Goal: Answer question/provide support: Share knowledge or assist other users

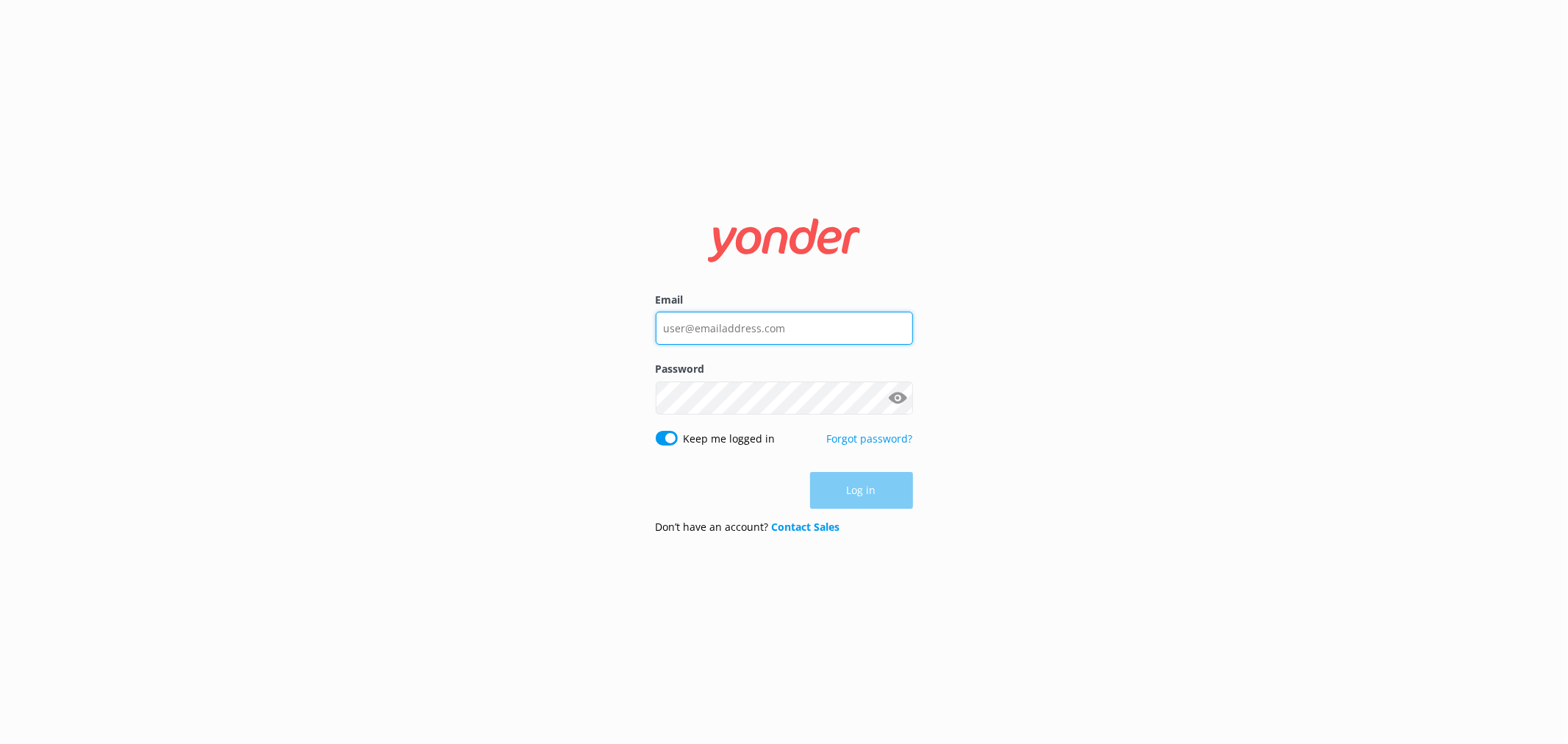
click at [732, 327] on input "Email" at bounding box center [784, 328] width 257 height 33
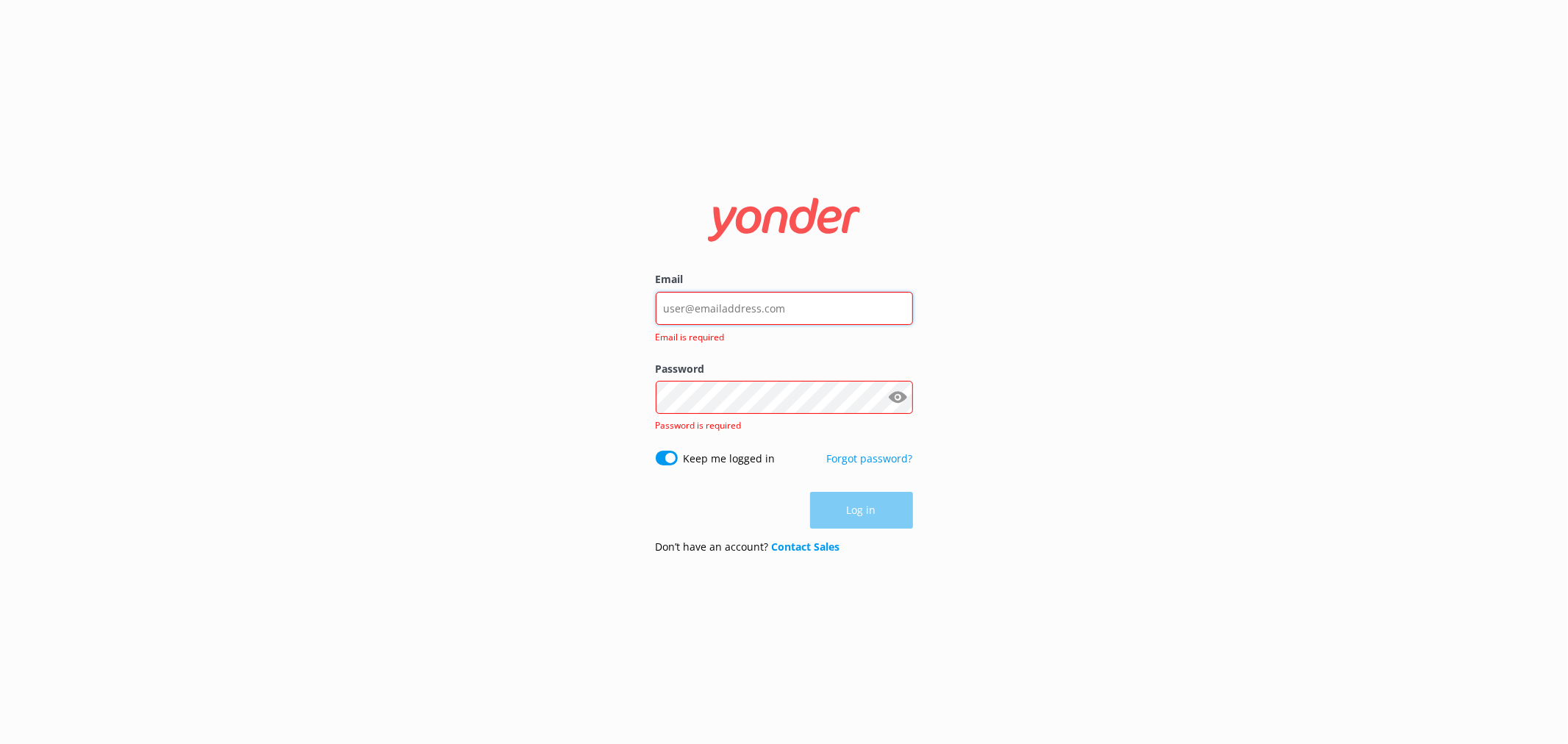
type input "[EMAIL_ADDRESS][DOMAIN_NAME]"
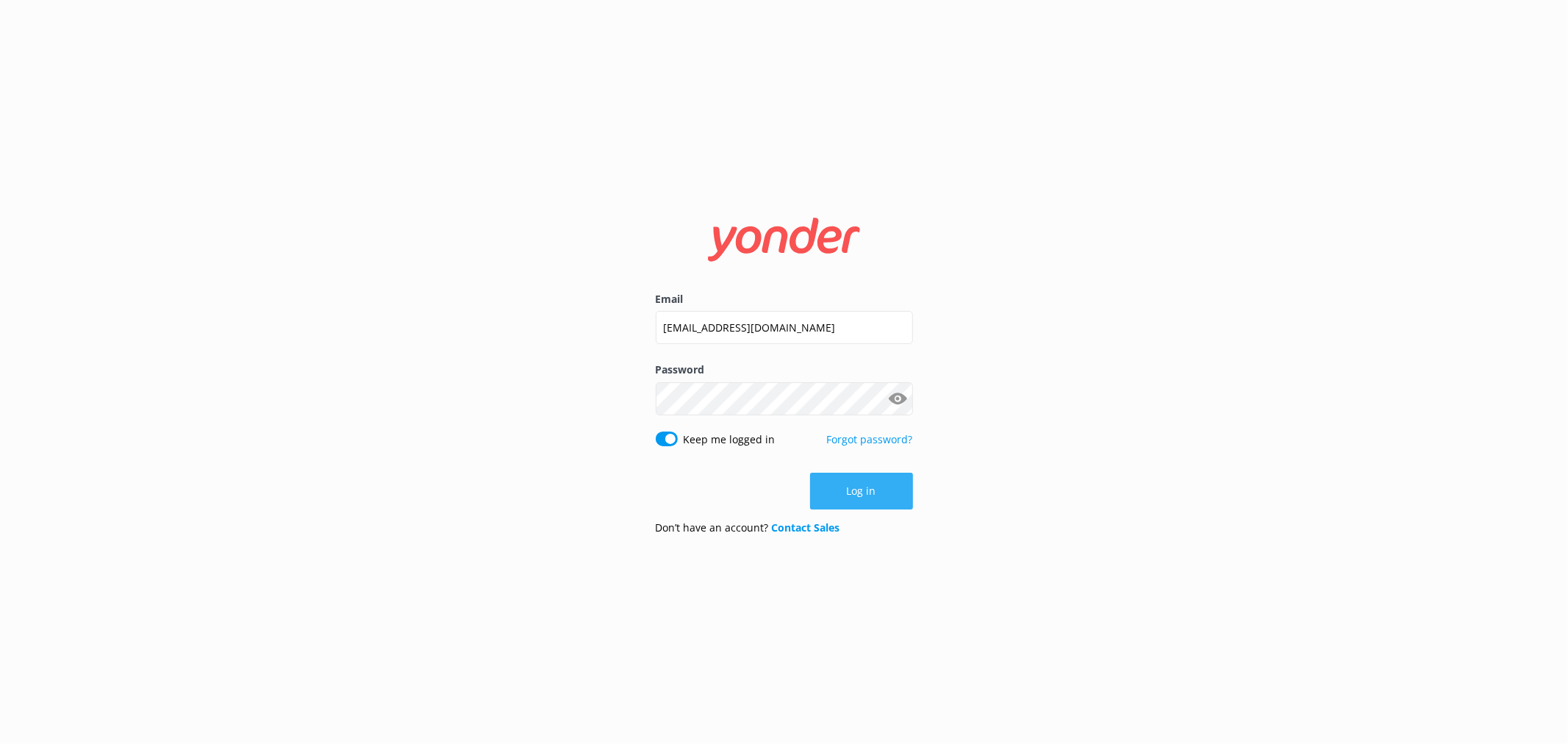
click at [877, 491] on button "Log in" at bounding box center [861, 491] width 103 height 37
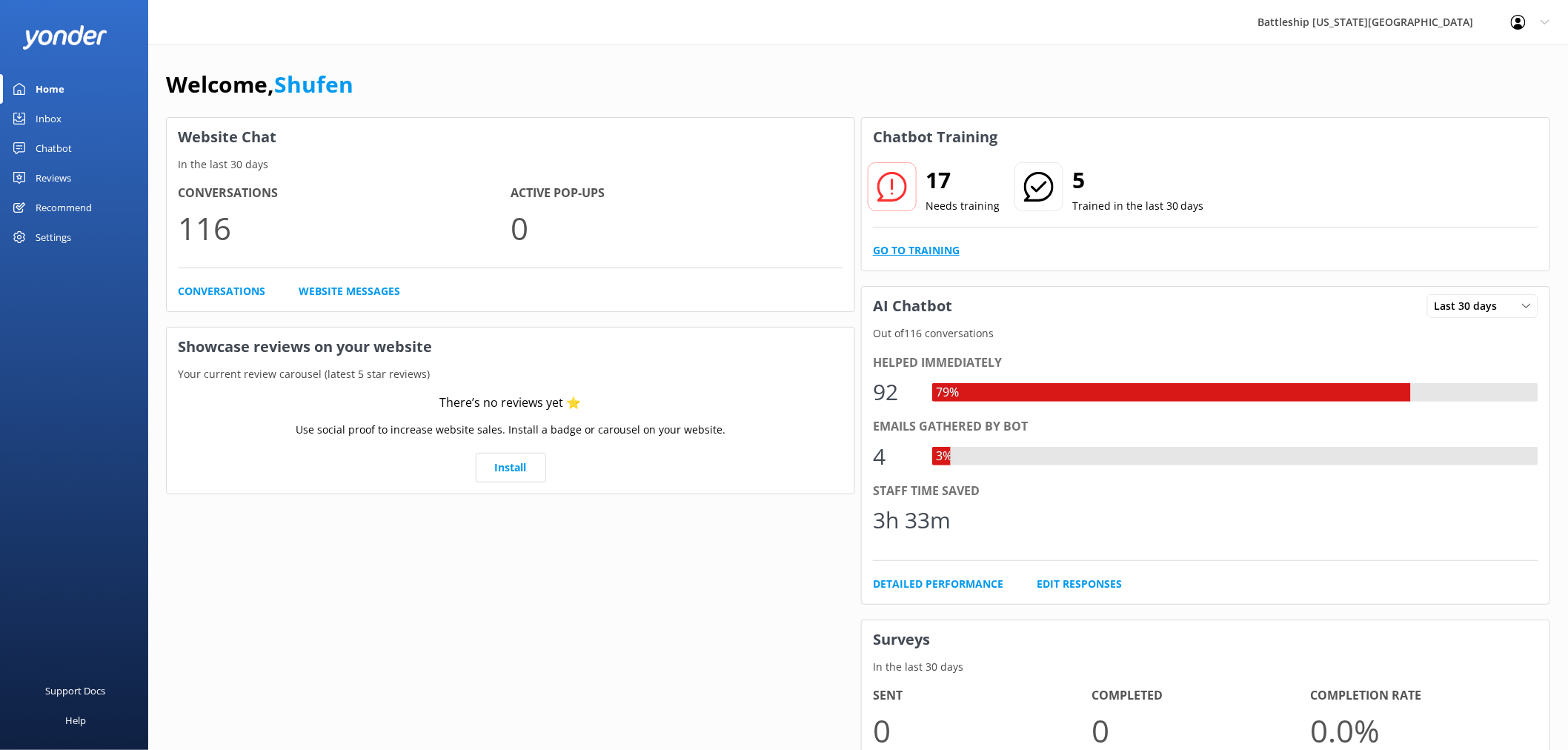
click at [939, 252] on link "Go to Training" at bounding box center [916, 250] width 87 height 16
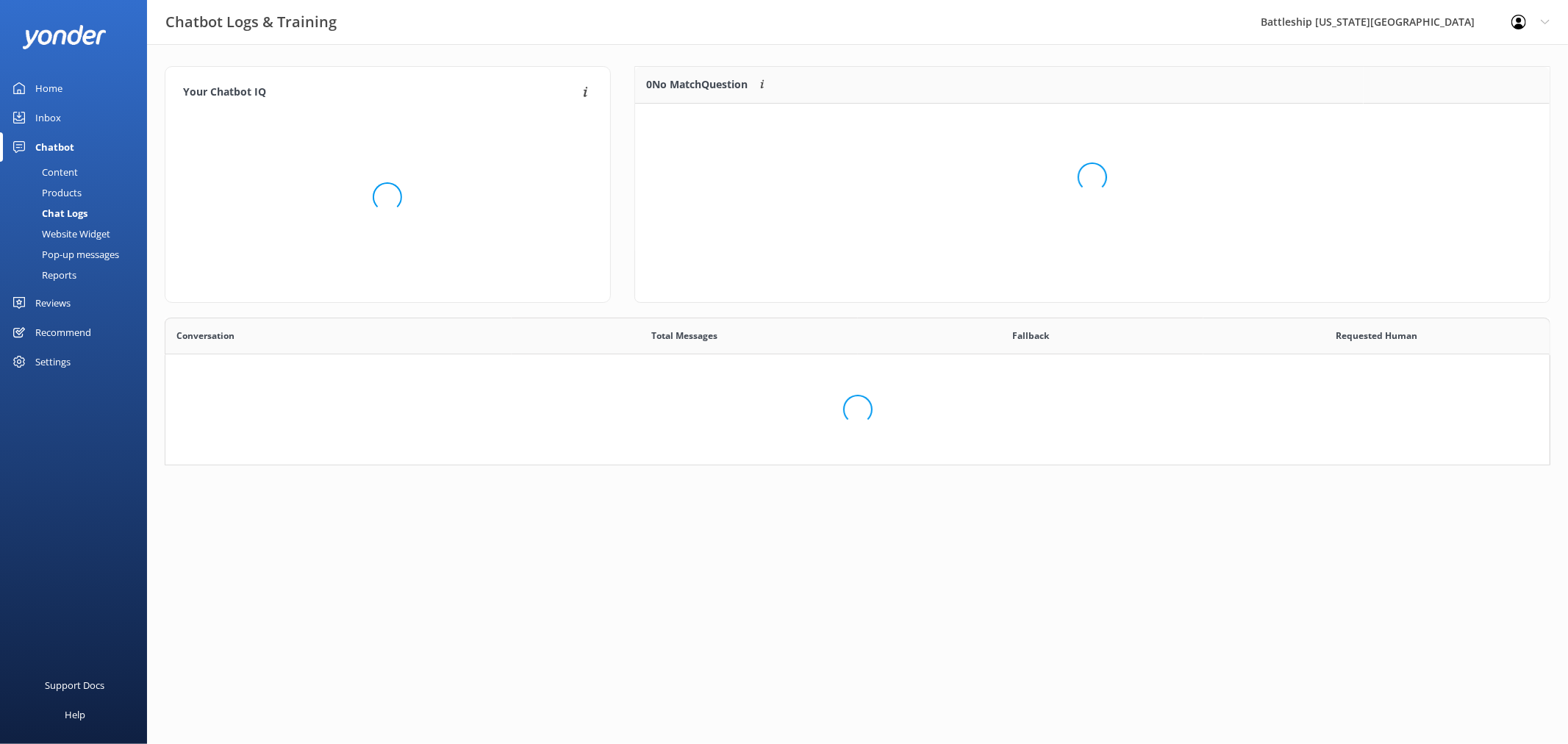
scroll to position [503, 1360]
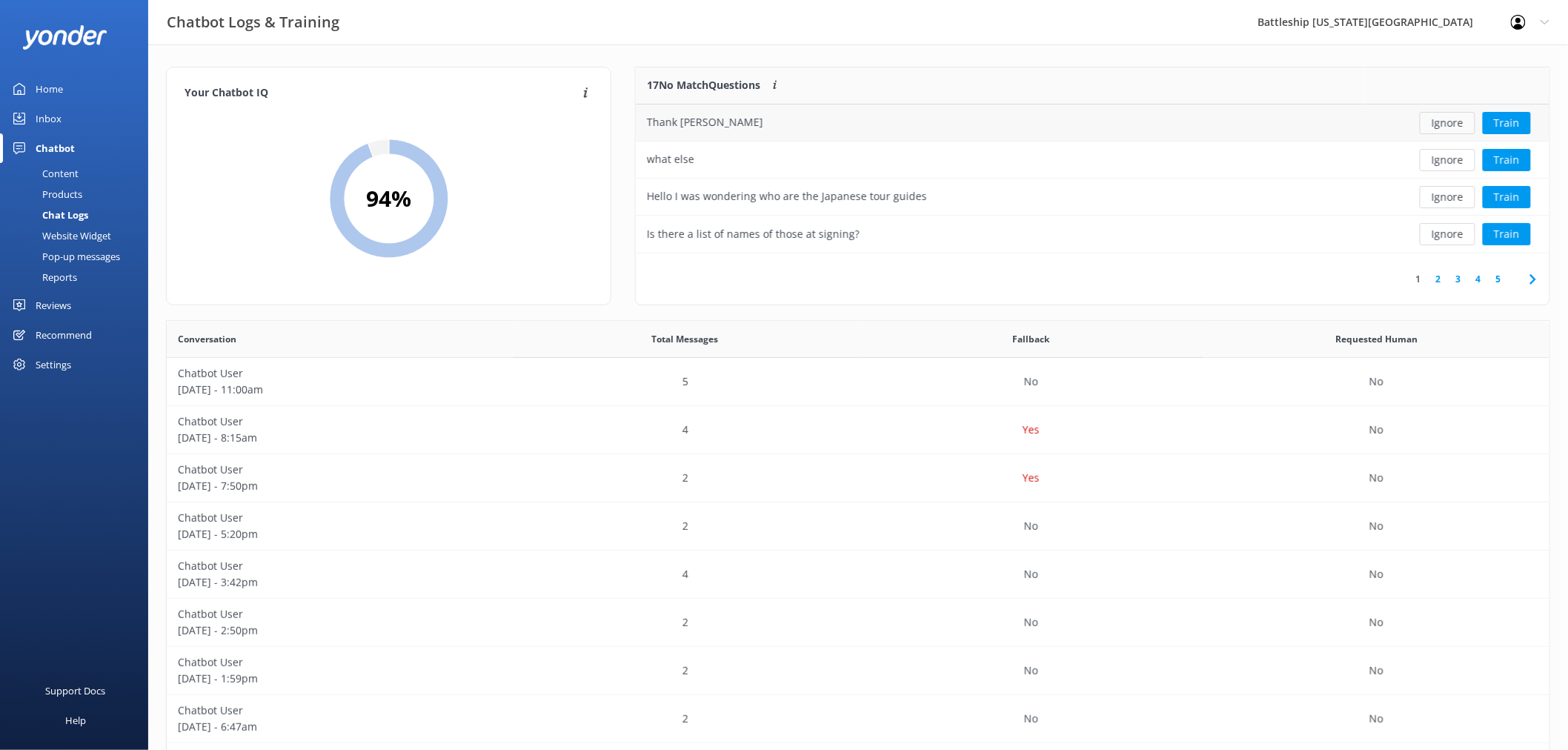
click at [1456, 122] on button "Ignore" at bounding box center [1448, 123] width 56 height 22
click at [1456, 128] on button "Ignore" at bounding box center [1448, 123] width 56 height 22
click at [1448, 131] on button "Ignore" at bounding box center [1448, 123] width 56 height 22
click at [1512, 121] on button "Train" at bounding box center [1507, 123] width 48 height 22
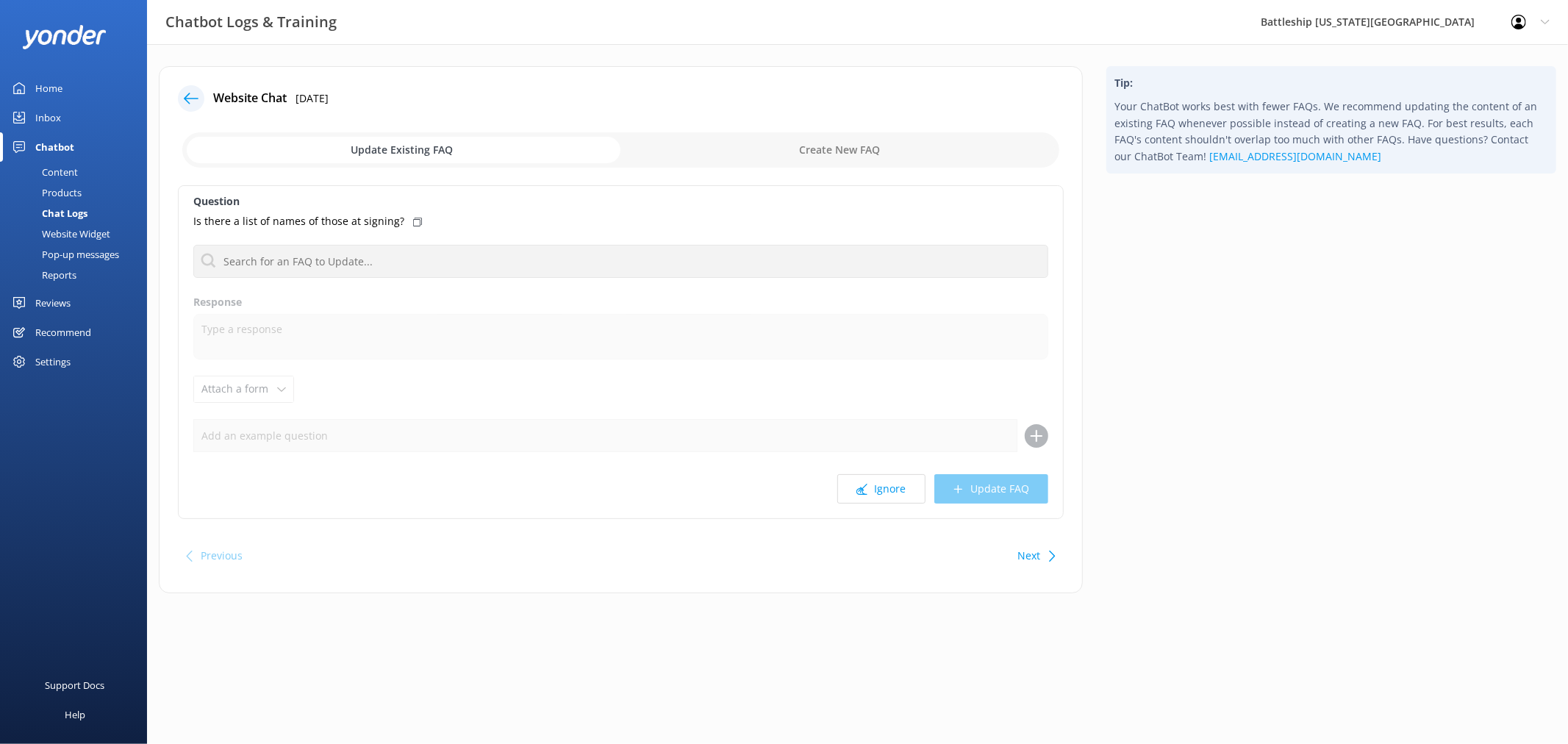
click at [855, 154] on input "checkbox" at bounding box center [620, 150] width 877 height 35
checkbox input "true"
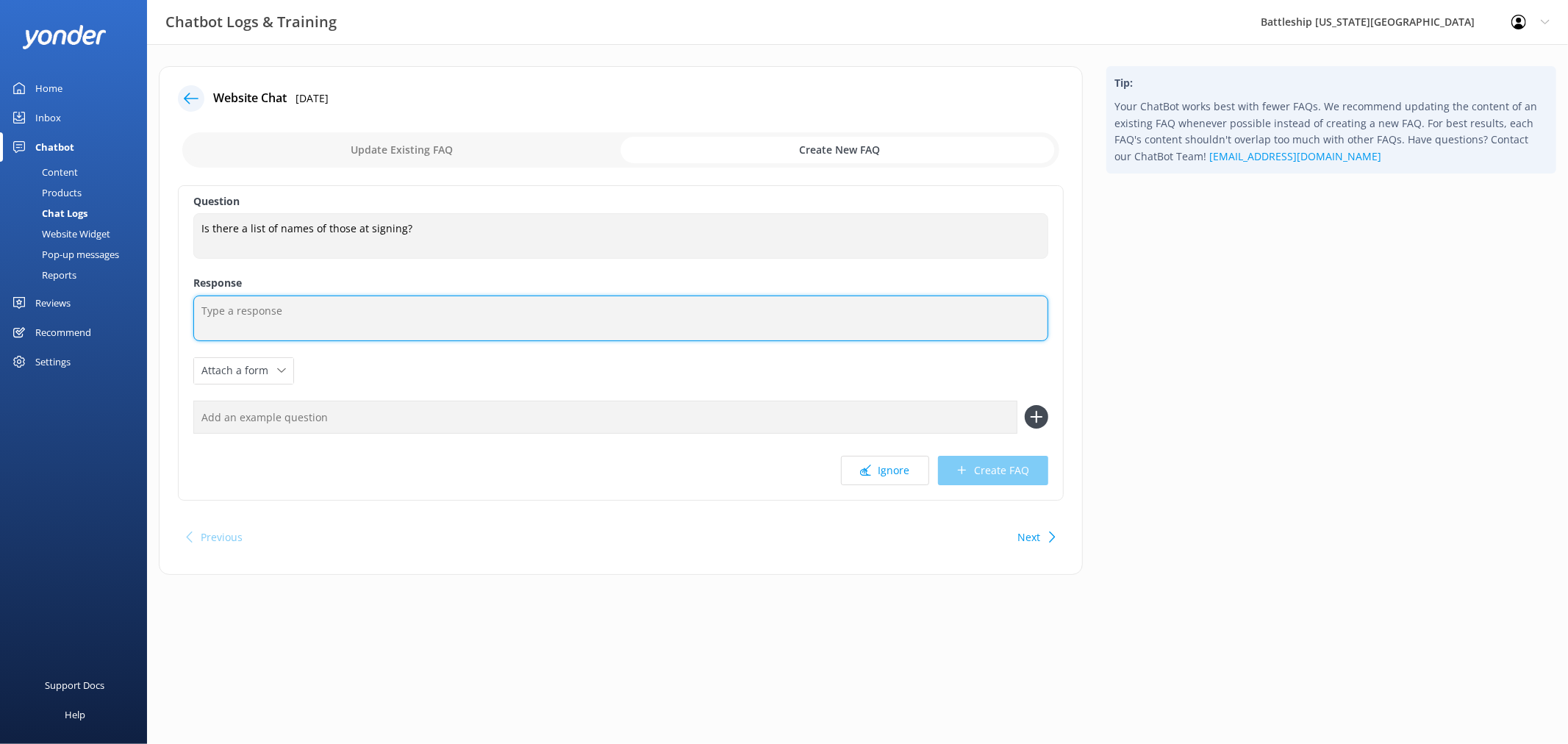
click at [496, 311] on textarea at bounding box center [621, 318] width 855 height 46
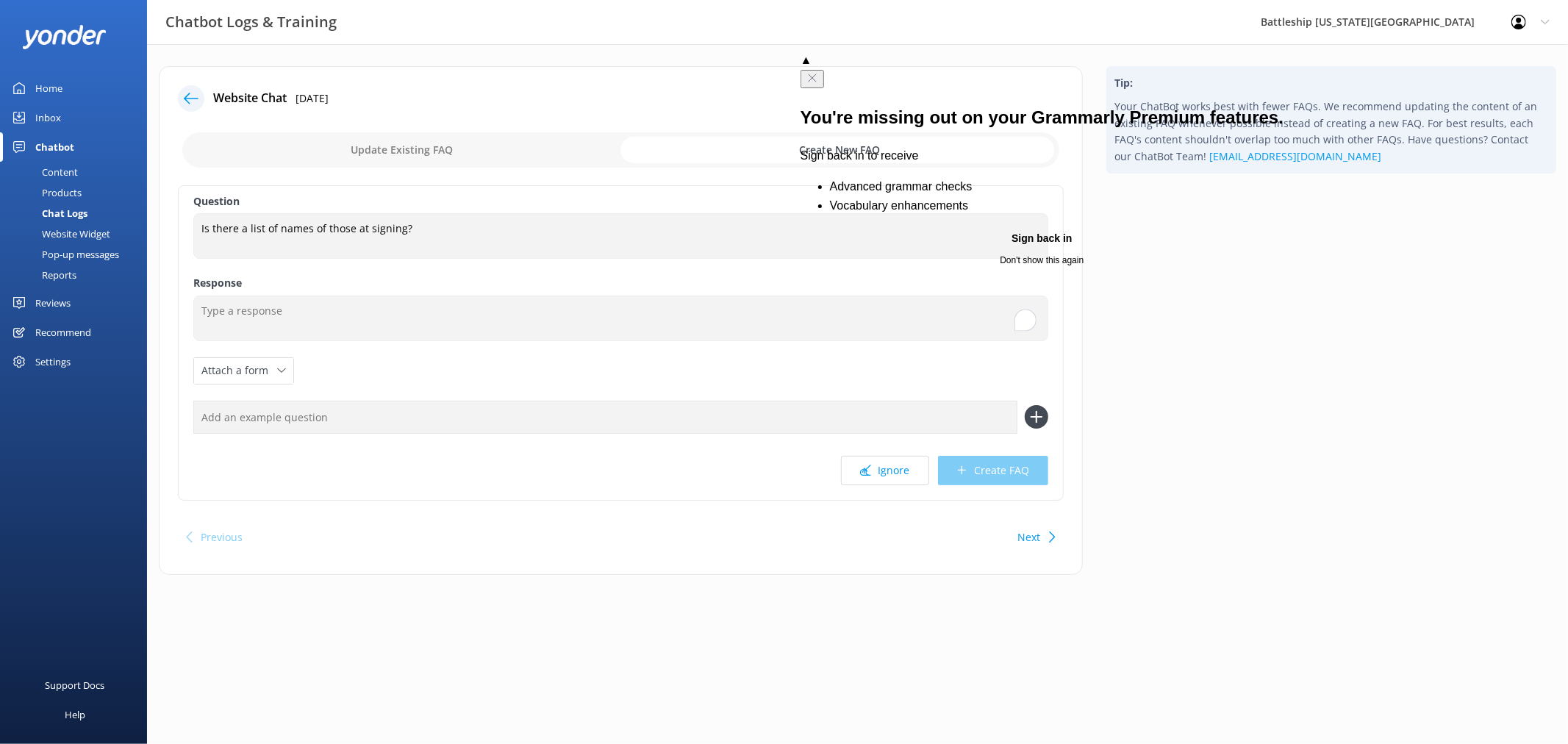
click at [818, 72] on icon "Close" at bounding box center [812, 78] width 12 height 12
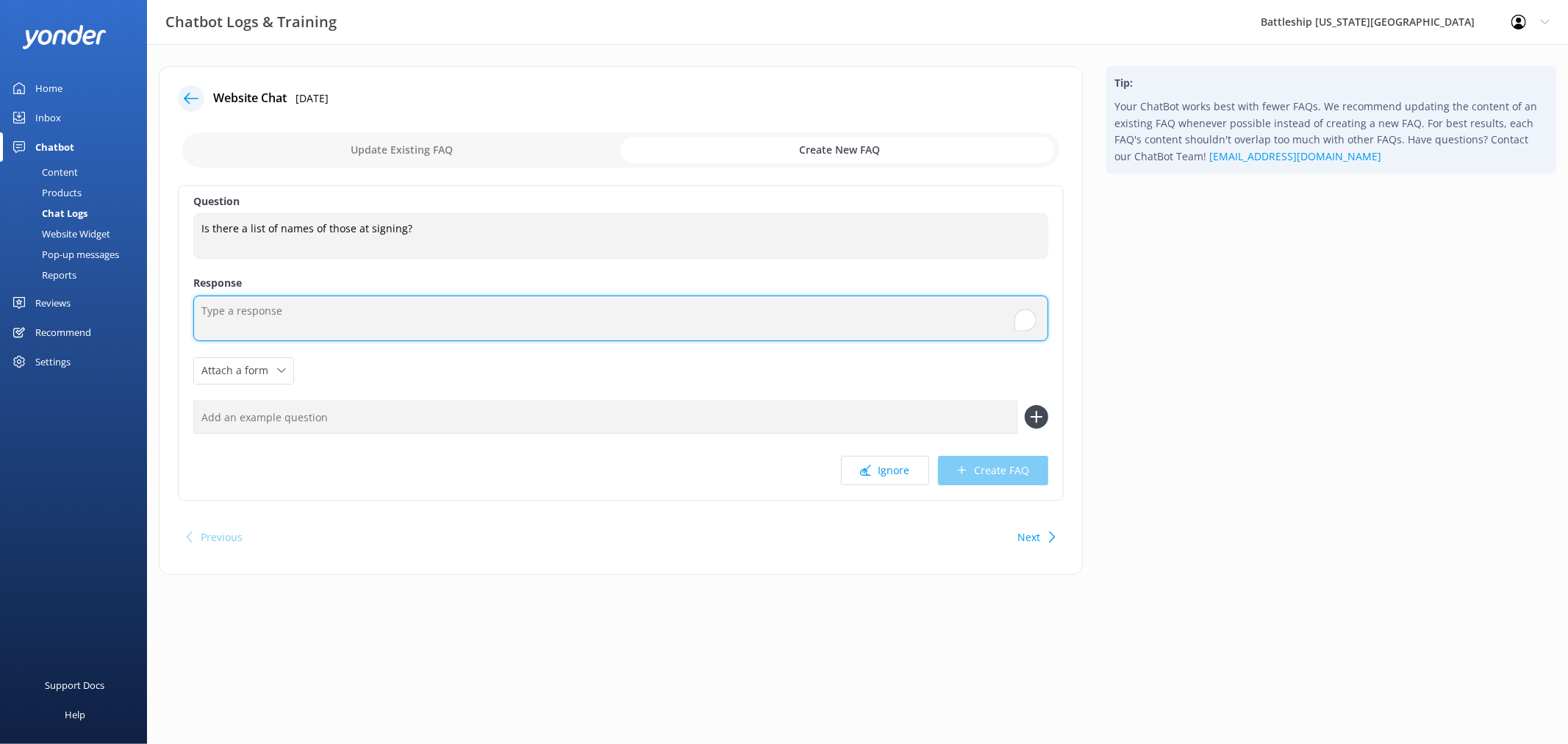
click at [258, 313] on textarea "To enrich screen reader interactions, please activate Accessibility in Grammarl…" at bounding box center [621, 318] width 855 height 46
paste textarea "[URL][DOMAIN_NAME]"
click at [200, 310] on textarea "[URL][DOMAIN_NAME]" at bounding box center [621, 318] width 855 height 46
click at [512, 301] on textarea "[URL][DOMAIN_NAME]" at bounding box center [621, 318] width 855 height 46
type textarea "[URL][DOMAIN_NAME]"
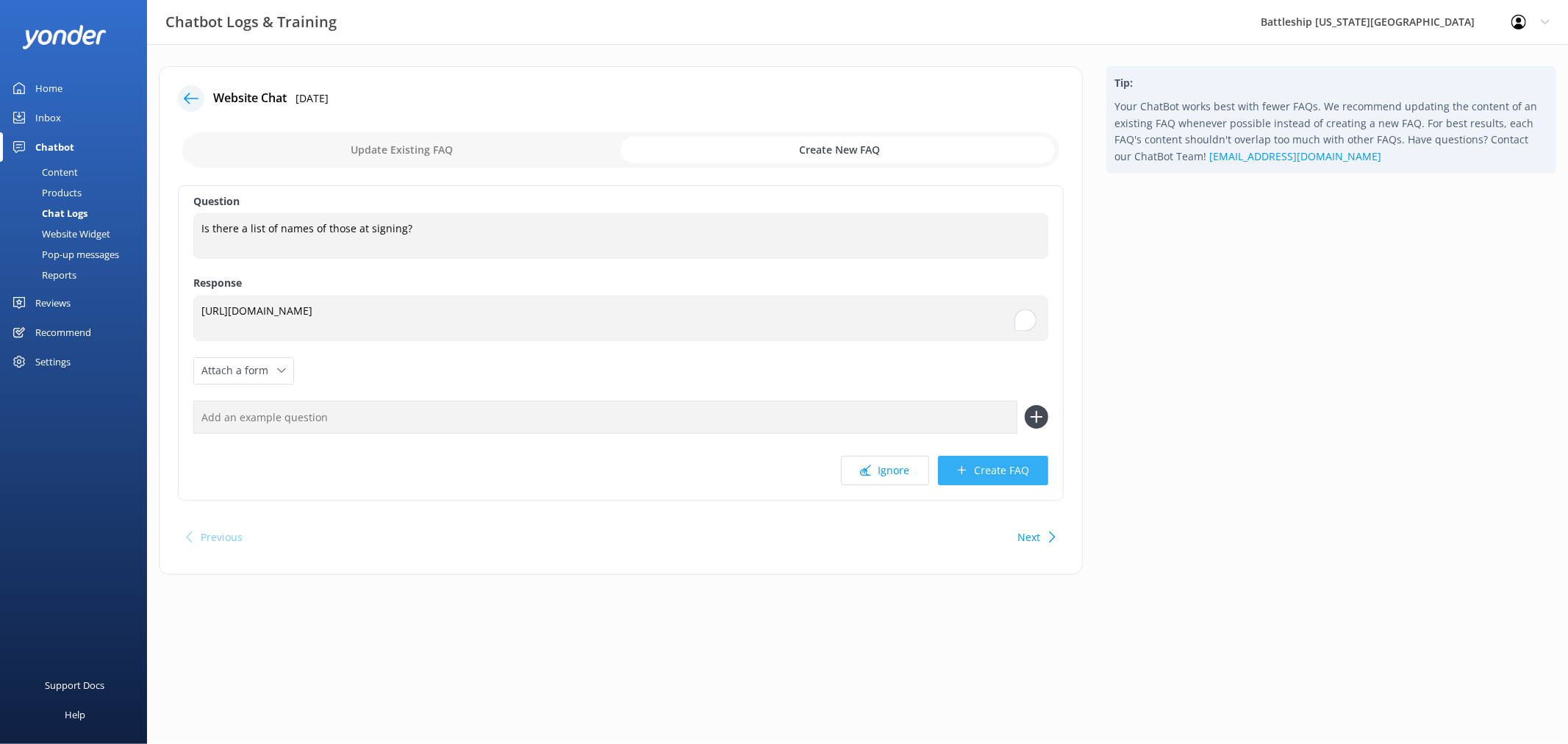
click at [1001, 472] on button "Create FAQ" at bounding box center [993, 470] width 110 height 29
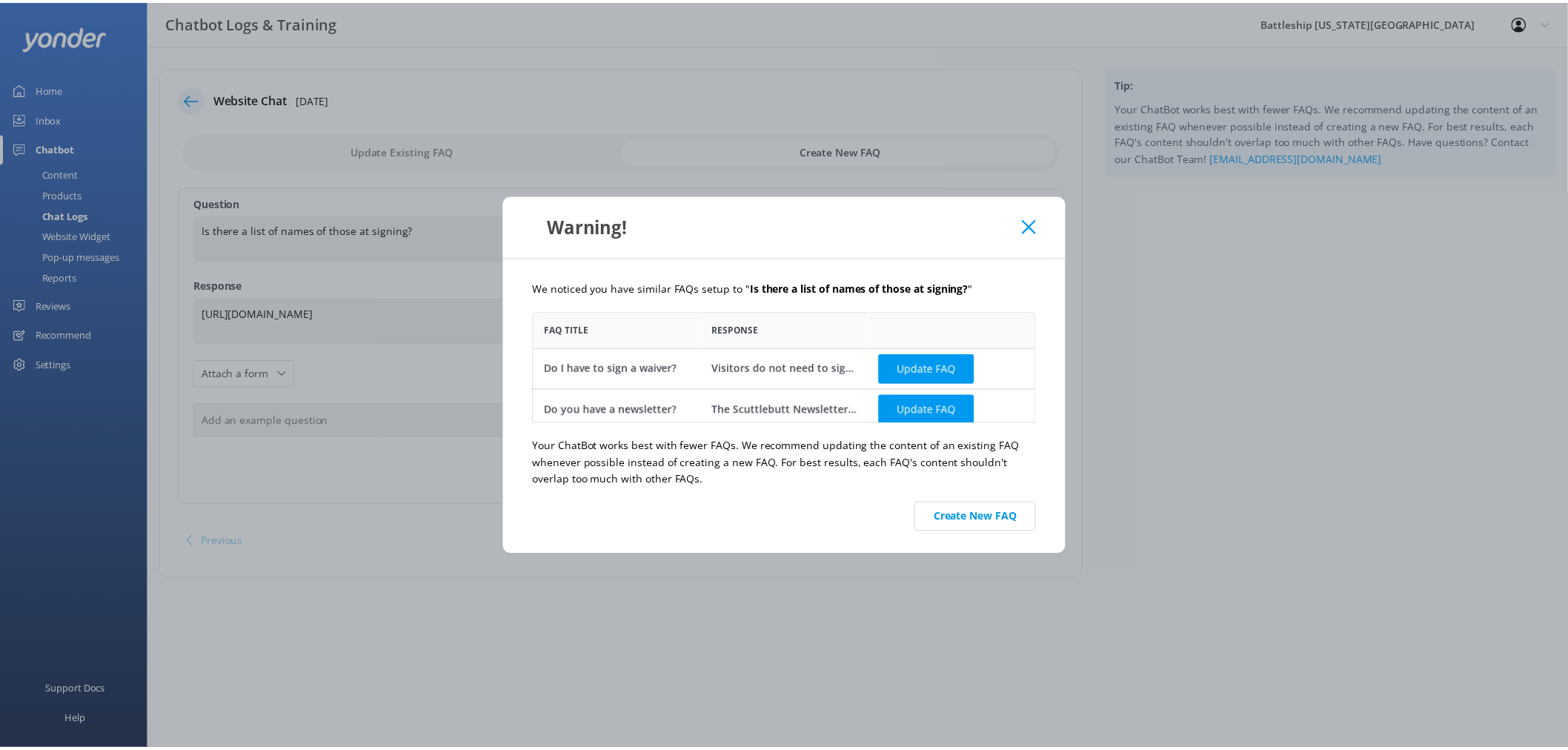
scroll to position [99, 495]
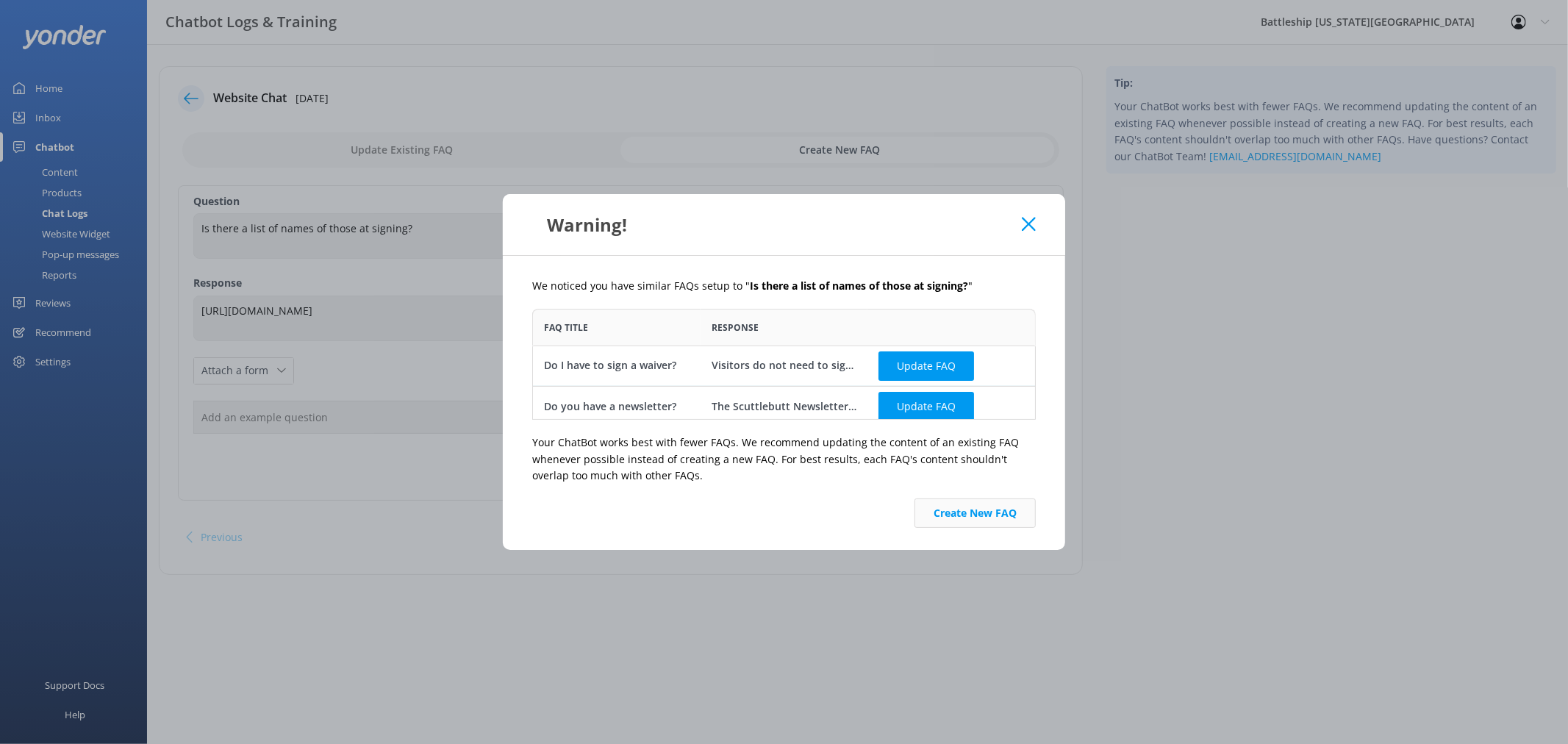
click at [988, 519] on button "Create New FAQ" at bounding box center [975, 513] width 121 height 29
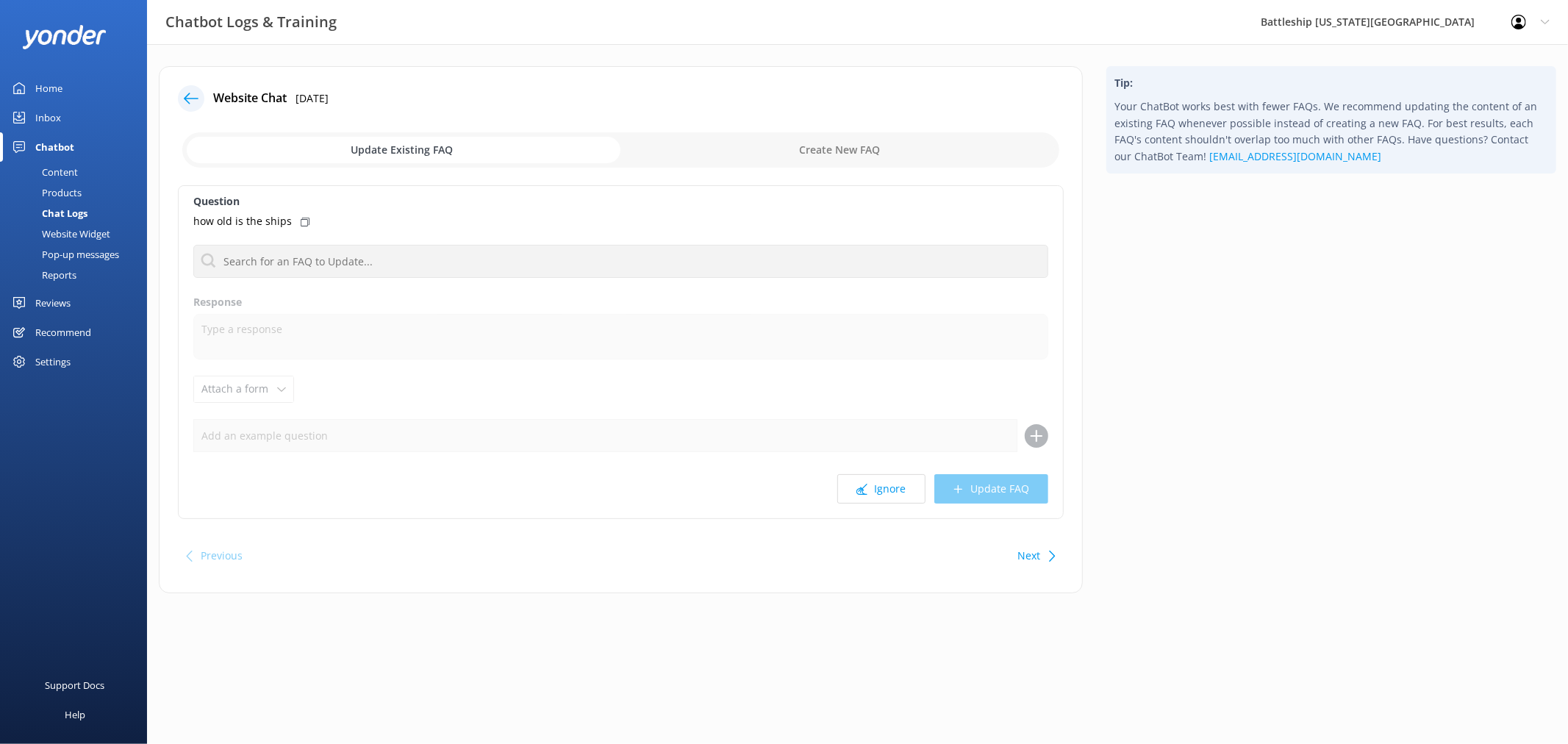
click at [62, 172] on div "Content" at bounding box center [43, 172] width 69 height 21
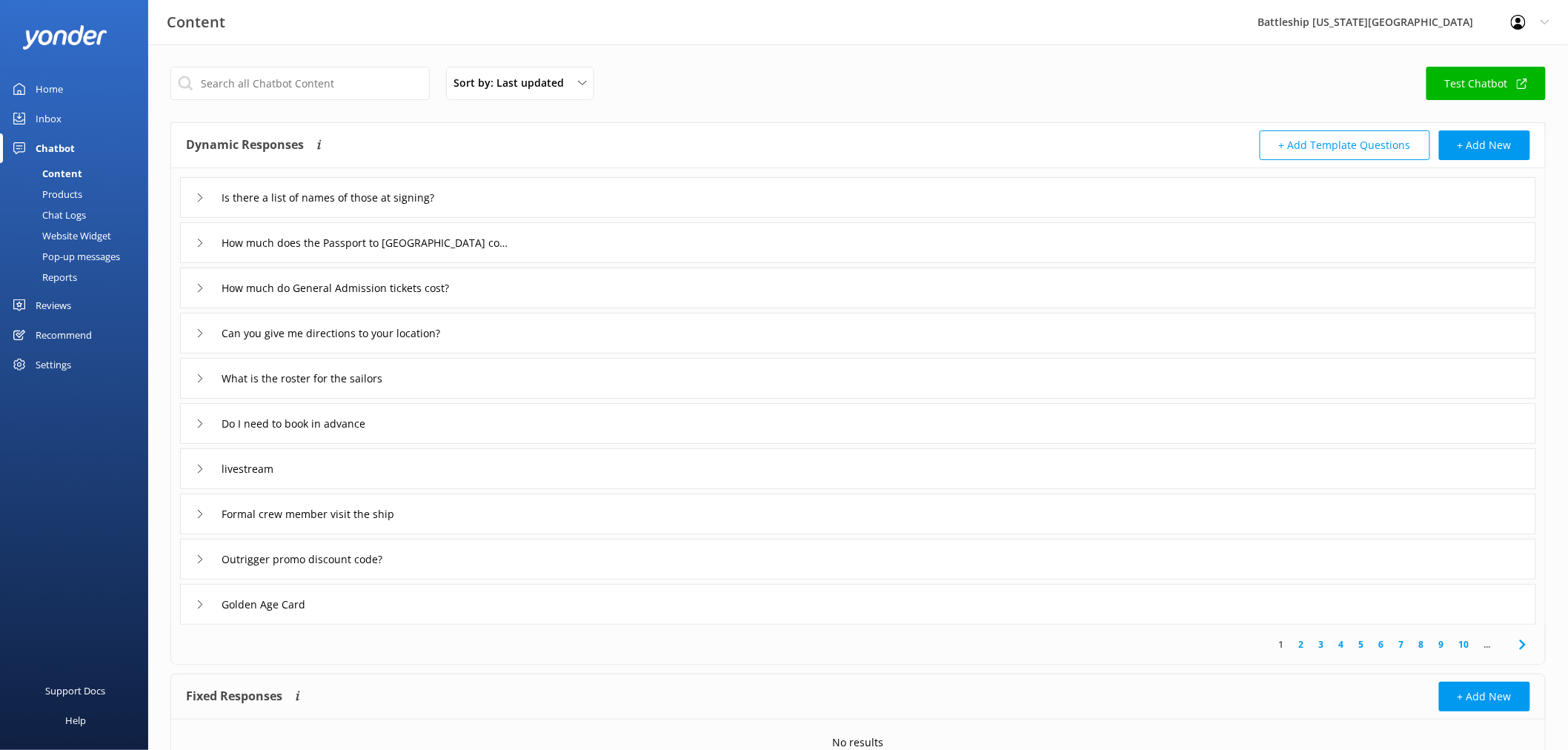
click at [50, 120] on div "Inbox" at bounding box center [48, 118] width 26 height 29
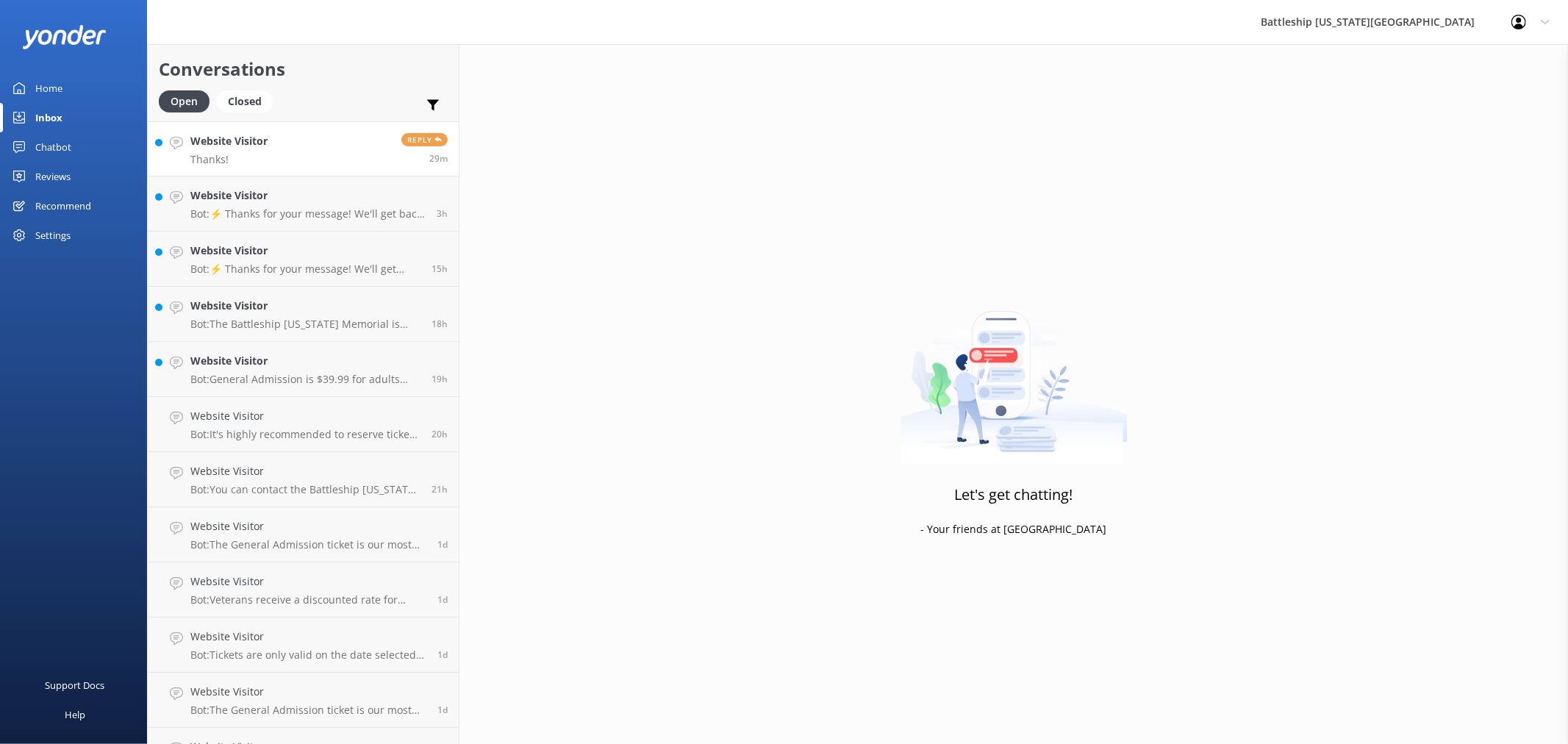
click at [332, 162] on link "Website Visitor Thanks! Reply 29m" at bounding box center [303, 149] width 311 height 55
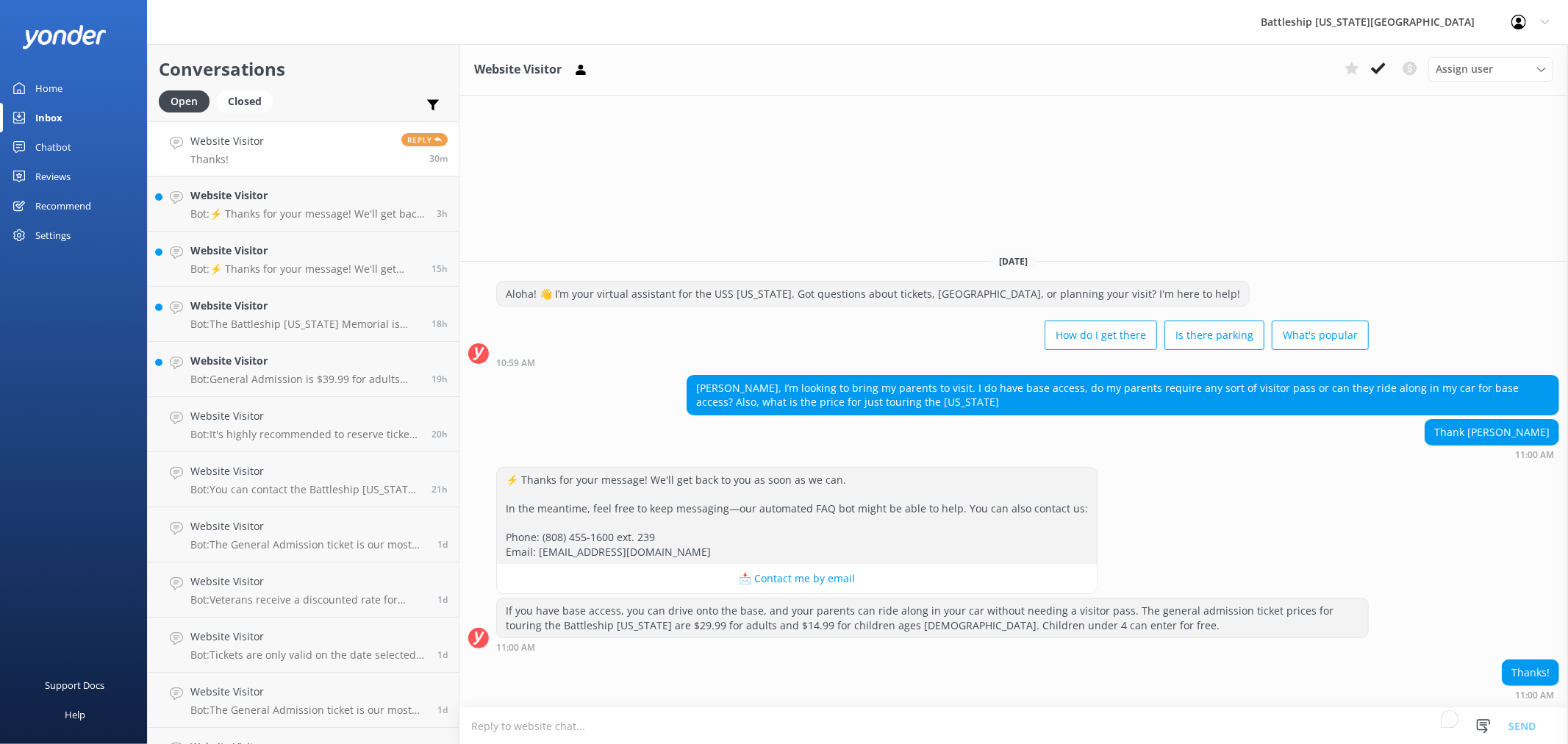
click at [58, 145] on div "Chatbot" at bounding box center [53, 147] width 36 height 29
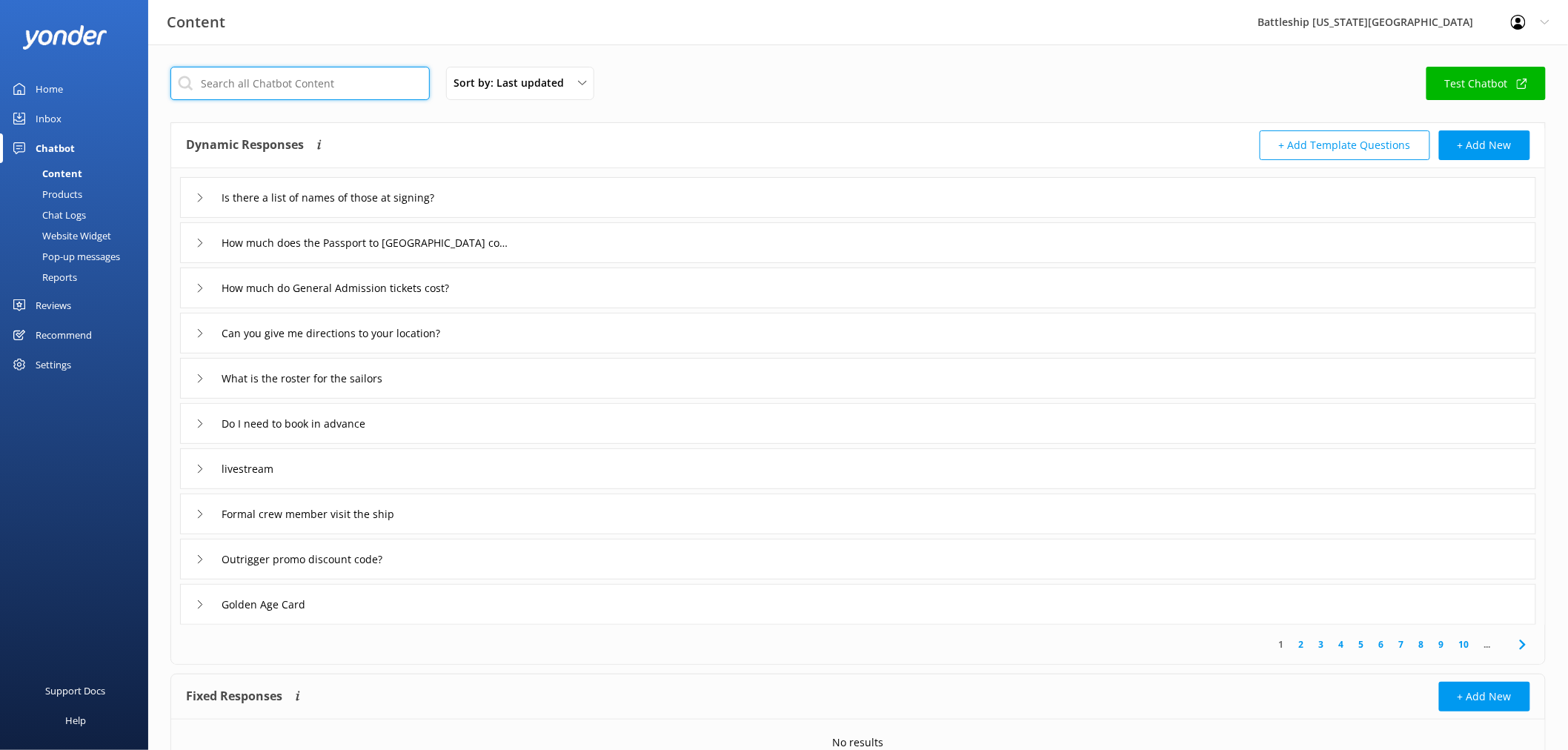
click at [286, 80] on input "text" at bounding box center [300, 83] width 259 height 34
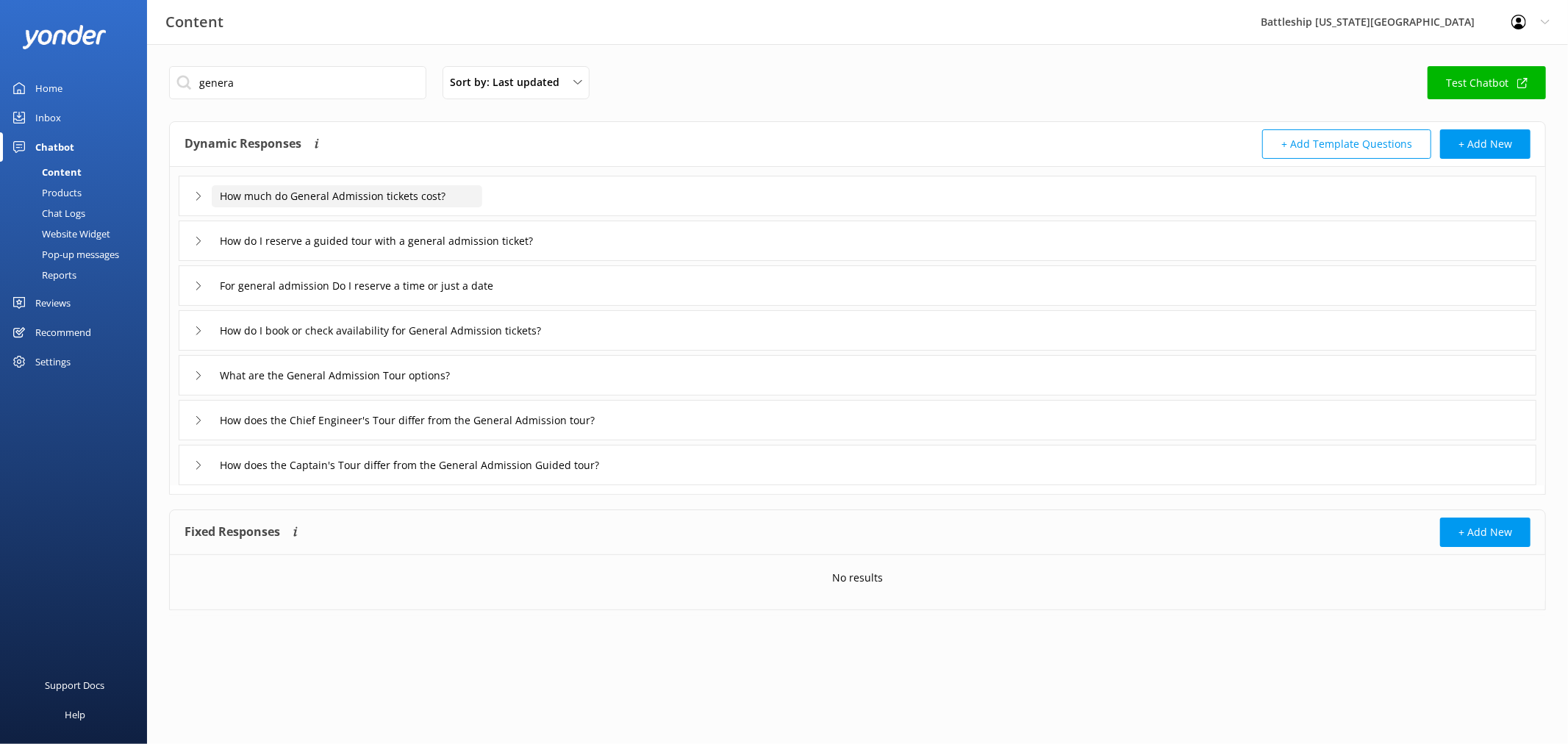
click at [332, 193] on input "How much do General Admission tickets cost?" at bounding box center [347, 196] width 270 height 22
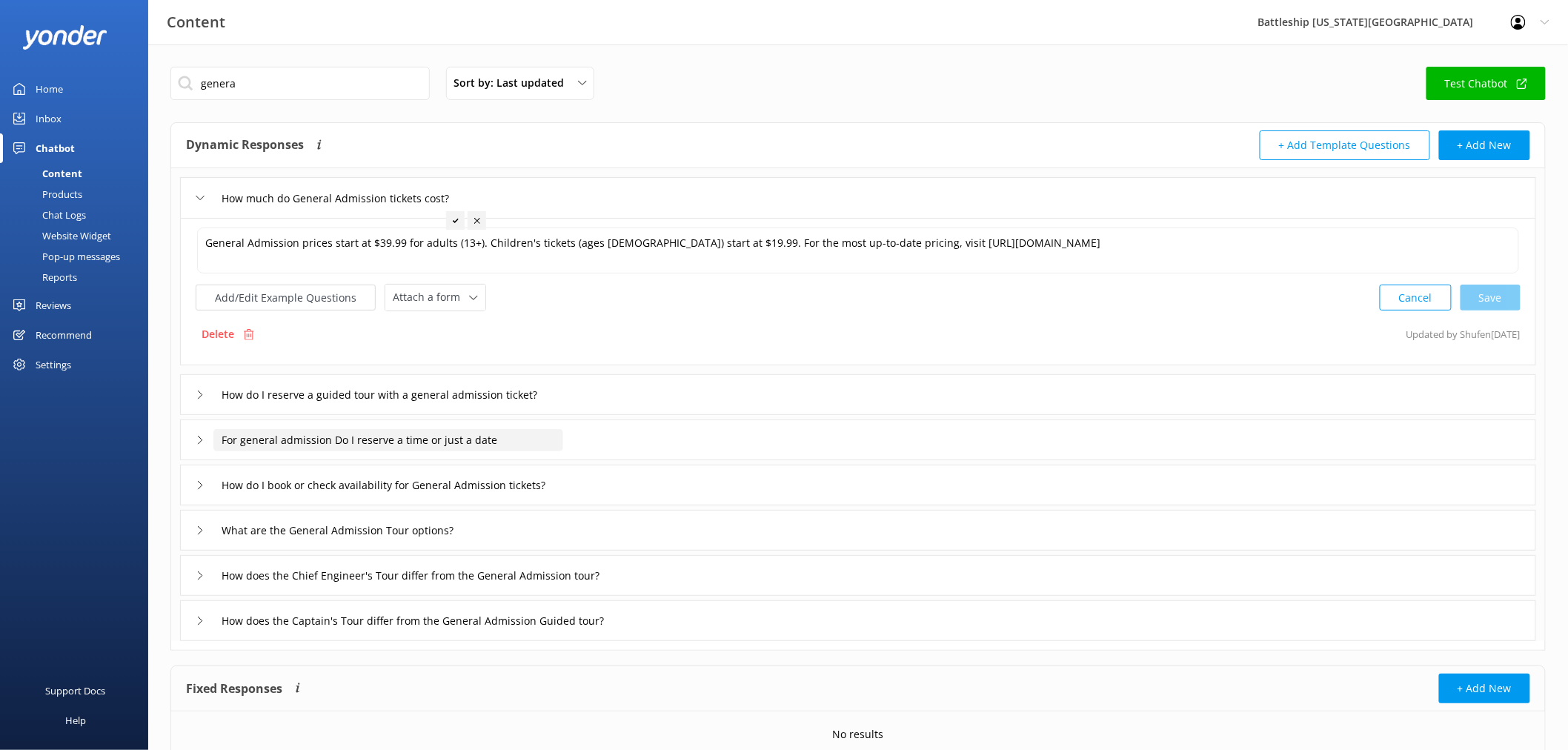
click at [450, 449] on input "For general admission Do I reserve a time or just a date" at bounding box center [389, 440] width 350 height 22
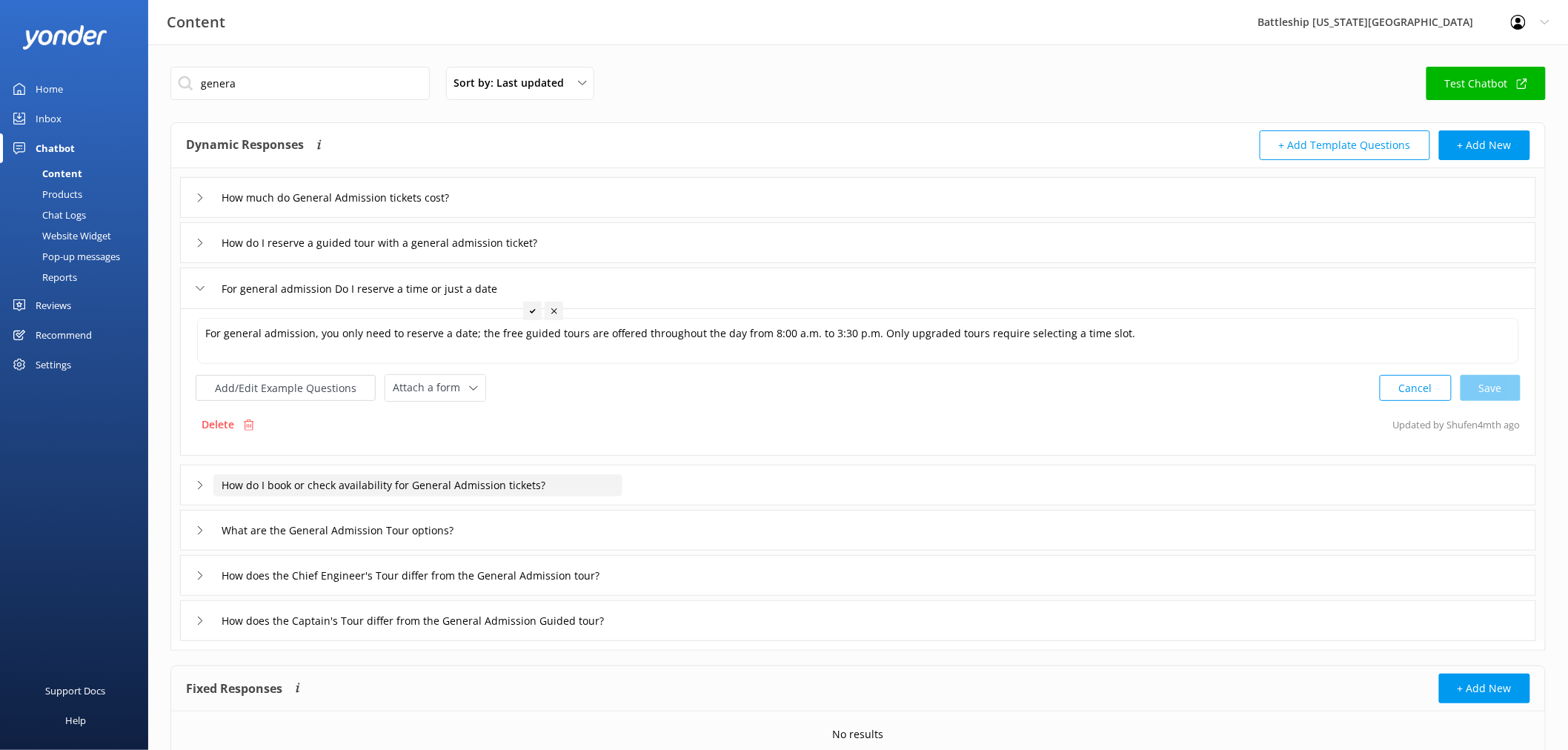
click at [513, 488] on input "How do I book or check availability for General Admission tickets?" at bounding box center [418, 486] width 409 height 22
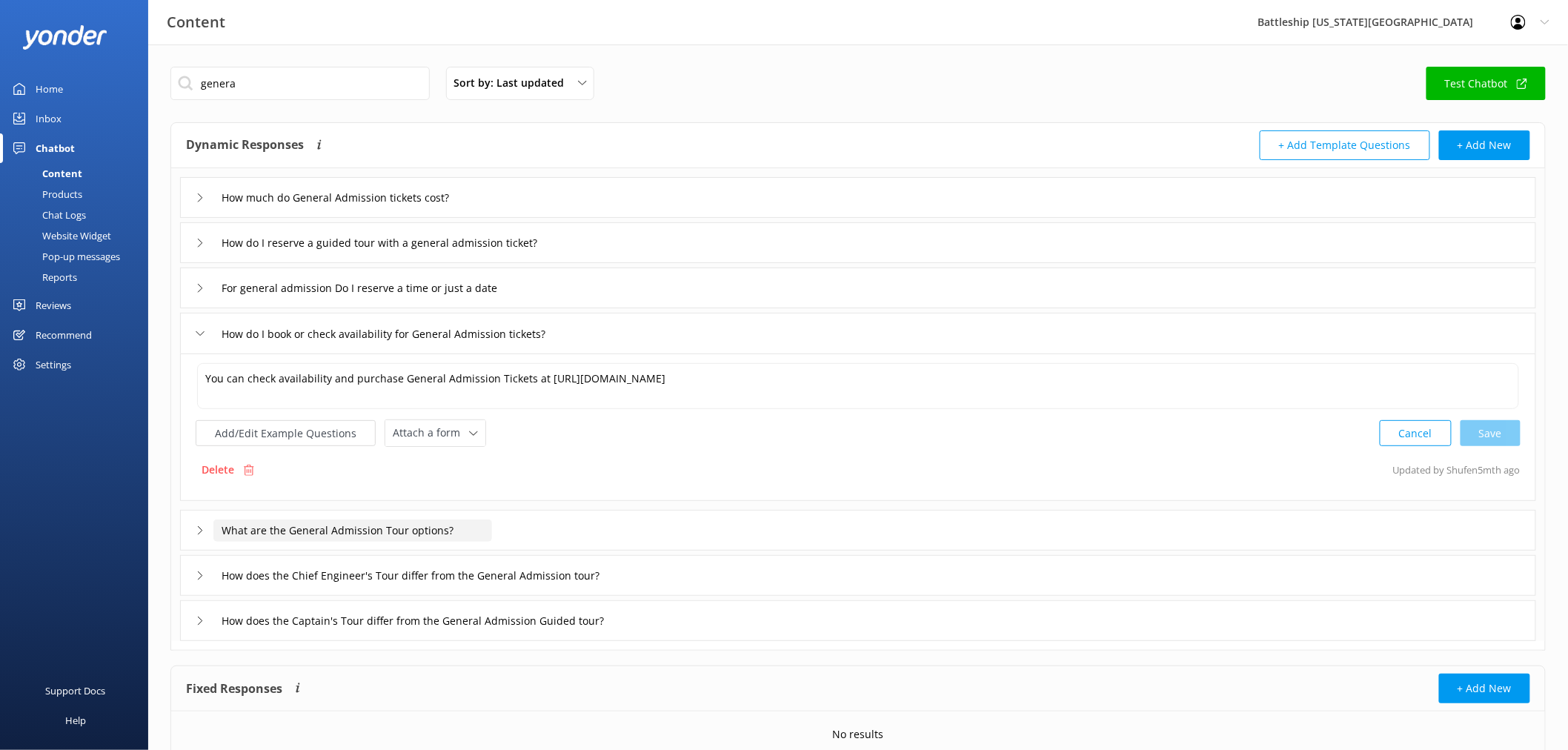
click at [378, 535] on input "What are the General Admission Tour options?" at bounding box center [352, 530] width 278 height 22
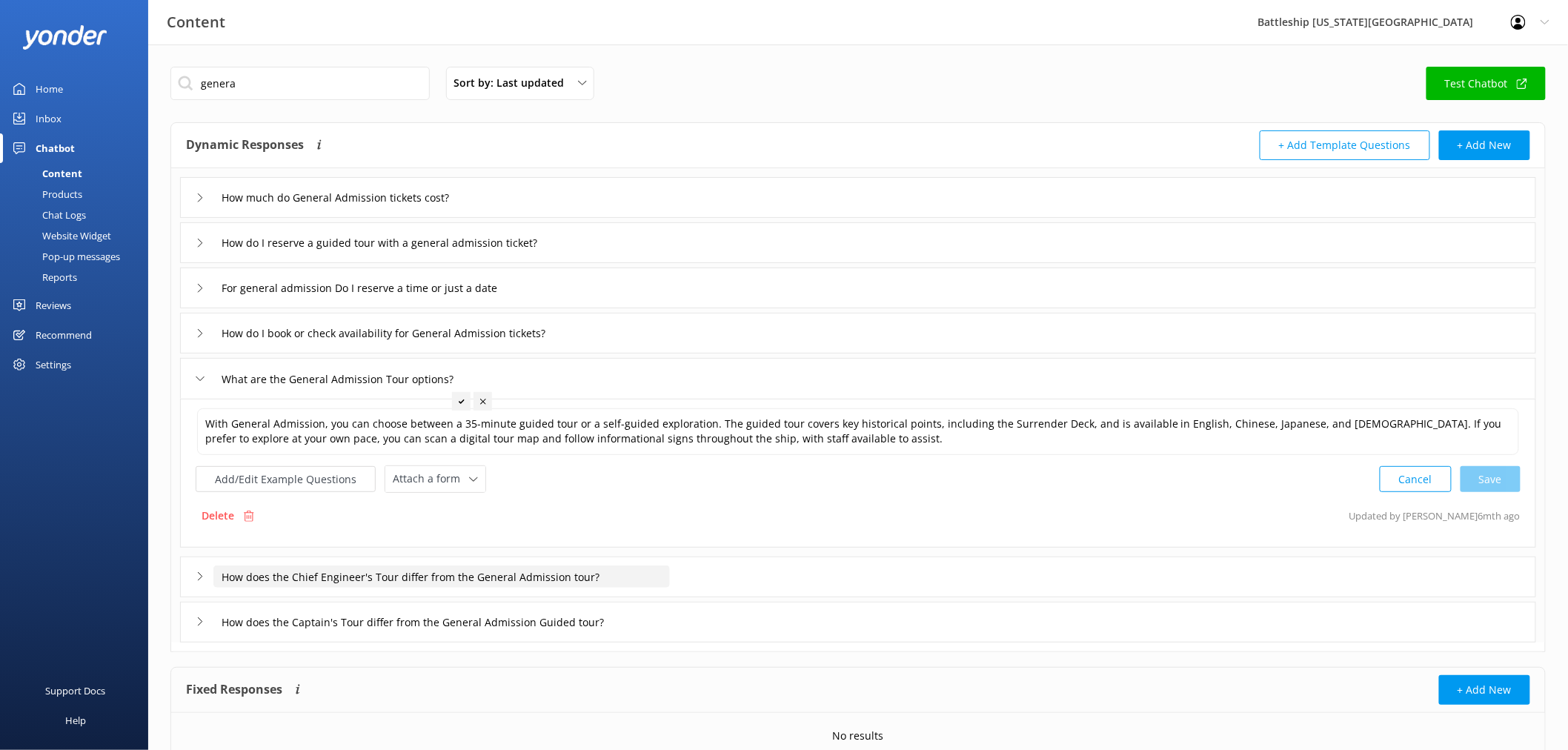
click at [464, 582] on input "How does the Chief Engineer's Tour differ from the General Admission tour?" at bounding box center [442, 577] width 457 height 22
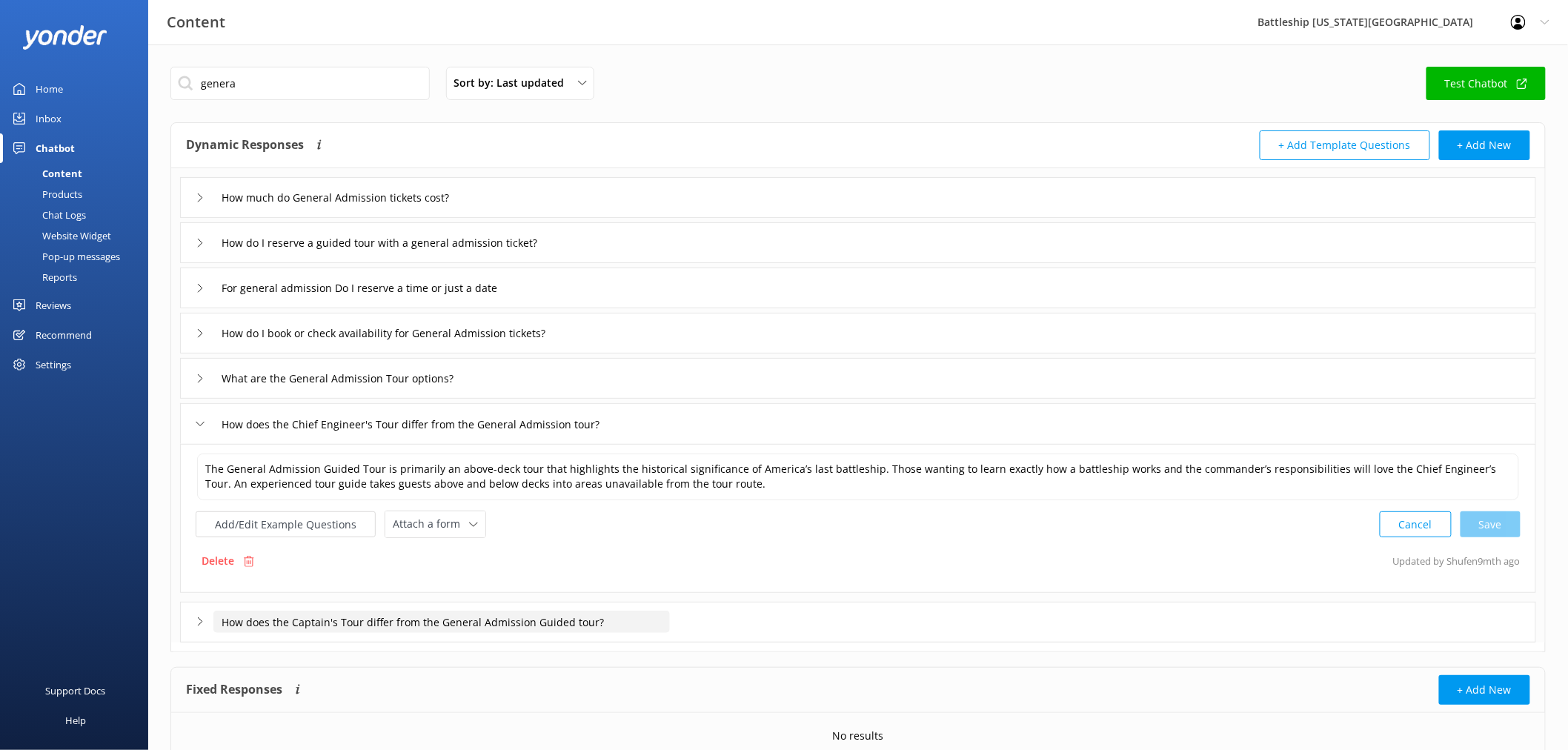
click at [536, 613] on input "How does the Captain's Tour differ from the General Admission Guided tour?" at bounding box center [442, 622] width 457 height 22
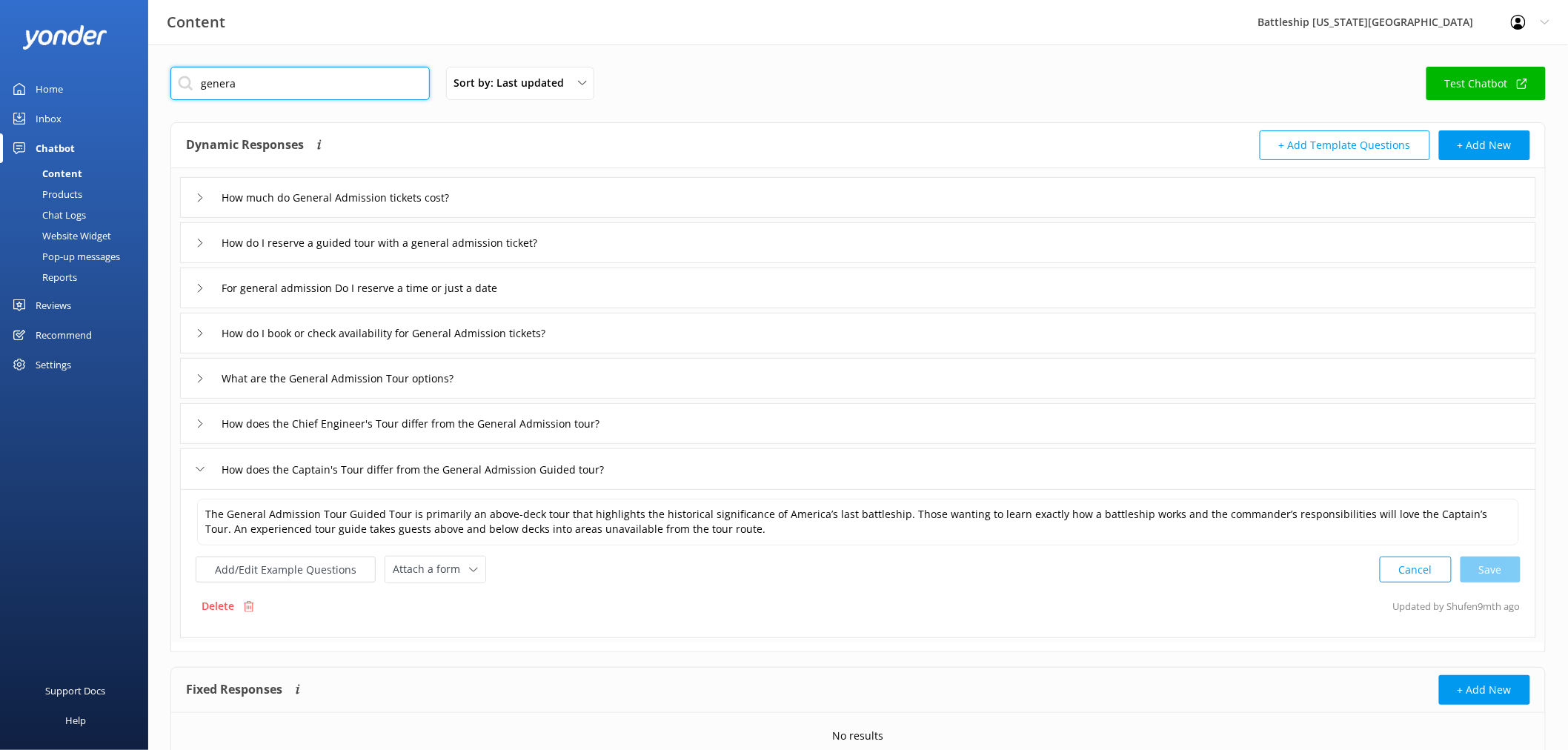
click at [268, 88] on input "genera" at bounding box center [300, 83] width 259 height 34
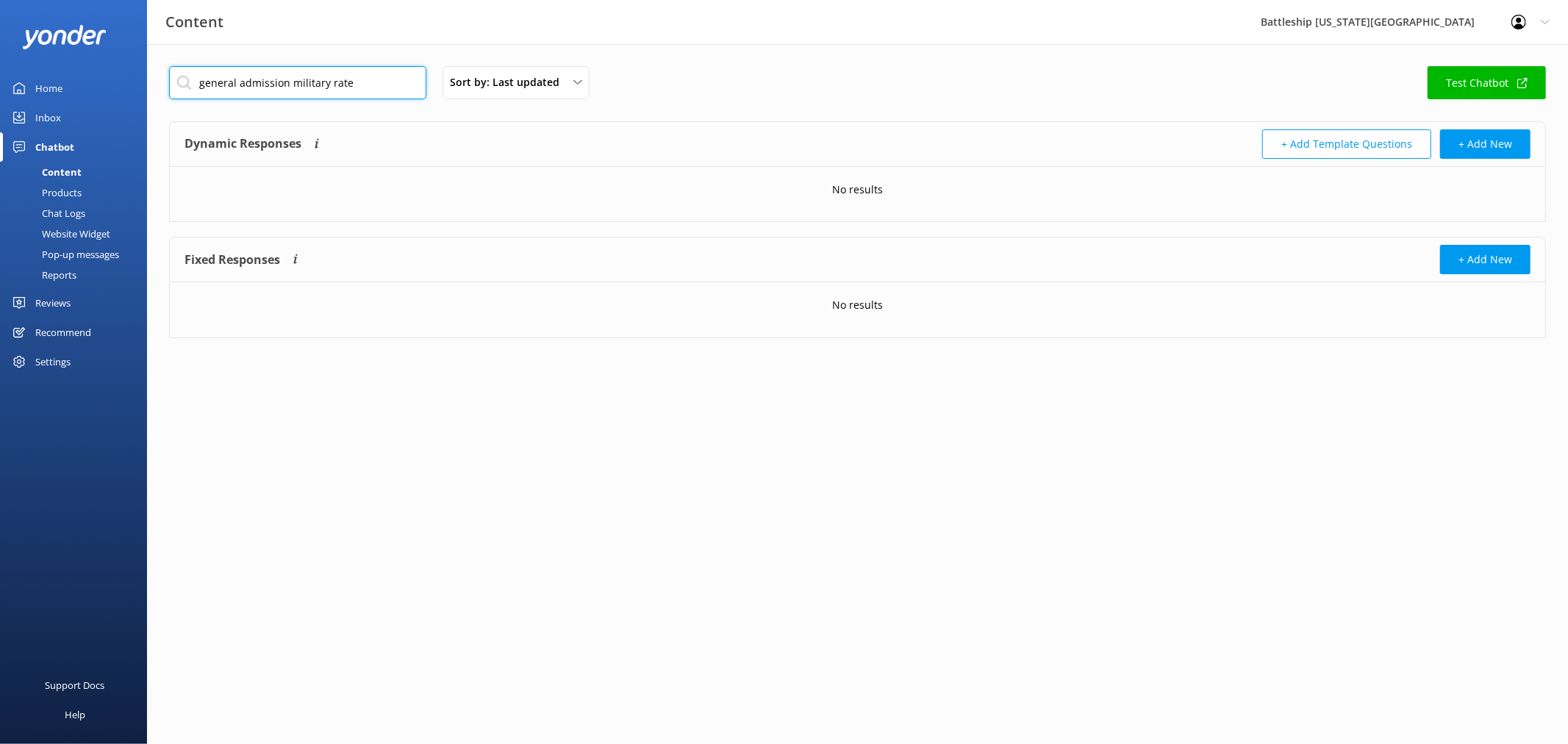
drag, startPoint x: 289, startPoint y: 83, endPoint x: 184, endPoint y: 84, distance: 105.0
click at [184, 84] on input "general admission military rate" at bounding box center [298, 83] width 257 height 33
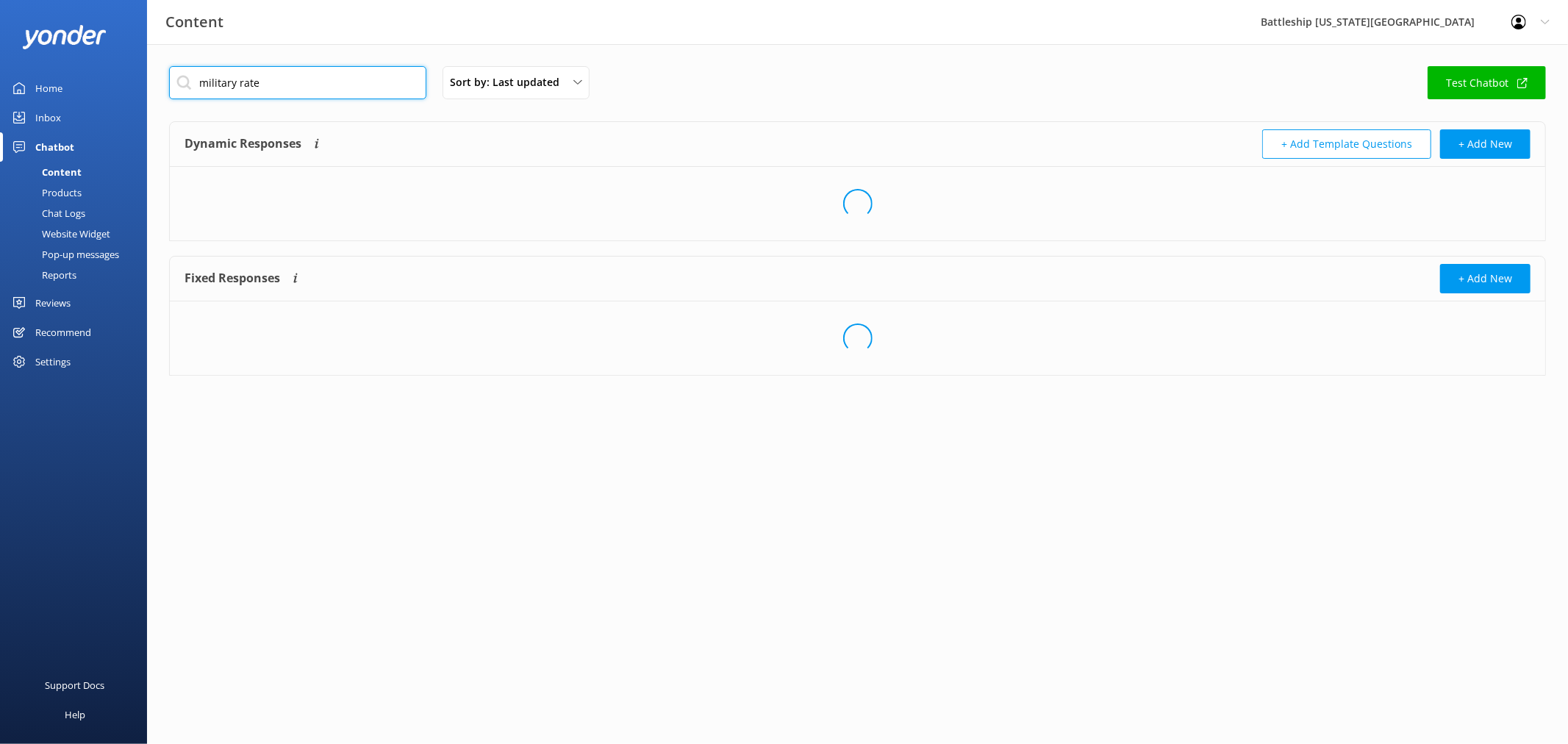
click at [287, 86] on input "military rate" at bounding box center [298, 83] width 257 height 33
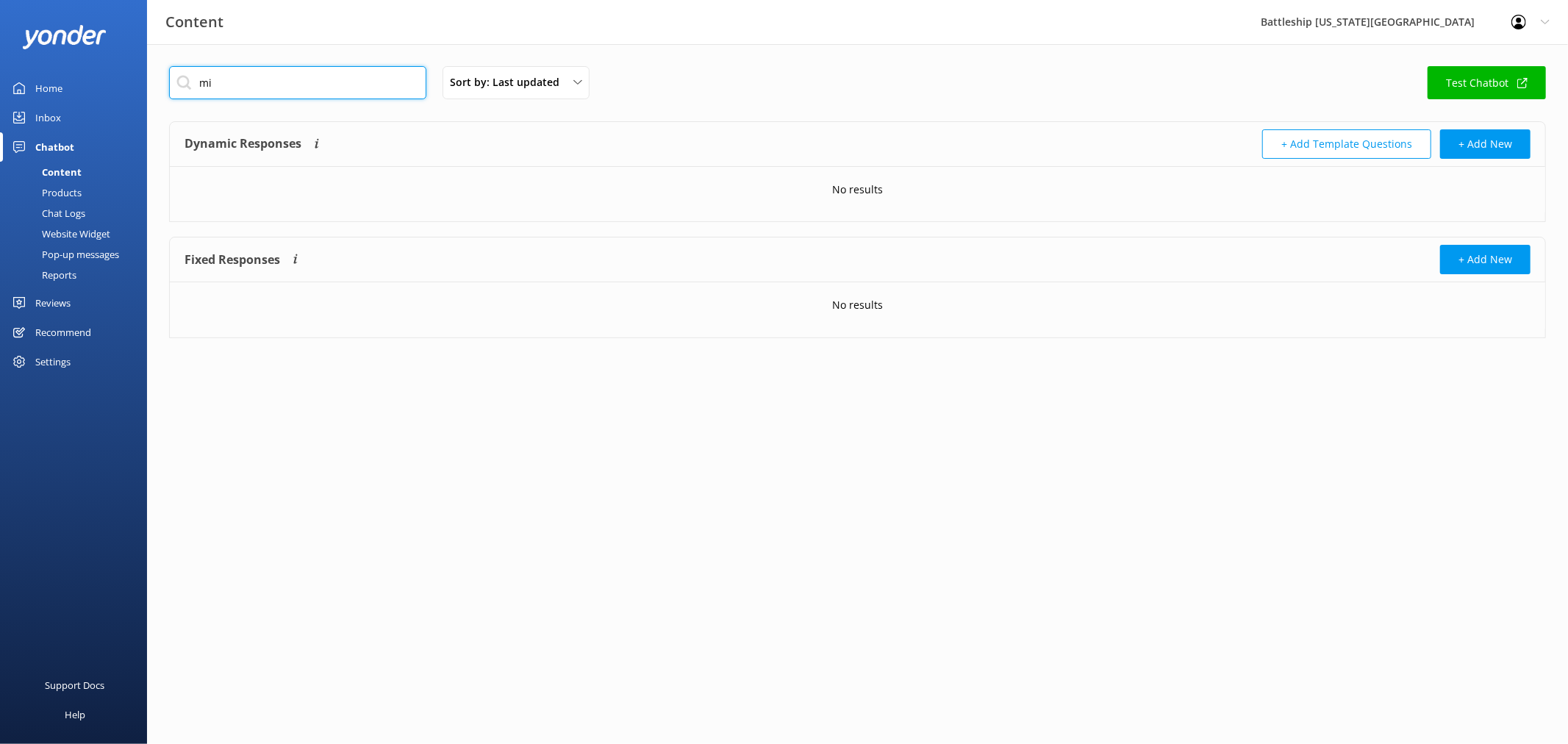
type input "m"
type input "d"
click at [208, 84] on input "mlitary" at bounding box center [298, 83] width 257 height 33
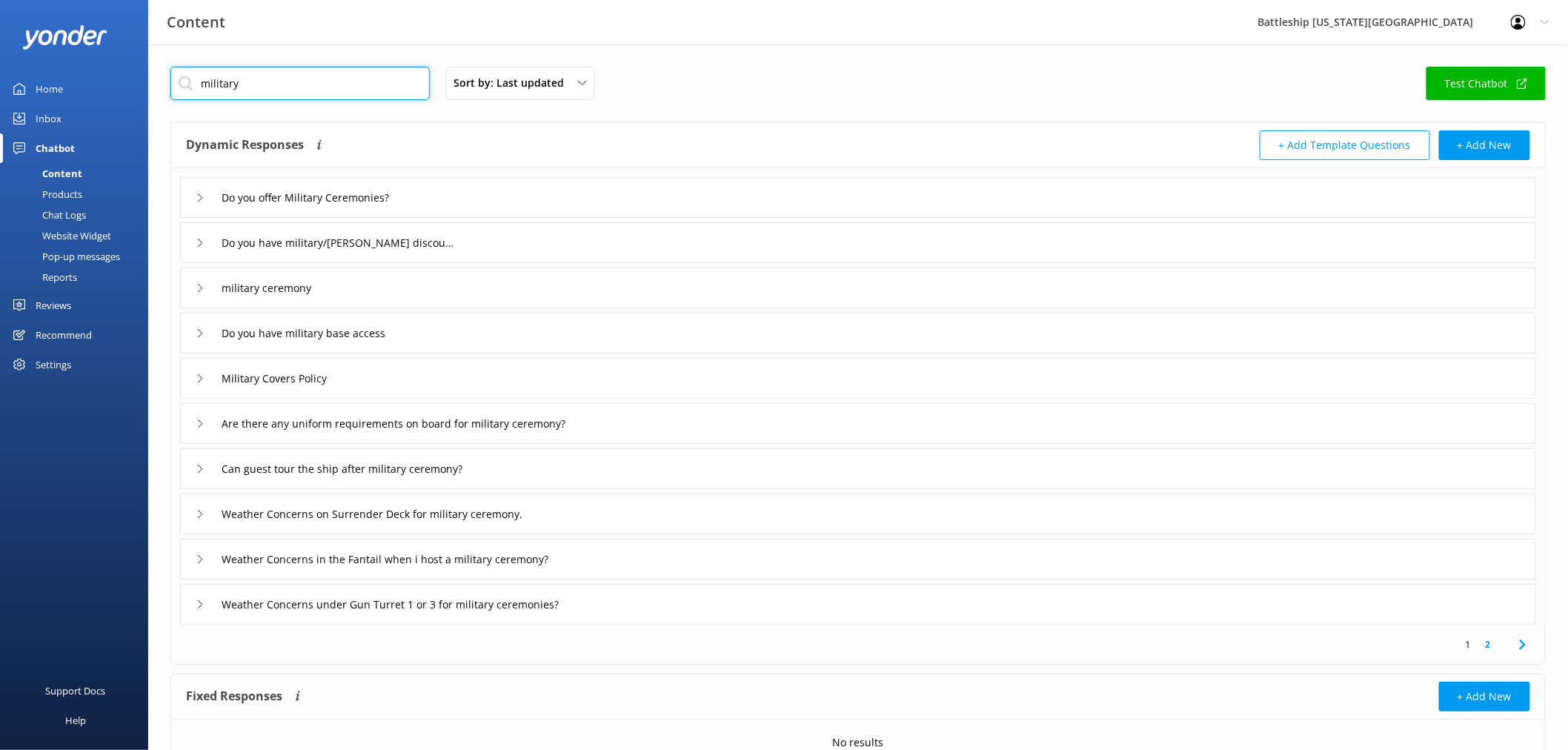
click at [310, 77] on input "military" at bounding box center [300, 83] width 259 height 34
type input "military"
click at [357, 334] on input "Do you have military base access" at bounding box center [317, 333] width 208 height 22
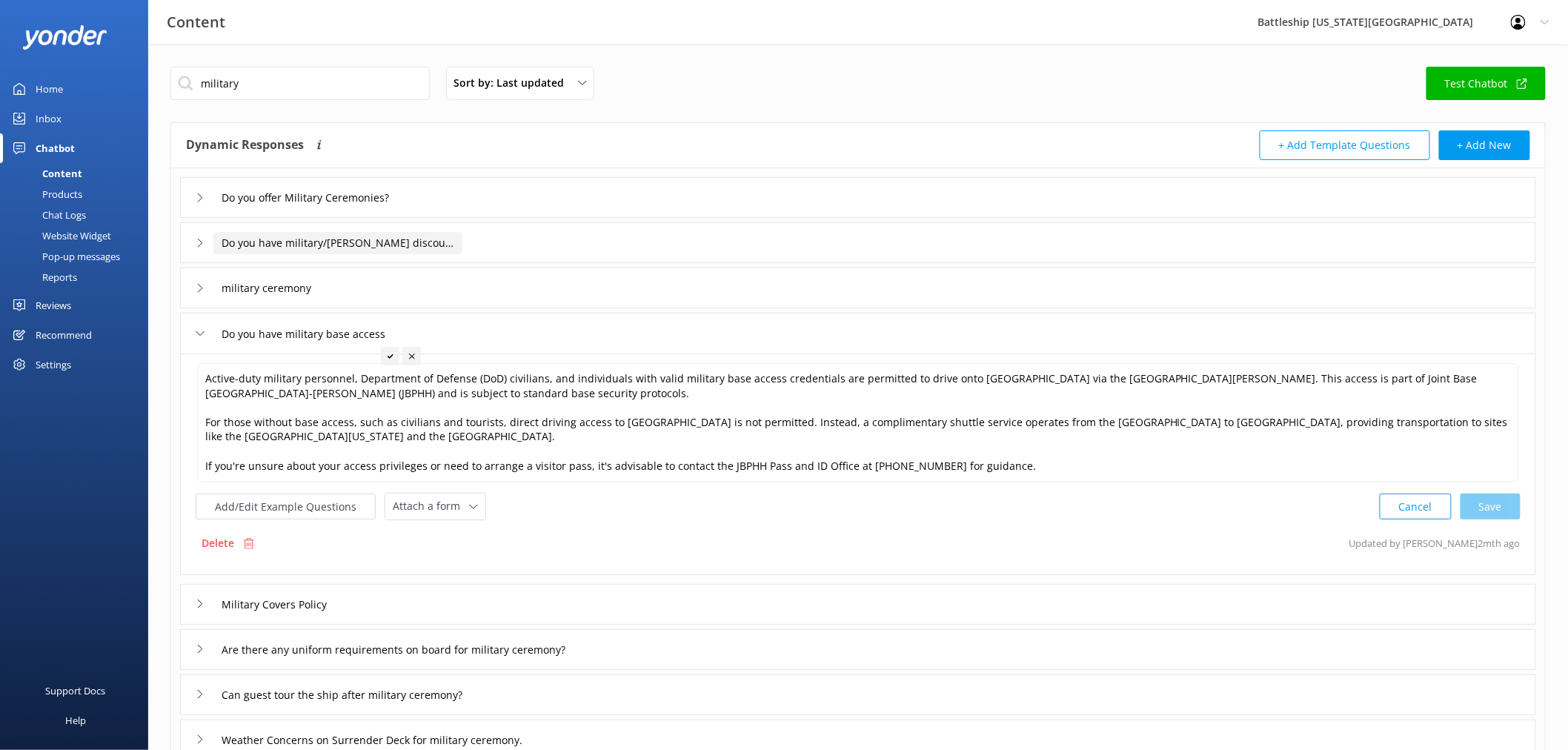
click at [342, 247] on input "Do you have military/[PERSON_NAME] discount" at bounding box center [338, 243] width 249 height 22
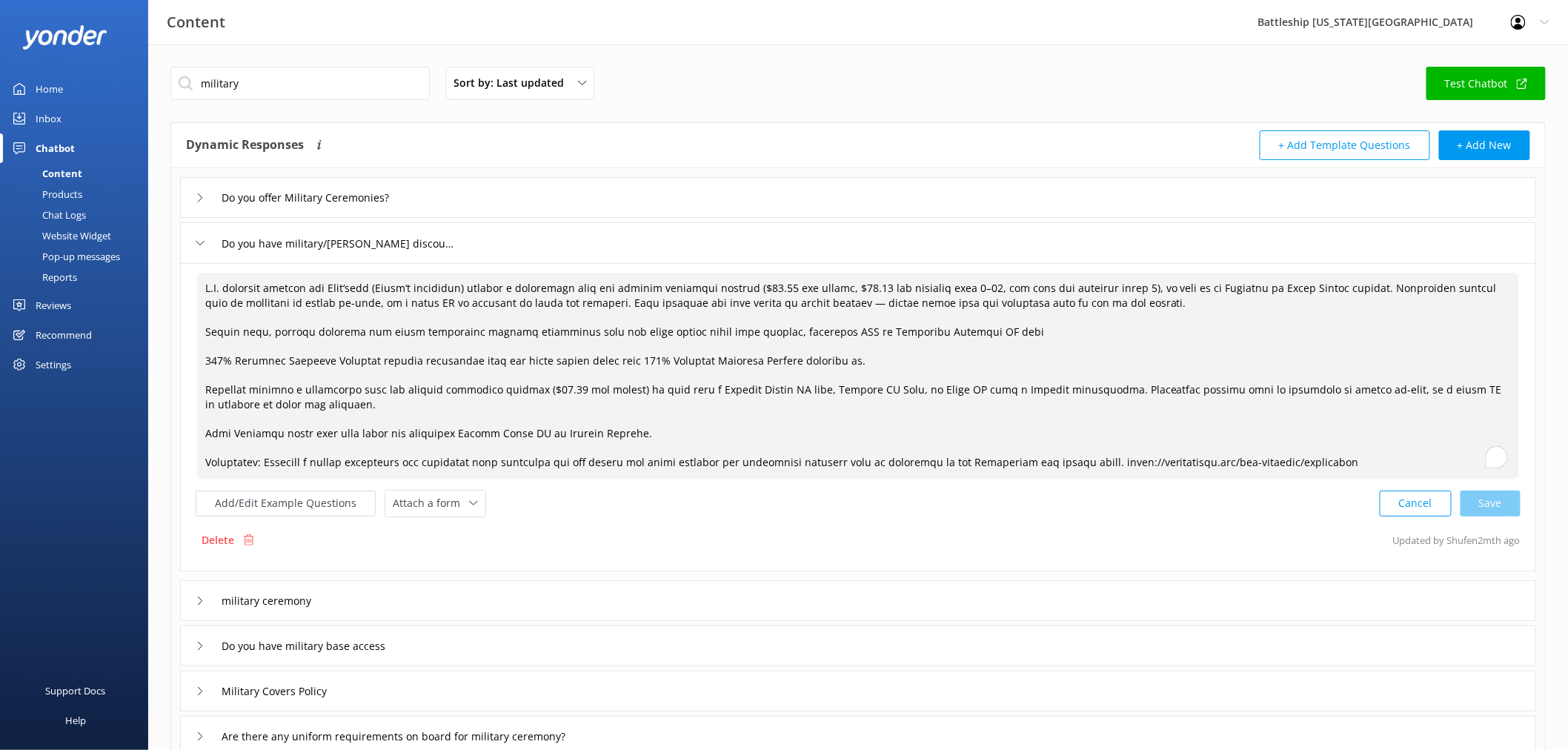
click at [617, 288] on textarea "To enrich screen reader interactions, please activate Accessibility in Grammarl…" at bounding box center [857, 376] width 1322 height 207
drag, startPoint x: 335, startPoint y: 287, endPoint x: 388, endPoint y: 290, distance: 53.1
click at [388, 290] on textarea "To enrich screen reader interactions, please activate Accessibility in Grammarl…" at bounding box center [857, 376] width 1322 height 207
drag, startPoint x: 700, startPoint y: 290, endPoint x: 680, endPoint y: 290, distance: 20.0
click at [680, 290] on textarea "To enrich screen reader interactions, please activate Accessibility in Grammarl…" at bounding box center [857, 376] width 1322 height 207
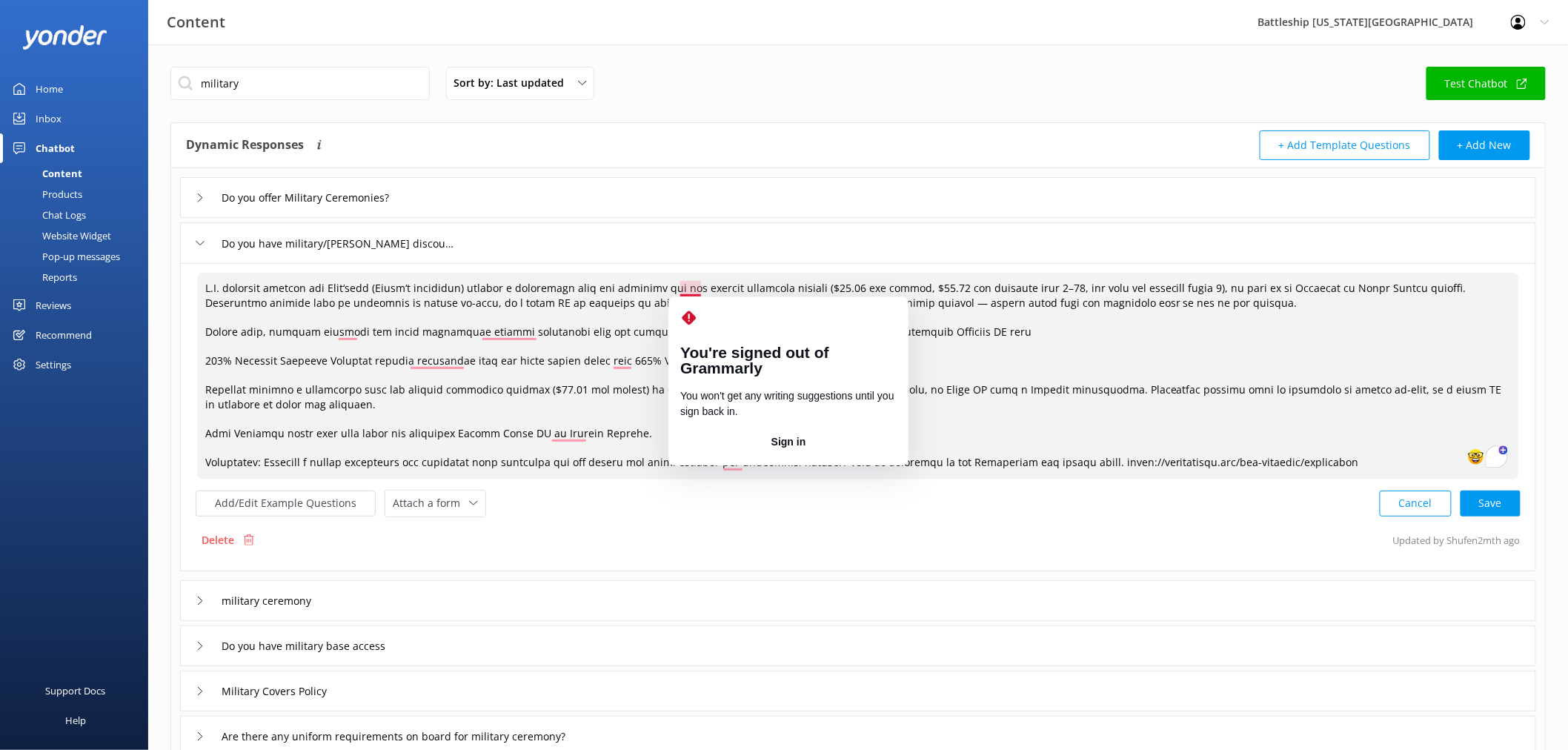
paste textarea "Kama‘āina"
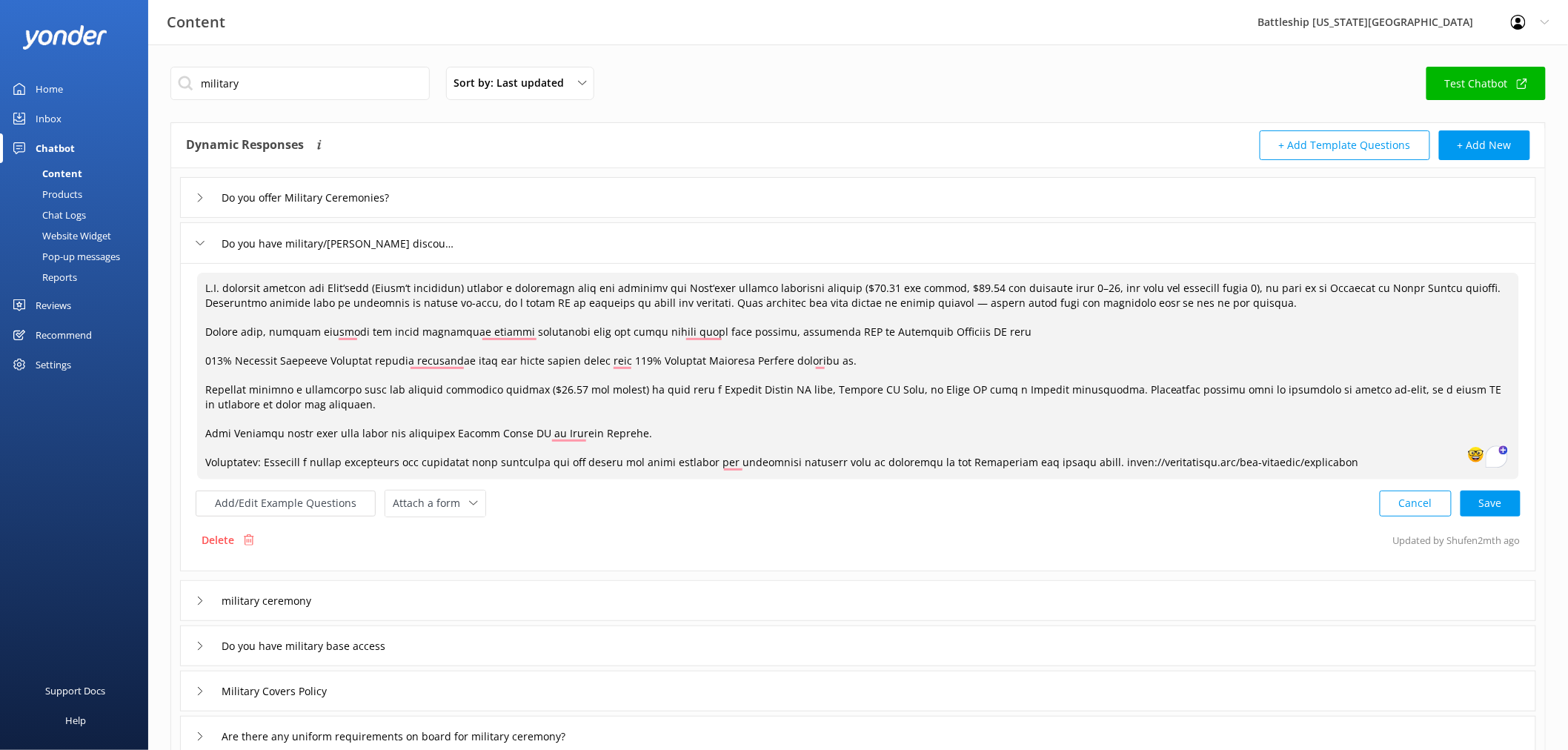
click at [1041, 306] on textarea "To enrich screen reader interactions, please activate Accessibility in Grammarl…" at bounding box center [857, 376] width 1322 height 207
click at [750, 431] on textarea "To enrich screen reader interactions, please activate Accessibility in Grammarl…" at bounding box center [857, 376] width 1322 height 207
click at [1492, 505] on div "Cancel Loading.." at bounding box center [1450, 502] width 140 height 28
type textarea "L.I. dolorsit ametcon adi Elit‘sedd (Eiusm‘t incididun) utlabor e doloremagn al…"
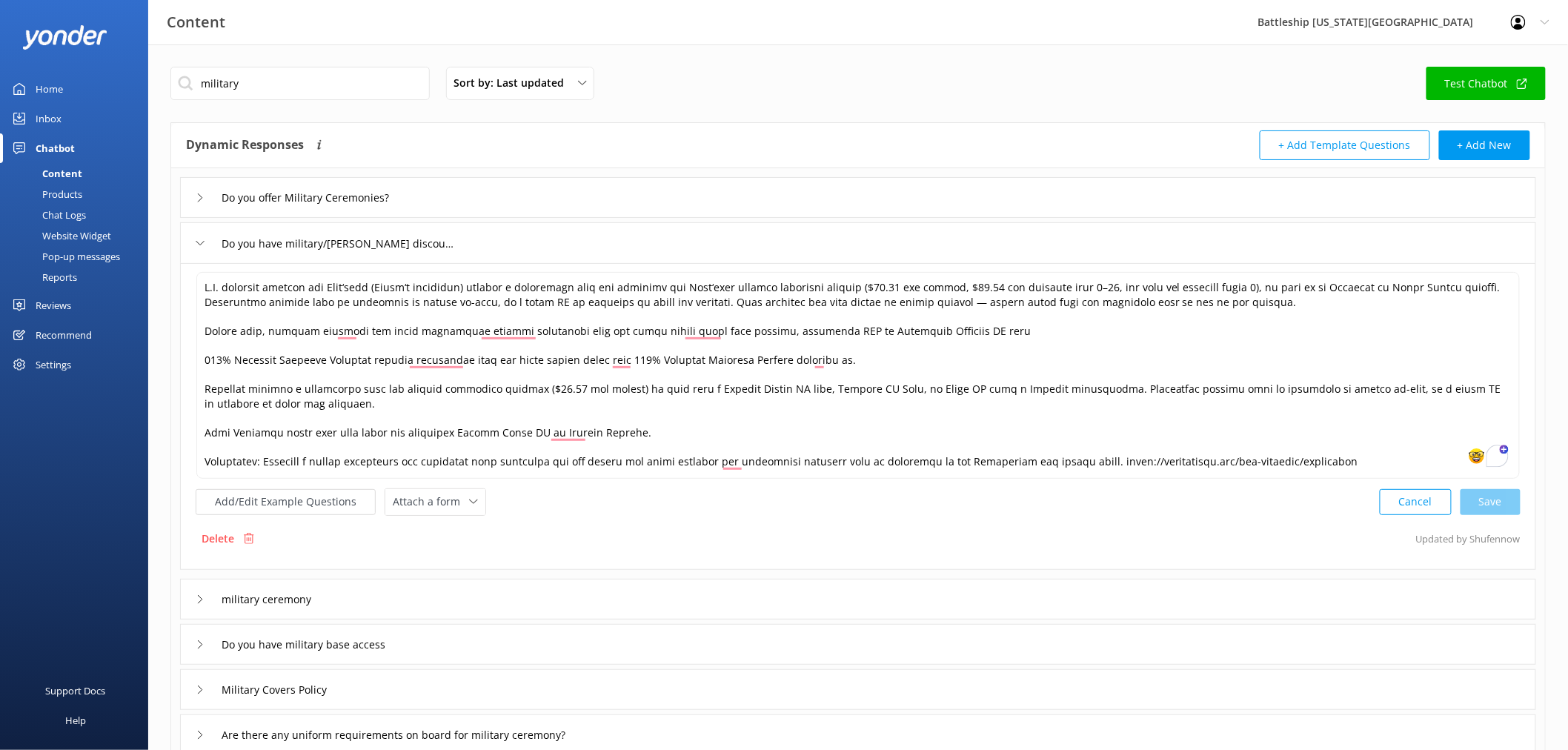
click at [55, 119] on div "Inbox" at bounding box center [48, 118] width 26 height 29
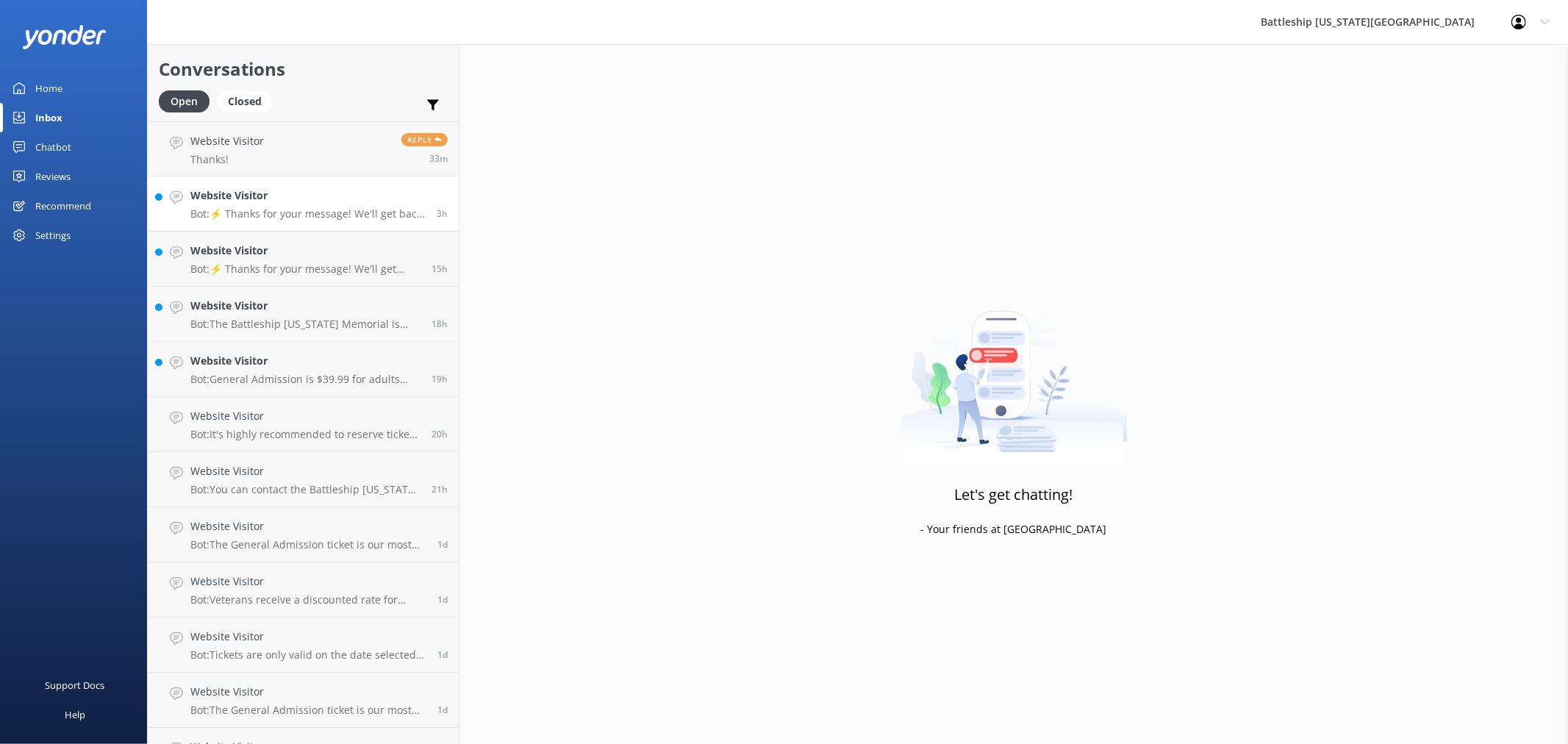
click at [318, 224] on link "Website Visitor Bot: ⚡ Thanks for your message! We'll get back to you as soon a…" at bounding box center [303, 204] width 311 height 55
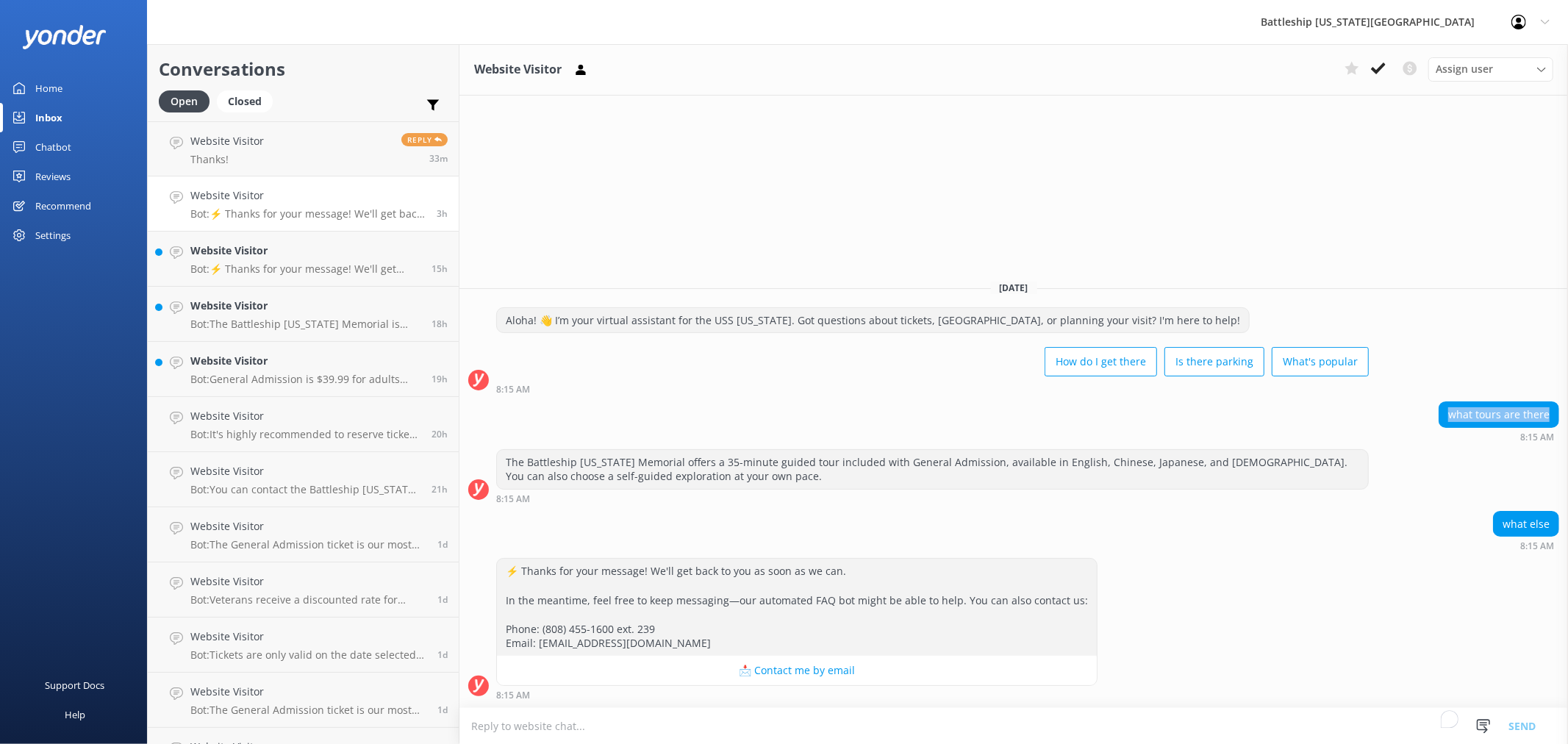
drag, startPoint x: 1451, startPoint y: 413, endPoint x: 1551, endPoint y: 417, distance: 100.1
click at [1551, 417] on div "what tours are there" at bounding box center [1499, 415] width 119 height 25
copy div "what tours are there"
click at [61, 149] on div "Chatbot" at bounding box center [53, 147] width 36 height 29
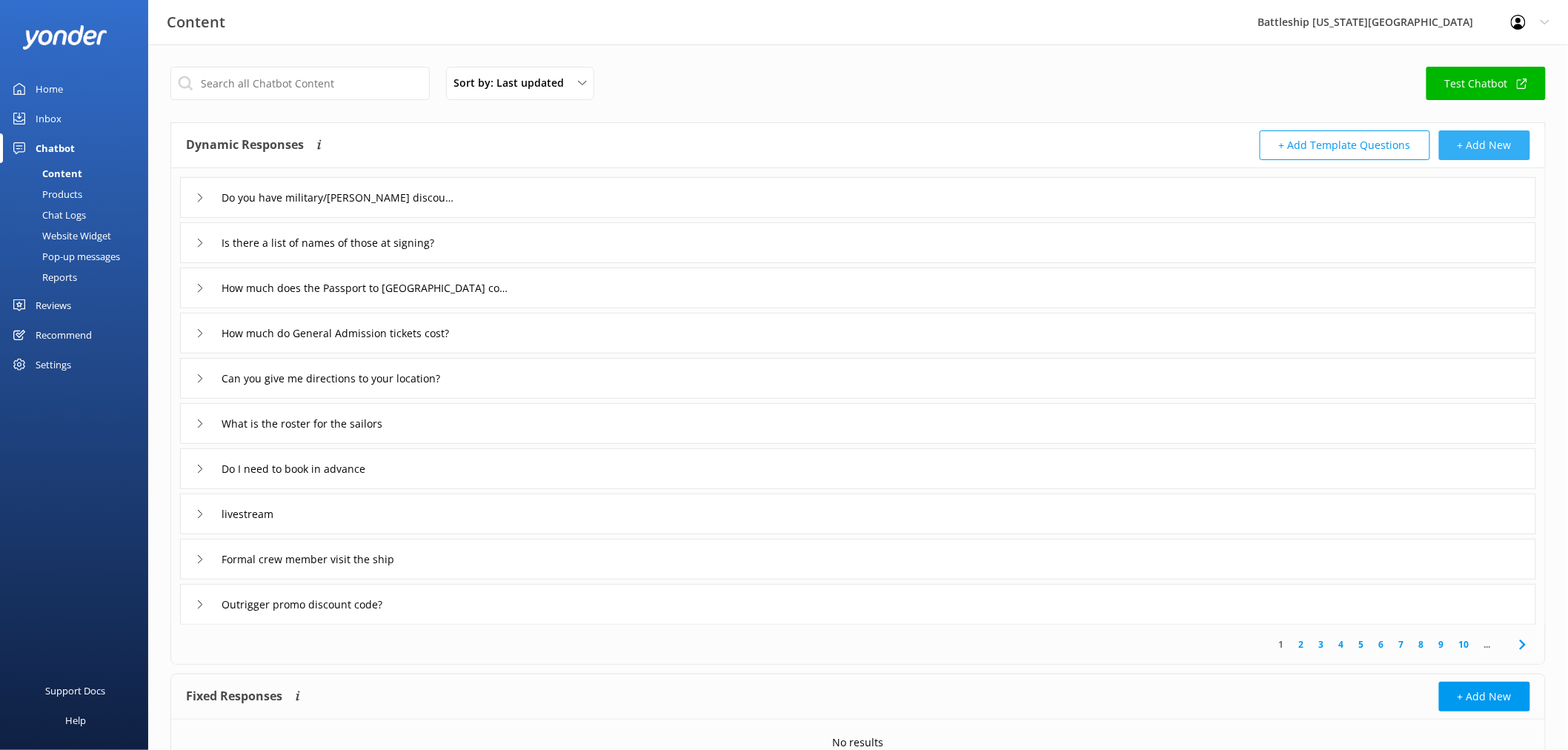
click at [1496, 146] on button "+ Add New" at bounding box center [1485, 145] width 91 height 29
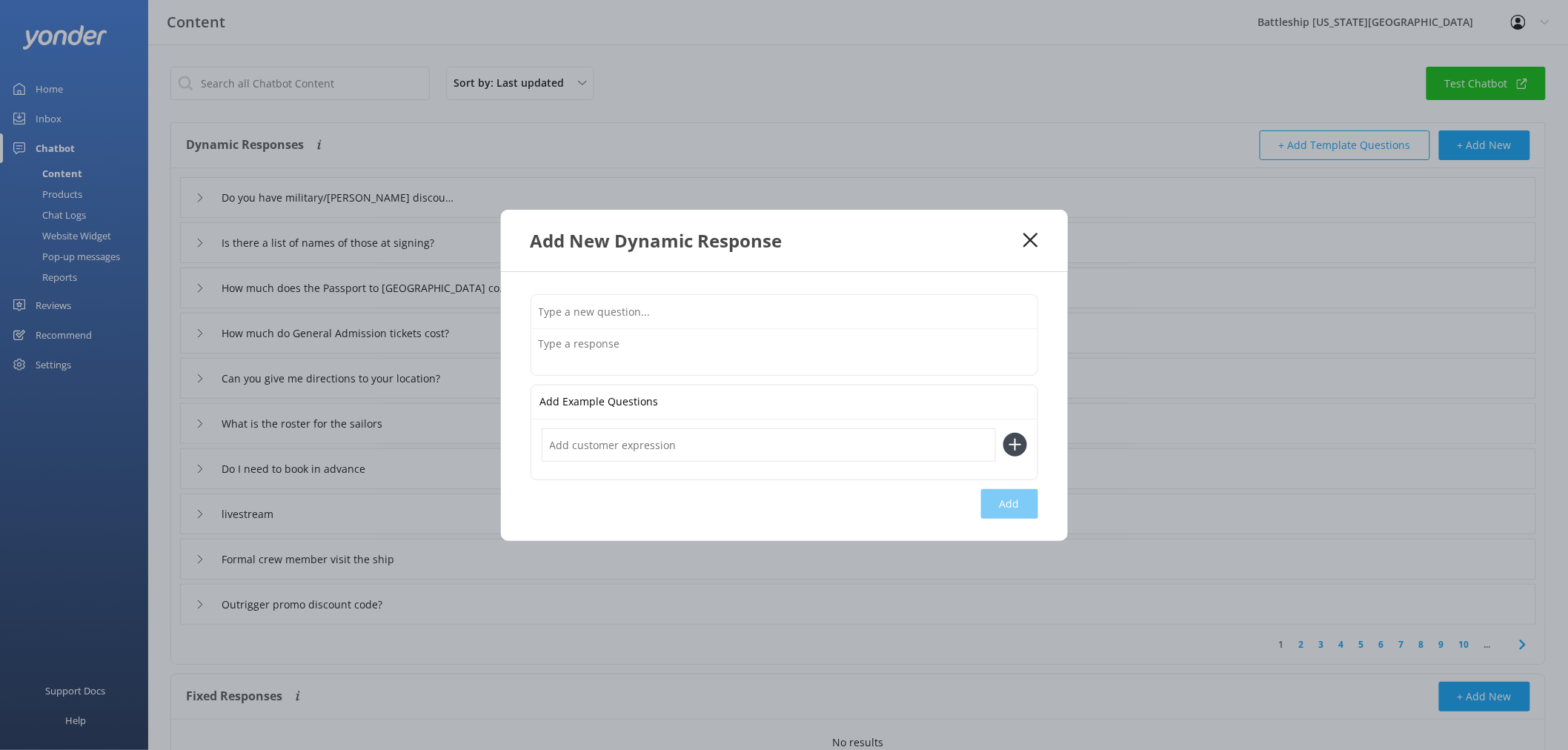
click at [557, 308] on input "text" at bounding box center [785, 312] width 506 height 34
paste input "“What tours are there?”"
type input "“What tours are there?”"
click at [596, 448] on input "text" at bounding box center [769, 445] width 454 height 34
paste input "What tours are there at the [GEOGRAPHIC_DATA][US_STATE]"
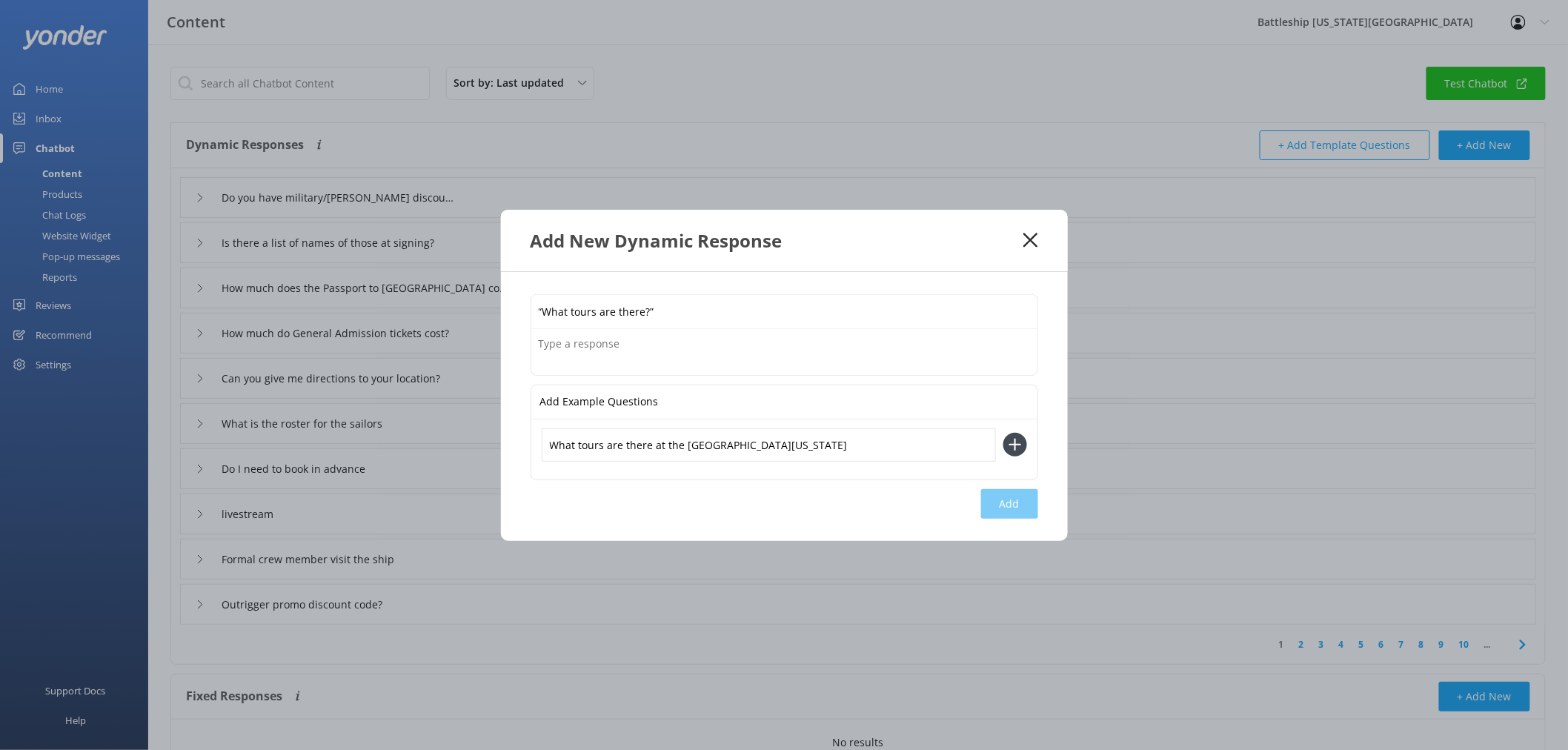
type input "What tours are there at the [GEOGRAPHIC_DATA][US_STATE]"
click at [1019, 445] on use at bounding box center [1014, 444] width 13 height 13
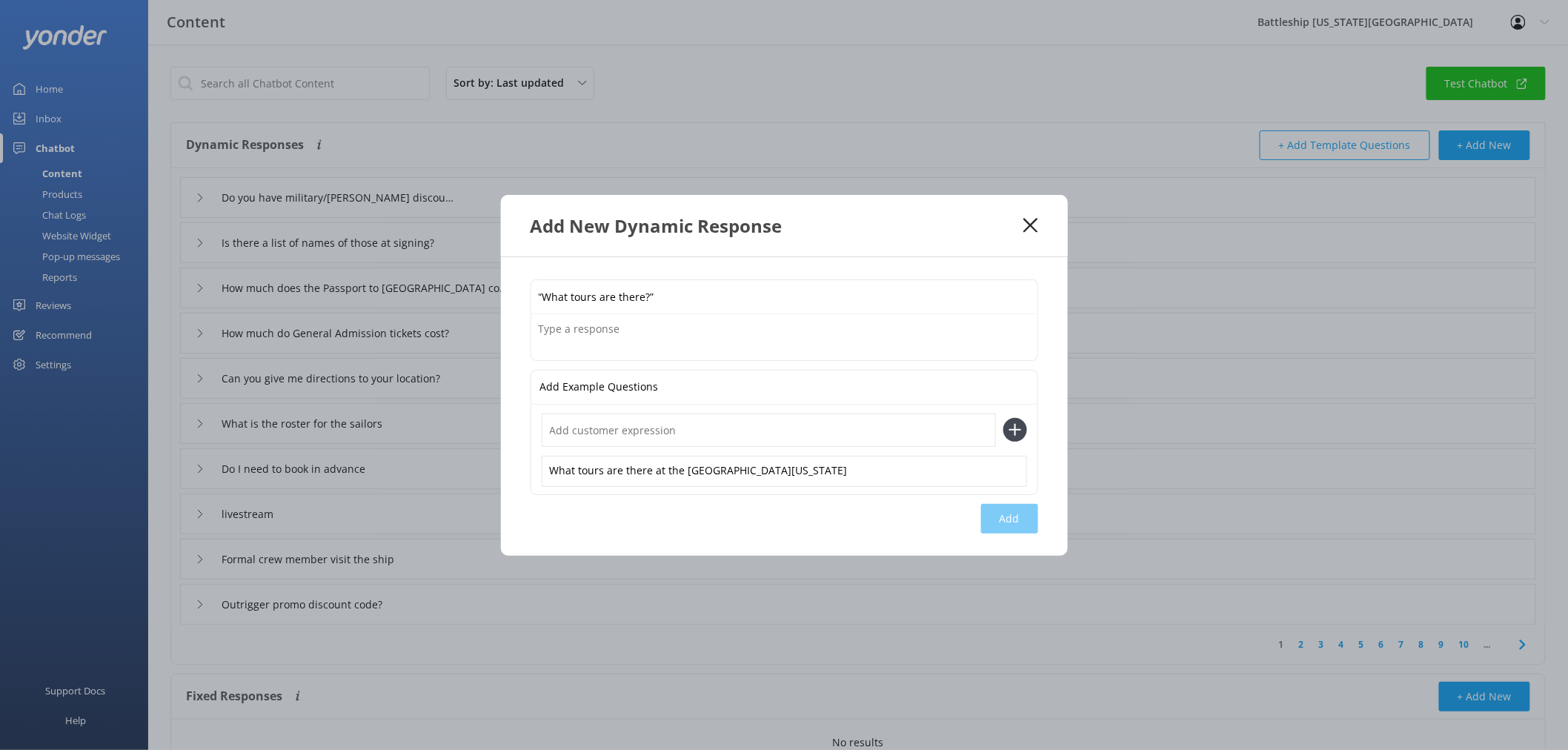
click at [581, 431] on input "text" at bounding box center [769, 431] width 454 height 34
paste input "What tours are offered at the [GEOGRAPHIC_DATA][US_STATE]"
type input "What tours are offered at the [GEOGRAPHIC_DATA][US_STATE]"
click at [1014, 425] on use at bounding box center [1014, 430] width 13 height 13
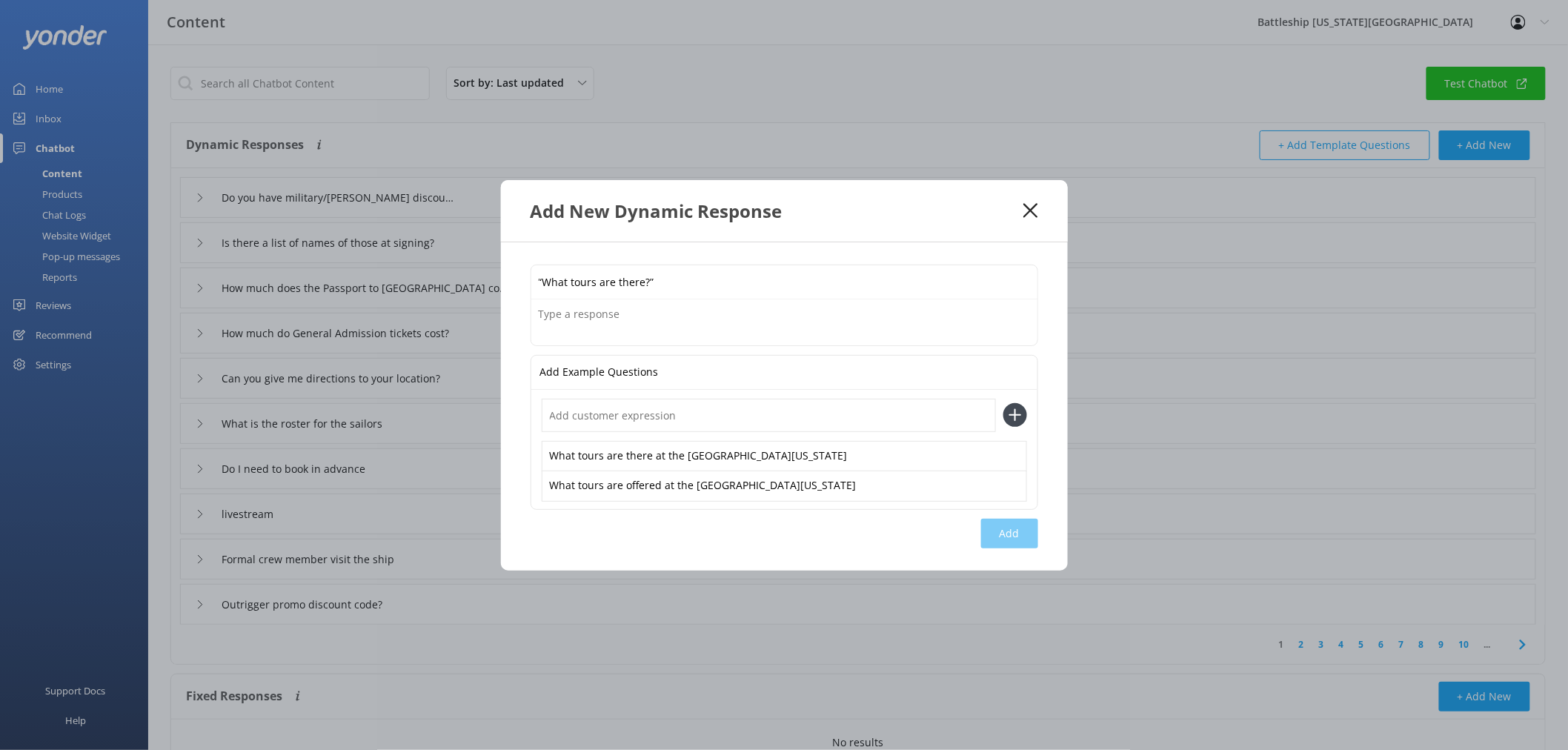
click at [588, 423] on input "text" at bounding box center [769, 416] width 454 height 34
paste input "Could you tell me about the tours available at the [GEOGRAPHIC_DATA][US_STATE]"
type input "Could you tell me about the tours available at the [GEOGRAPHIC_DATA][US_STATE]"
click at [1013, 414] on icon at bounding box center [1015, 415] width 24 height 24
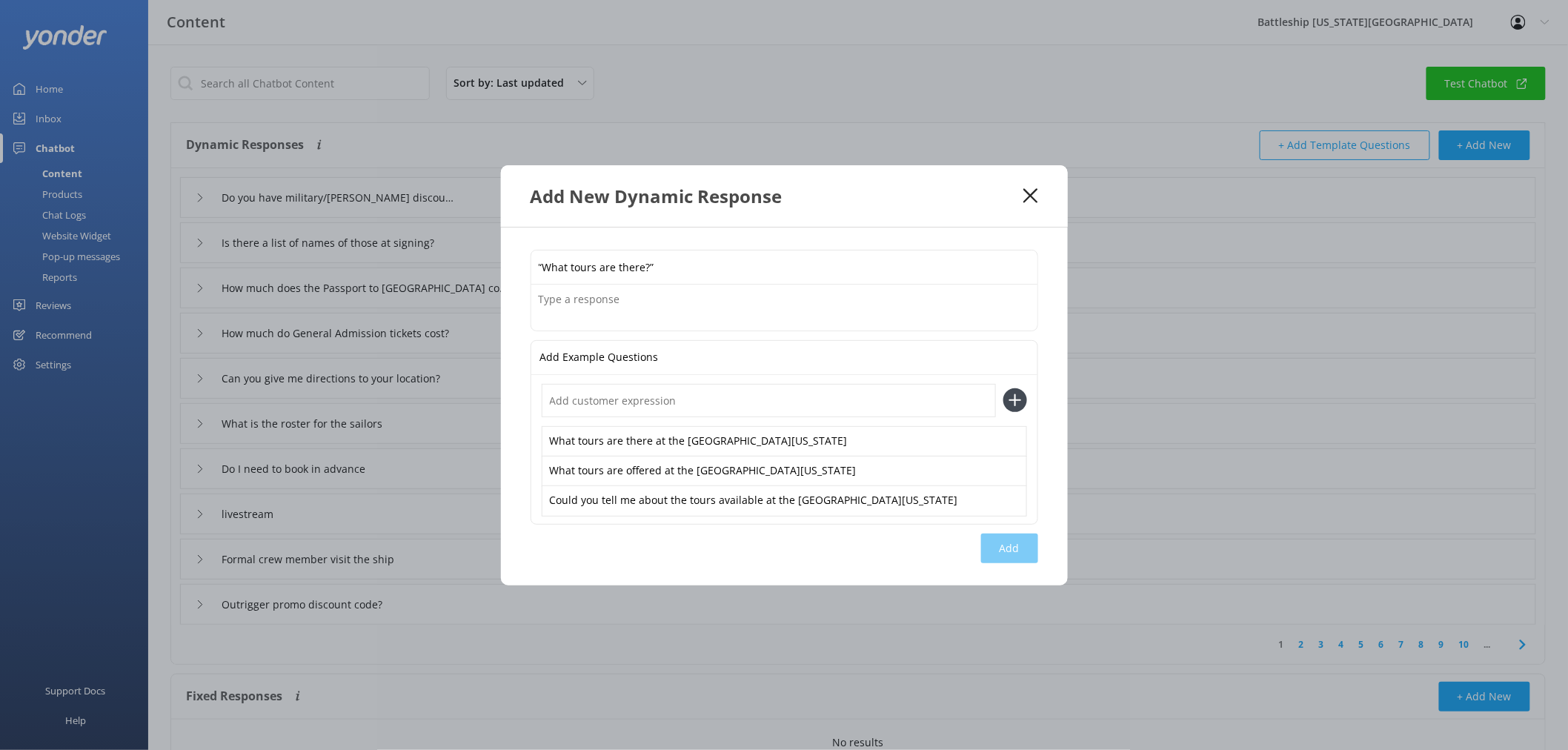
click at [561, 306] on textarea at bounding box center [785, 307] width 506 height 46
paste textarea "Tours & Ticket Types General Admission This is the main tour included in your b…"
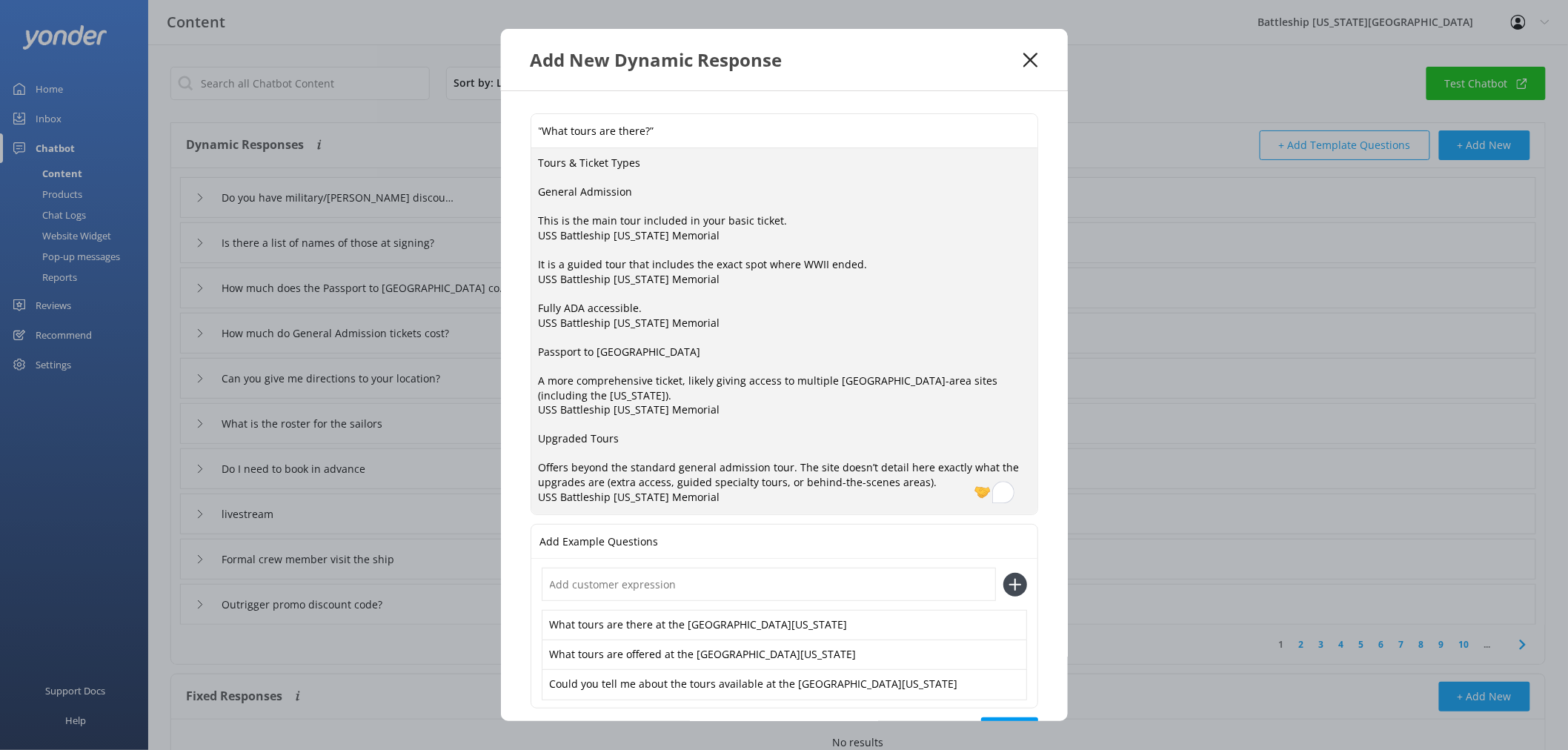
drag, startPoint x: 719, startPoint y: 234, endPoint x: 542, endPoint y: 237, distance: 177.0
click at [542, 237] on textarea "Tours & Ticket Types General Admission This is the main tour included in your b…" at bounding box center [785, 331] width 506 height 366
click at [538, 219] on textarea "Tours & Ticket Types General Admission This is the main tour included in your b…" at bounding box center [785, 331] width 506 height 366
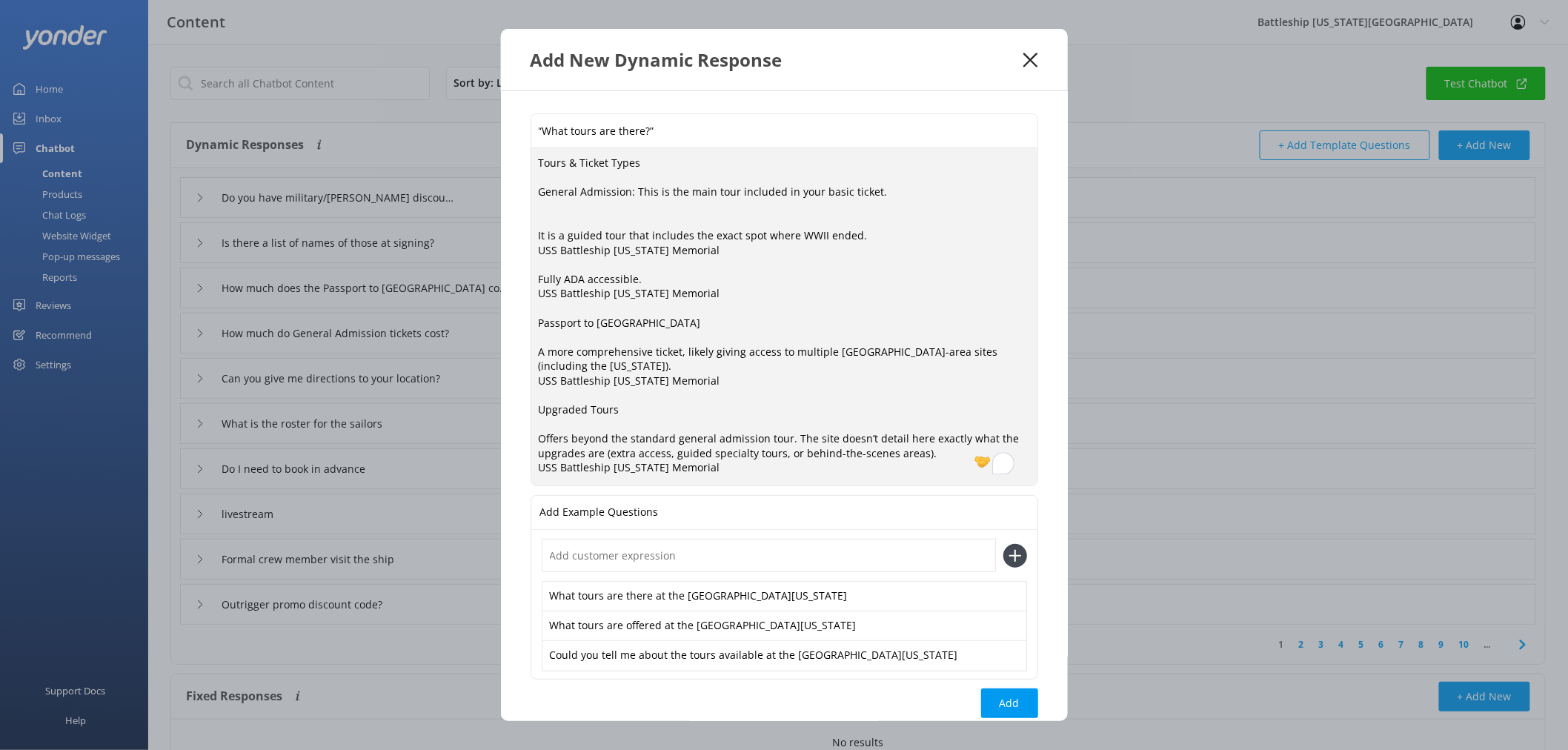
click at [575, 215] on textarea "Tours & Ticket Types General Admission: This is the main tour included in your …" at bounding box center [785, 316] width 506 height 338
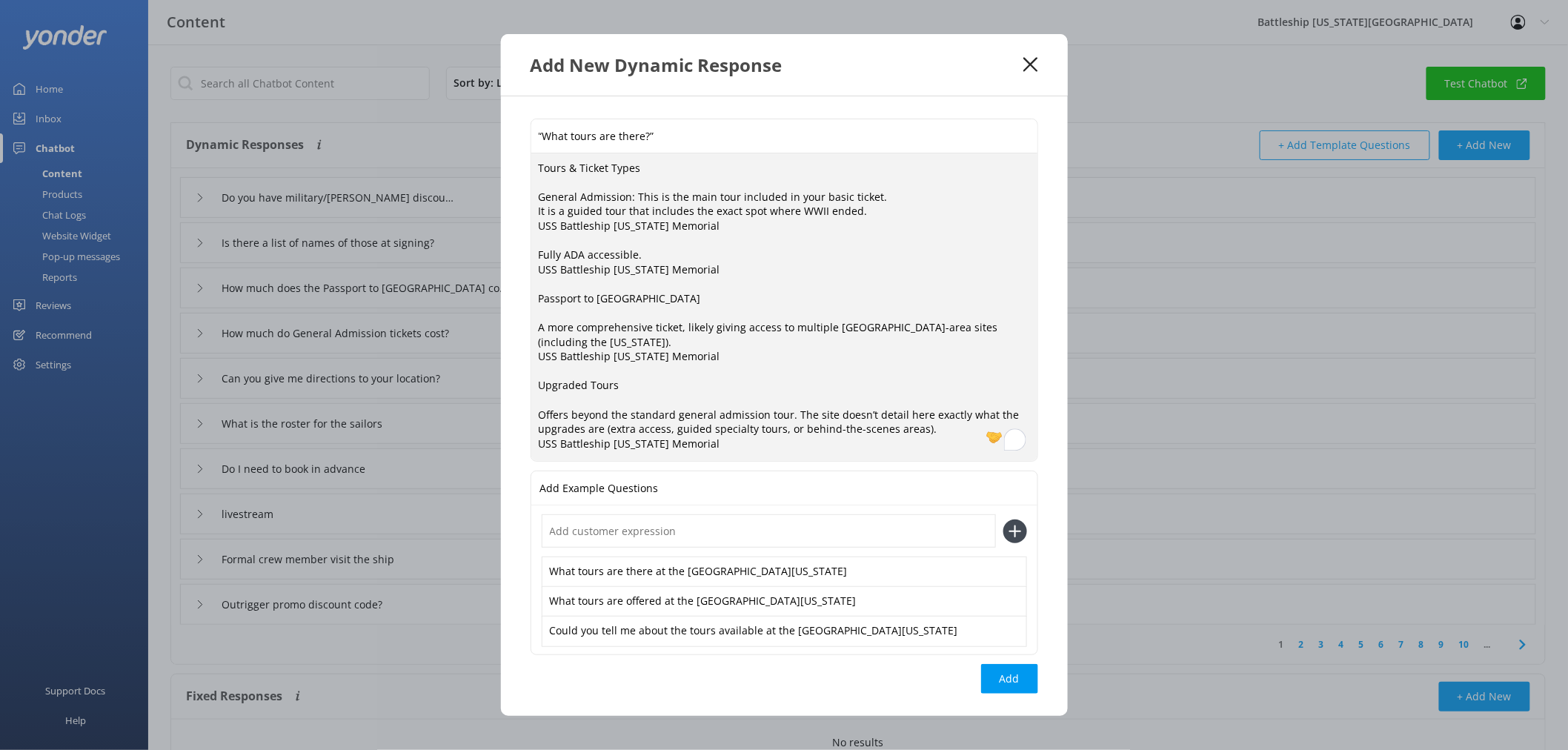
click at [536, 210] on textarea "Tours & Ticket Types General Admission: This is the main tour included in your …" at bounding box center [785, 307] width 506 height 308
drag, startPoint x: 646, startPoint y: 227, endPoint x: 525, endPoint y: 233, distance: 121.1
click at [525, 233] on div "“What tours are there?” Tours & Ticket Types General Admission: This is the mai…" at bounding box center [784, 407] width 567 height 620
click at [539, 258] on textarea "Tours & Ticket Types General Admission: This is the main tour included in your …" at bounding box center [785, 307] width 506 height 308
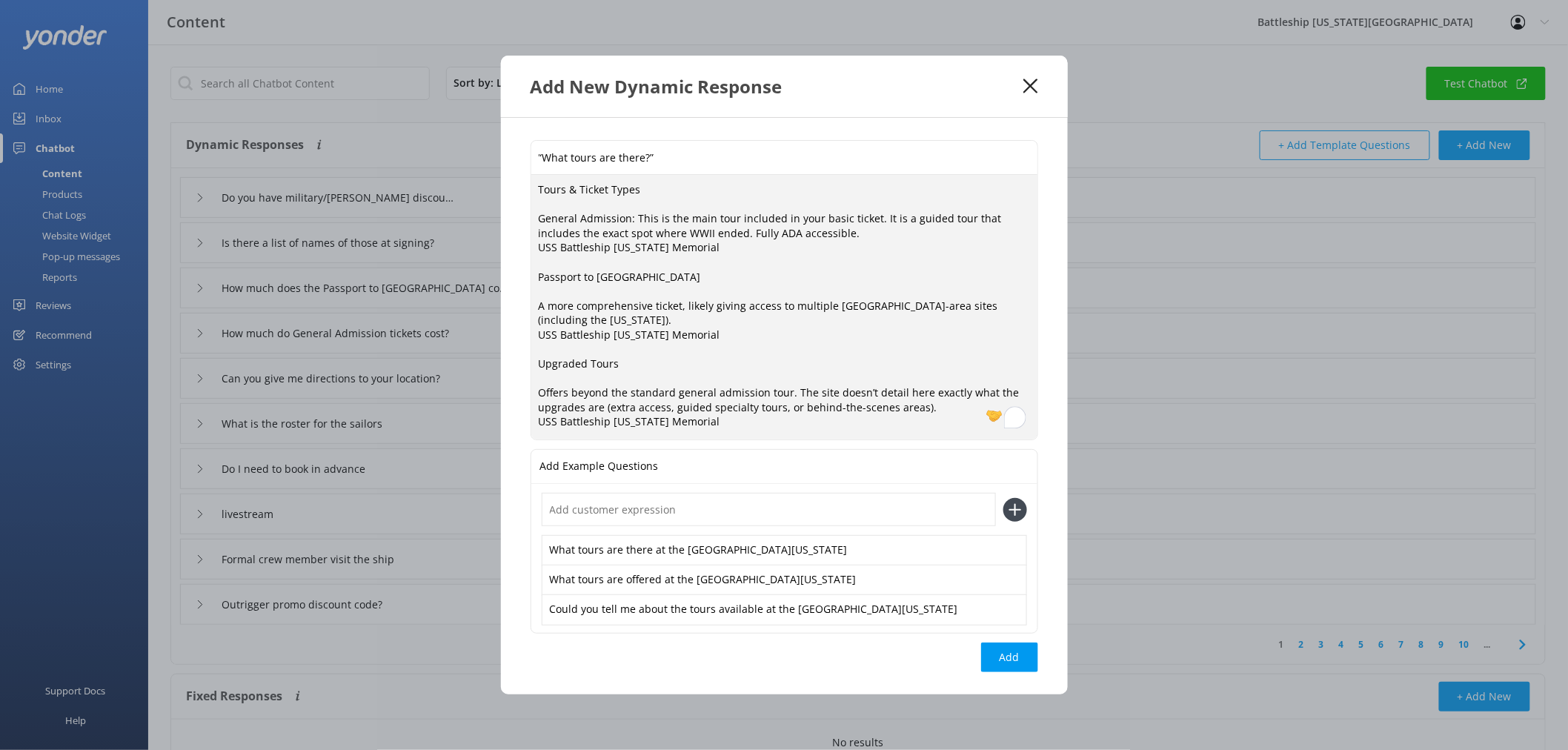
drag, startPoint x: 732, startPoint y: 252, endPoint x: 535, endPoint y: 252, distance: 197.0
click at [535, 252] on textarea "Tours & Ticket Types General Admission: This is the main tour included in your …" at bounding box center [785, 307] width 506 height 264
click at [538, 306] on textarea "Tours & Ticket Types General Admission: This is the main tour included in your …" at bounding box center [785, 307] width 506 height 264
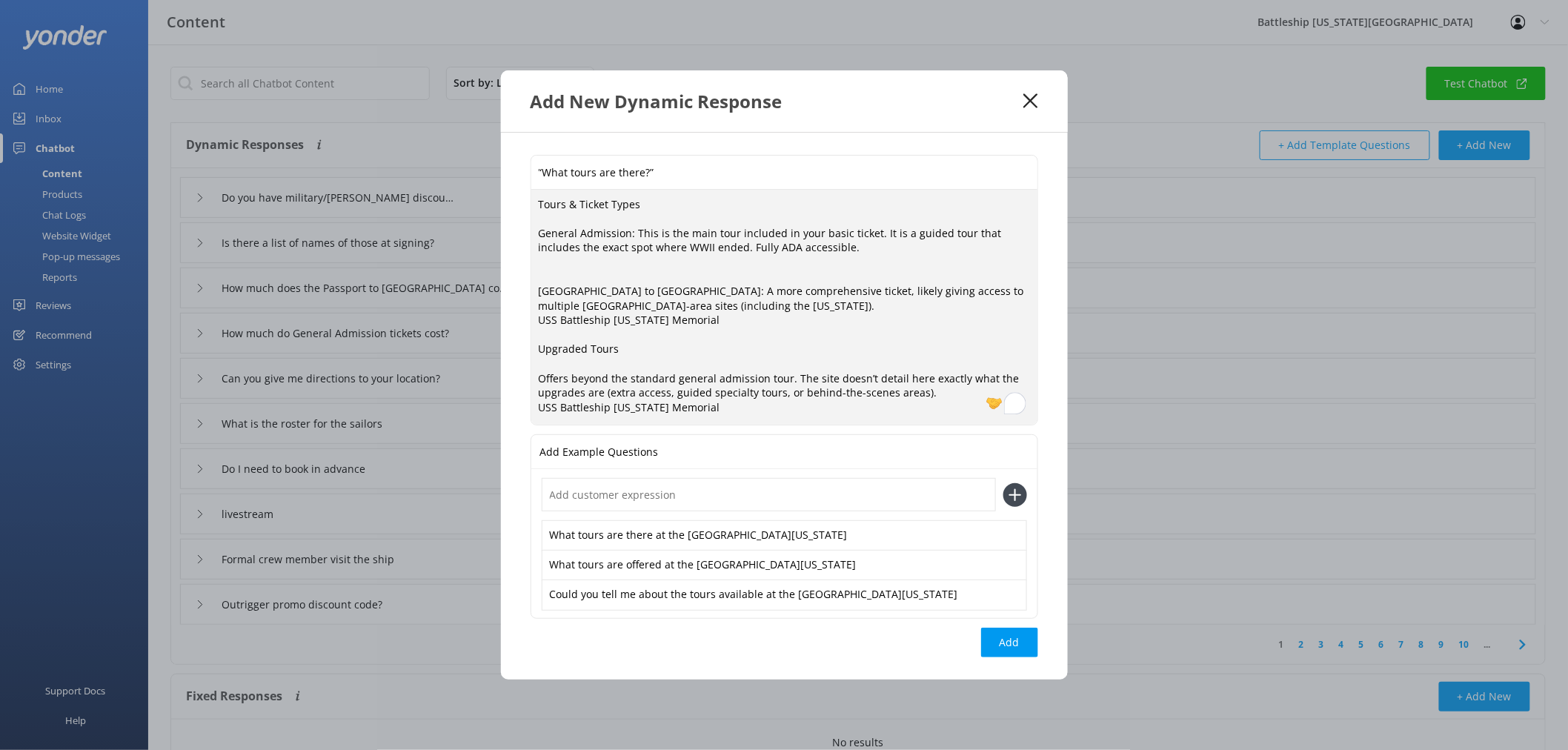
drag, startPoint x: 706, startPoint y: 319, endPoint x: 536, endPoint y: 267, distance: 177.8
click at [536, 267] on textarea "Tours & Ticket Types General Admission: This is the main tour included in your …" at bounding box center [785, 307] width 506 height 236
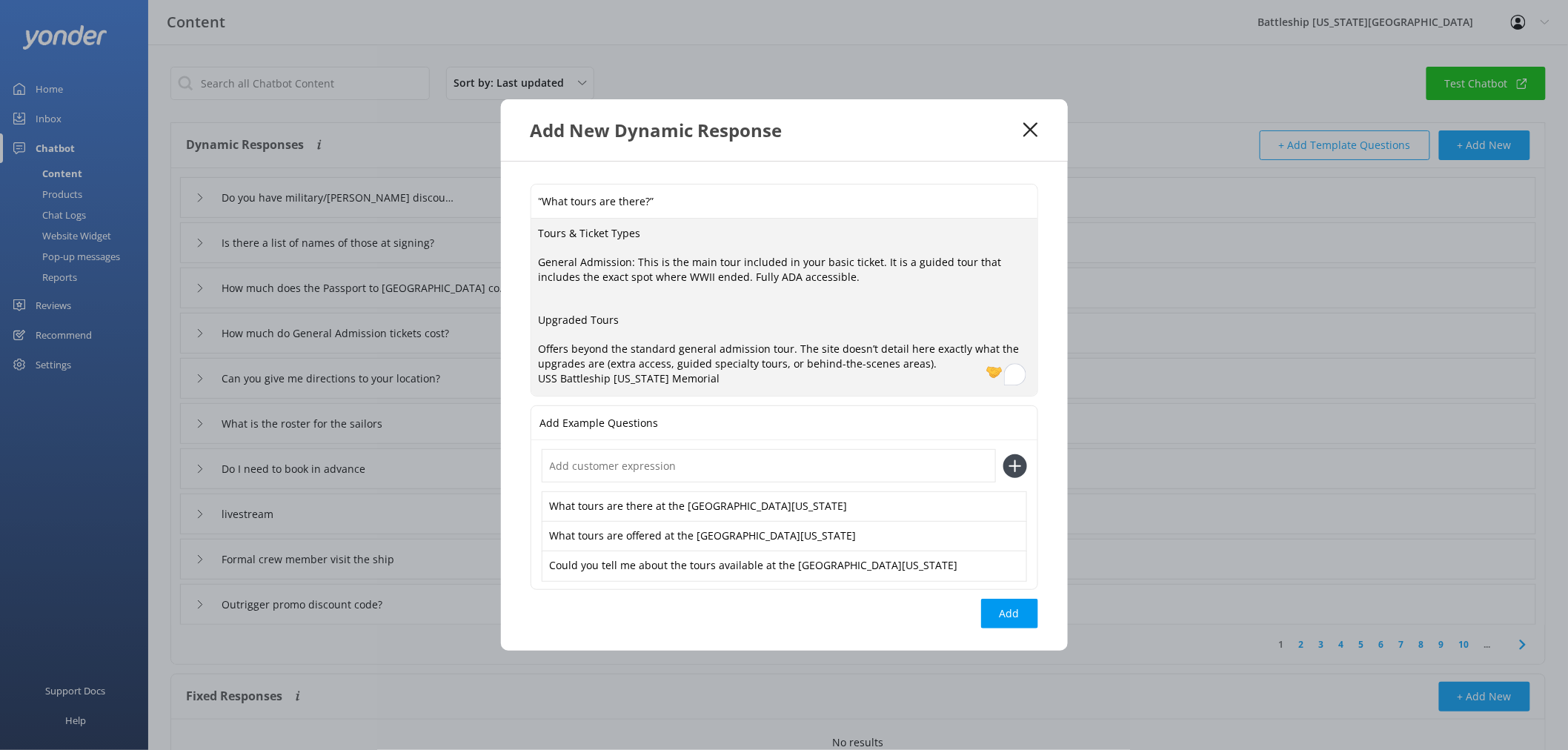
click at [564, 301] on textarea "Tours & Ticket Types General Admission: This is the main tour included in your …" at bounding box center [785, 307] width 506 height 178
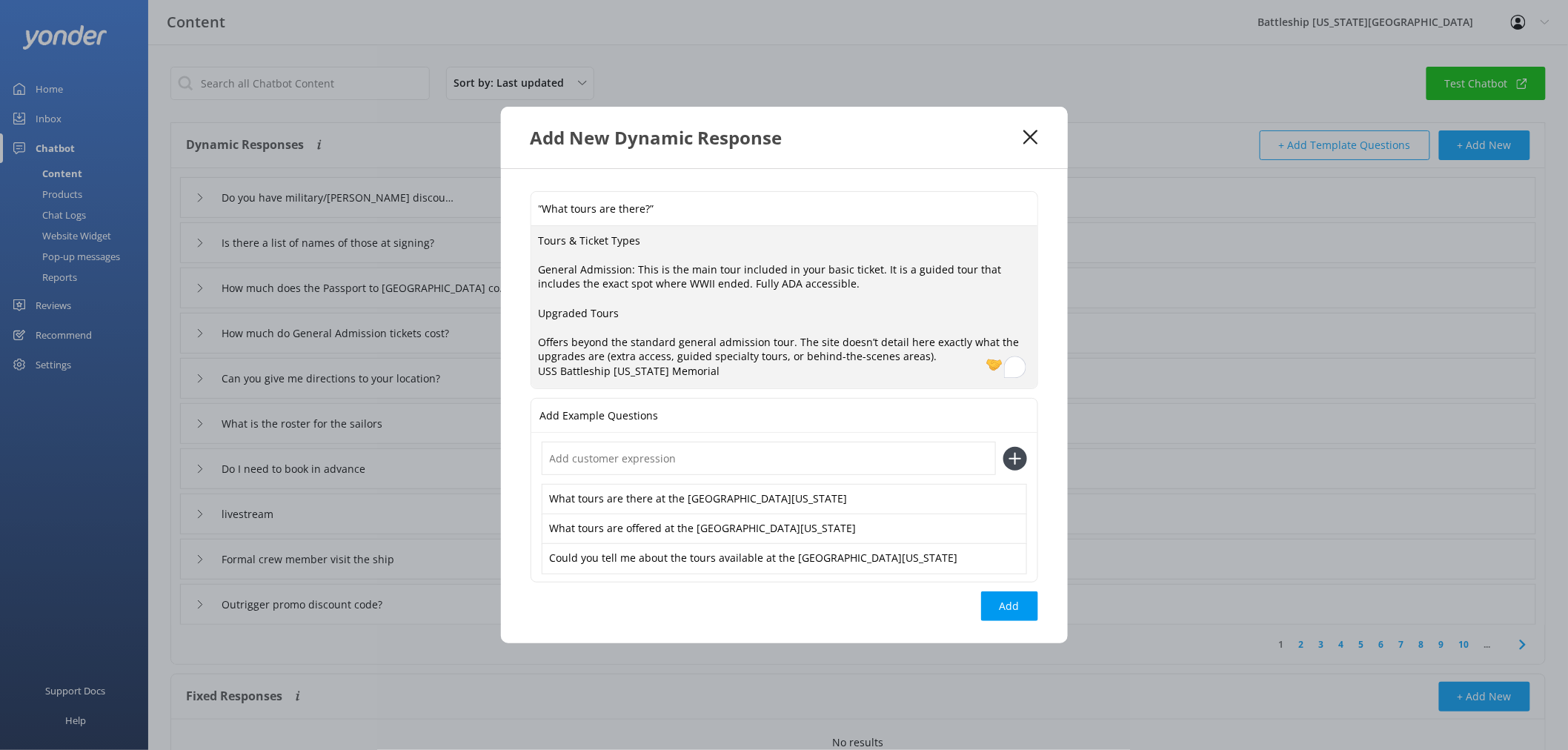
click at [538, 339] on textarea "Tours & Ticket Types General Admission: This is the main tour included in your …" at bounding box center [785, 308] width 506 height 163
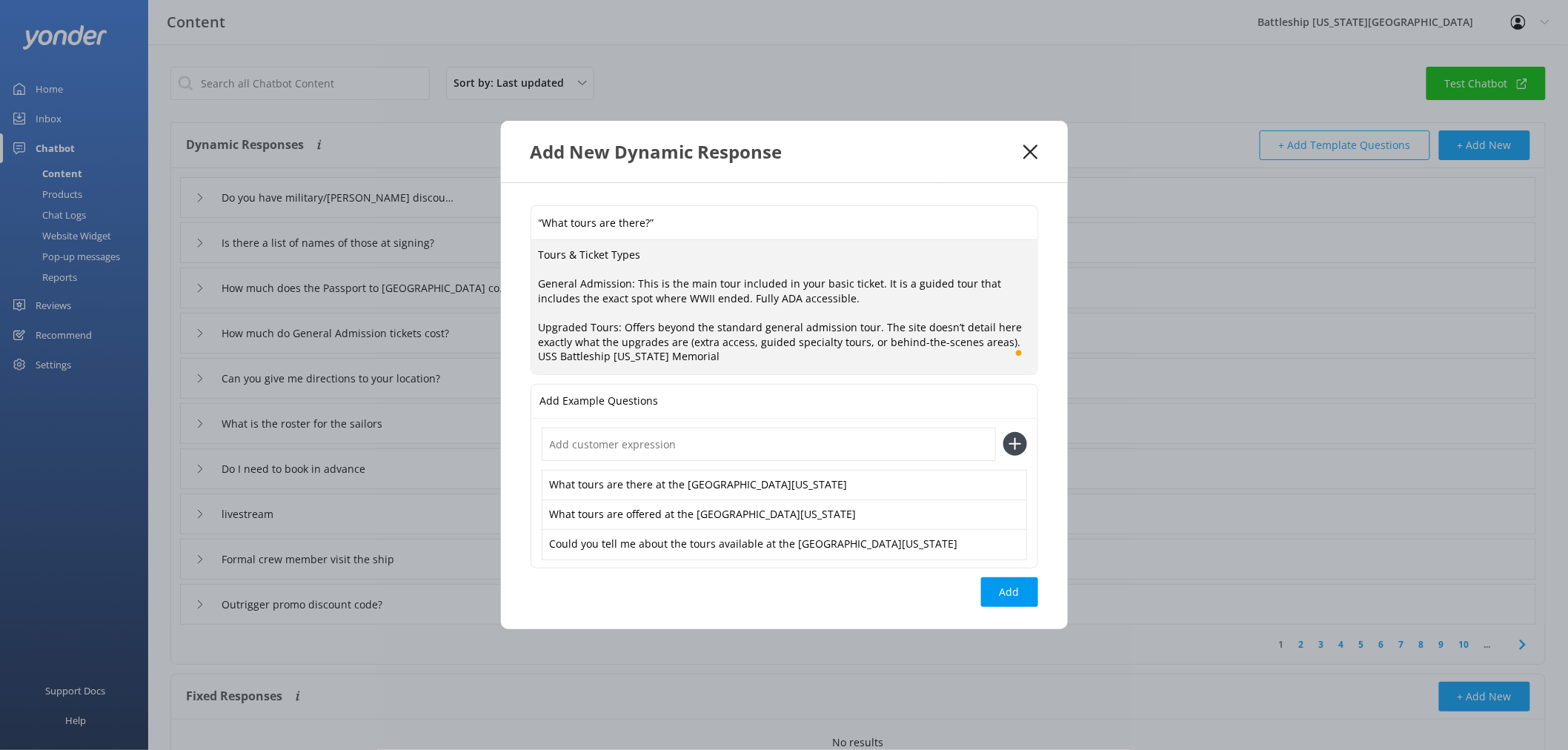
drag, startPoint x: 724, startPoint y: 358, endPoint x: 873, endPoint y: 328, distance: 152.0
click at [873, 328] on textarea "Tours & Ticket Types General Admission: This is the main tour included in your …" at bounding box center [785, 306] width 506 height 134
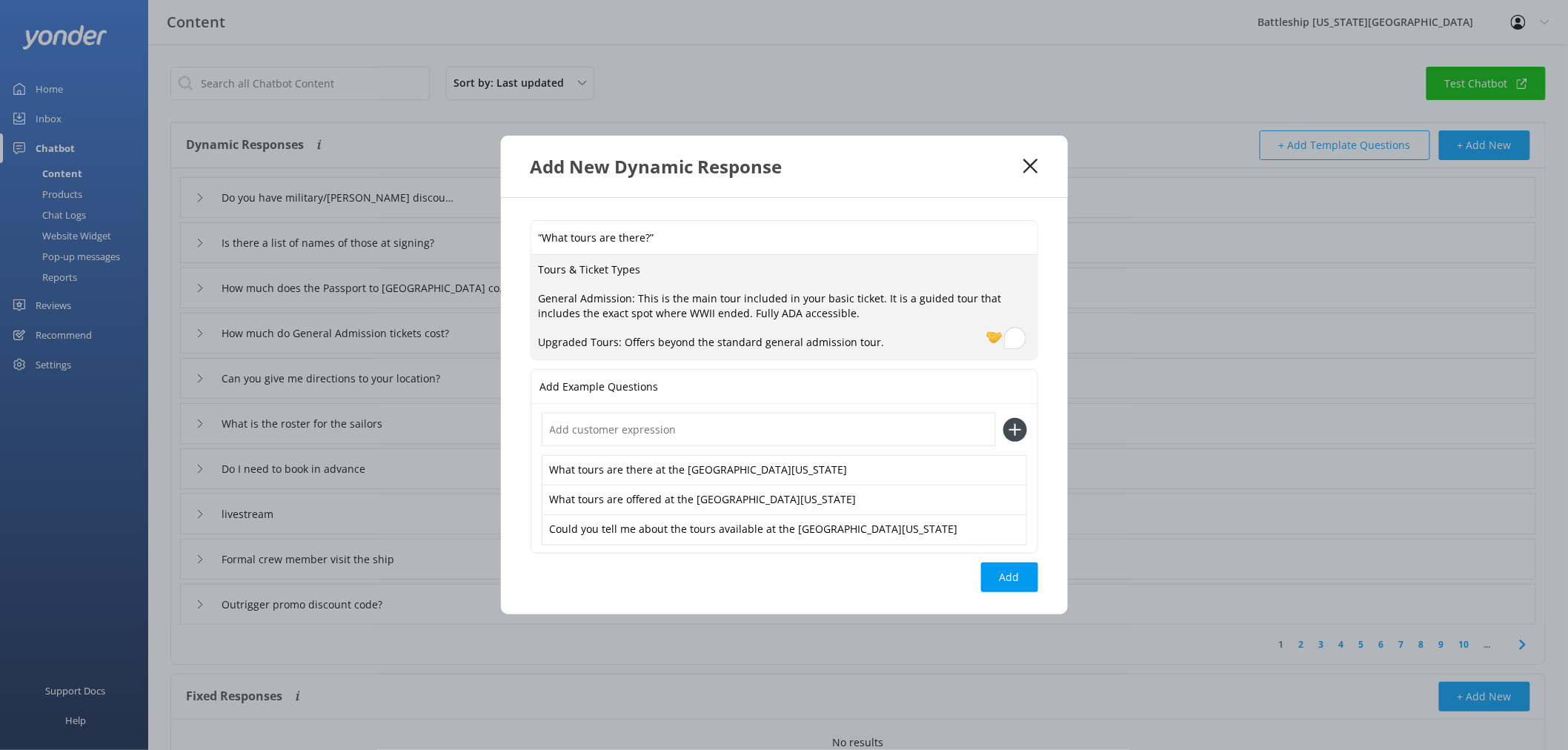
click at [537, 345] on textarea "Tours & Ticket Types General Admission: This is the main tour included in your …" at bounding box center [785, 307] width 506 height 105
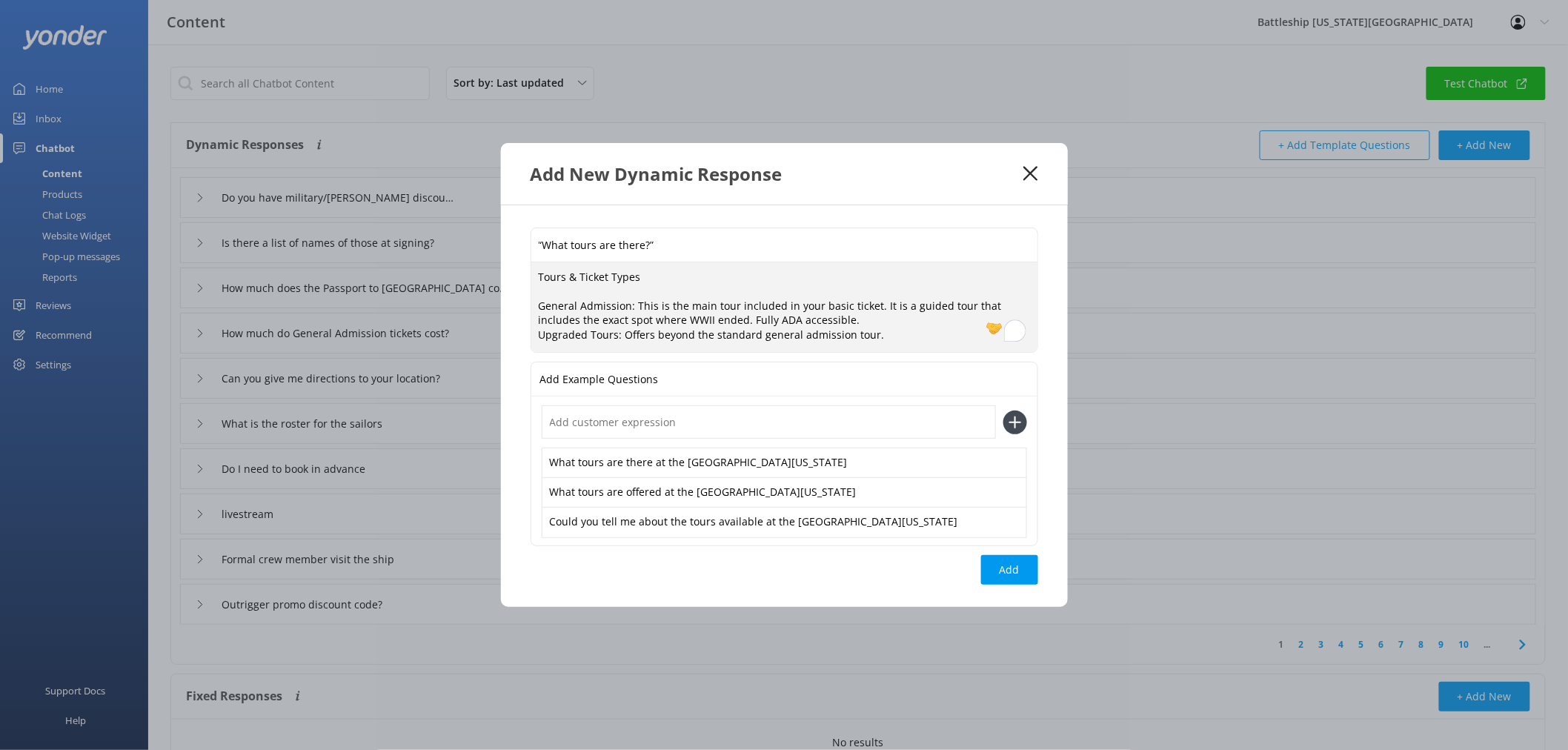
click at [890, 334] on textarea "Tours & Ticket Types General Admission: This is the main tour included in your …" at bounding box center [785, 307] width 506 height 90
paste textarea "or more details, please visit our website."
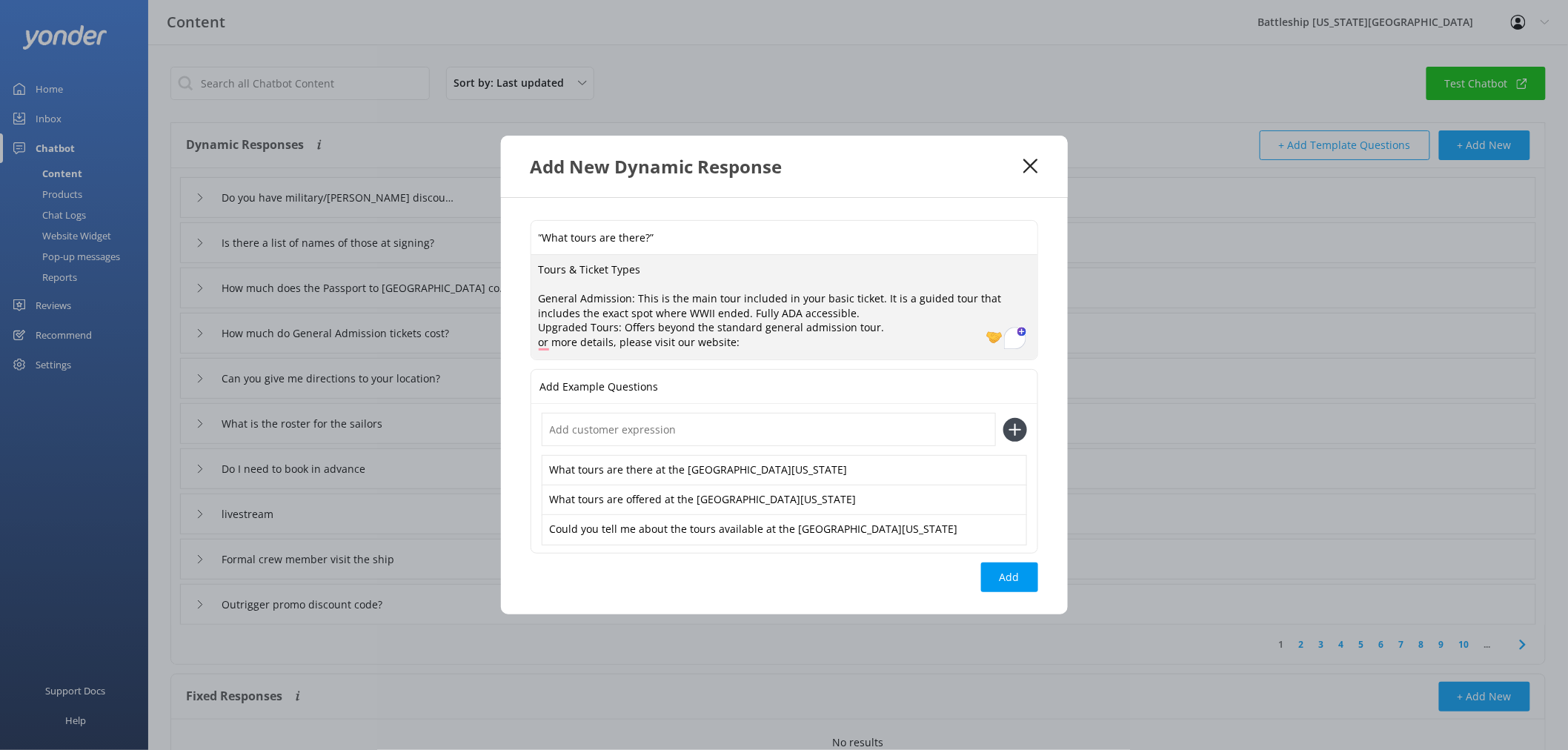
paste textarea "[URL][DOMAIN_NAME]"
type textarea "Tours & Ticket Types General Admission: This is the main tour included in your …"
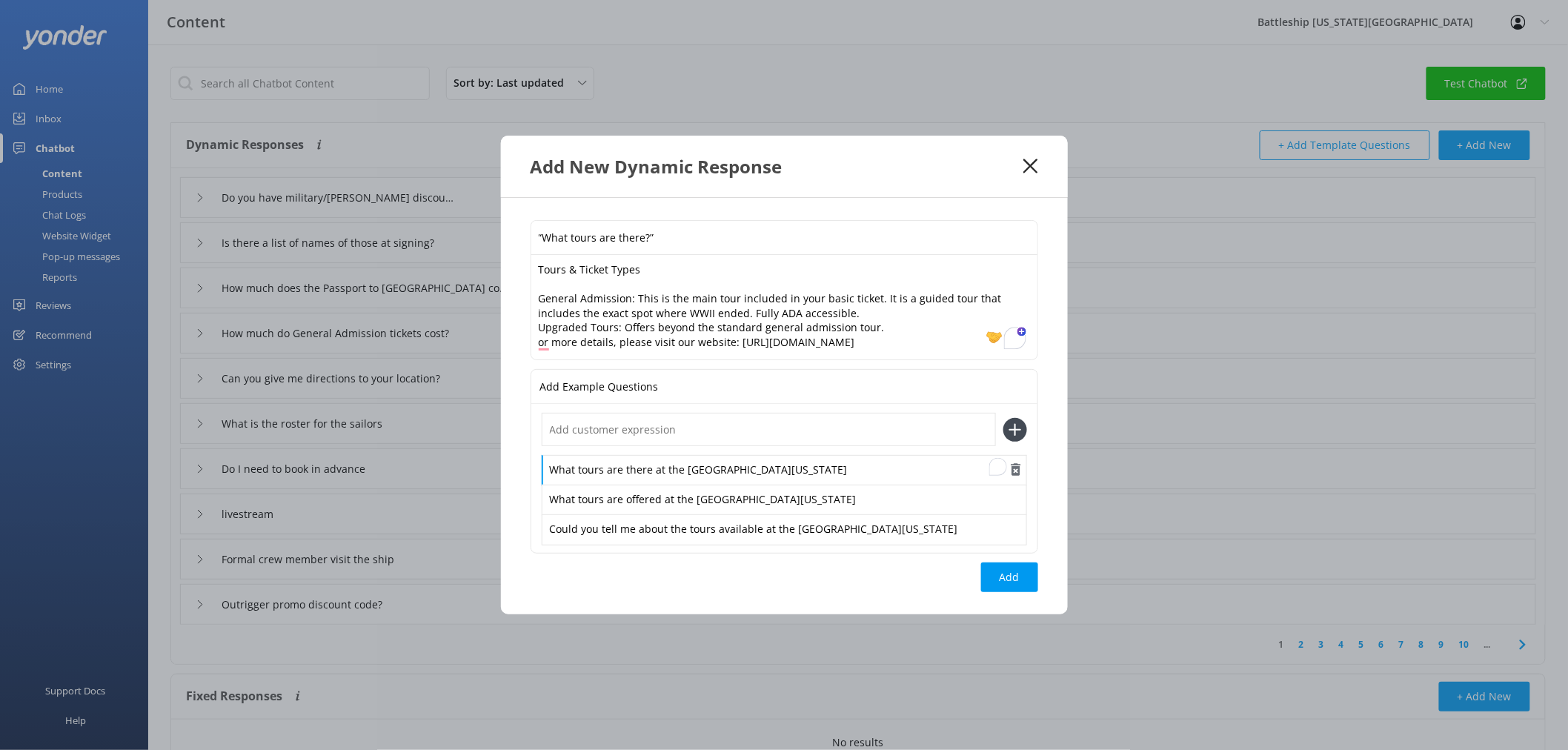
drag, startPoint x: 840, startPoint y: 471, endPoint x: 544, endPoint y: 476, distance: 296.0
click at [544, 476] on div "What tours are there at the [GEOGRAPHIC_DATA][US_STATE]" at bounding box center [784, 471] width 485 height 31
click at [840, 506] on div "What tours are offered at the [GEOGRAPHIC_DATA][US_STATE]" at bounding box center [784, 500] width 485 height 31
drag, startPoint x: 850, startPoint y: 501, endPoint x: 559, endPoint y: 497, distance: 291.0
click at [554, 500] on div "What tours are offered at the [GEOGRAPHIC_DATA][US_STATE]" at bounding box center [784, 500] width 485 height 31
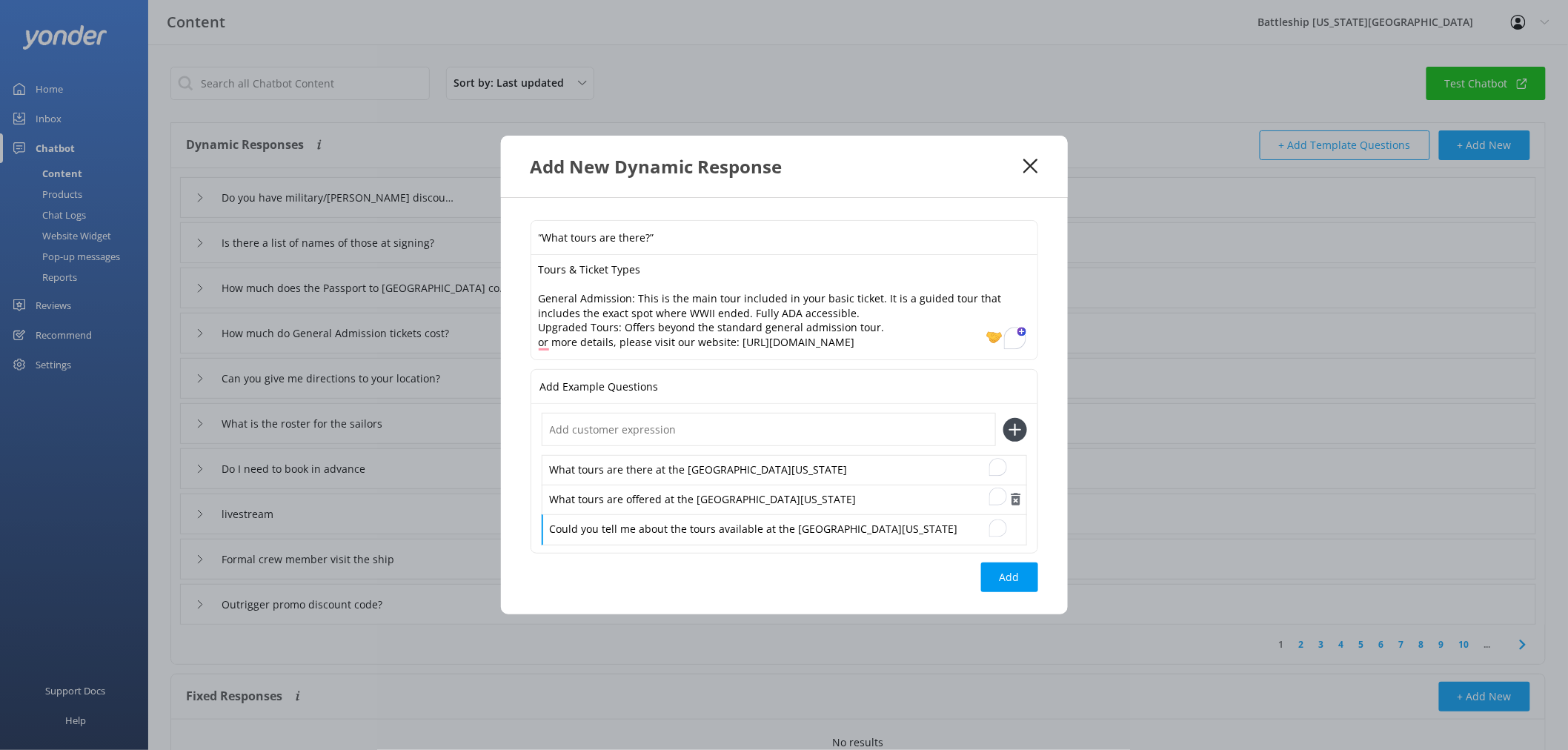
drag, startPoint x: 559, startPoint y: 497, endPoint x: 808, endPoint y: 507, distance: 249.2
click at [771, 513] on div "What tours are there at the [GEOGRAPHIC_DATA][US_STATE] What tours are offered …" at bounding box center [784, 500] width 485 height 89
drag, startPoint x: 856, startPoint y: 501, endPoint x: 556, endPoint y: 495, distance: 300.1
click at [552, 497] on div "What tours are offered at the [GEOGRAPHIC_DATA][US_STATE]" at bounding box center [784, 500] width 485 height 31
copy div "What tours are offered at the [GEOGRAPHIC_DATA][US_STATE]"
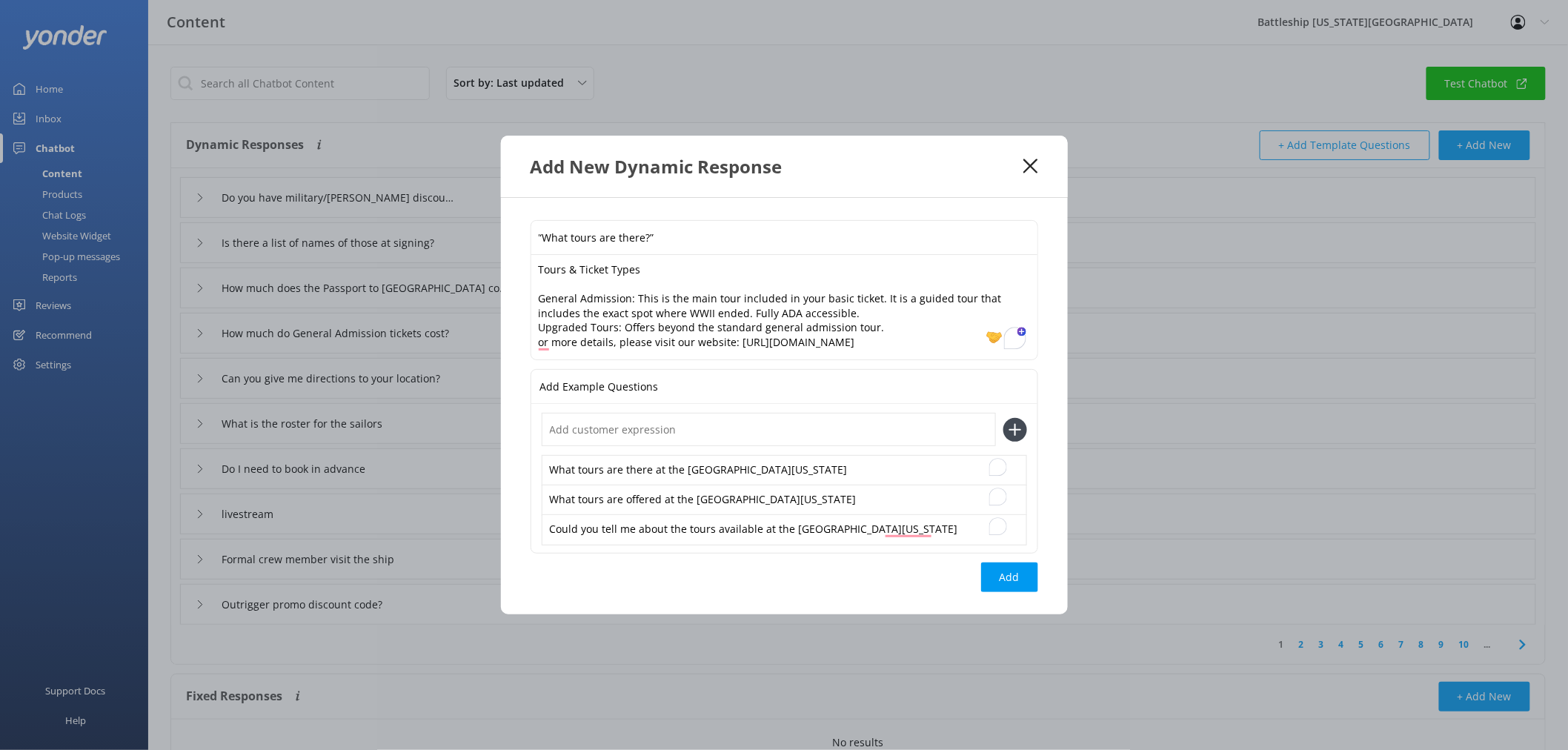
drag, startPoint x: 697, startPoint y: 240, endPoint x: 534, endPoint y: 243, distance: 163.0
click at [534, 243] on input "“What tours are there?”" at bounding box center [785, 237] width 506 height 34
paste input "What tours are offered at the [GEOGRAPHIC_DATA][US_STATE]"
type input "What tours are offered at the [GEOGRAPHIC_DATA][US_STATE]"
drag, startPoint x: 850, startPoint y: 497, endPoint x: 672, endPoint y: 498, distance: 178.0
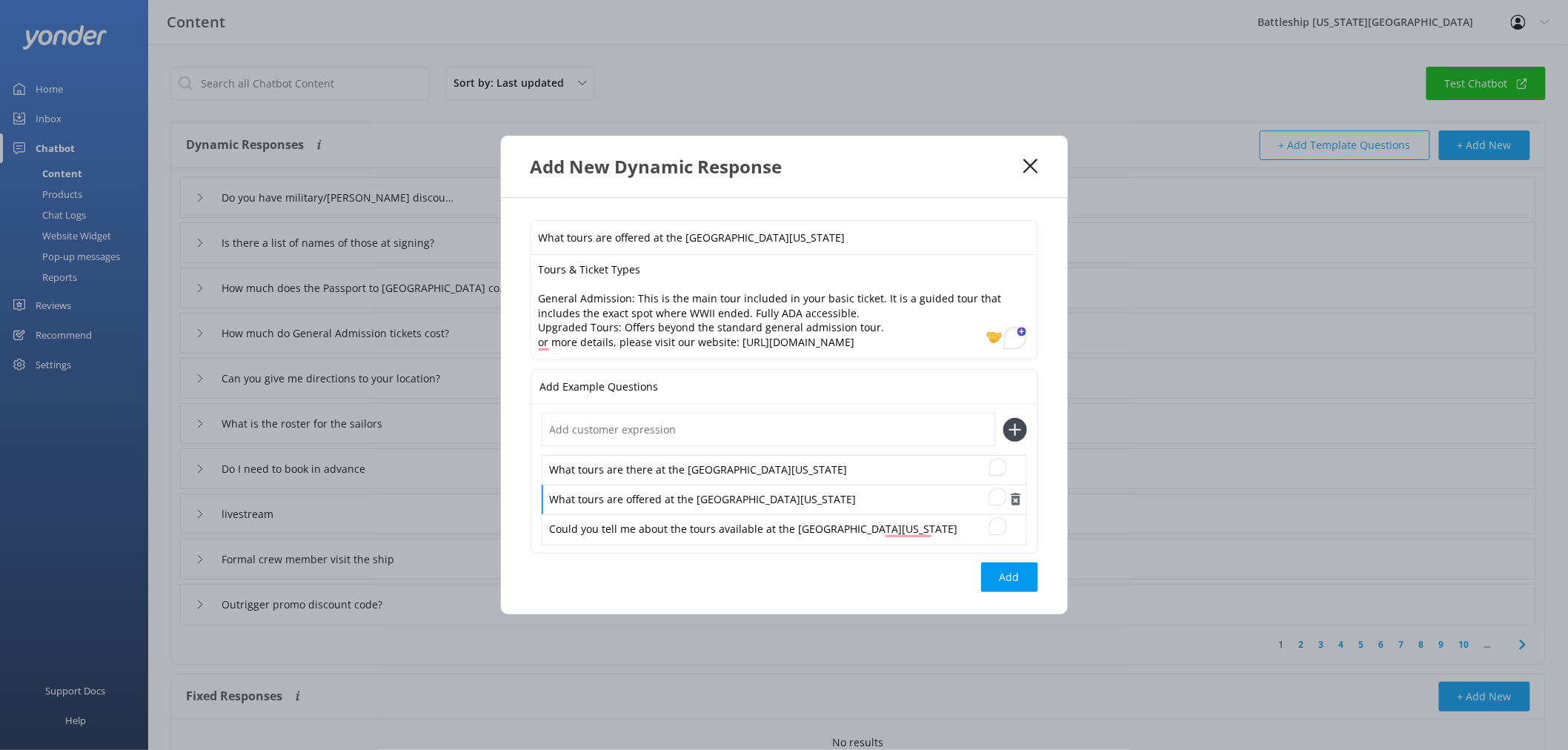
click at [672, 498] on div "What tours are offered at the [GEOGRAPHIC_DATA][US_STATE]" at bounding box center [784, 500] width 485 height 31
drag, startPoint x: 877, startPoint y: 465, endPoint x: 657, endPoint y: 473, distance: 220.1
click at [657, 473] on div "What tours are there at the [GEOGRAPHIC_DATA][US_STATE]" at bounding box center [784, 471] width 485 height 31
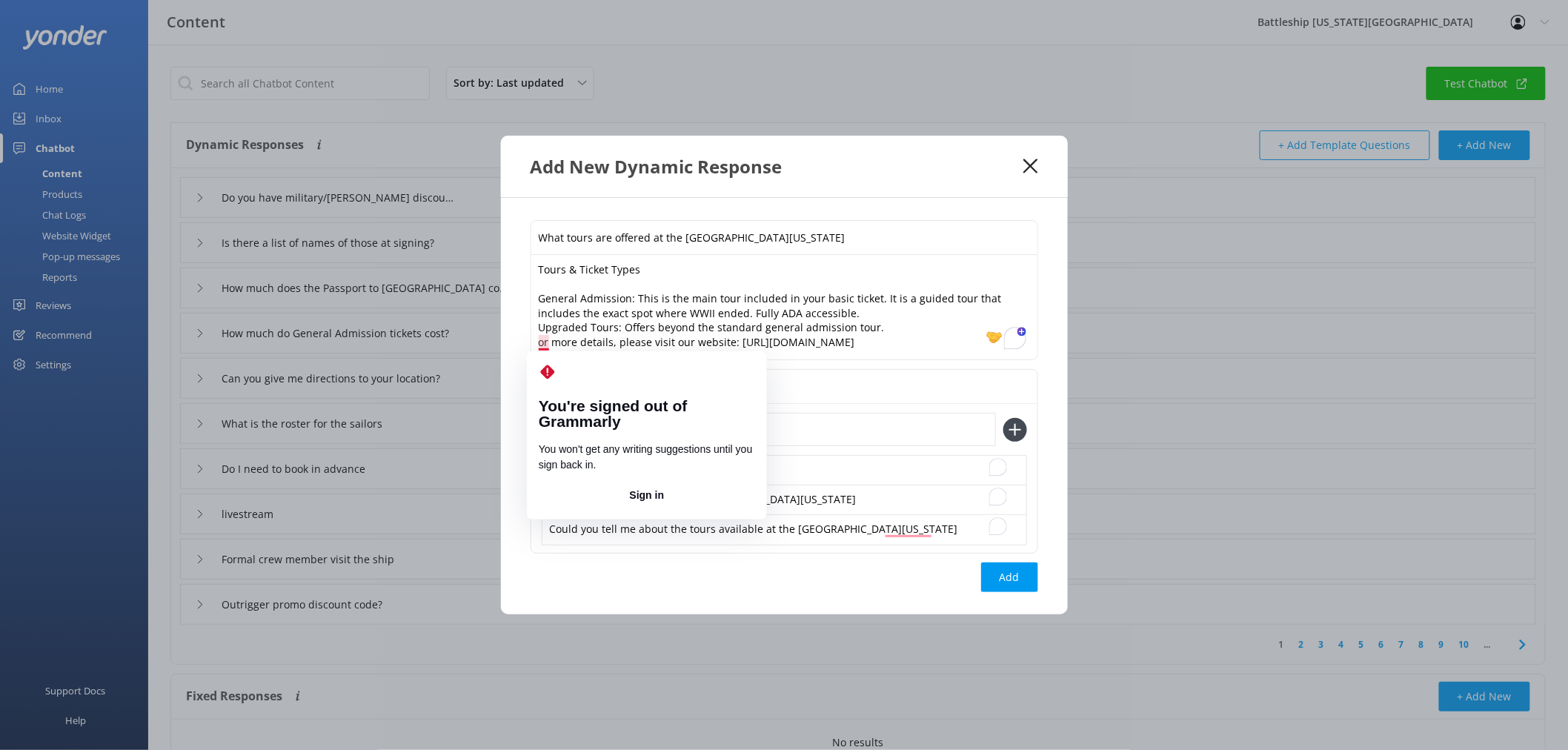
click at [538, 343] on textarea "Tours & Ticket Types General Admission: This is the main tour included in your …" at bounding box center [785, 307] width 506 height 105
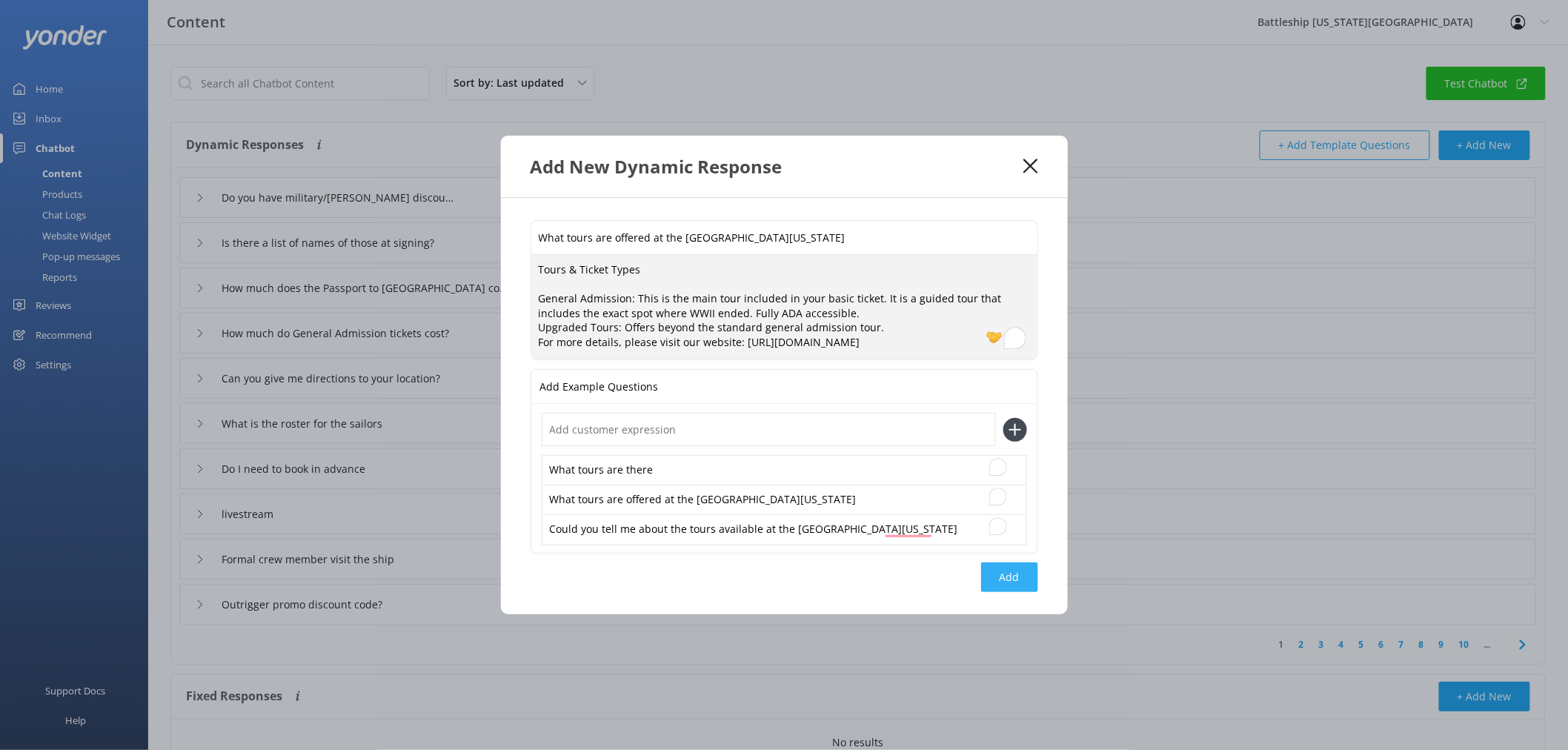
type textarea "Tours & Ticket Types General Admission: This is the main tour included in your …"
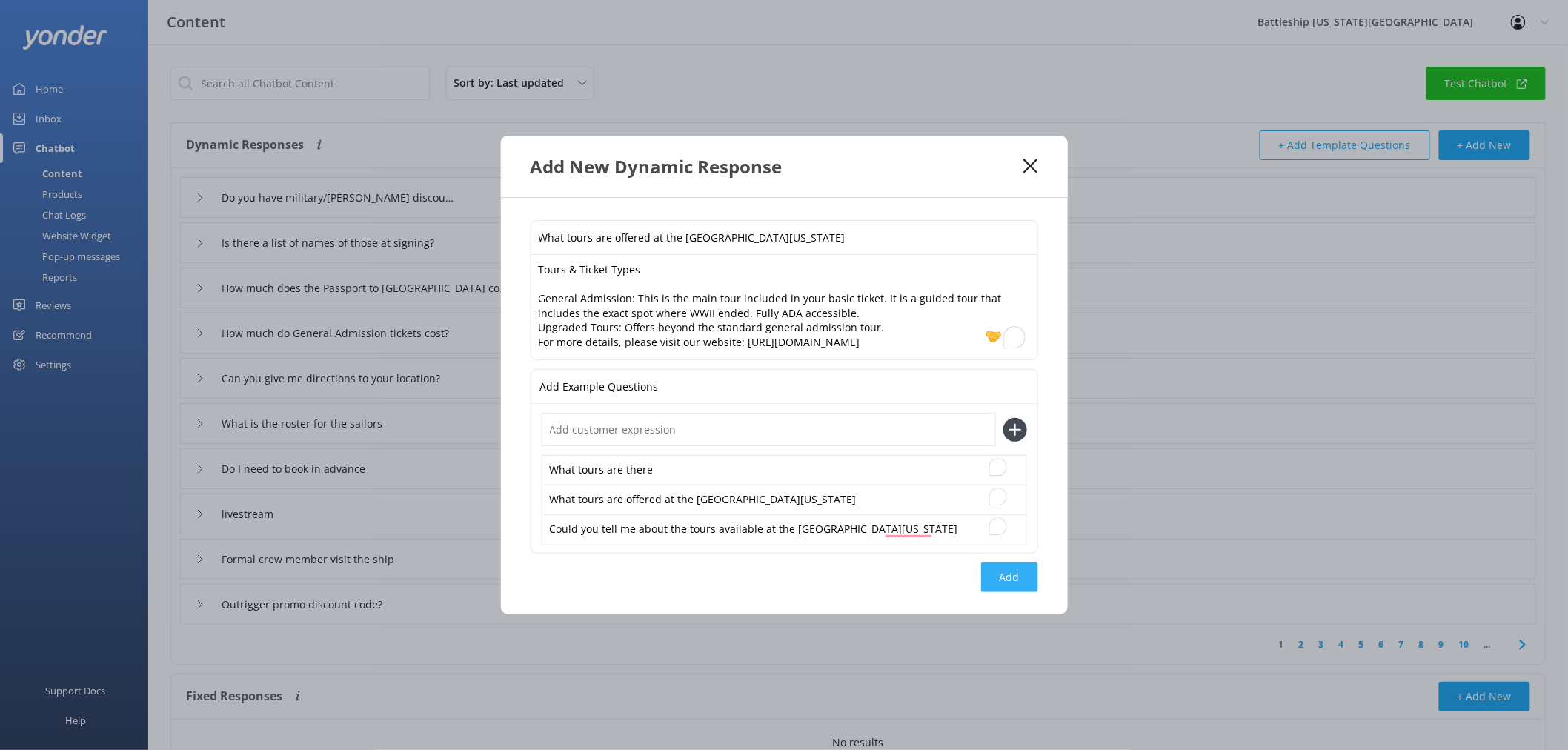
click at [1000, 580] on button "Add" at bounding box center [1009, 577] width 57 height 29
type input "What tours are offered at the [GEOGRAPHIC_DATA][US_STATE]"
type input "Do you have military/[PERSON_NAME] discount"
type input "Is there a list of names of those at signing?"
type input "How much does the Passport to [GEOGRAPHIC_DATA] cost?"
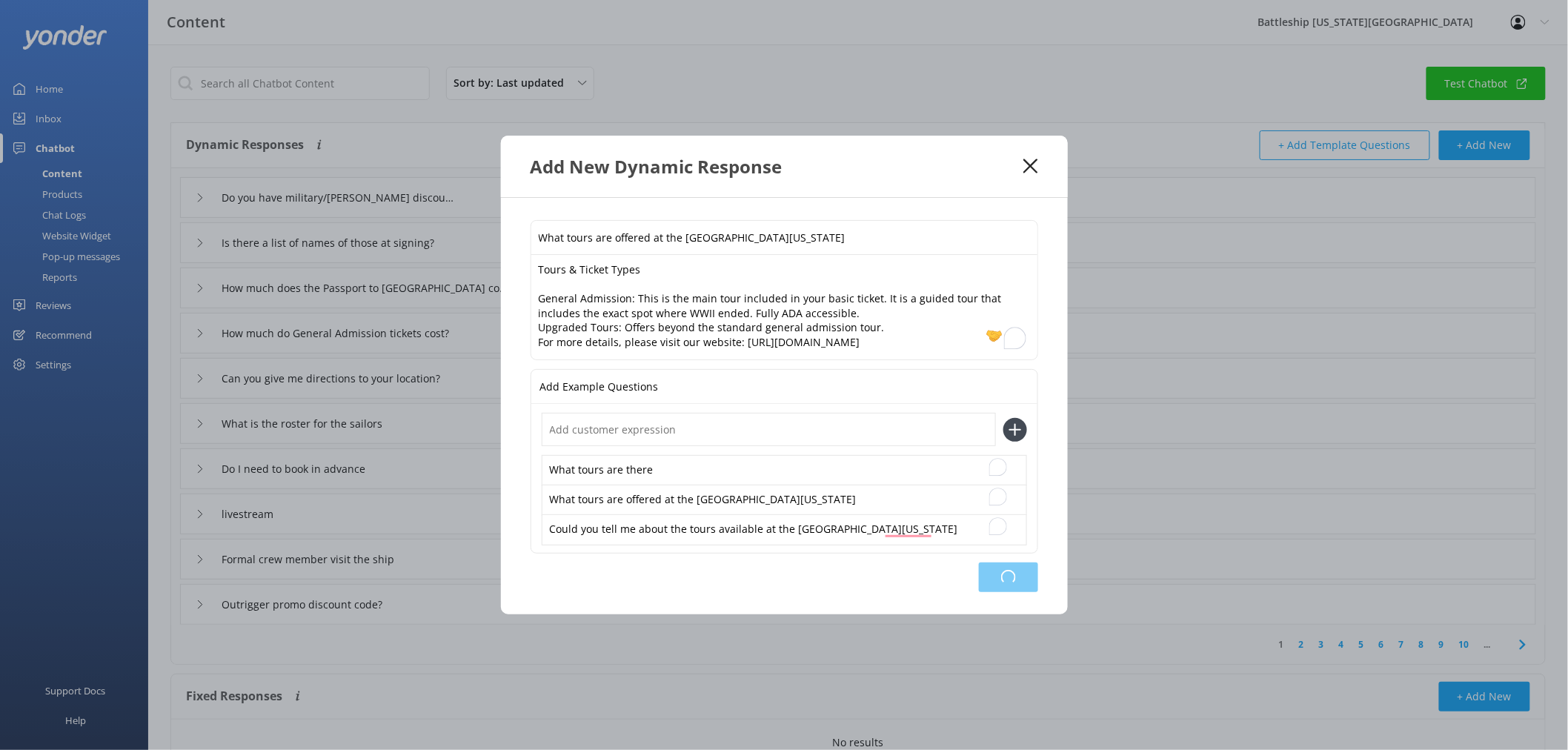
type input "How much do General Admission tickets cost?"
type input "Can you give me directions to your location?"
type input "What is the roster for the sailors"
type input "Do I need to book in advance"
type input "livestream"
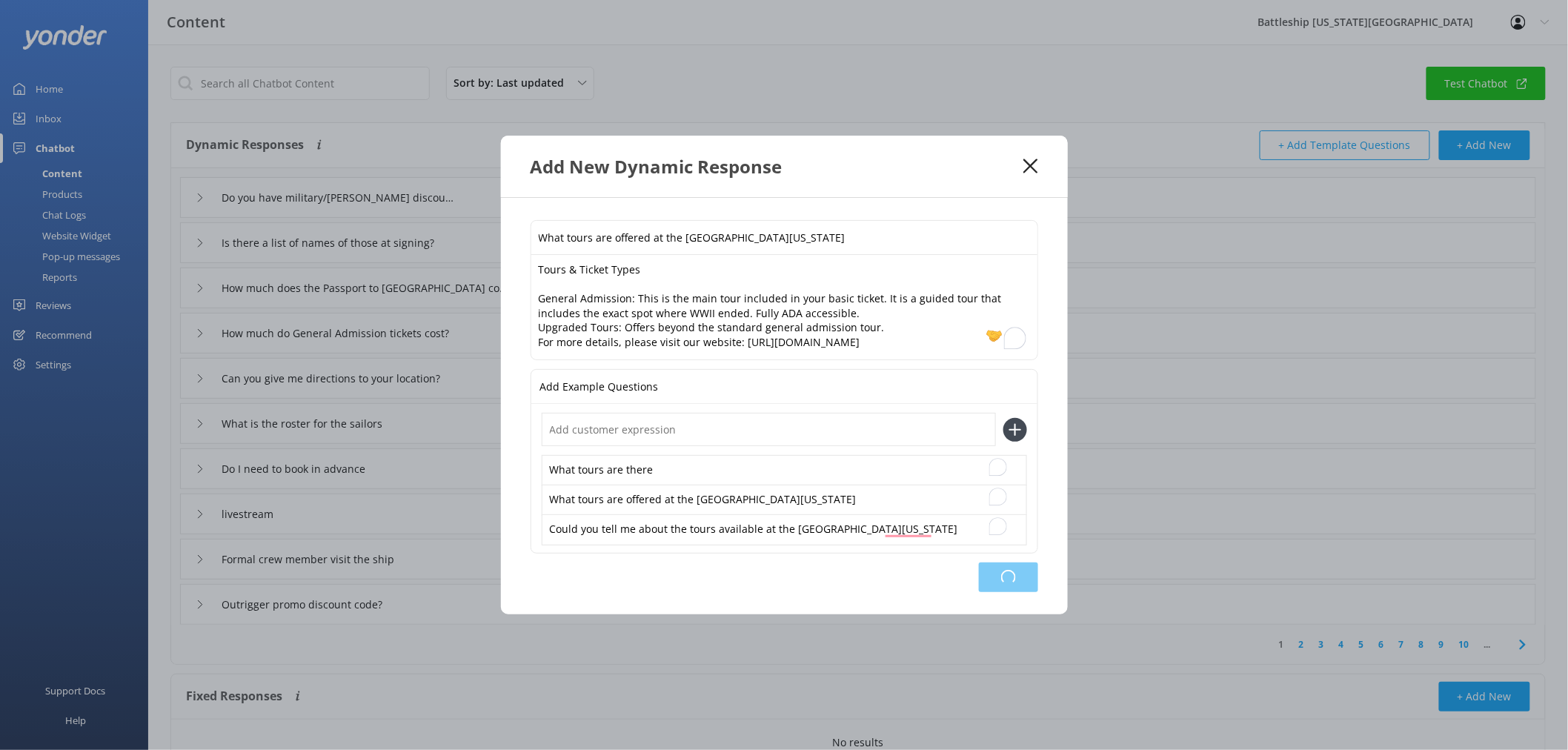
type input "Formal crew member visit the ship"
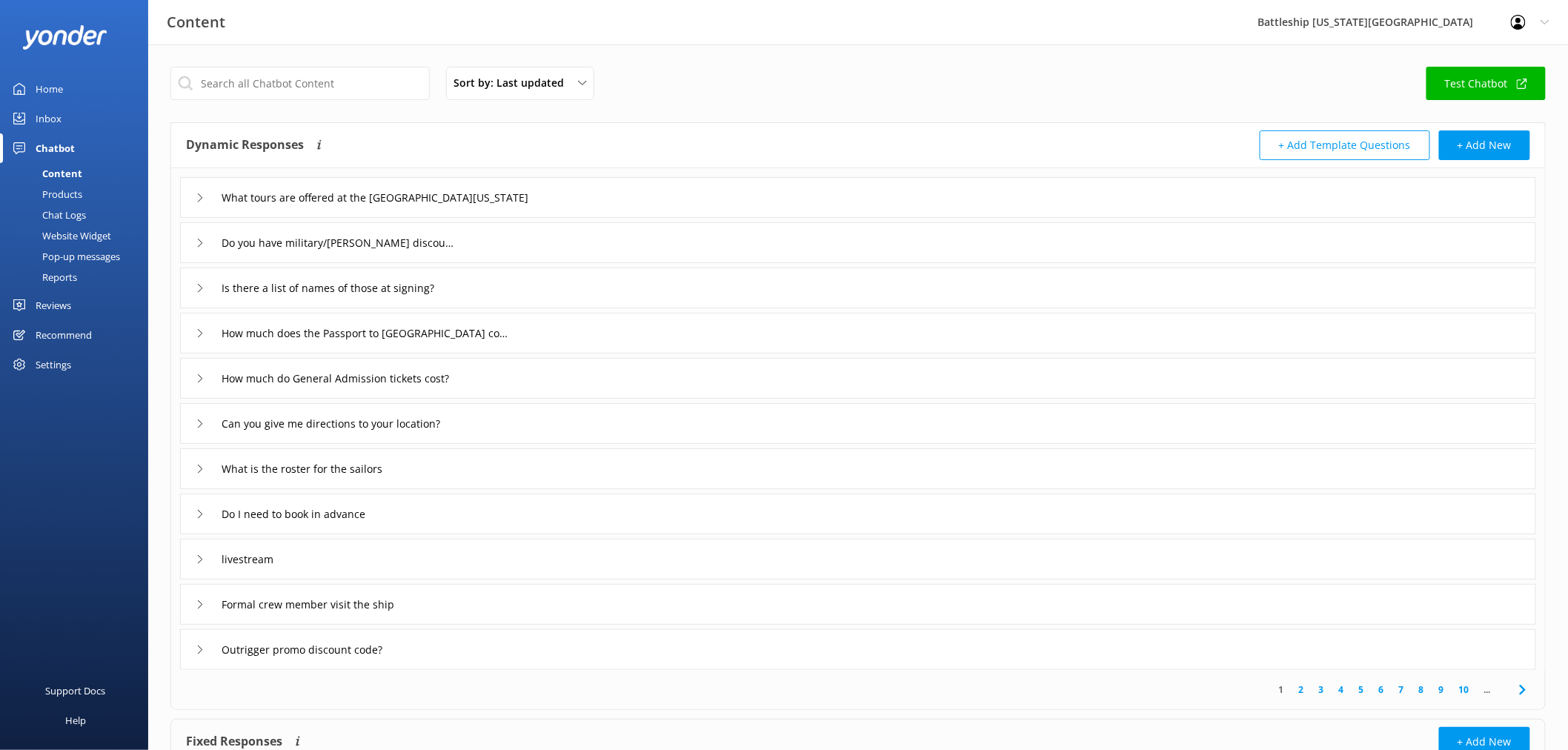
click at [50, 119] on div "Inbox" at bounding box center [48, 118] width 26 height 29
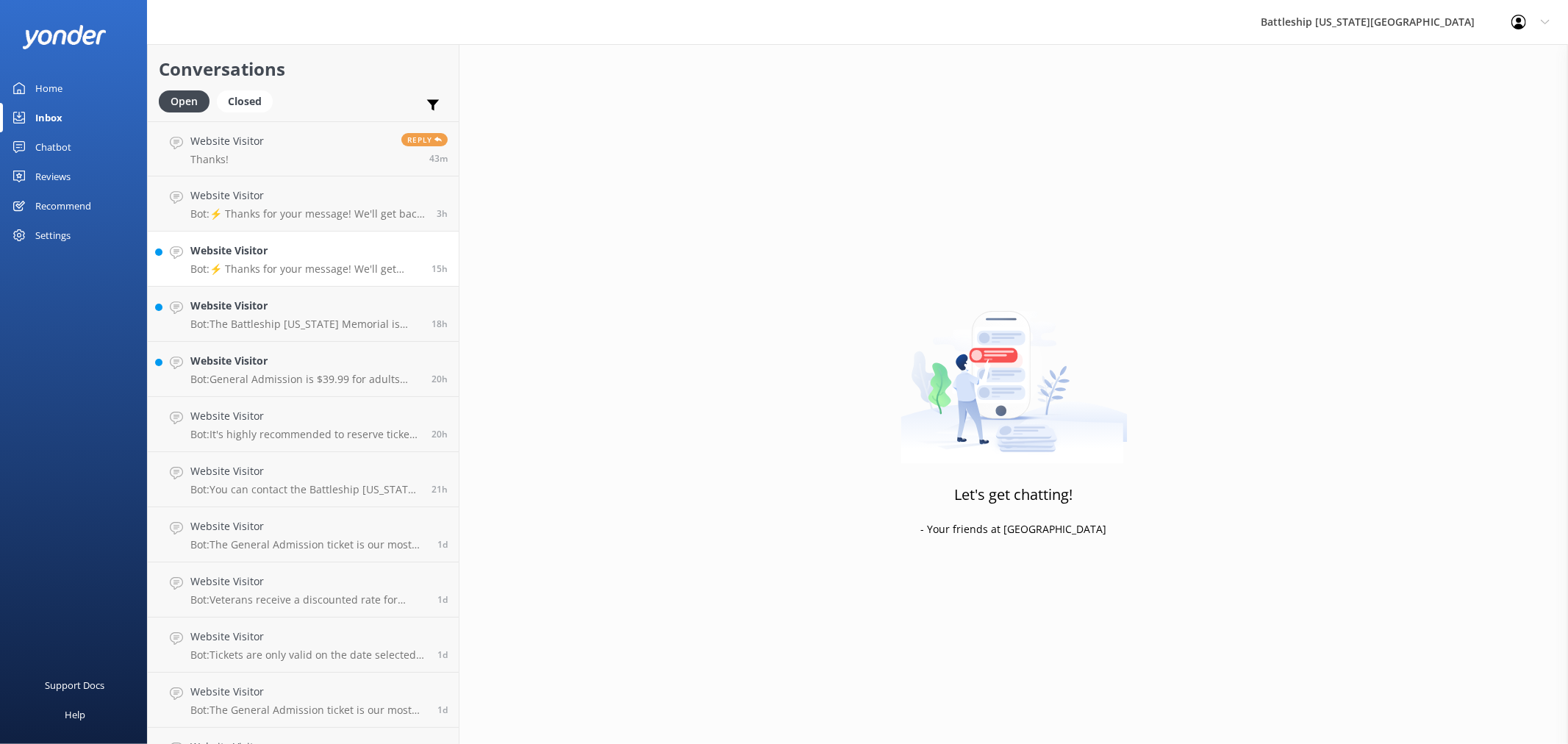
click at [272, 268] on p "Bot: ⚡ Thanks for your message! We'll get back to you as soon as we can. In the…" at bounding box center [305, 269] width 230 height 13
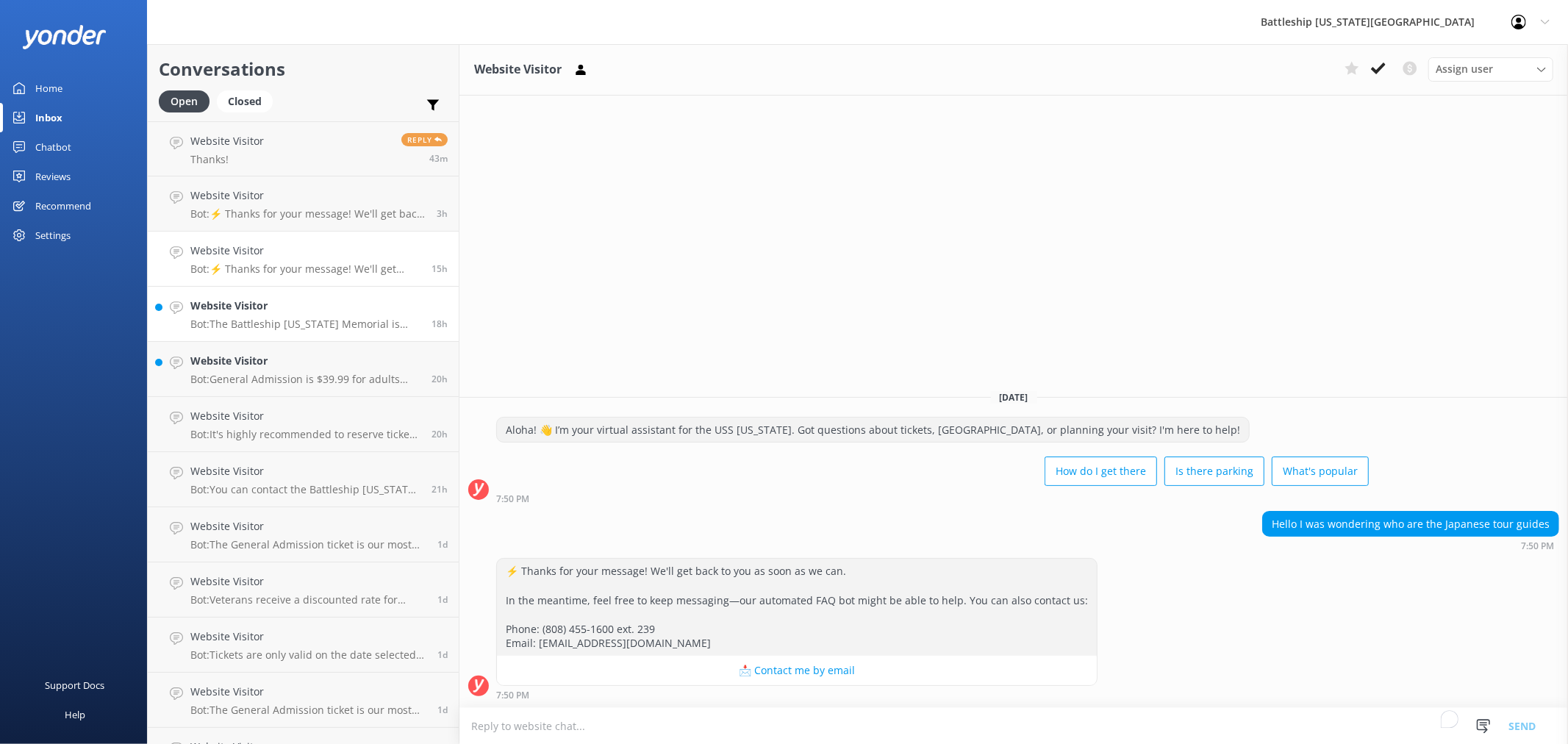
click at [330, 318] on p "Bot: The Battleship [US_STATE] Memorial is located on an active U.S. Navy base …" at bounding box center [305, 325] width 230 height 13
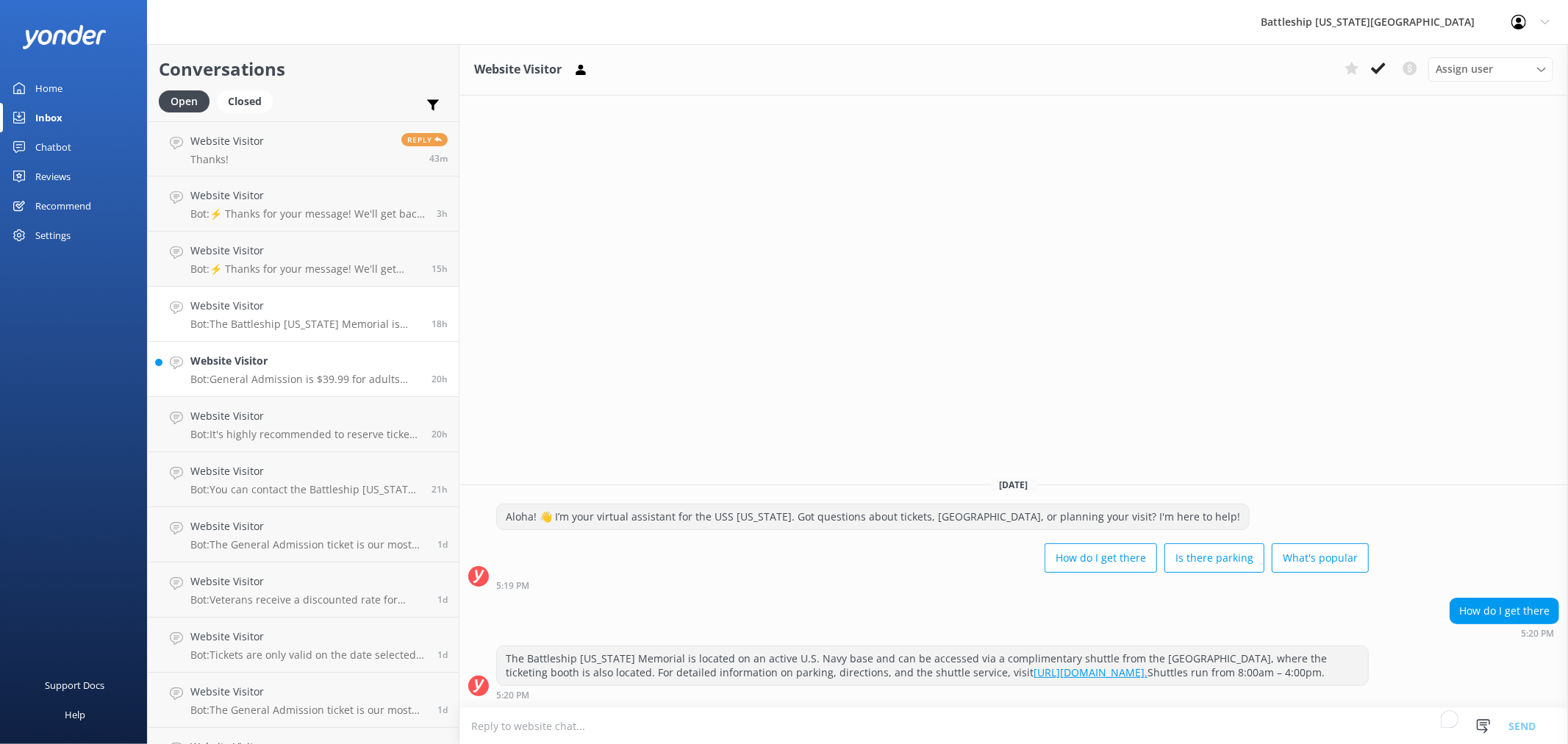
click at [285, 370] on div "Website Visitor Bot: General Admission is $39.99 for adults and $19.99 for chil…" at bounding box center [305, 369] width 230 height 33
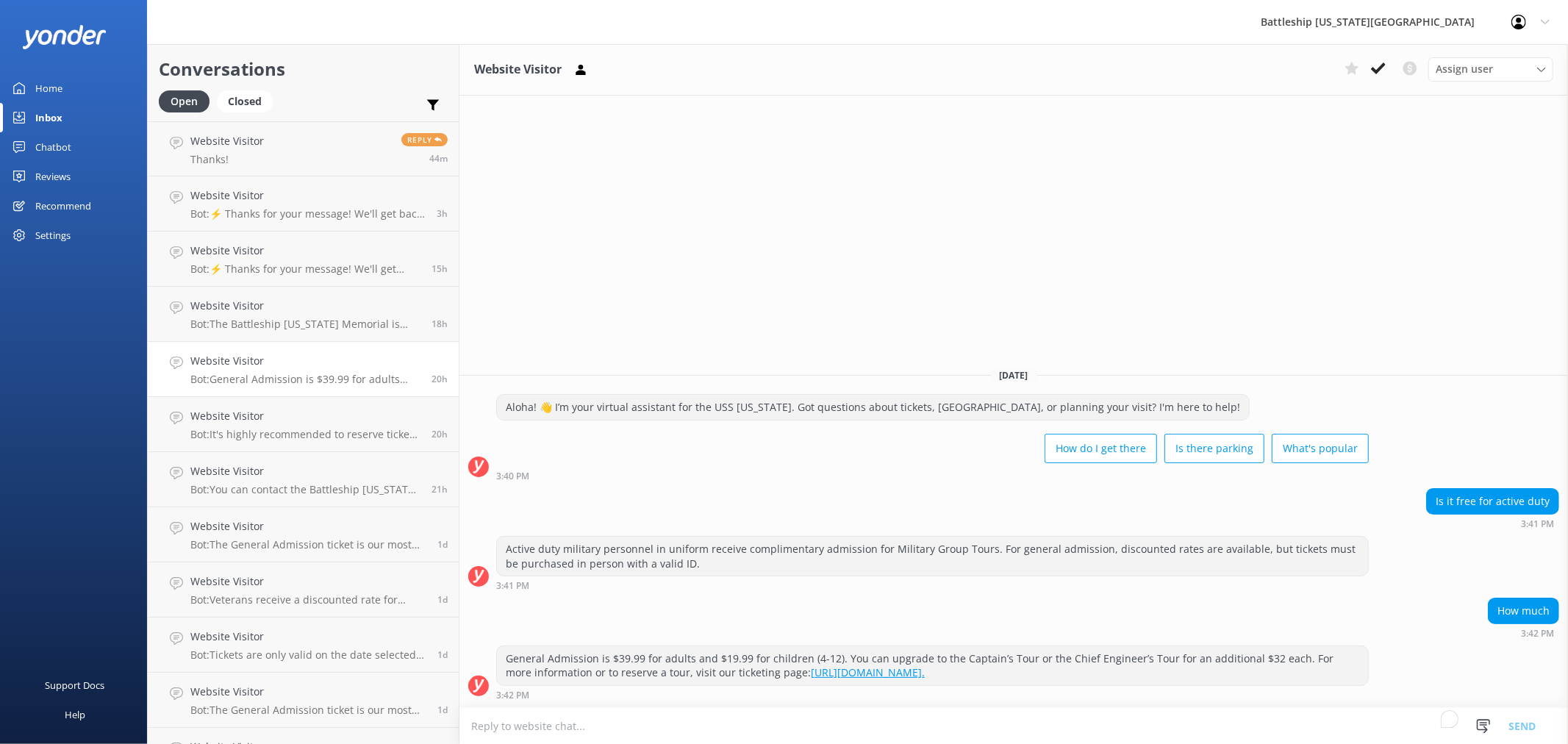
click at [40, 89] on div "Home" at bounding box center [48, 88] width 28 height 29
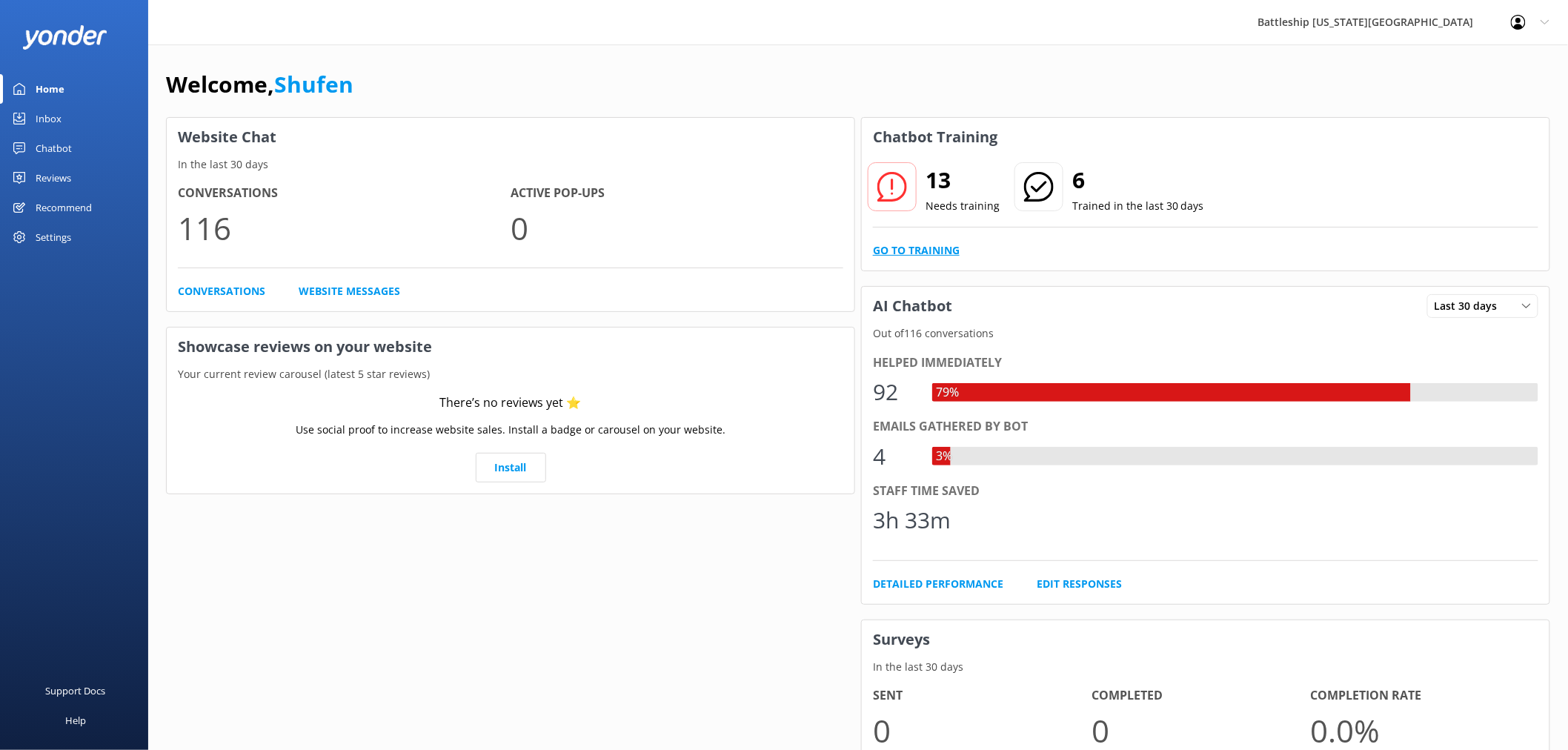
click at [927, 250] on link "Go to Training" at bounding box center [916, 250] width 87 height 16
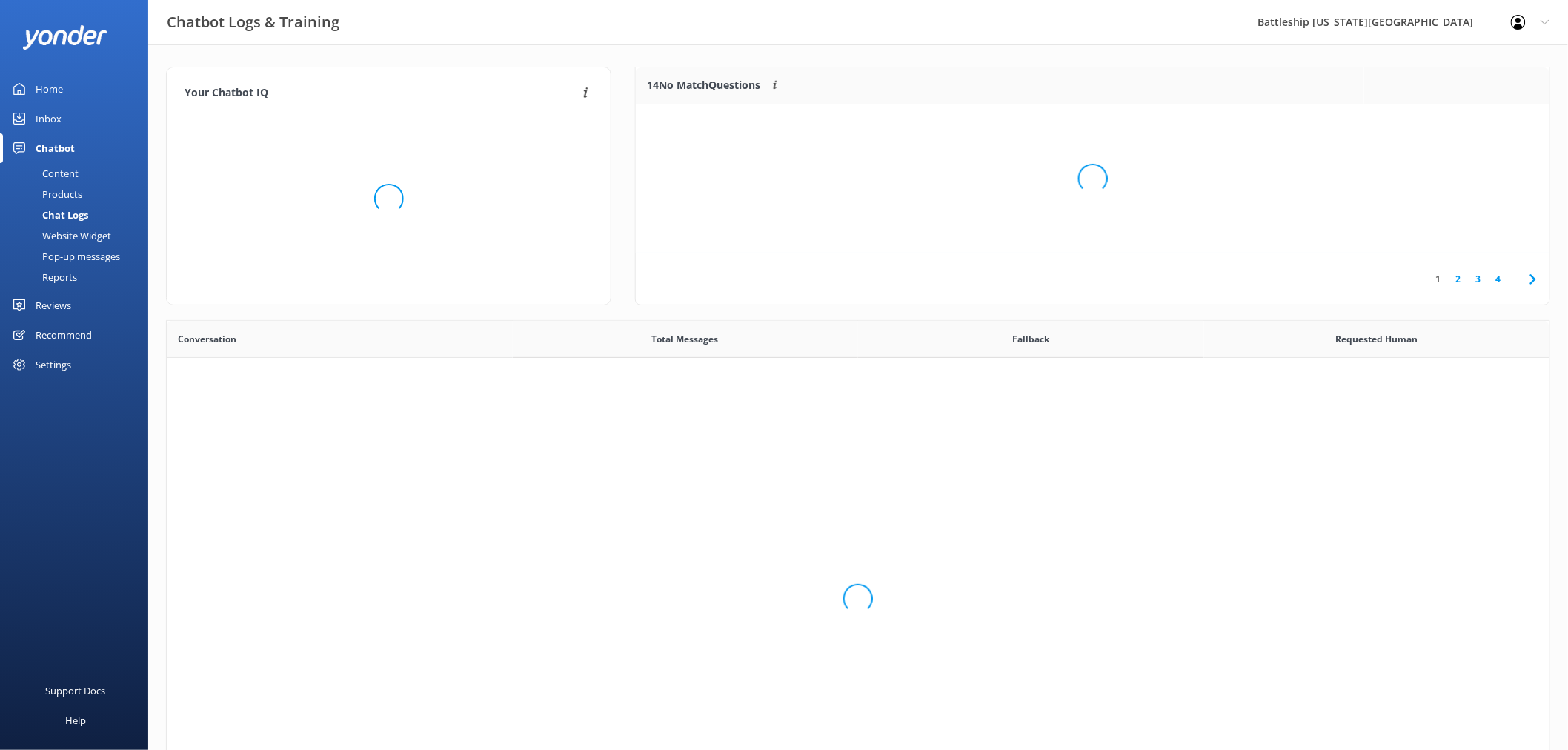
scroll to position [507, 1371]
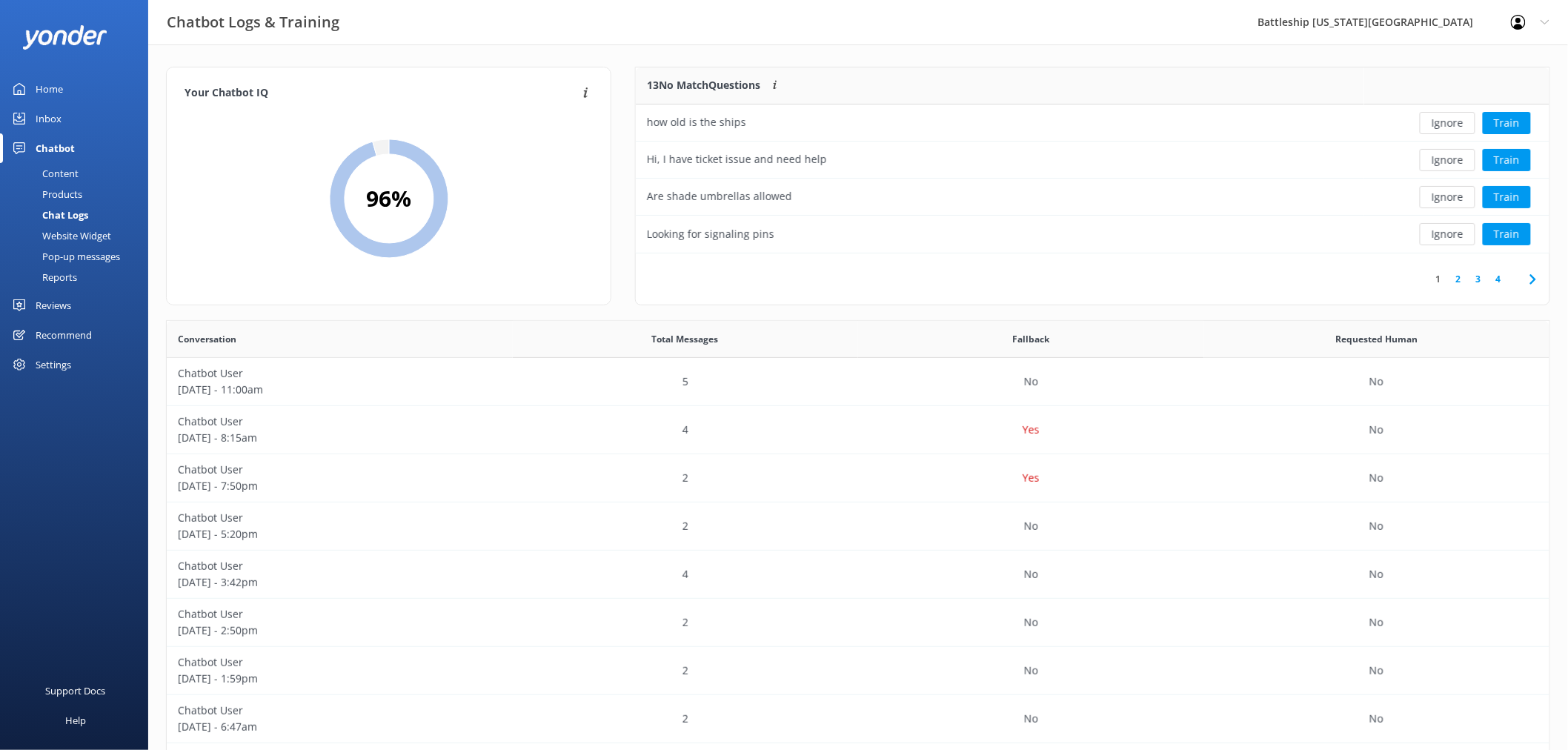
click at [61, 168] on div "Content" at bounding box center [44, 173] width 70 height 21
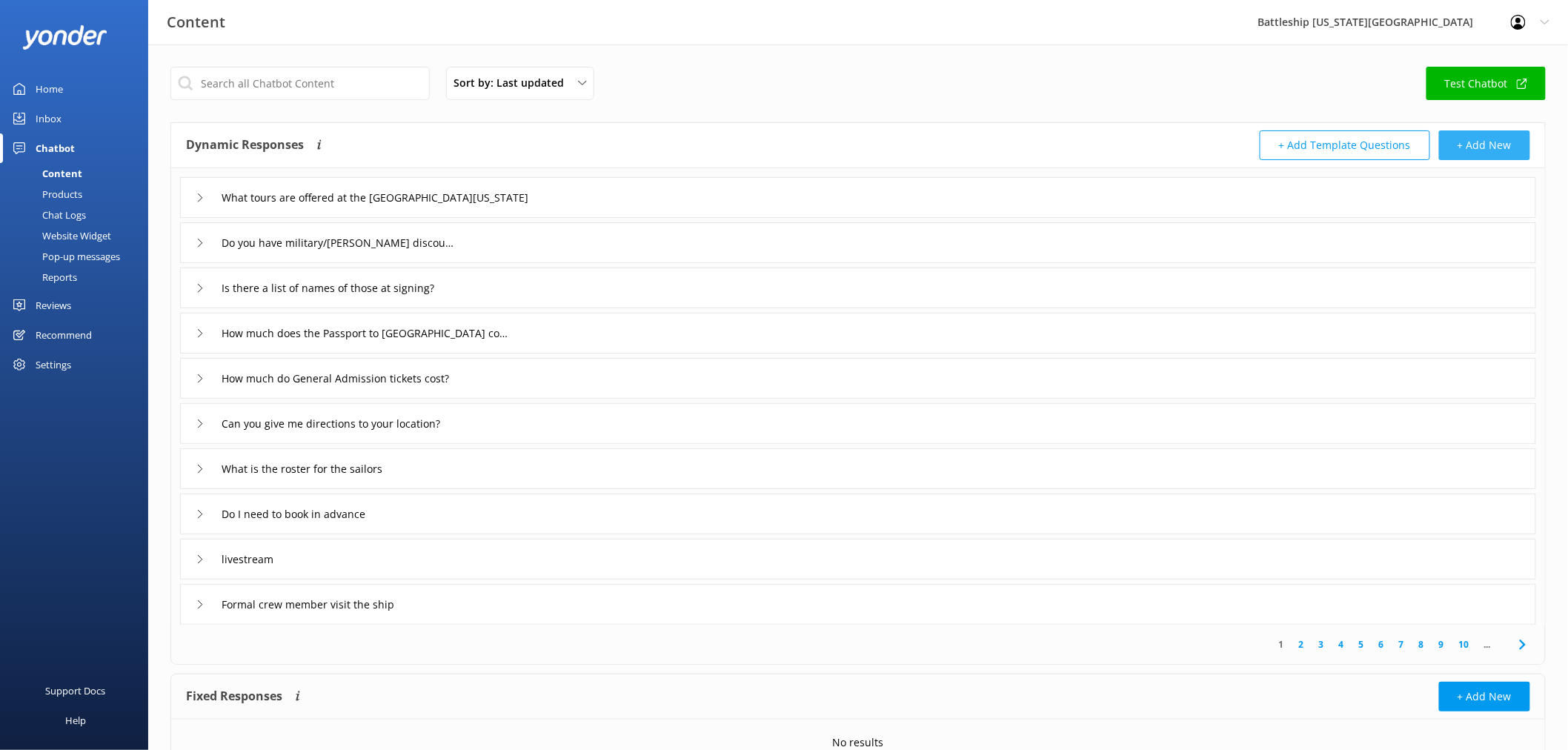
click at [1486, 141] on button "+ Add New" at bounding box center [1485, 145] width 91 height 29
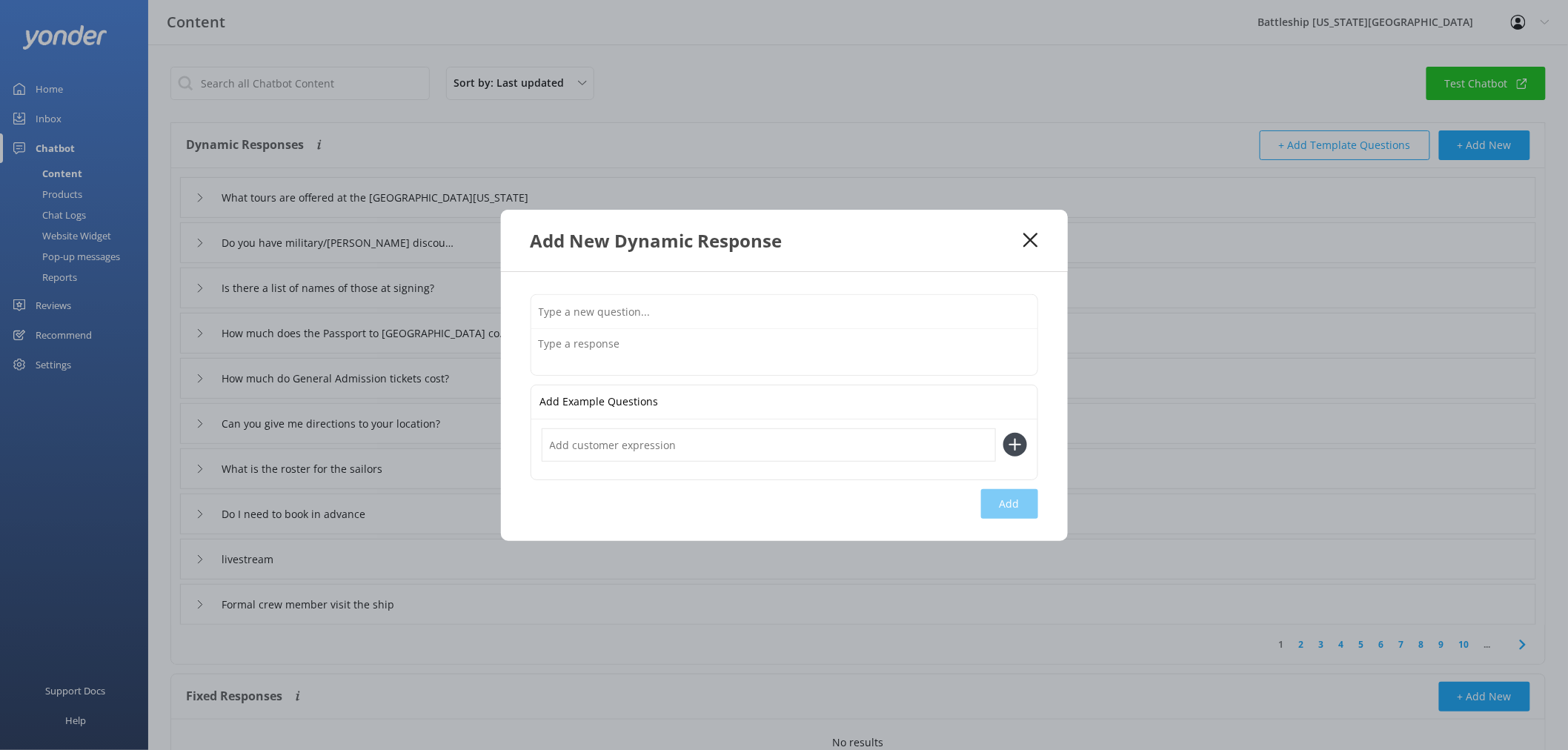
click at [570, 317] on input "text" at bounding box center [785, 312] width 506 height 34
type input "Ship's History"
click at [564, 350] on textarea at bounding box center [785, 352] width 506 height 46
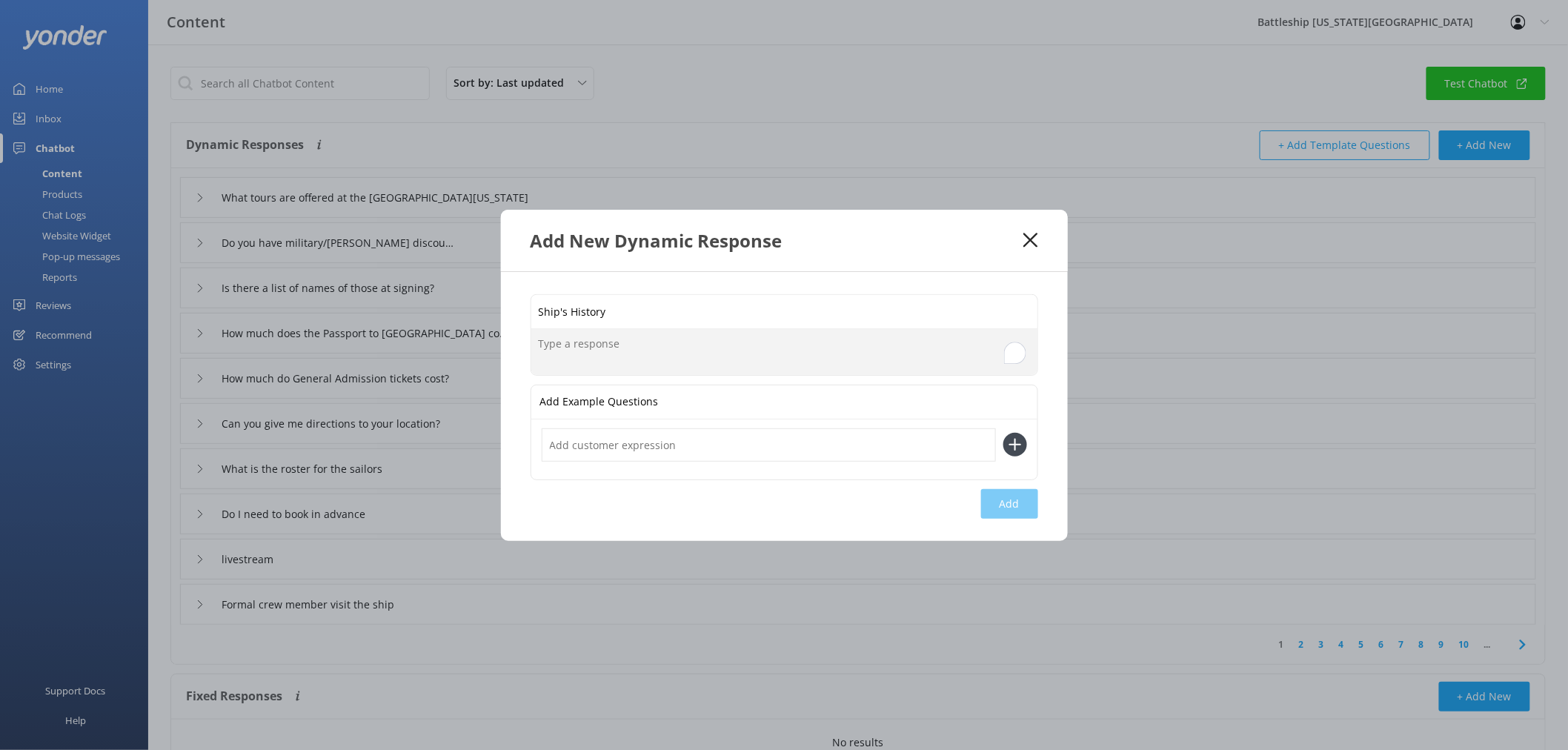
paste textarea "1941 [DATE]: Battleship keel-laying ceremony at the [GEOGRAPHIC_DATA] 1944 [DAT…"
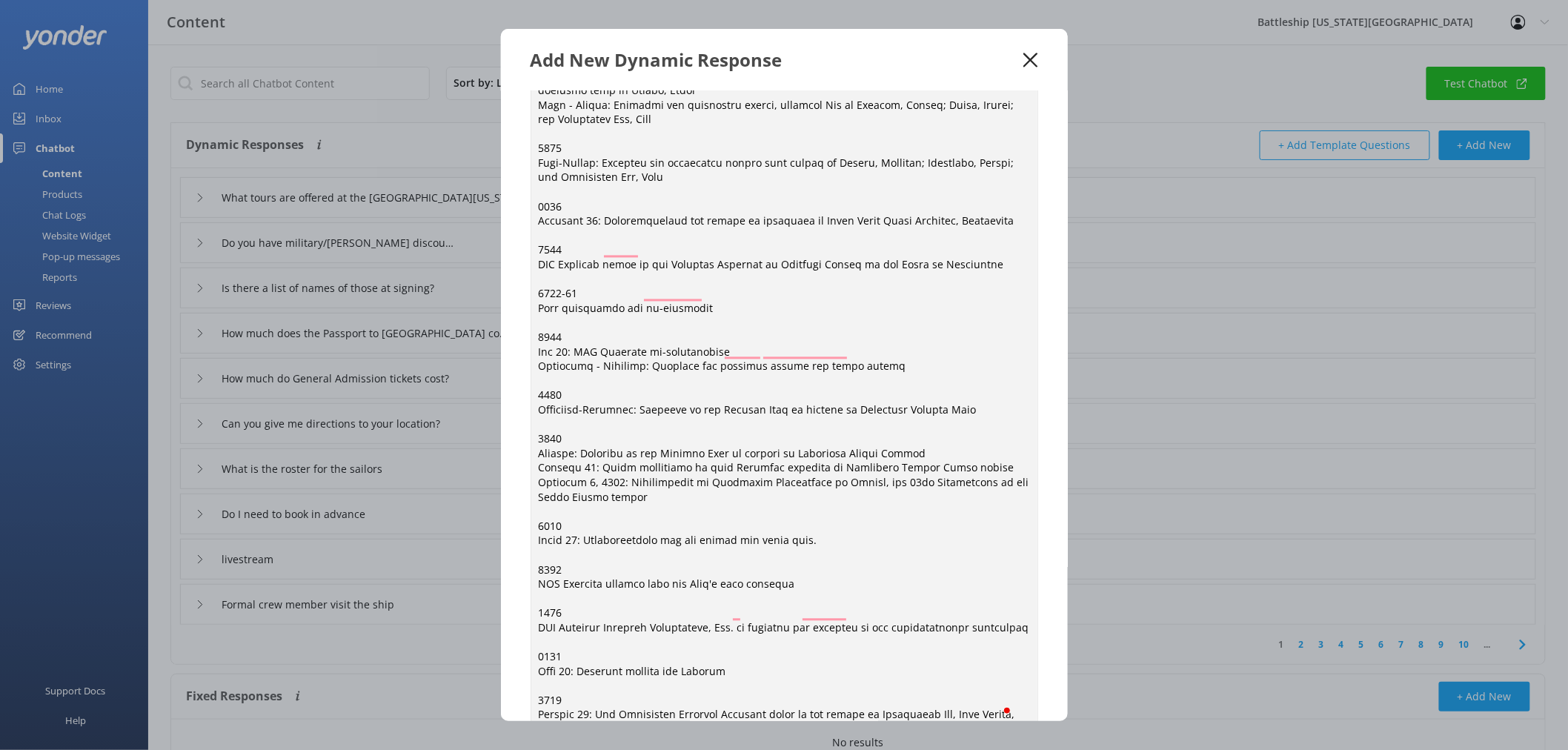
scroll to position [1396, 0]
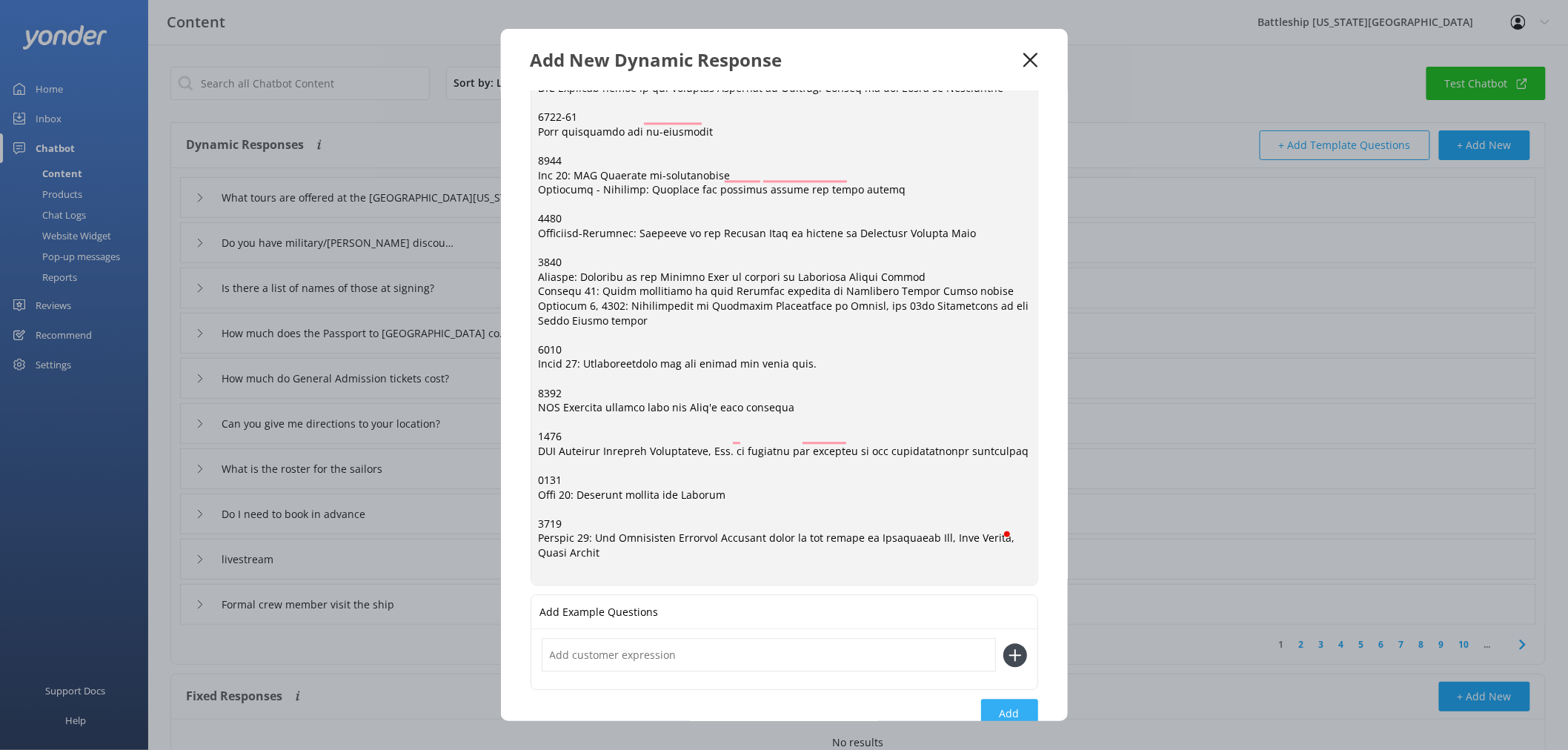
type textarea "1941 [DATE]: Battleship keel-laying ceremony at the [GEOGRAPHIC_DATA] 1944 [DAT…"
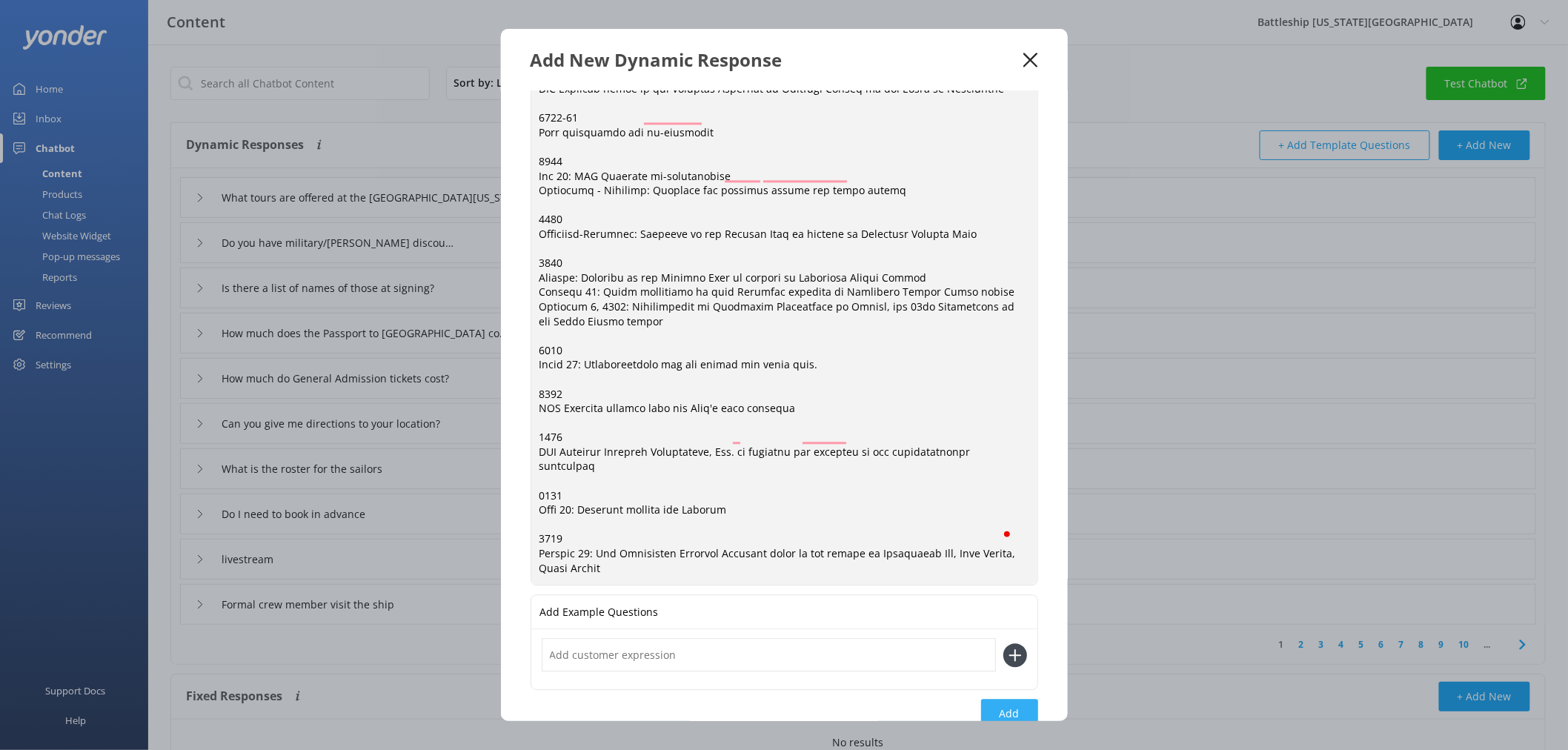
click at [1006, 699] on button "Add" at bounding box center [1009, 714] width 57 height 29
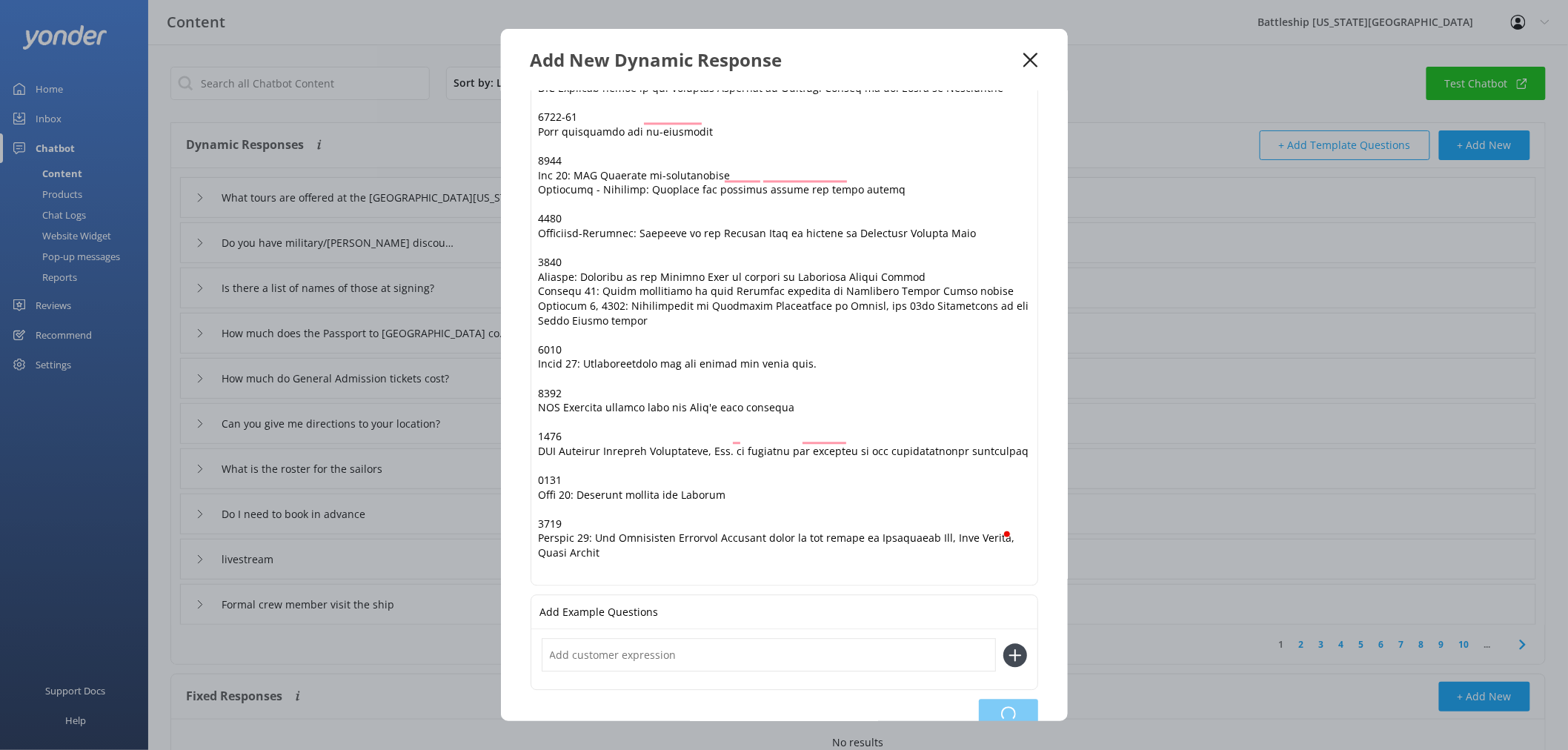
type input "Ship's History"
type input "What tours are offered at the [GEOGRAPHIC_DATA][US_STATE]"
type input "Do you have military/[PERSON_NAME] discount"
type input "Is there a list of names of those at signing?"
type input "How much does the Passport to [GEOGRAPHIC_DATA] cost?"
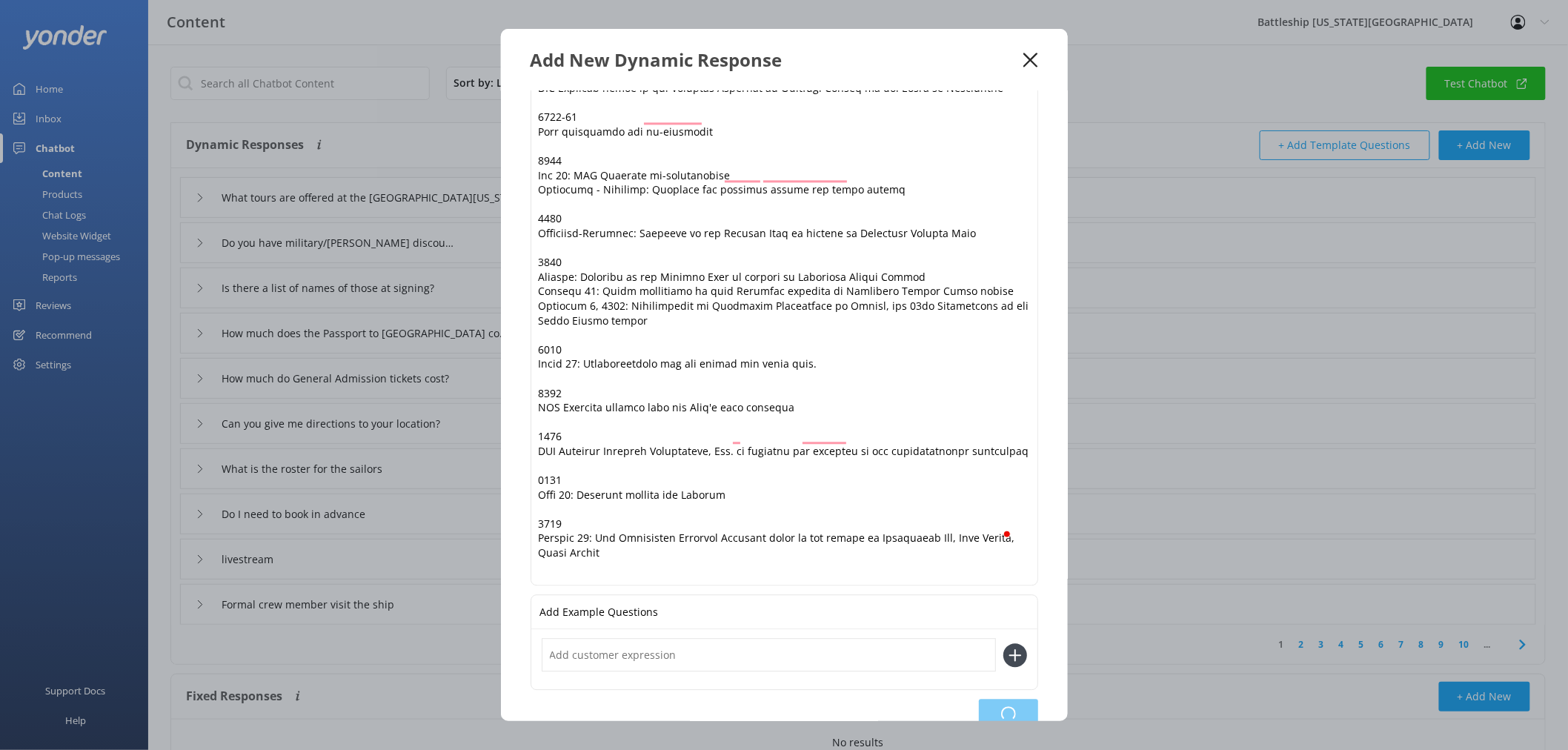
type input "How much do General Admission tickets cost?"
type input "Can you give me directions to your location?"
type input "What is the roster for the sailors"
type input "Do I need to book in advance"
type input "livestream"
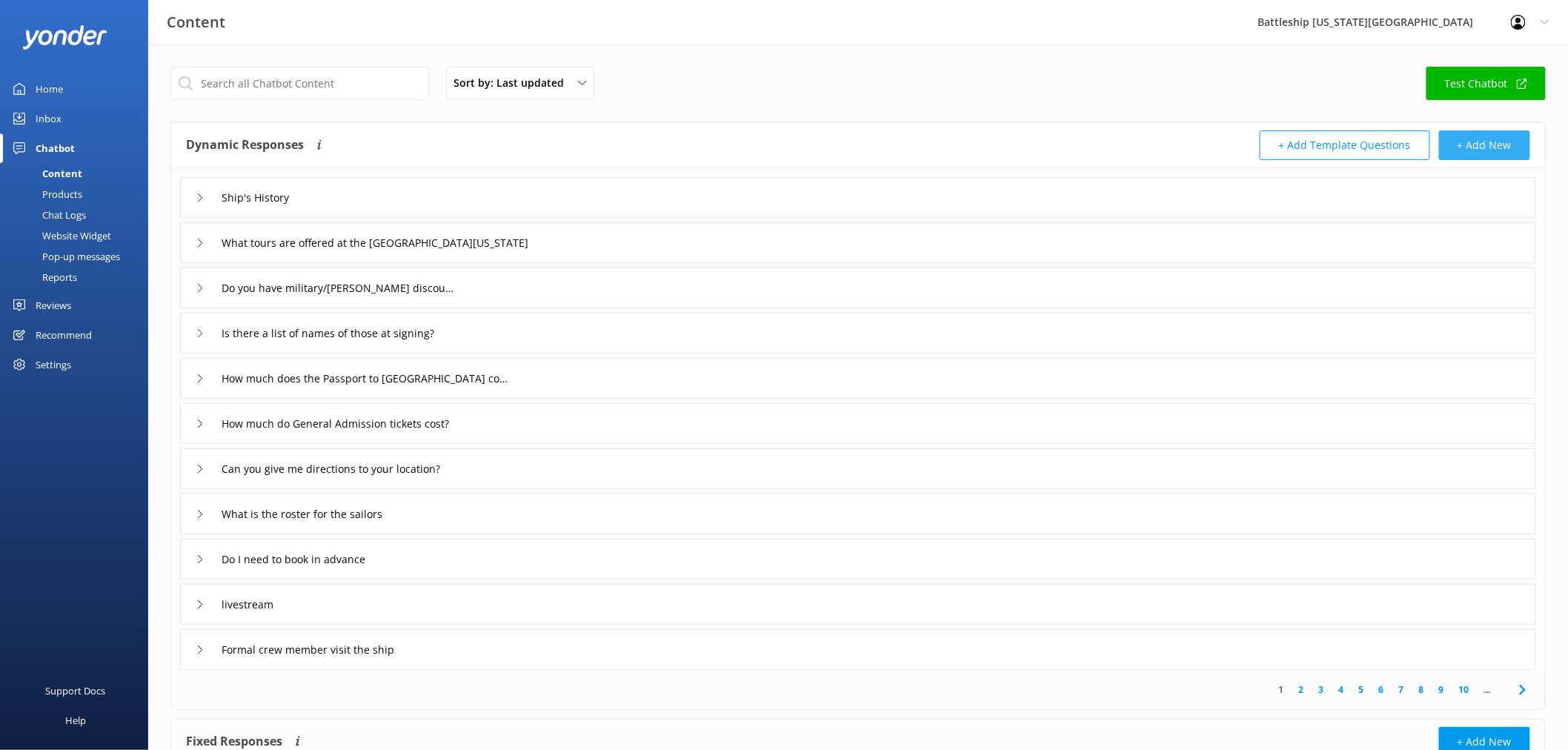
click at [1502, 146] on button "+ Add New" at bounding box center [1485, 145] width 91 height 29
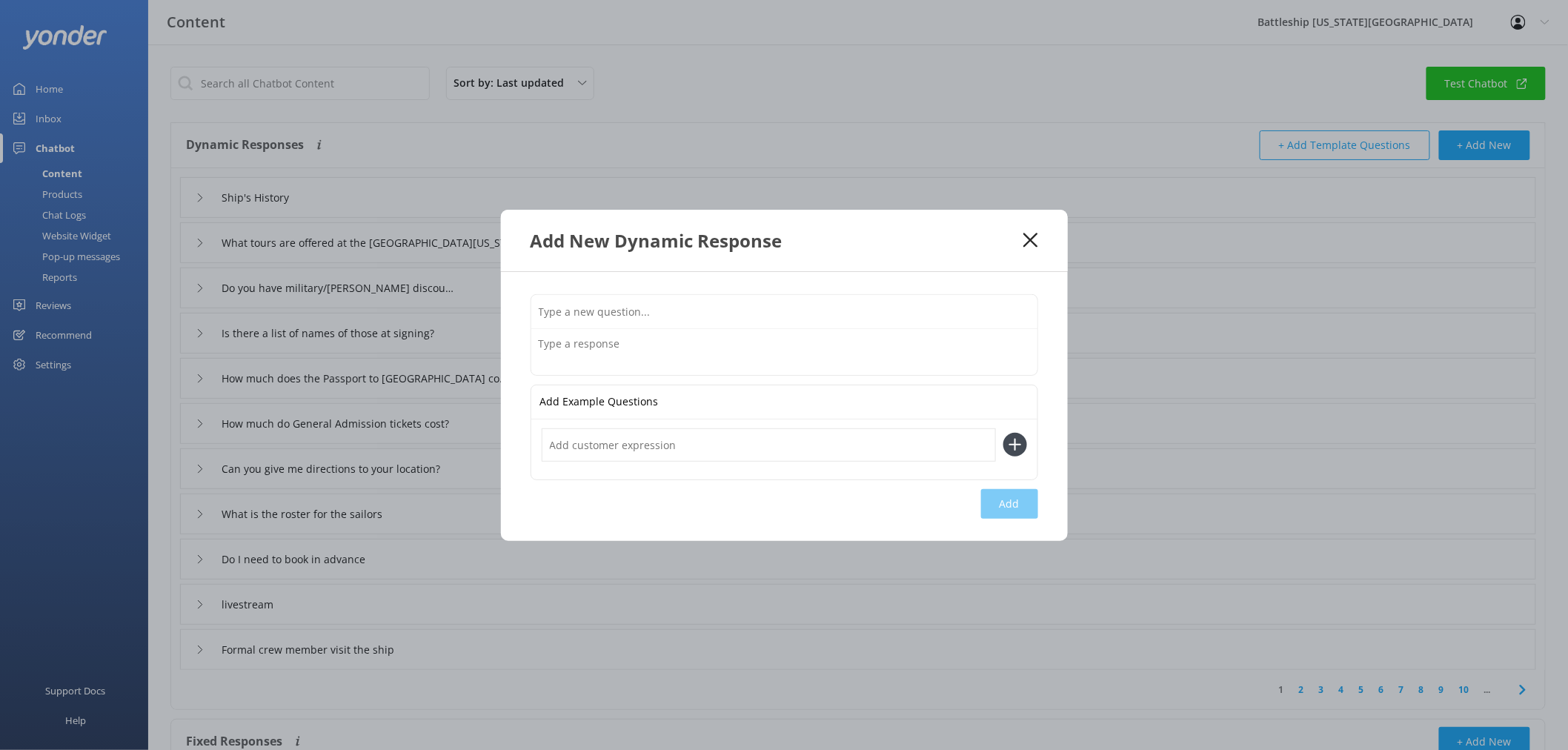
click at [728, 302] on input "text" at bounding box center [785, 312] width 506 height 34
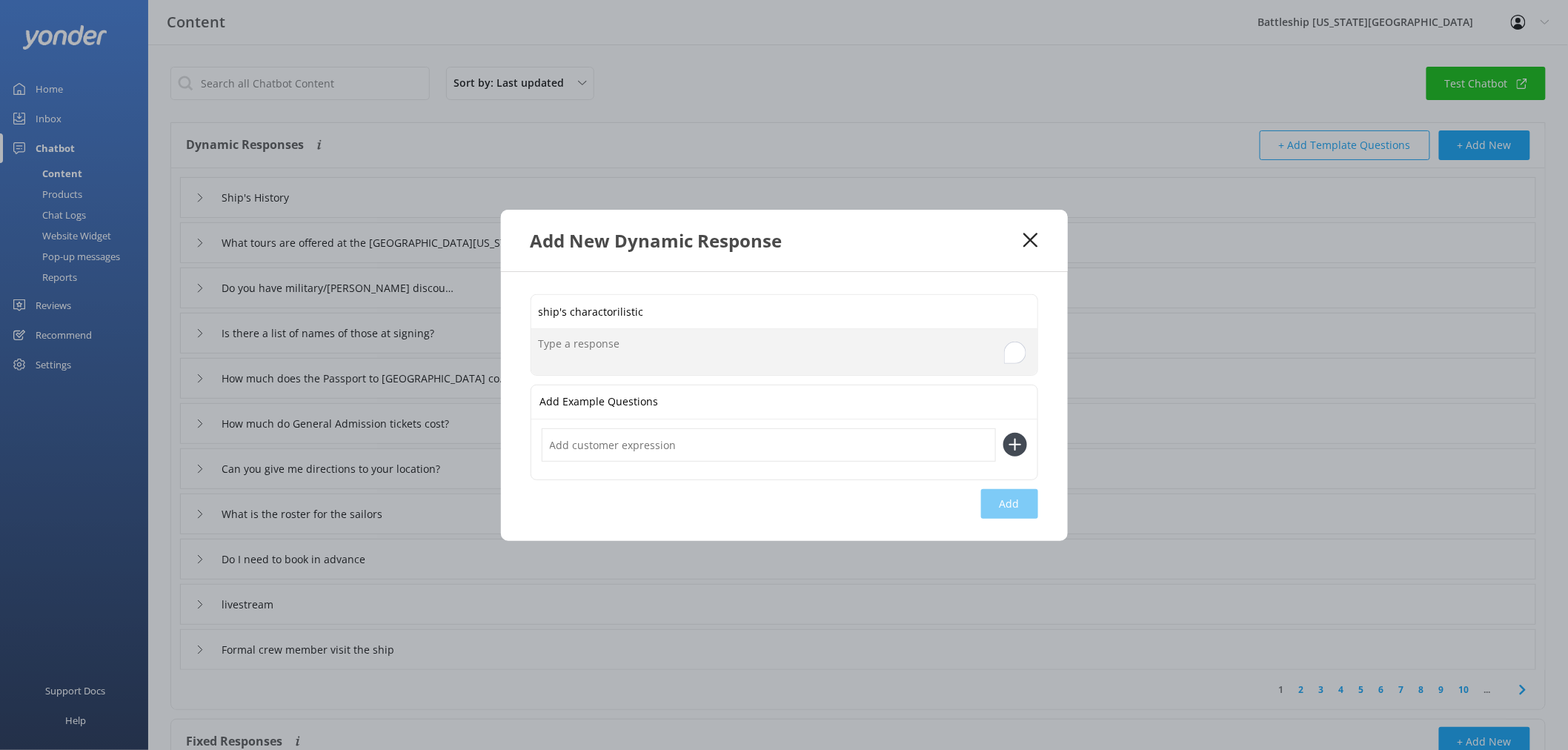
click at [618, 349] on textarea "To enrich screen reader interactions, please activate Accessibility in Grammarl…" at bounding box center [785, 352] width 506 height 46
click at [612, 310] on input "ship's charactorilistic" at bounding box center [785, 312] width 506 height 34
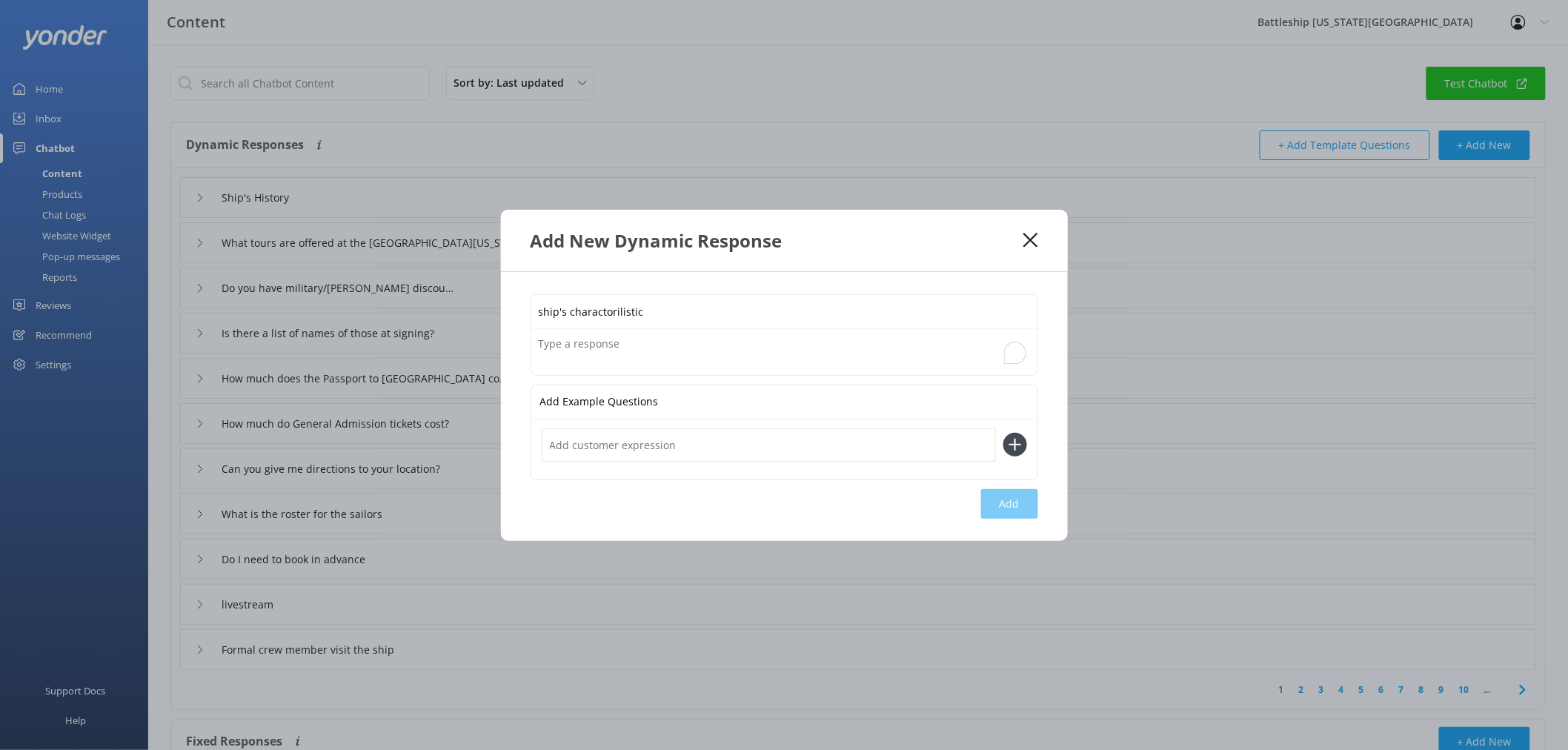
click at [681, 310] on input "ship's charactorilistic" at bounding box center [785, 312] width 506 height 34
click at [591, 308] on input "ship's charactorilistic" at bounding box center [785, 312] width 506 height 34
click at [673, 301] on input "ship's charactorilistic" at bounding box center [785, 312] width 506 height 34
type input "ship's characteristics"
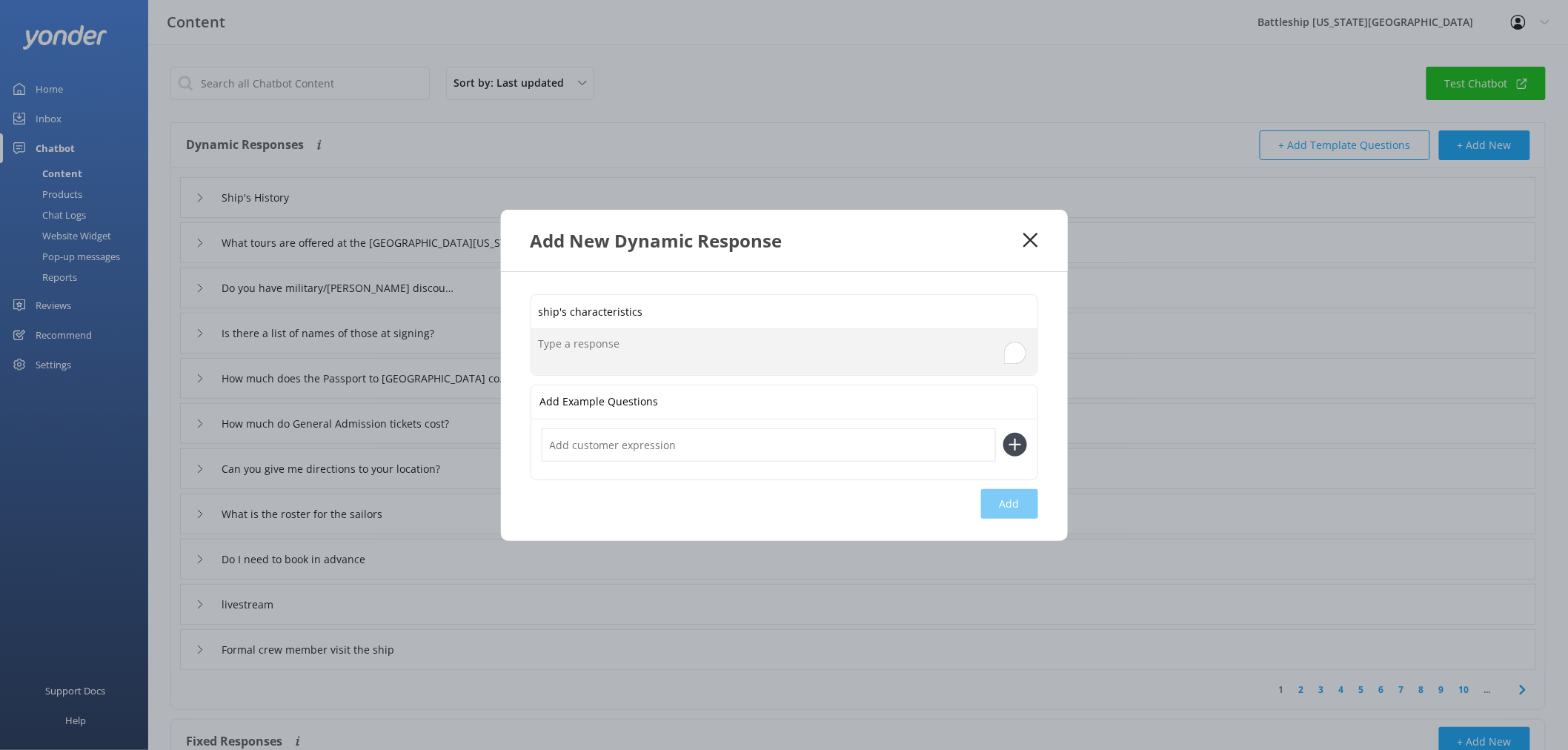
click at [557, 345] on textarea "To enrich screen reader interactions, please activate Accessibility in Grammarl…" at bounding box center [785, 352] width 506 height 46
paste textarea "lor Ipsumdolors Ametc Adi Elit Seddo Eiusmodt, Incididu, Utl Etdo Magna Aliq-en…"
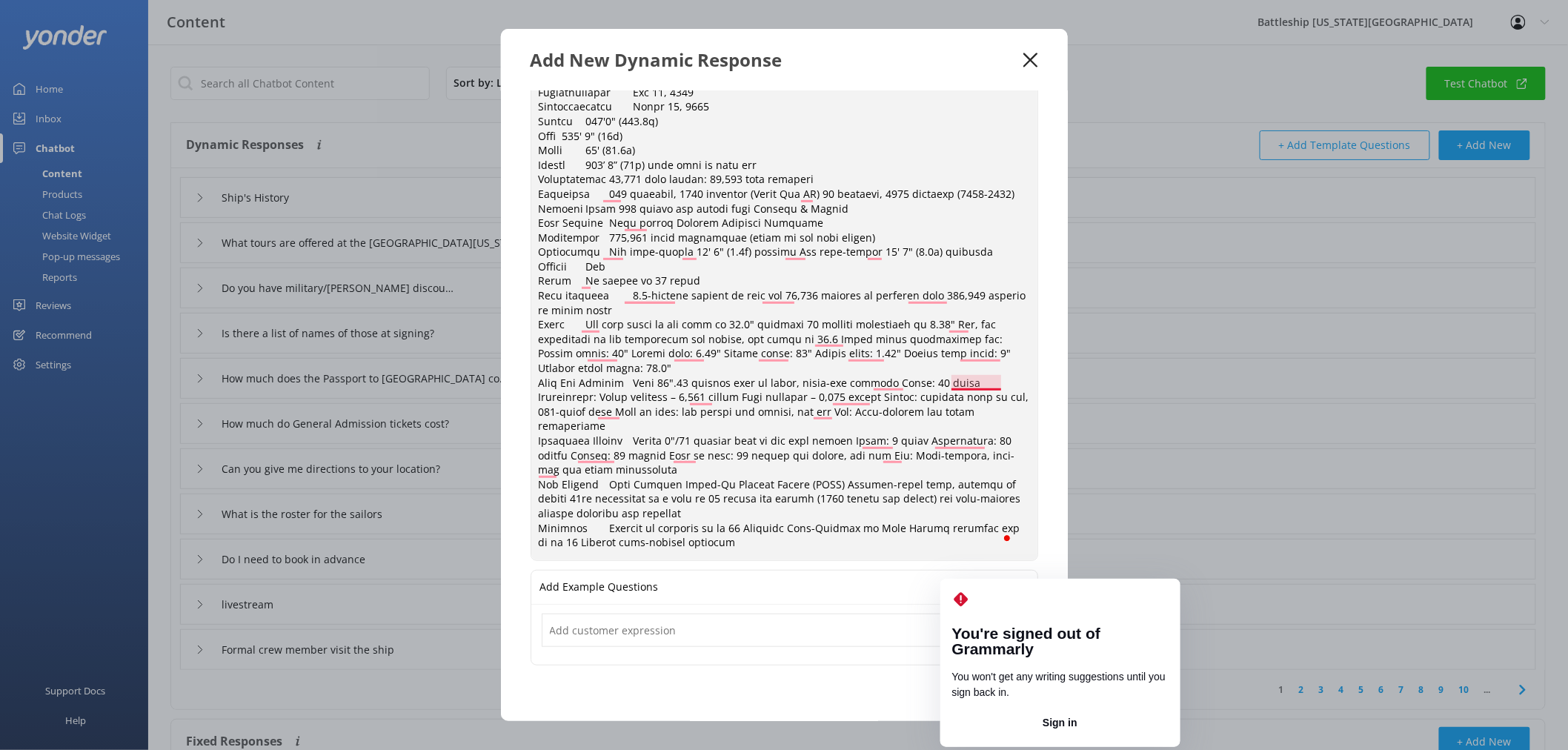
scroll to position [191, 0]
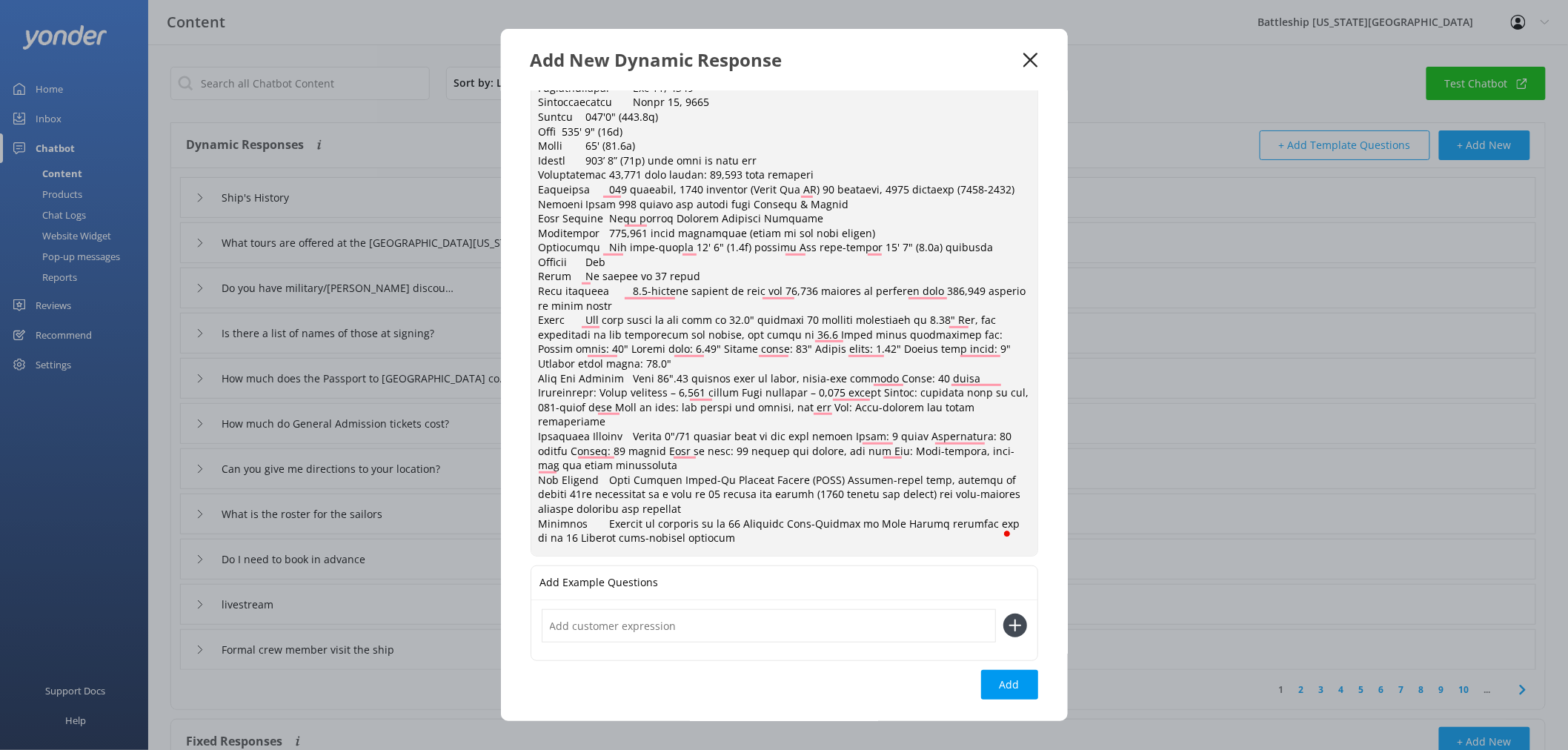
type textarea "lor Ipsumdolors Ametc Adi Elit Seddo Eiusmodt, Incididu, Utl Etdo Magna Aliq-en…"
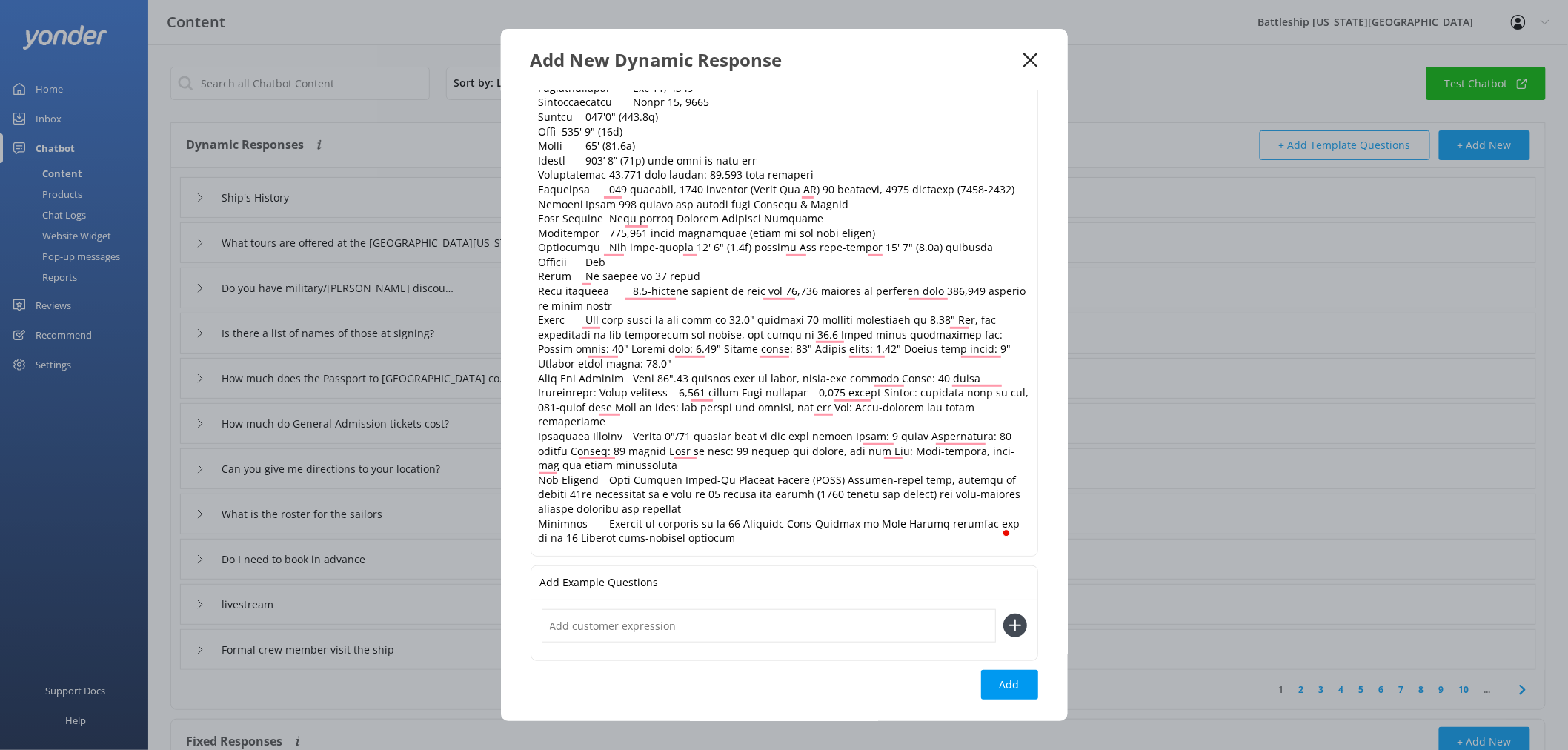
click at [768, 630] on input "text" at bounding box center [769, 626] width 454 height 34
click at [1004, 689] on button "Add" at bounding box center [1009, 684] width 57 height 29
type input "ship's characteristics"
type input "Ship's History"
type input "What tours are offered at the [GEOGRAPHIC_DATA][US_STATE]"
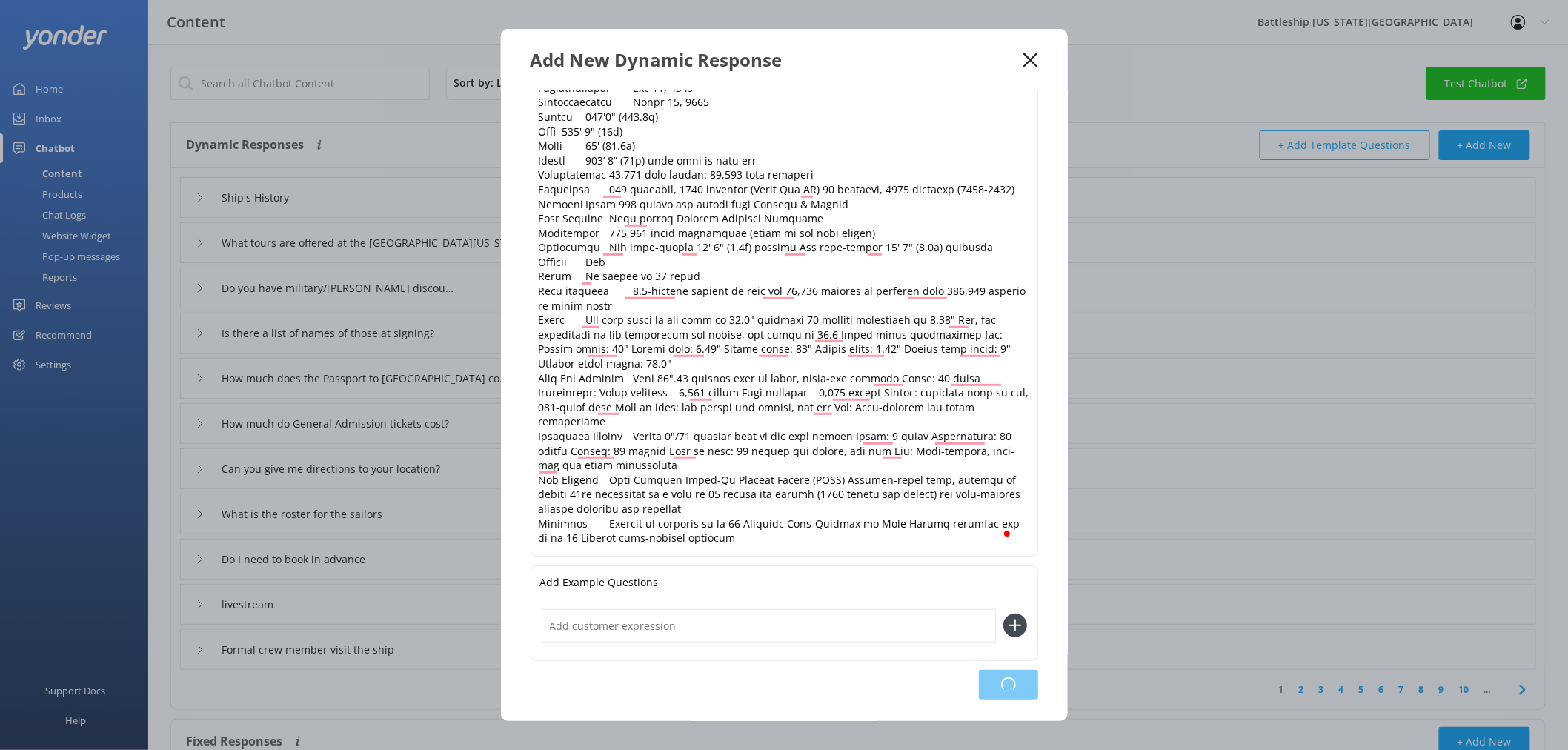
type input "Do you have military/[PERSON_NAME] discount"
type input "Is there a list of names of those at signing?"
type input "How much does the Passport to [GEOGRAPHIC_DATA] cost?"
type input "How much do General Admission tickets cost?"
type input "Can you give me directions to your location?"
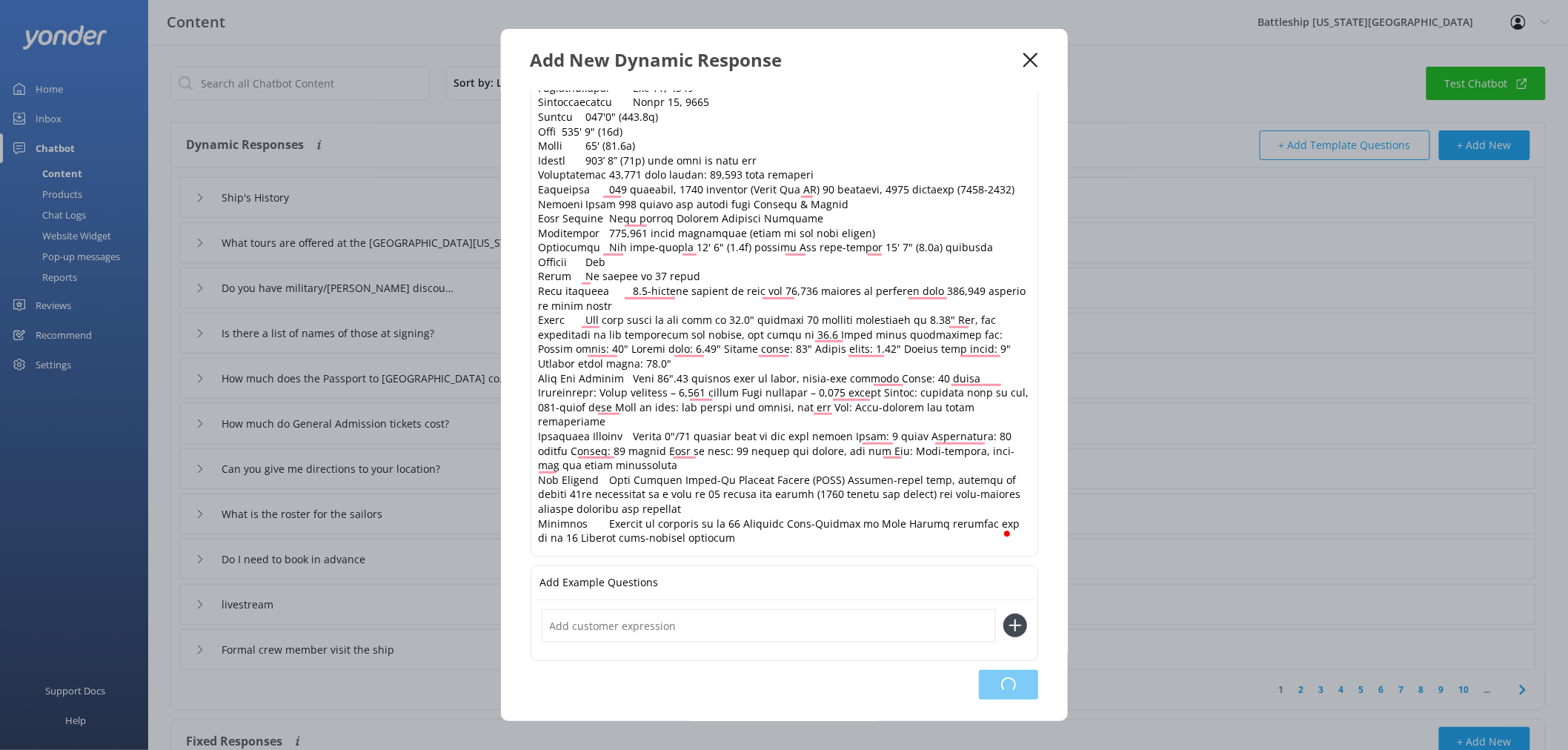
type input "What is the roster for the sailors"
type input "Do I need to book in advance"
type input "livestream"
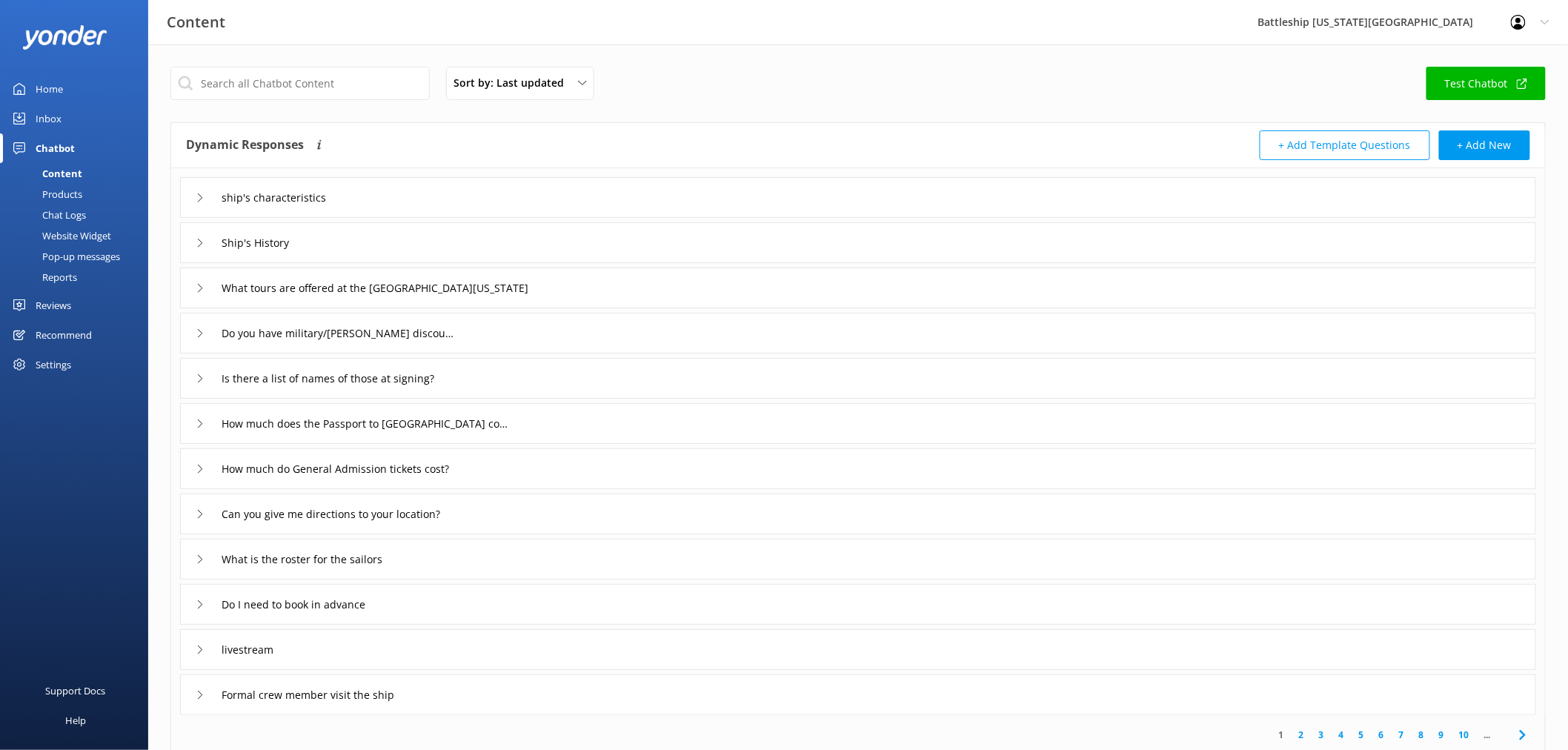
click at [202, 245] on icon at bounding box center [200, 243] width 9 height 9
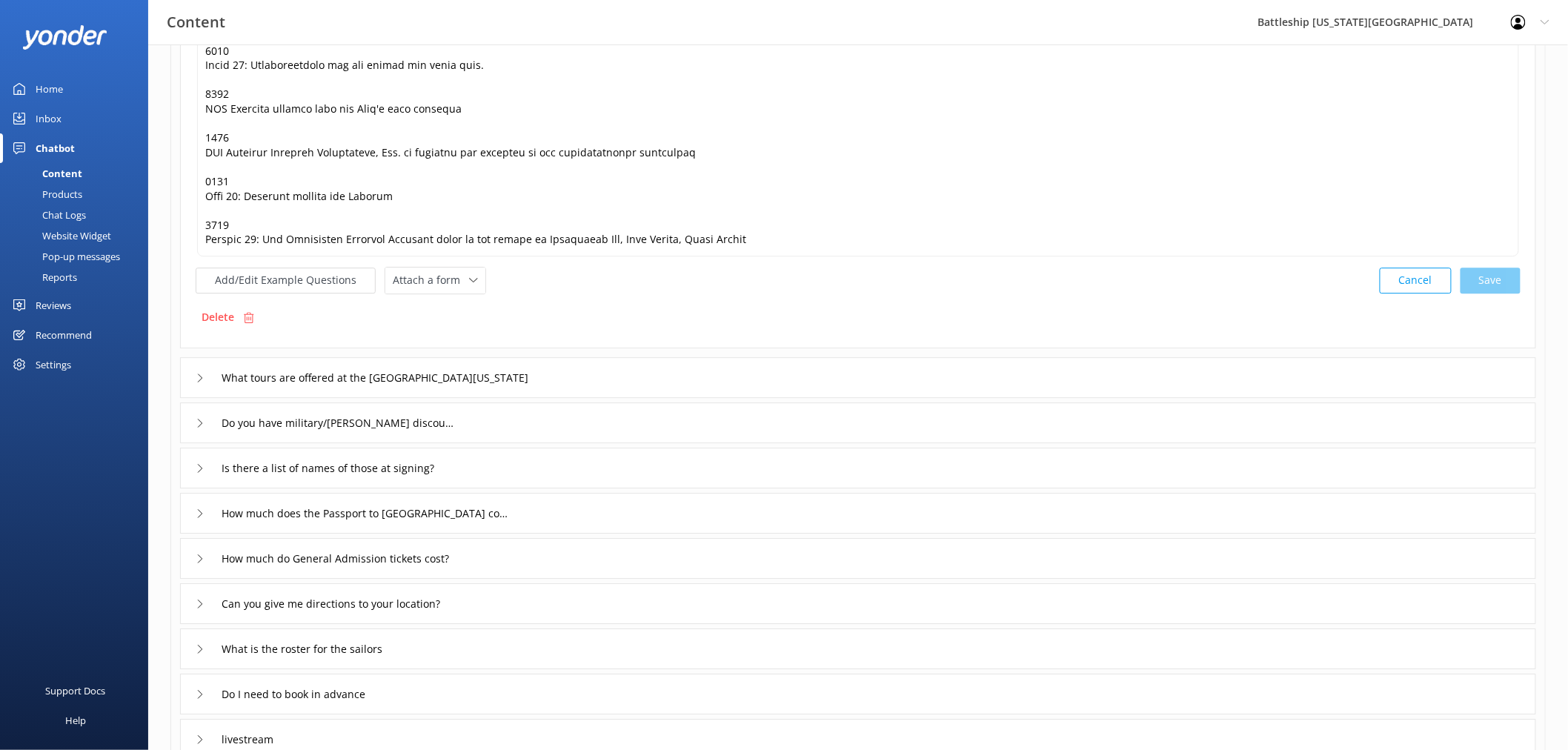
scroll to position [1647, 0]
click at [320, 288] on button "Add/Edit Example Questions" at bounding box center [286, 279] width 180 height 26
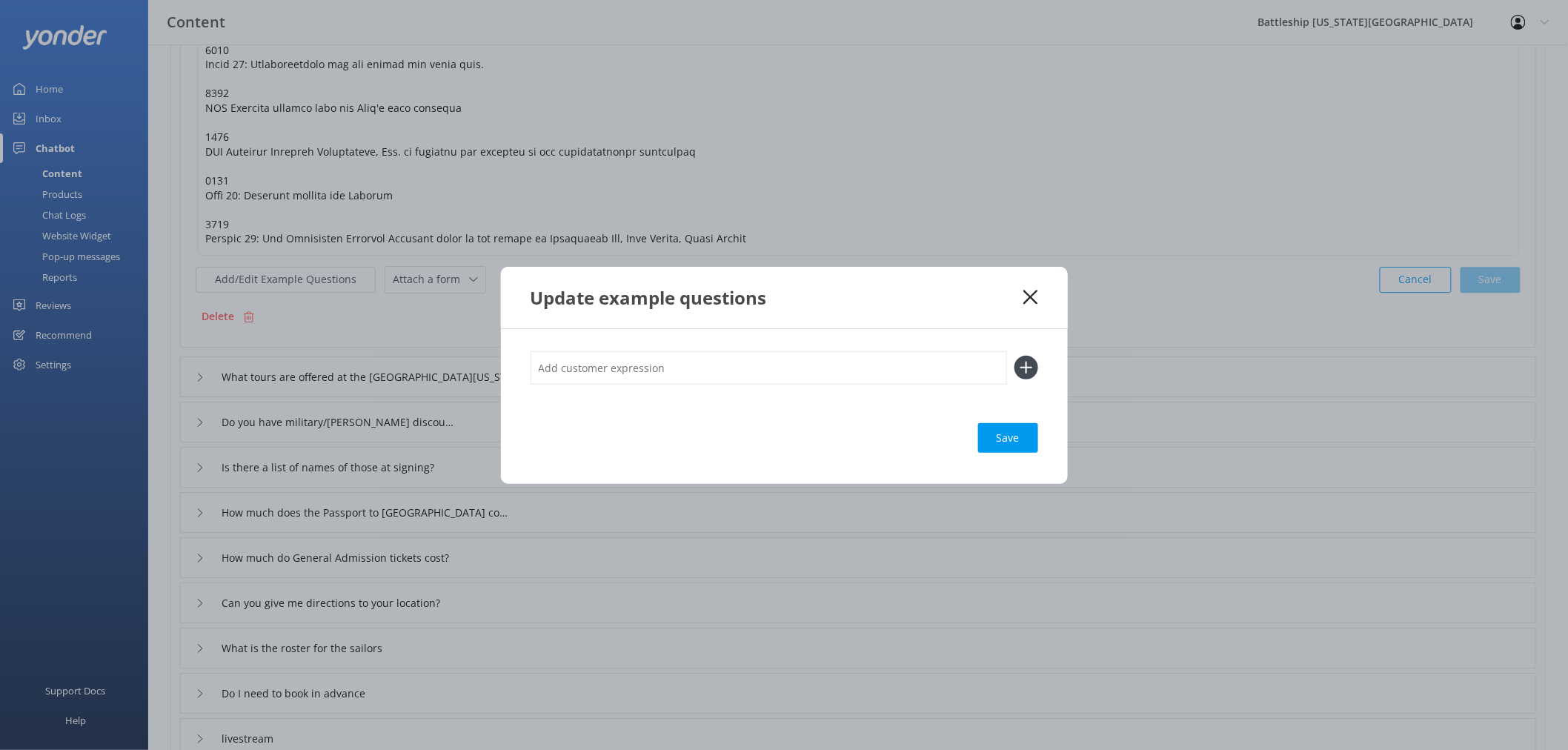
click at [662, 361] on input "text" at bounding box center [769, 369] width 476 height 34
type input "H"
click at [1034, 298] on icon at bounding box center [1030, 297] width 14 height 15
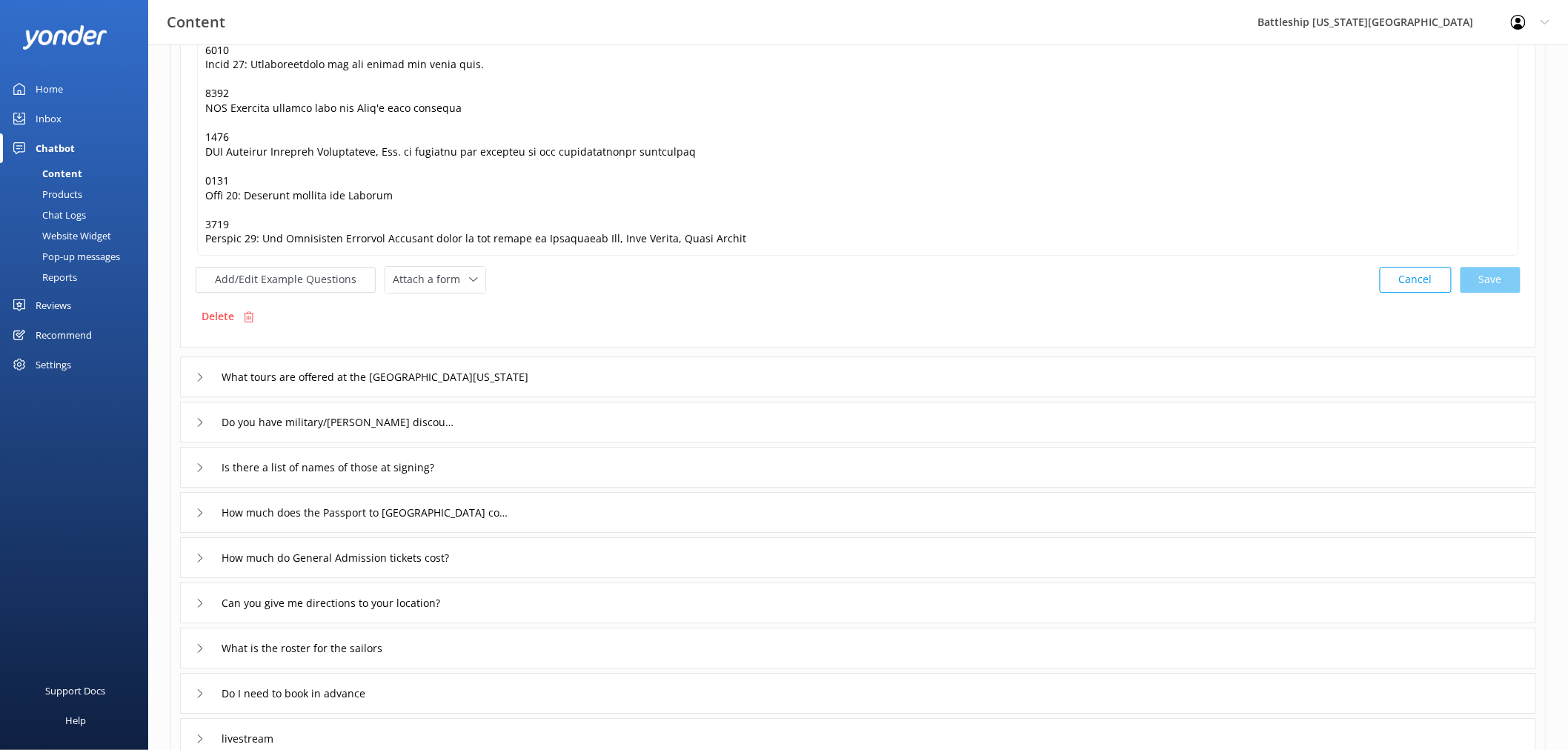
click at [47, 121] on div "Inbox" at bounding box center [48, 118] width 26 height 29
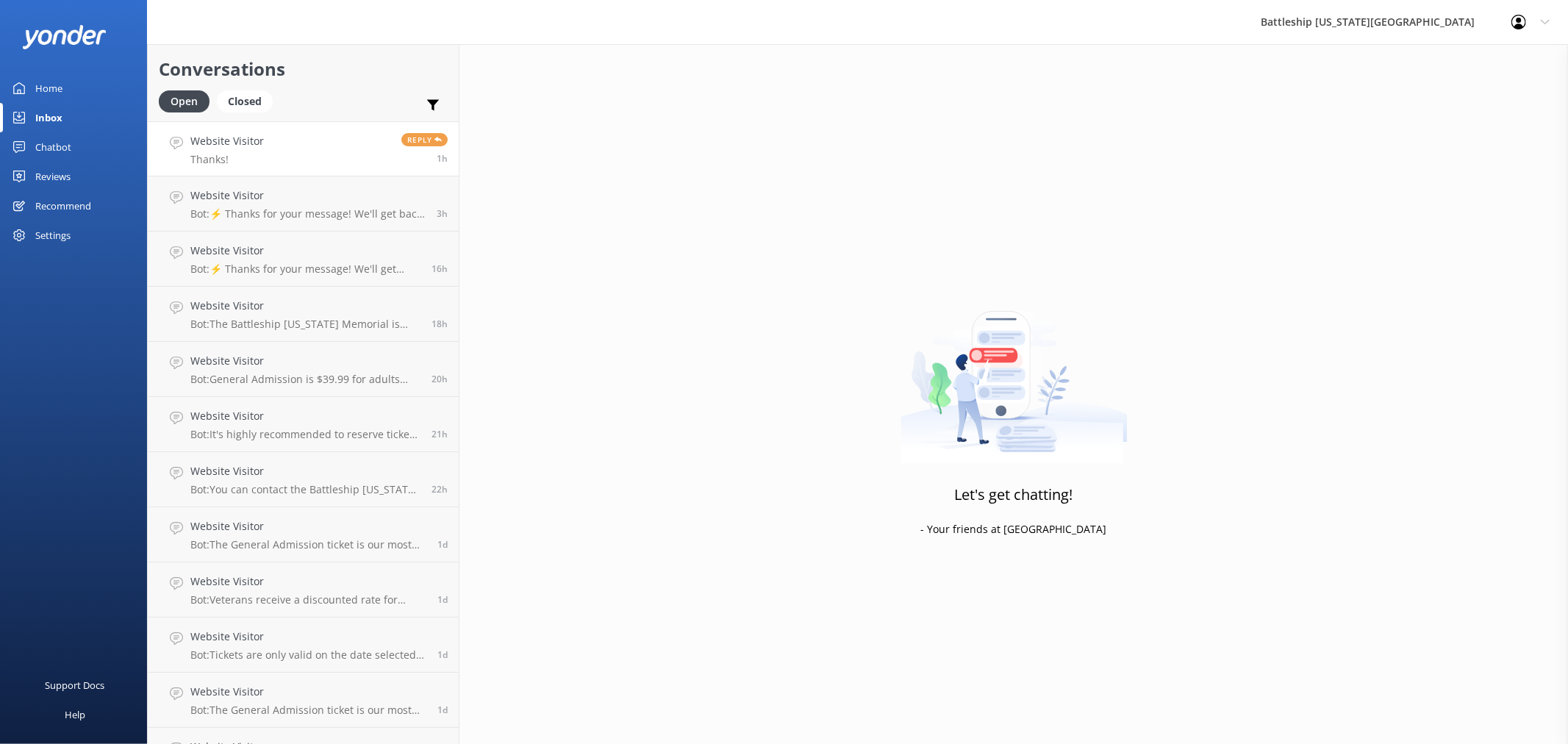
click at [285, 155] on link "Website Visitor Thanks! Reply 1h" at bounding box center [303, 149] width 311 height 55
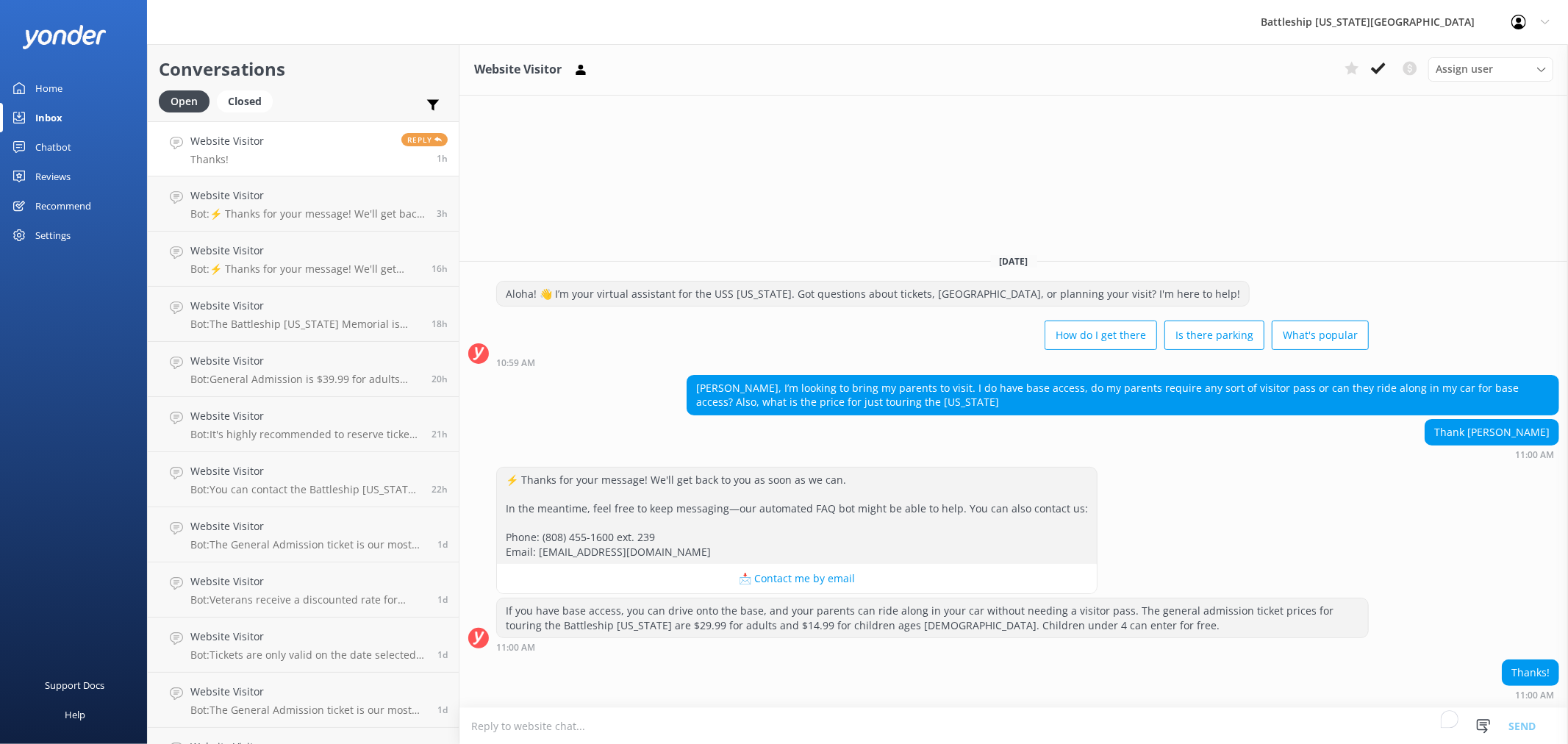
click at [625, 614] on div "If you have base access, you can drive onto the base, and your parents can ride…" at bounding box center [932, 618] width 871 height 39
click at [799, 621] on div "If you have base access, you can drive onto the base, and your parents can ride…" at bounding box center [932, 618] width 871 height 39
click at [607, 547] on div "⚡ Thanks for your message! We'll get back to you as soon as we can. In the mean…" at bounding box center [796, 516] width 600 height 97
click at [533, 615] on div "If you have base access, you can drive onto the base, and your parents can ride…" at bounding box center [932, 618] width 871 height 39
click at [324, 145] on link "Website Visitor Thanks! Reply 1h" at bounding box center [303, 149] width 311 height 55
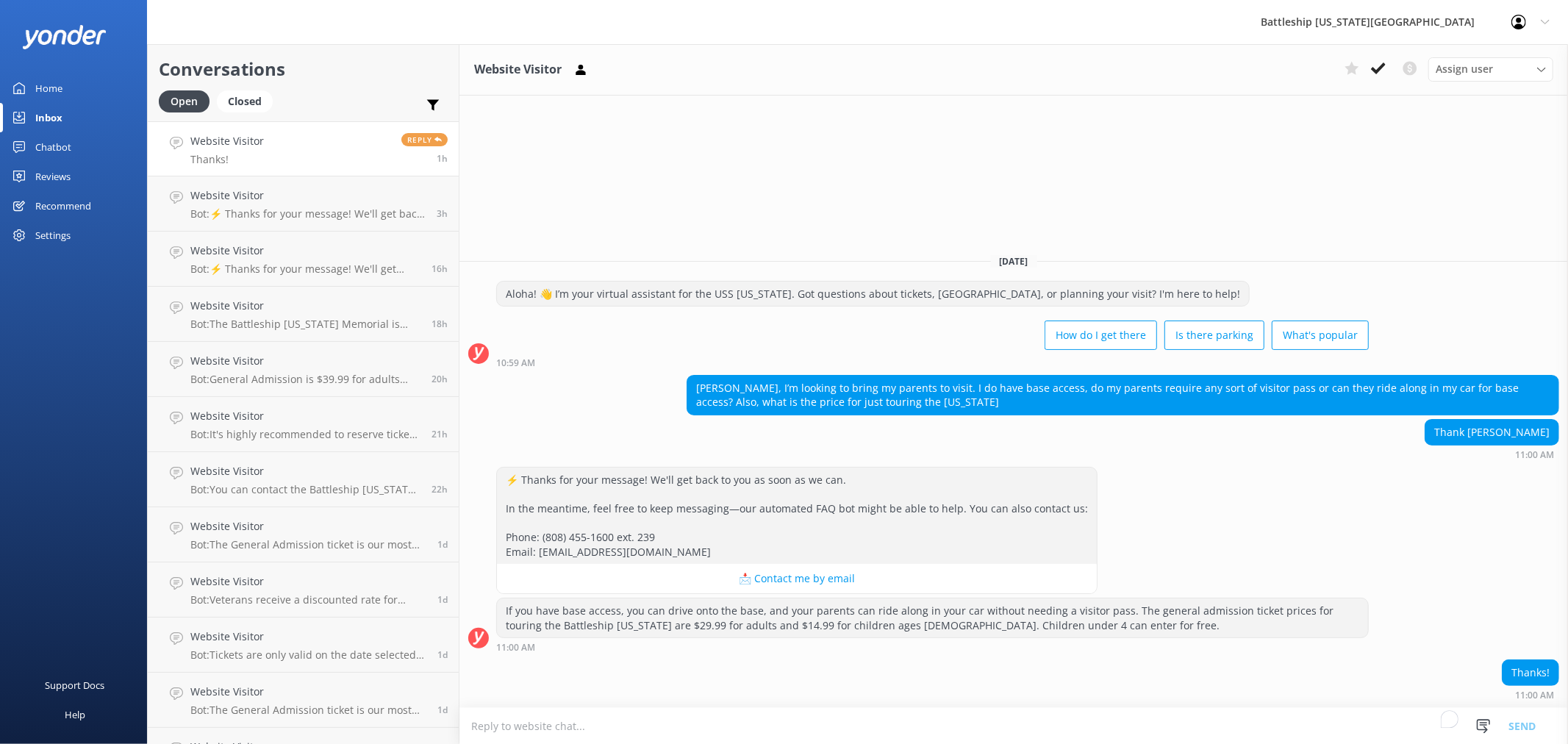
click at [950, 621] on div "If you have base access, you can drive onto the base, and your parents can ride…" at bounding box center [932, 618] width 871 height 39
click at [506, 625] on div "If you have base access, you can drive onto the base, and your parents can ride…" at bounding box center [932, 618] width 871 height 39
click at [507, 625] on div "If you have base access, you can drive onto the base, and your parents can ride…" at bounding box center [932, 618] width 871 height 39
click at [679, 621] on div "If you have base access, you can drive onto the base, and your parents can ride…" at bounding box center [932, 618] width 871 height 39
click at [1164, 636] on div "If you have base access, you can drive onto the base, and your parents can ride…" at bounding box center [932, 618] width 871 height 39
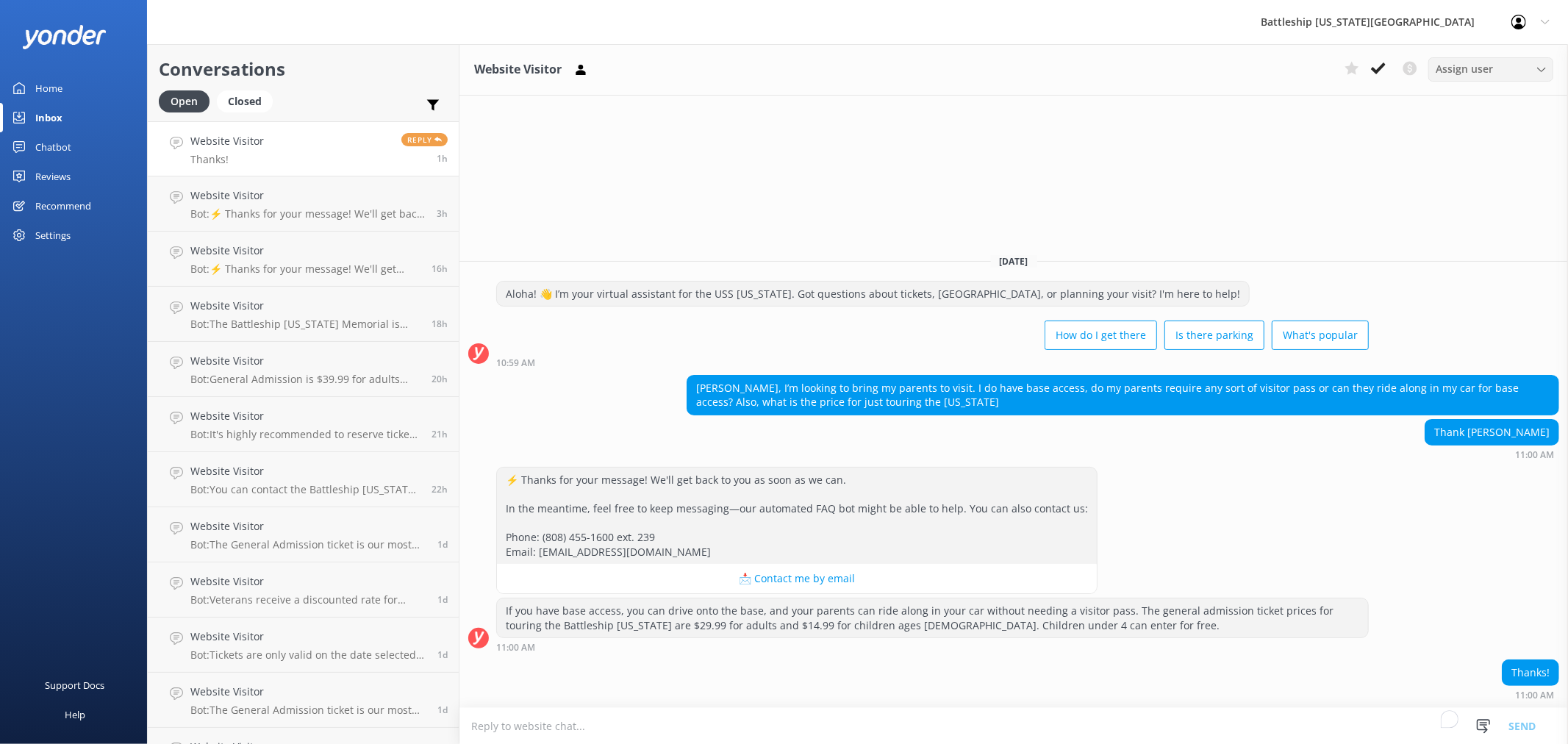
click at [1540, 69] on icon at bounding box center [1541, 69] width 9 height 9
click at [289, 145] on link "Website Visitor Thanks! Reply 1h" at bounding box center [303, 149] width 311 height 55
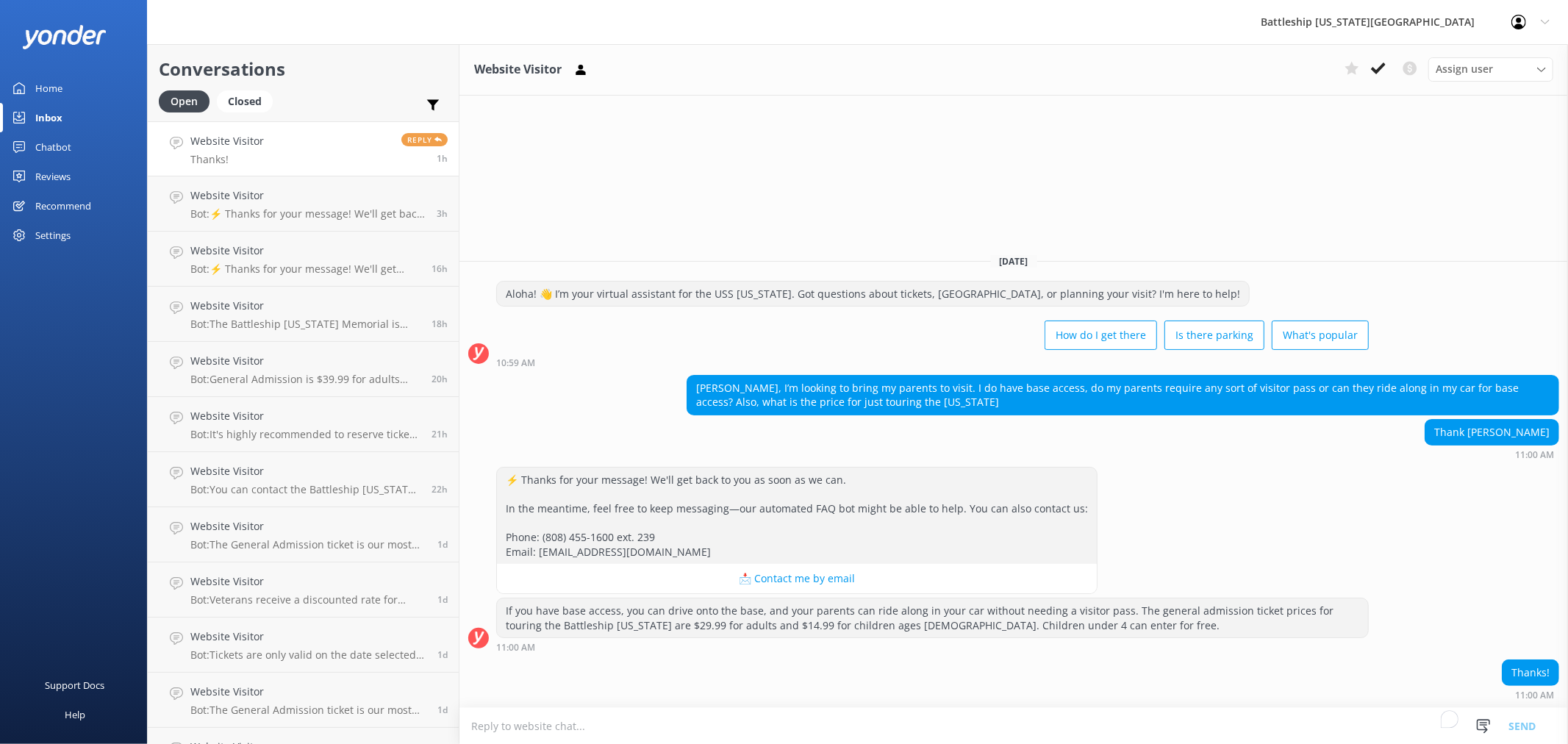
click at [401, 135] on span "Reply" at bounding box center [424, 139] width 46 height 13
drag, startPoint x: 391, startPoint y: 135, endPoint x: 210, endPoint y: 153, distance: 181.9
click at [210, 153] on p "Thanks!" at bounding box center [227, 159] width 73 height 13
click at [401, 164] on div "1h" at bounding box center [424, 159] width 46 height 12
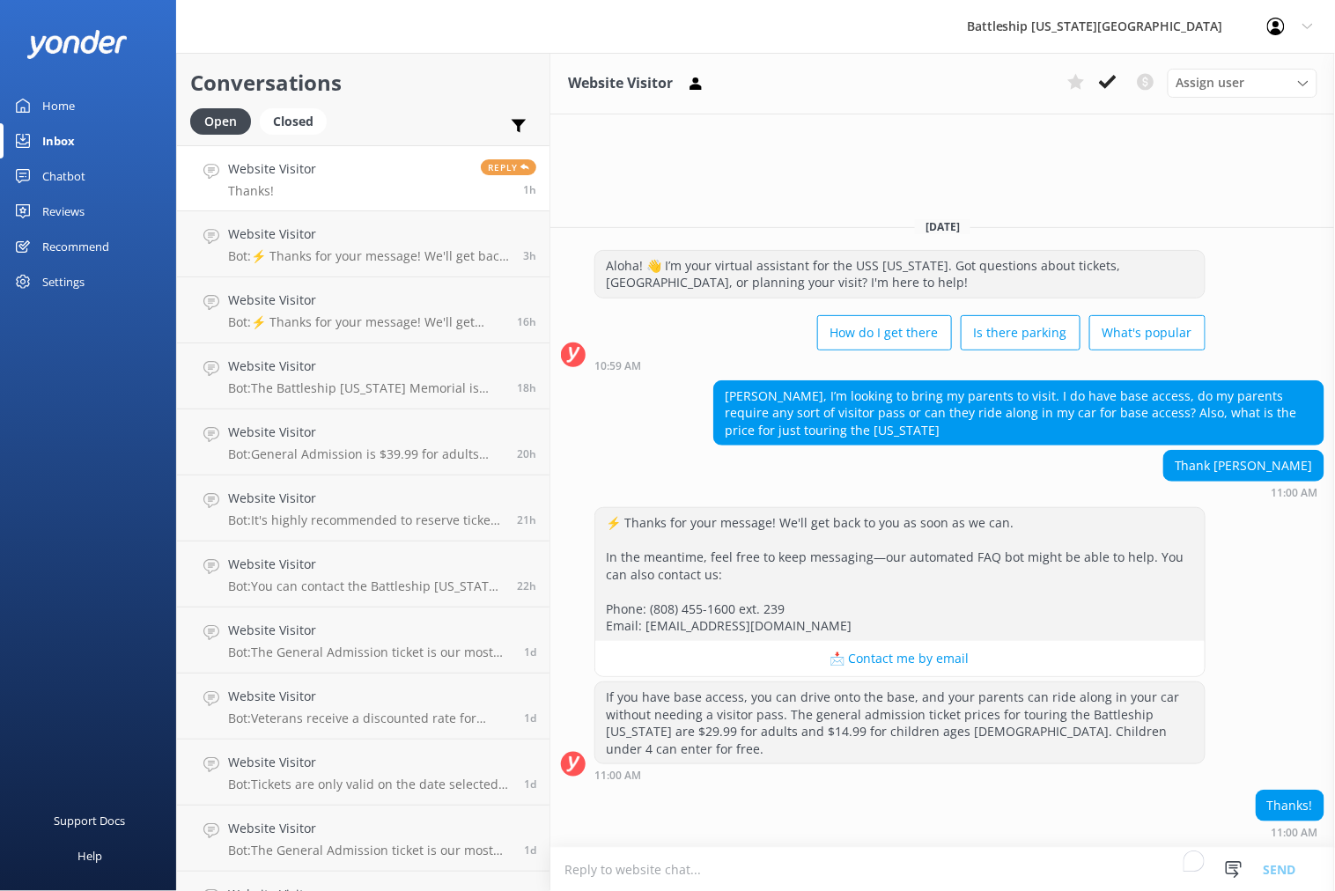
click at [318, 190] on link "Website Visitor Thanks! Reply 1h" at bounding box center [363, 178] width 373 height 66
click at [594, 179] on div "Website Visitor Assign user [PERSON_NAME] [PERSON_NAME] [DATE] Aloha! 👋 I’m you…" at bounding box center [943, 472] width 785 height 839
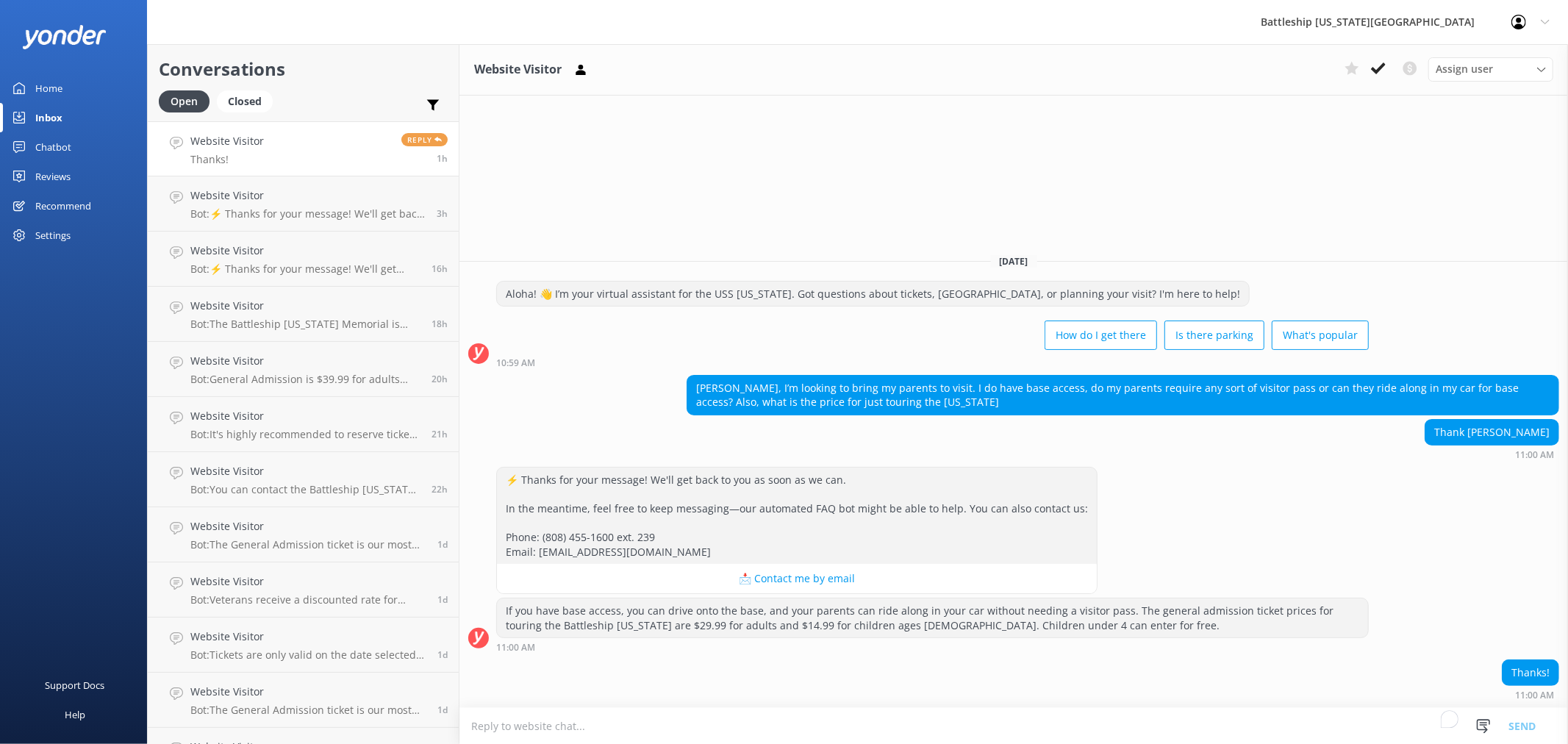
drag, startPoint x: 906, startPoint y: 620, endPoint x: 879, endPoint y: 625, distance: 27.5
drag, startPoint x: 879, startPoint y: 625, endPoint x: 401, endPoint y: 148, distance: 675.3
click at [1042, 629] on div "If you have base access, you can drive onto the base, and your parents can ride…" at bounding box center [932, 618] width 871 height 39
drag, startPoint x: 1042, startPoint y: 629, endPoint x: 855, endPoint y: 622, distance: 187.1
click at [855, 622] on div "If you have base access, you can drive onto the base, and your parents can ride…" at bounding box center [932, 618] width 871 height 39
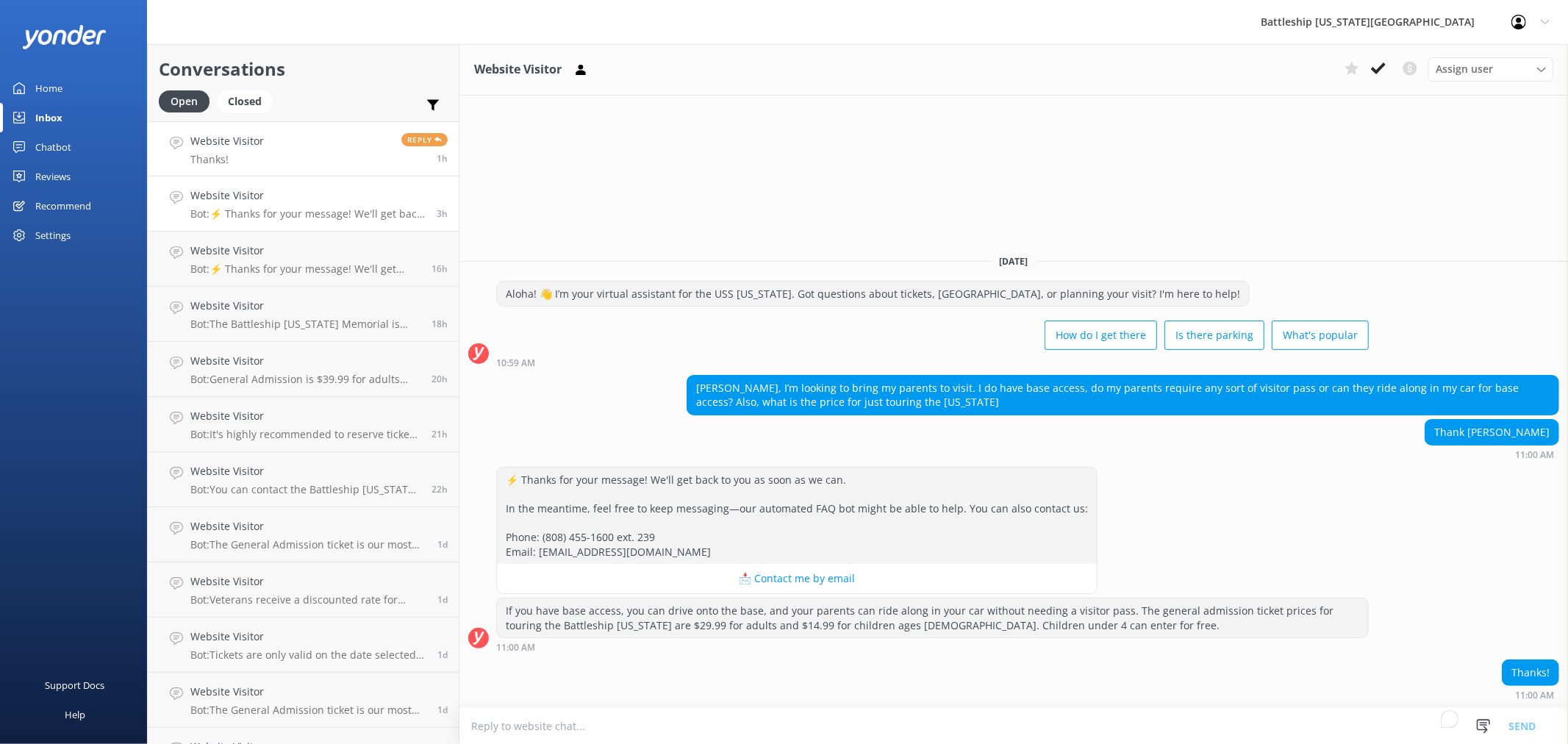
click at [240, 214] on p "Bot: ⚡ Thanks for your message! We'll get back to you as soon as we can. In the…" at bounding box center [308, 214] width 235 height 13
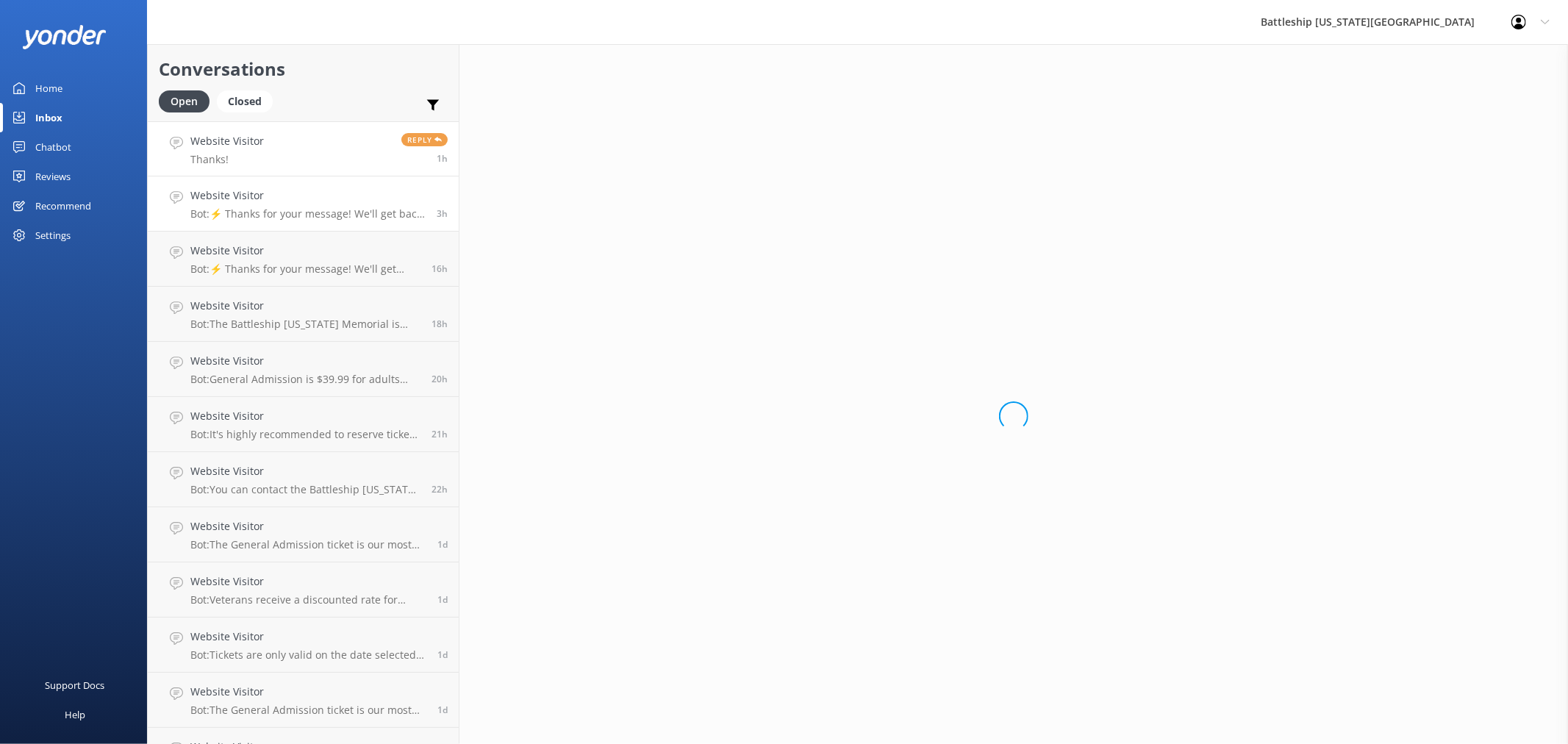
click at [295, 149] on link "Website Visitor Thanks! Reply 1h" at bounding box center [303, 149] width 311 height 55
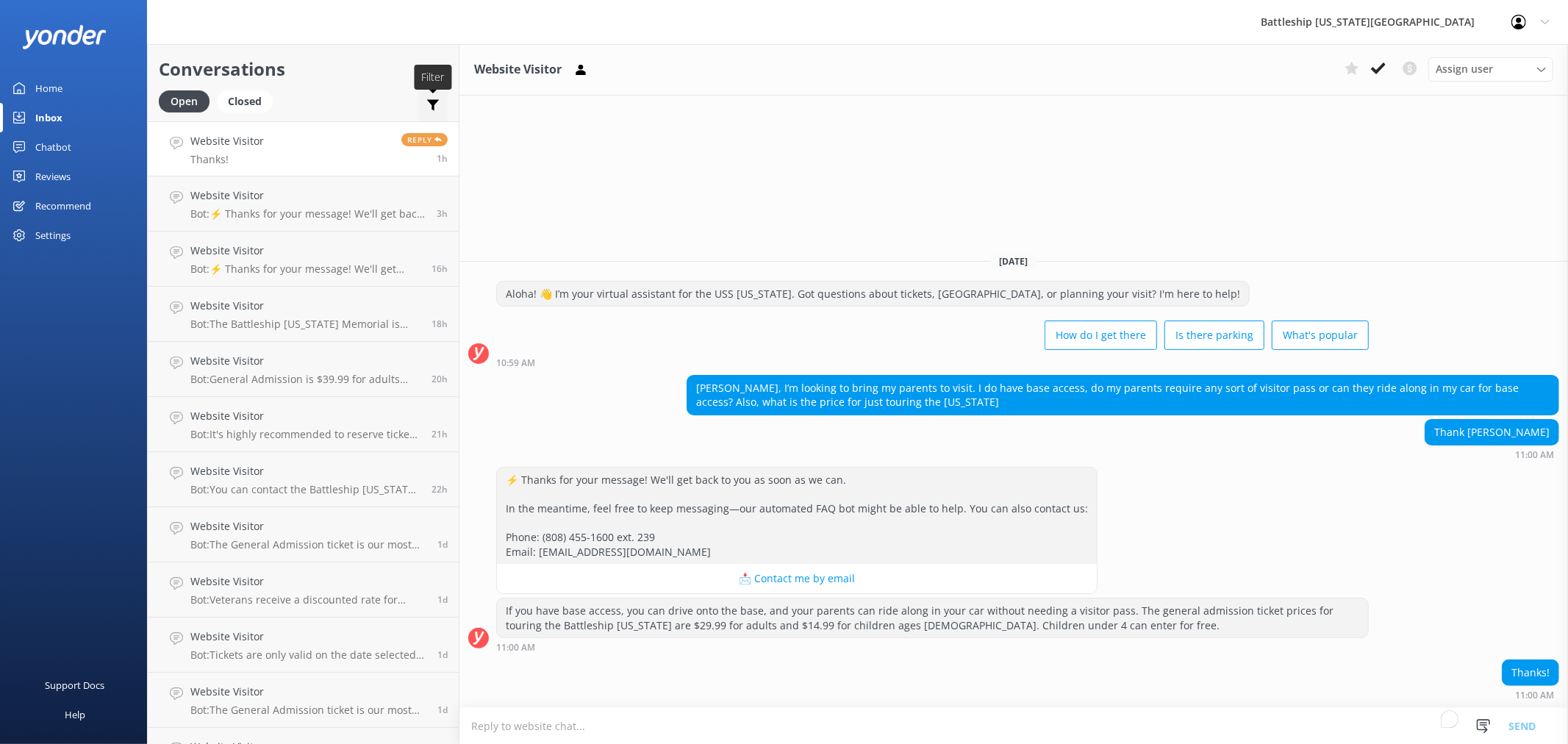
click at [426, 109] on icon at bounding box center [433, 105] width 15 height 15
click at [582, 203] on div "Website Visitor Assign user [PERSON_NAME] [PERSON_NAME] [DATE] Aloha! 👋 I’m you…" at bounding box center [1014, 394] width 1108 height 701
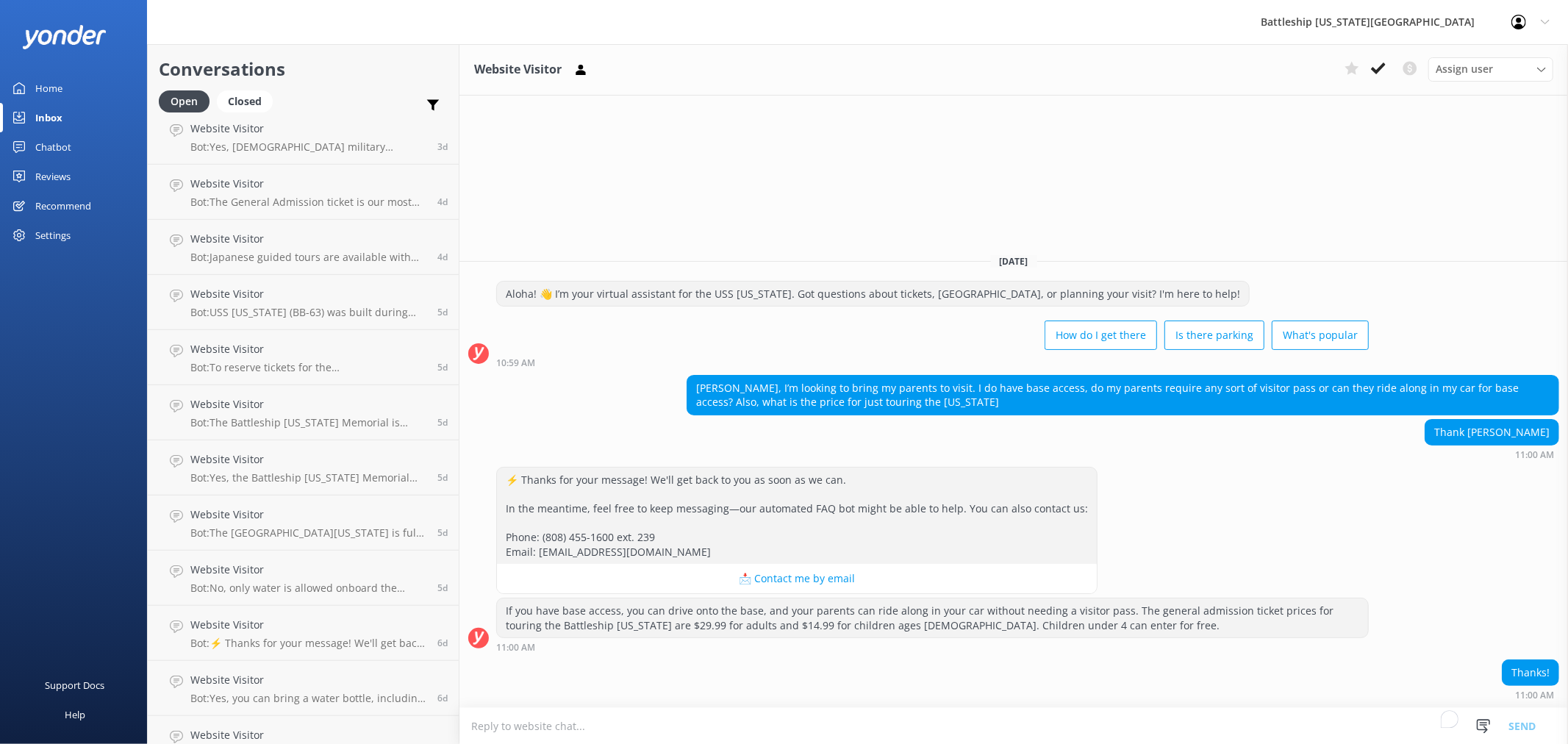
scroll to position [1642, 0]
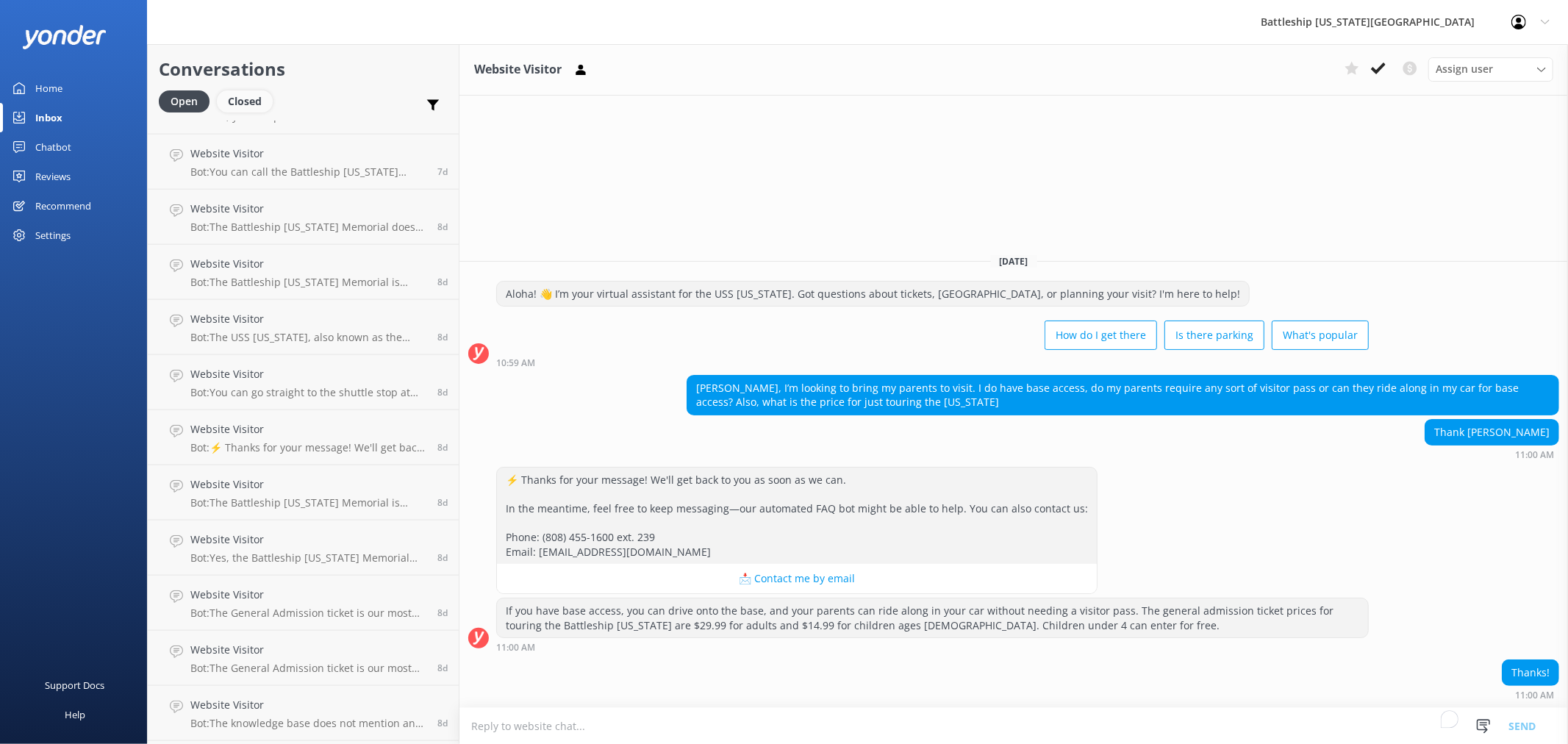
click at [245, 105] on div "Closed" at bounding box center [245, 101] width 56 height 22
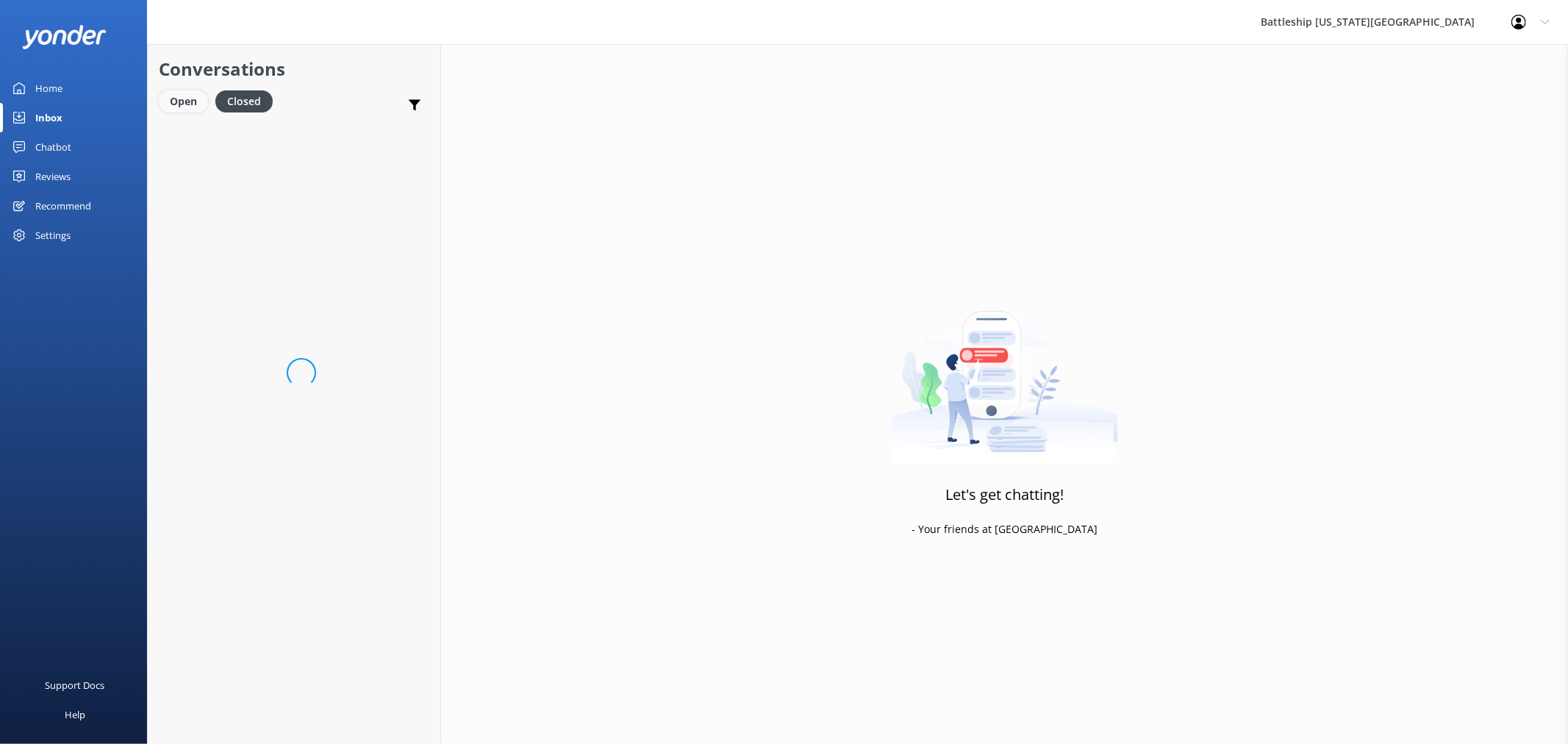
click at [182, 101] on div "Open" at bounding box center [183, 101] width 49 height 22
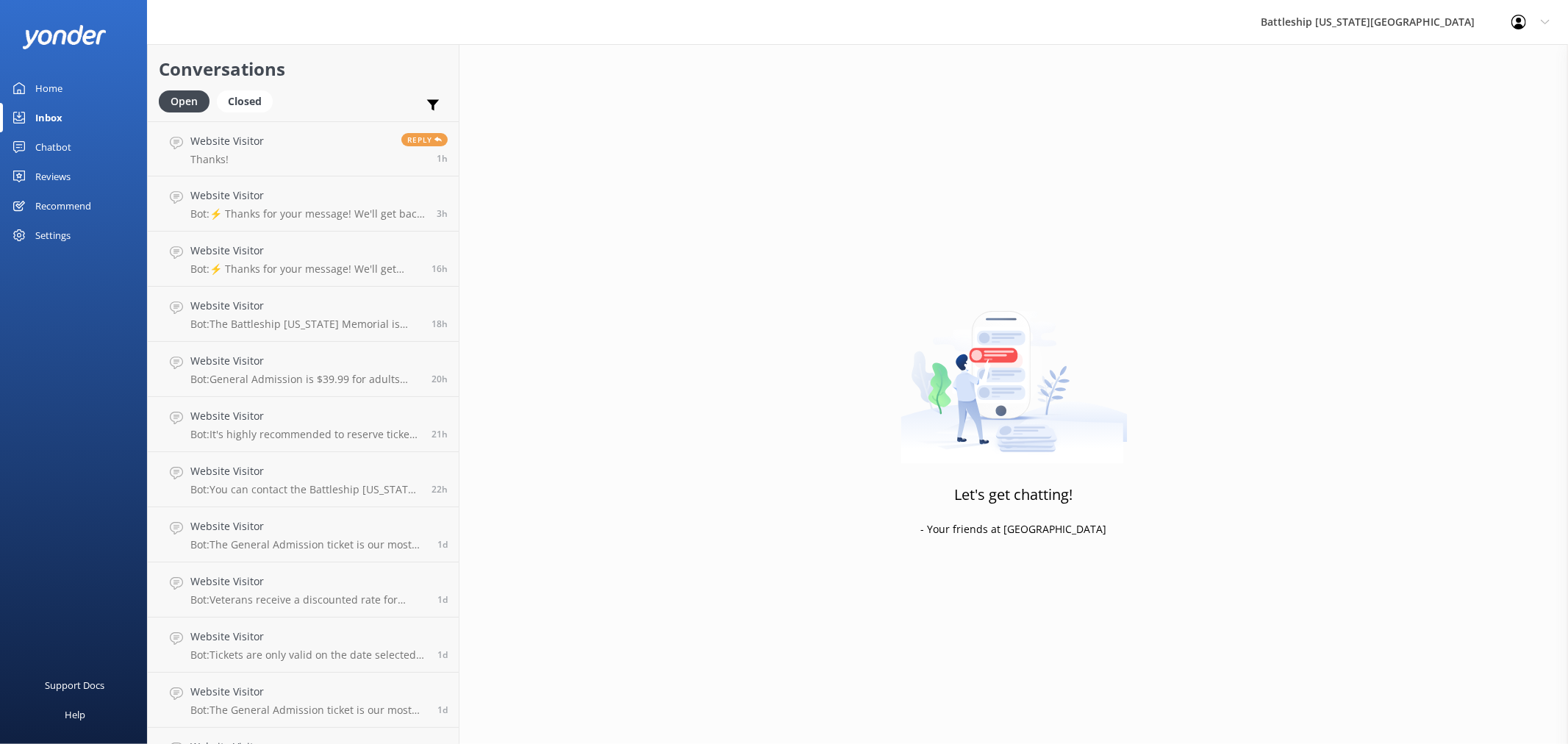
drag, startPoint x: 411, startPoint y: 107, endPoint x: 713, endPoint y: 100, distance: 302.1
click at [713, 100] on div "Let's get chatting! - Your friends at [GEOGRAPHIC_DATA]" at bounding box center [1014, 416] width 1108 height 744
click at [295, 156] on link "Website Visitor Thanks! Reply 1h" at bounding box center [303, 149] width 311 height 55
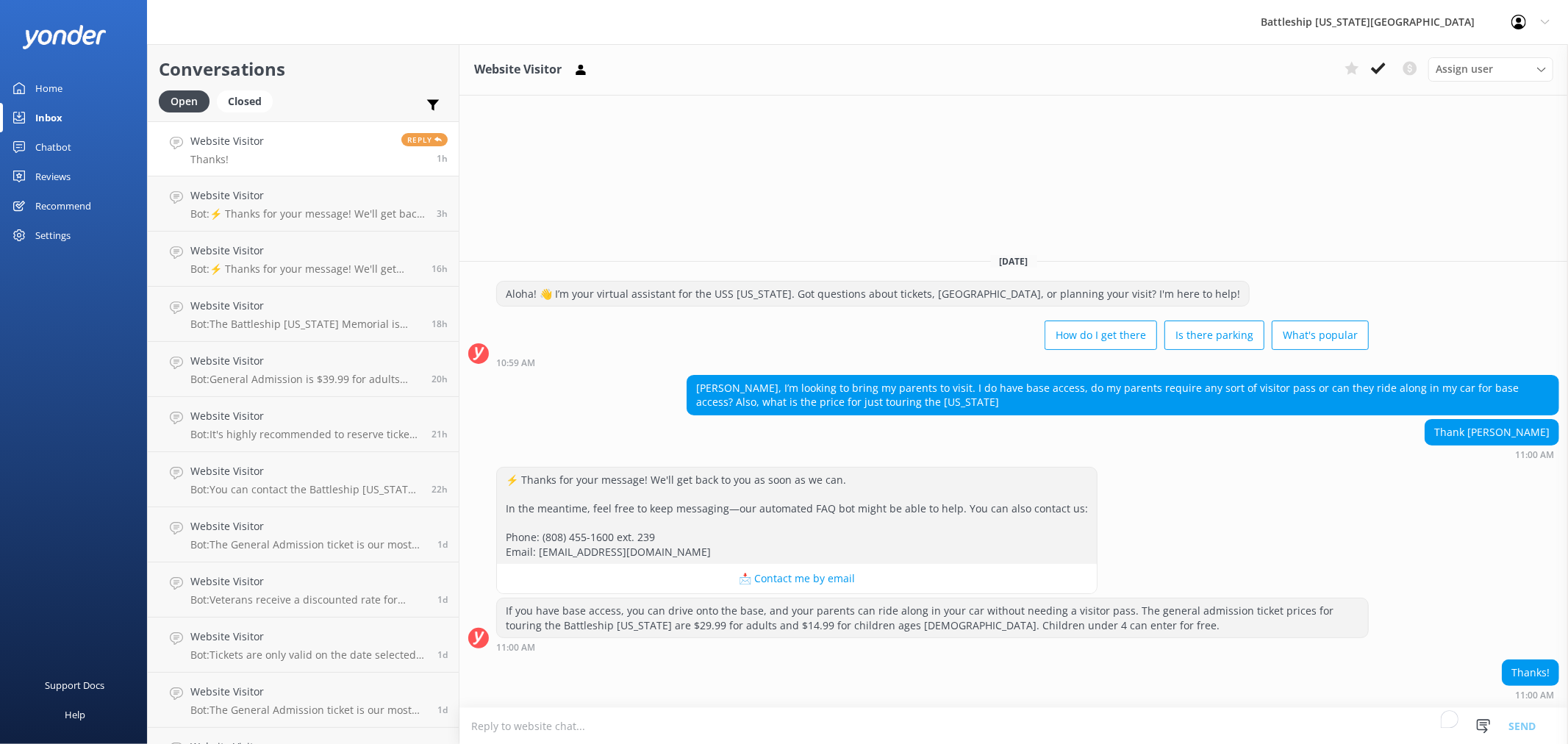
click at [52, 92] on div "Home" at bounding box center [48, 88] width 28 height 29
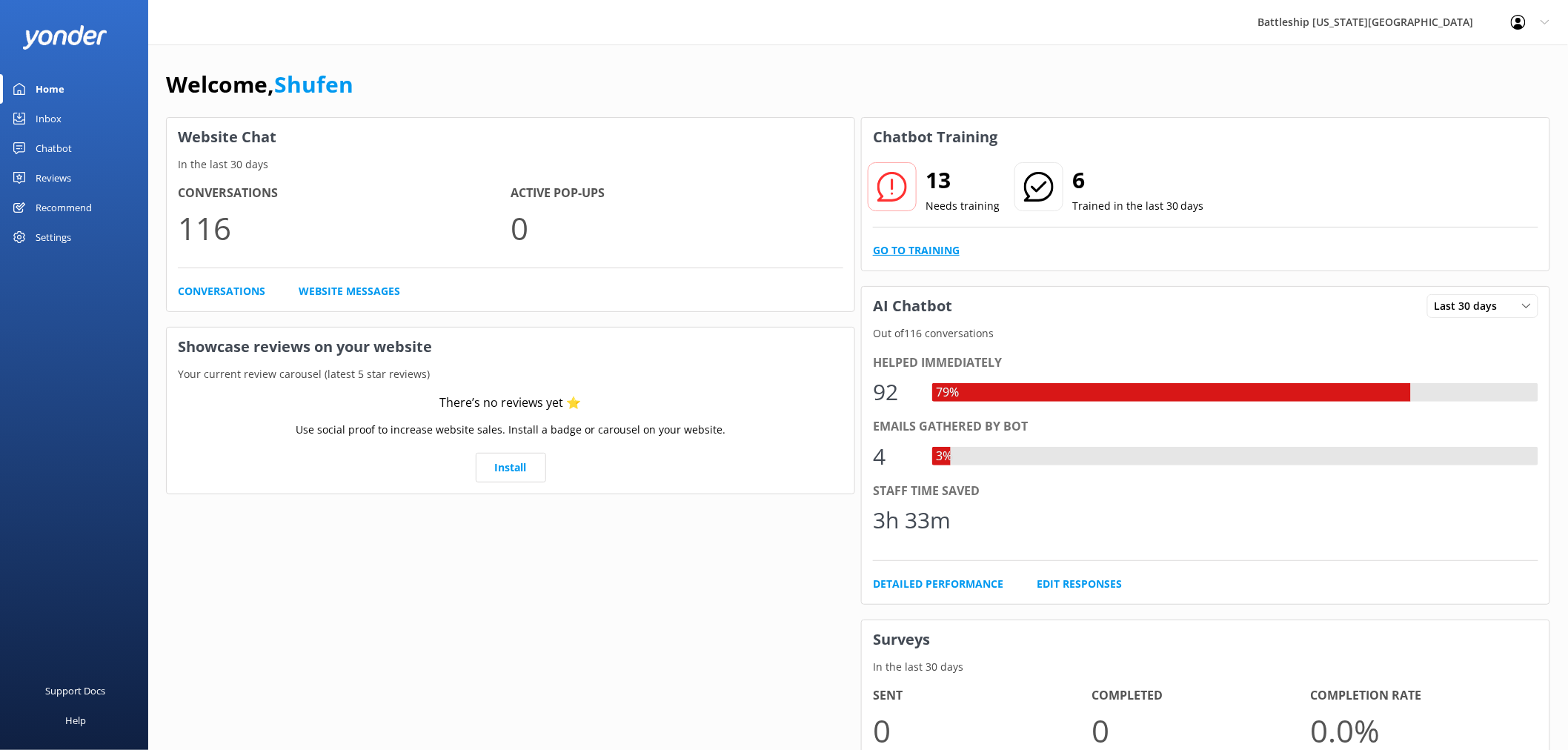
click at [937, 256] on link "Go to Training" at bounding box center [916, 250] width 87 height 16
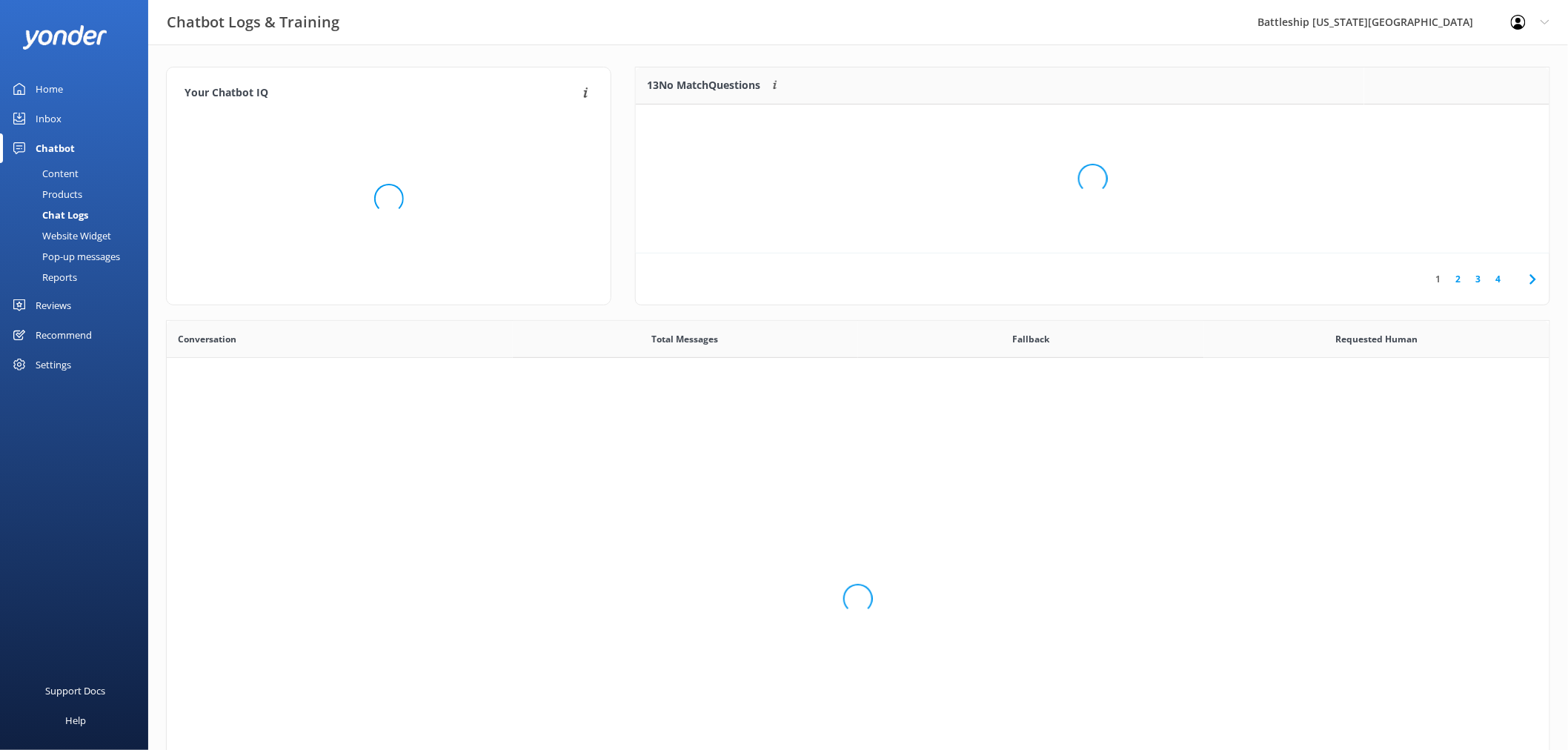
scroll to position [507, 1371]
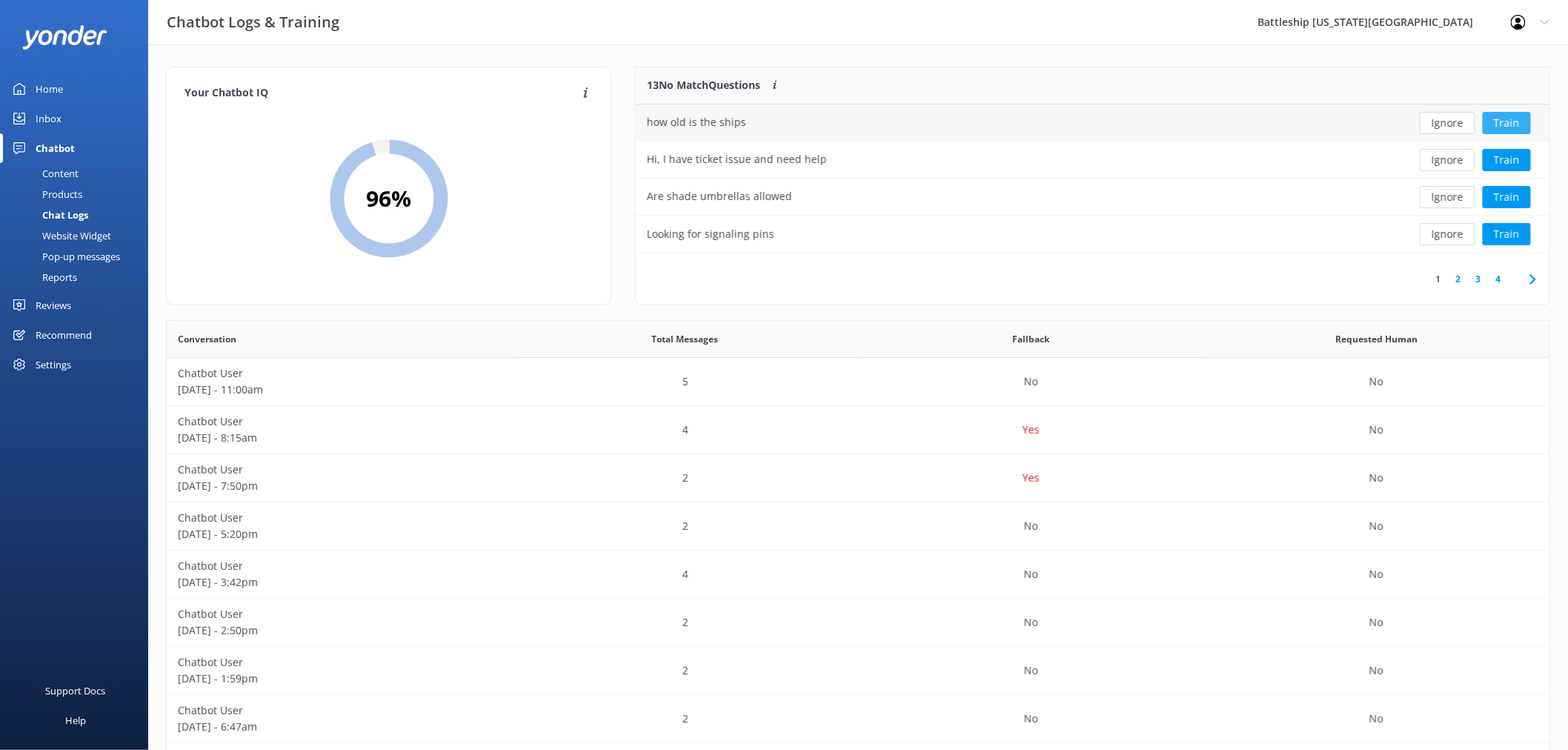
click at [1508, 121] on button "Train" at bounding box center [1507, 123] width 48 height 22
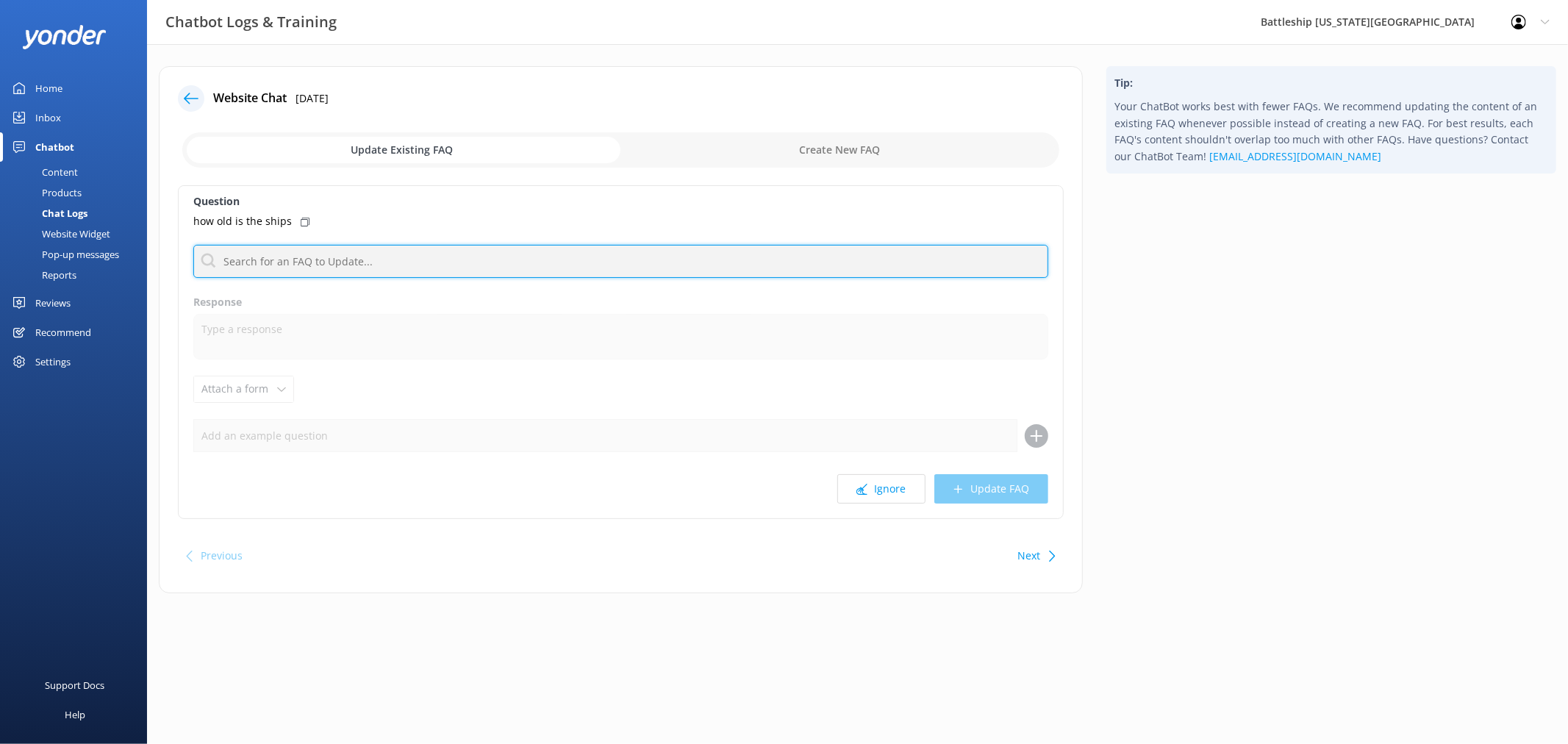
click at [336, 265] on input "text" at bounding box center [621, 261] width 855 height 33
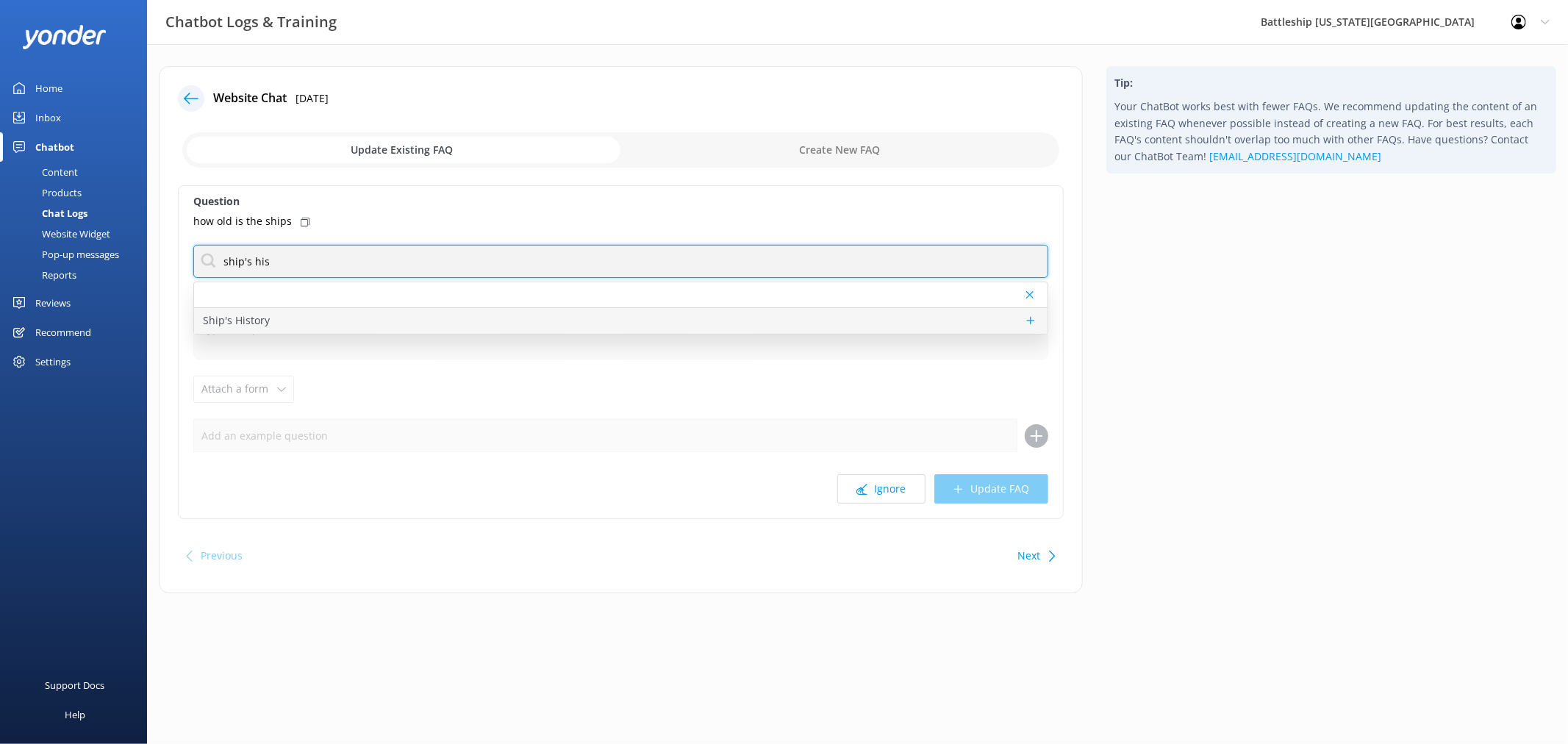
type input "ship's his"
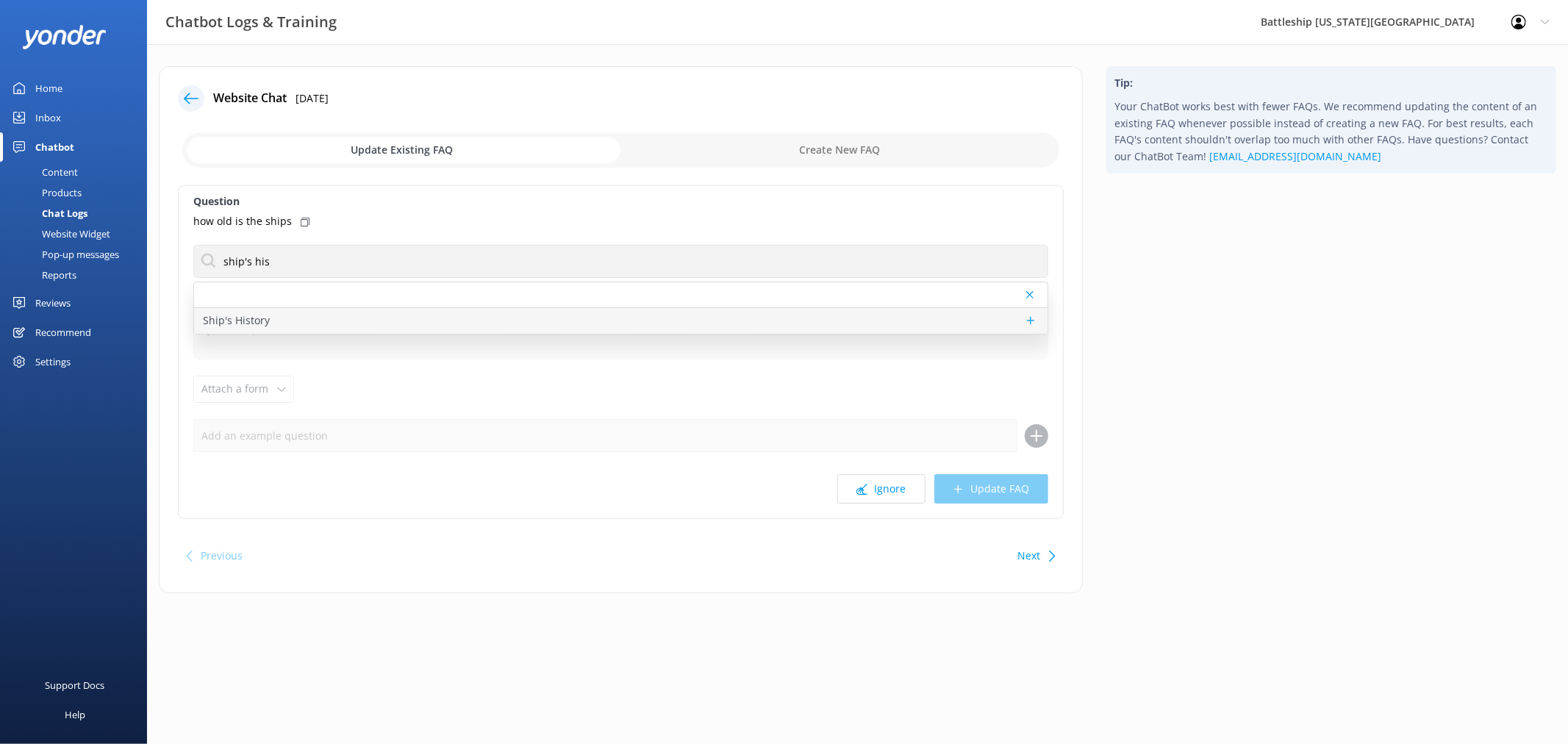
click at [267, 317] on p "Ship's History" at bounding box center [236, 320] width 67 height 16
type textarea "1941 [DATE]: Battleship keel-laying ceremony at the [GEOGRAPHIC_DATA] 1944 [DAT…"
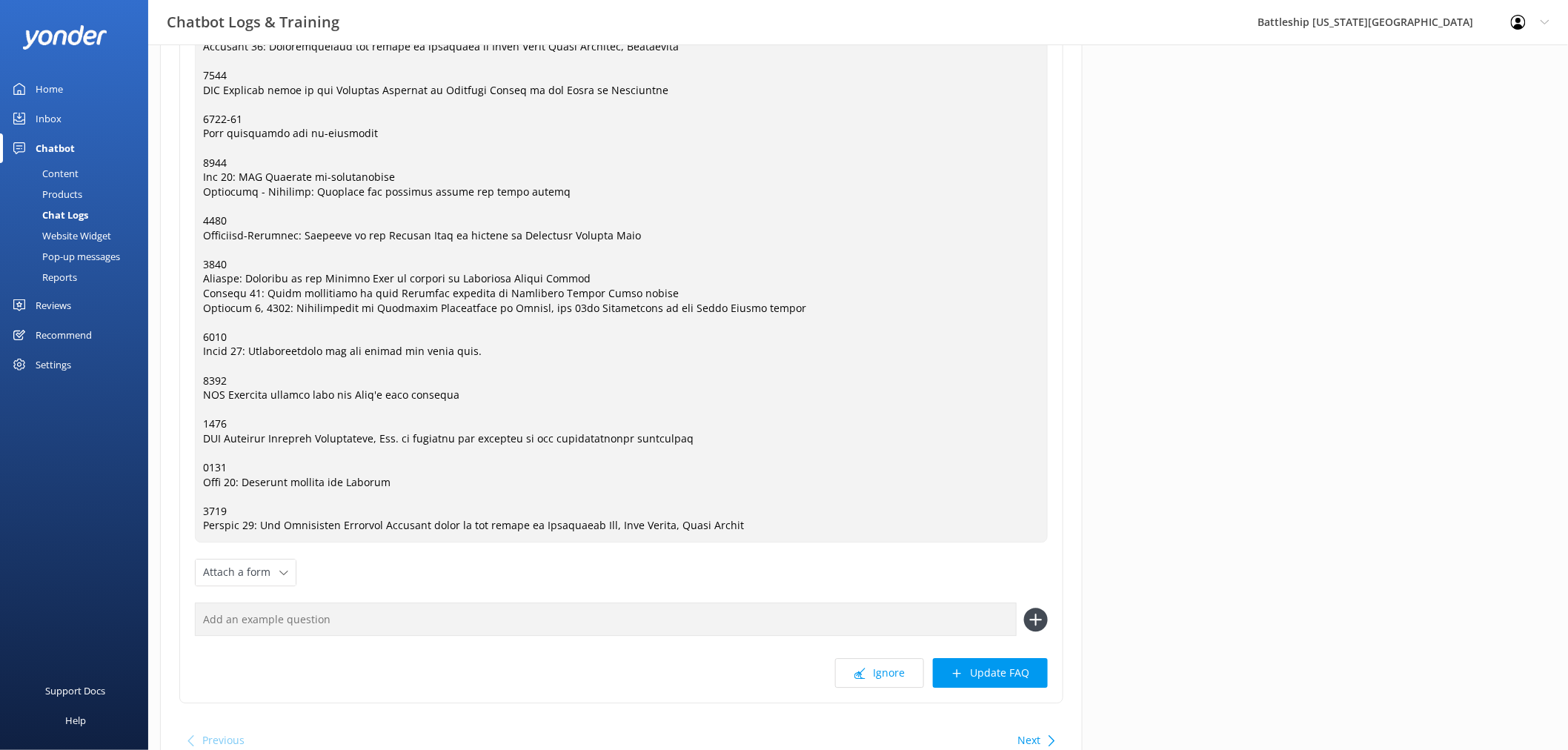
scroll to position [1473, 0]
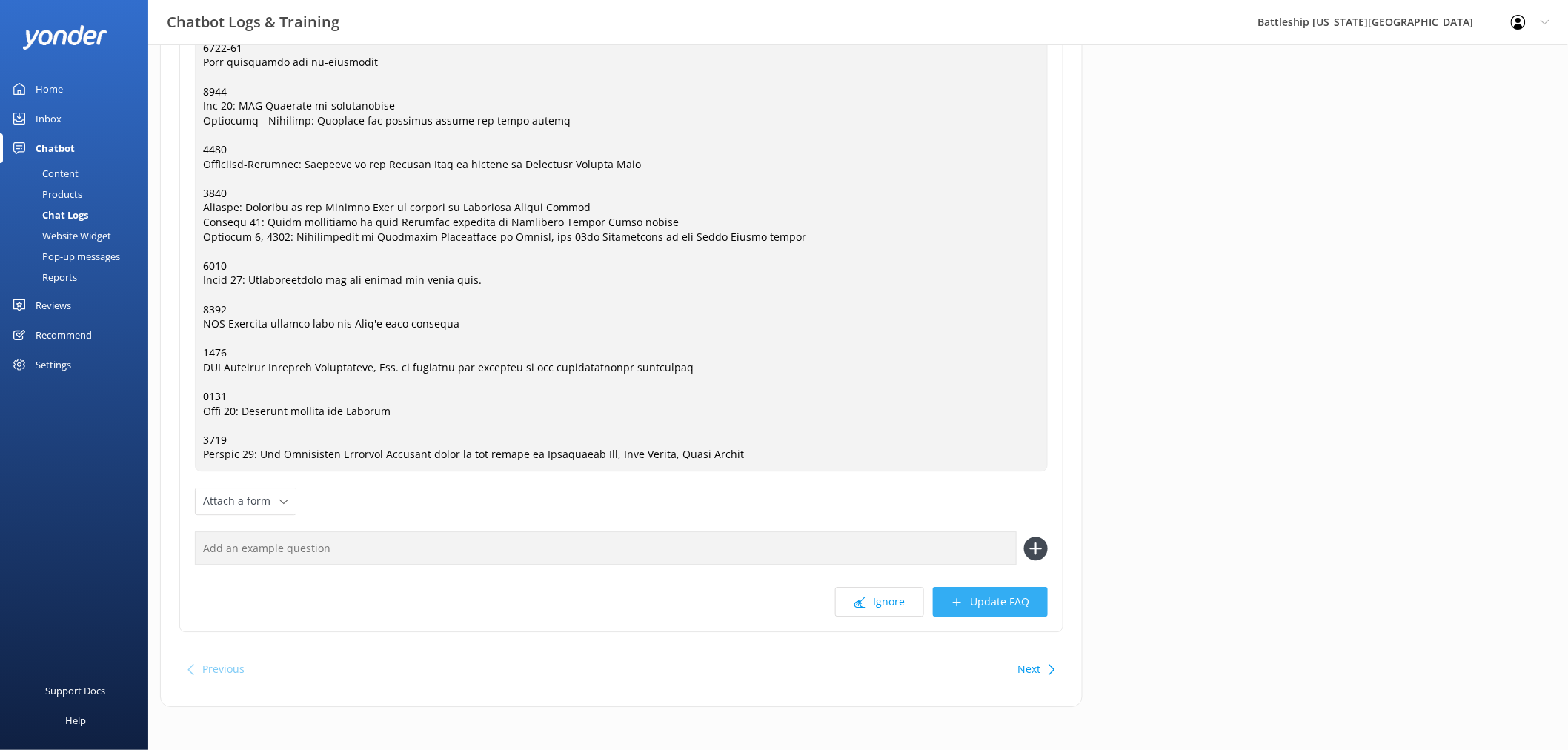
click at [993, 606] on button "Update FAQ" at bounding box center [990, 602] width 115 height 29
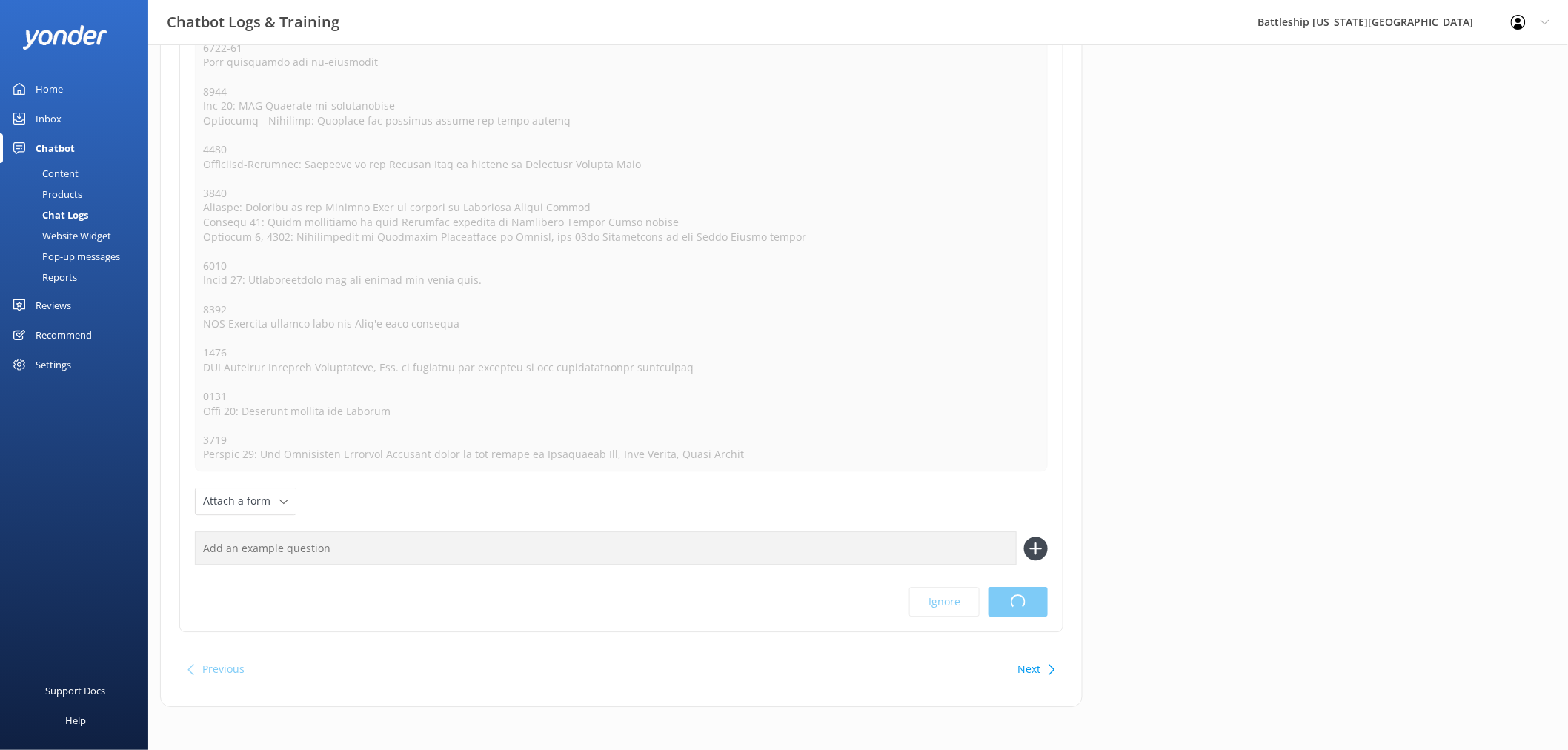
scroll to position [0, 0]
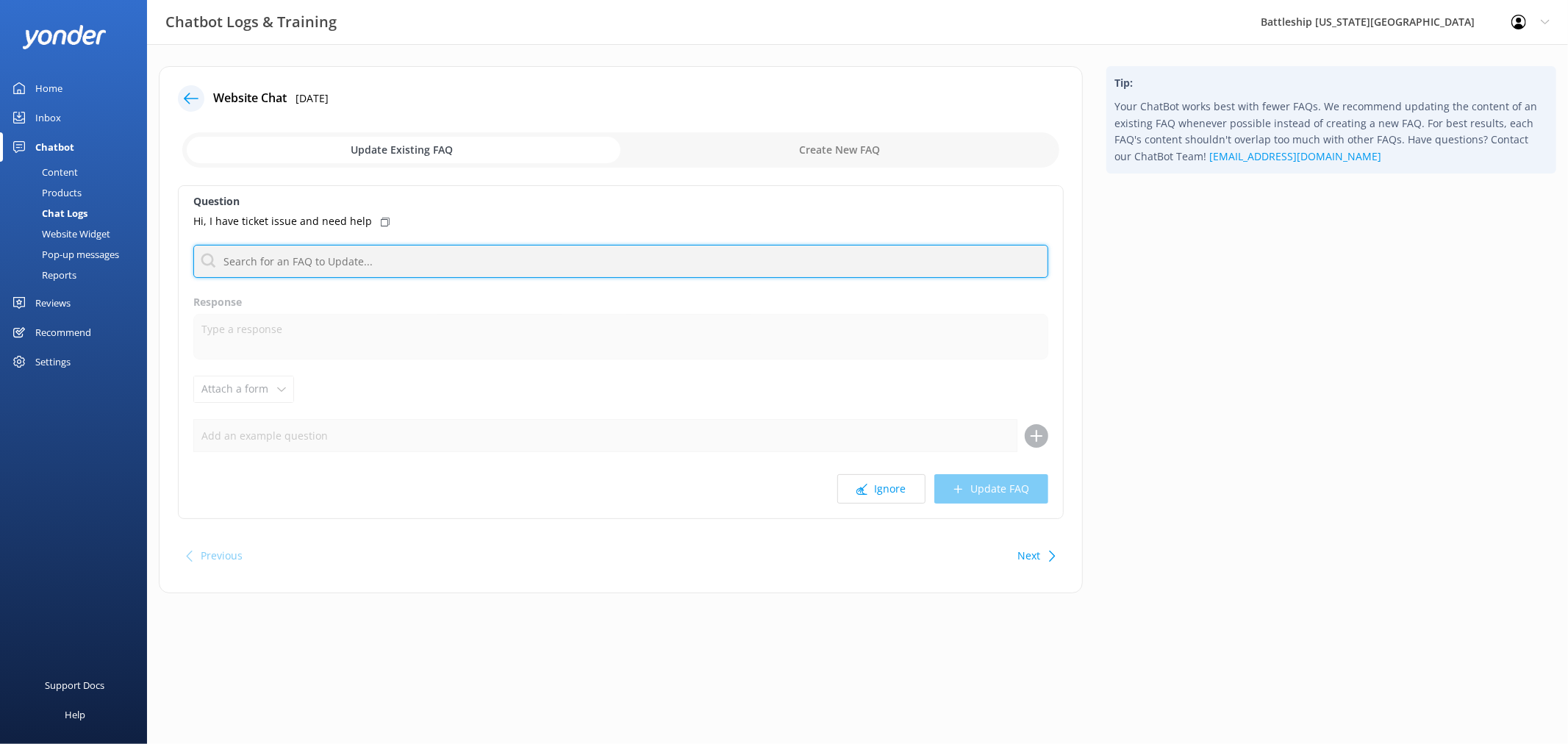
click at [316, 262] on input "text" at bounding box center [621, 261] width 855 height 33
type input "reservation"
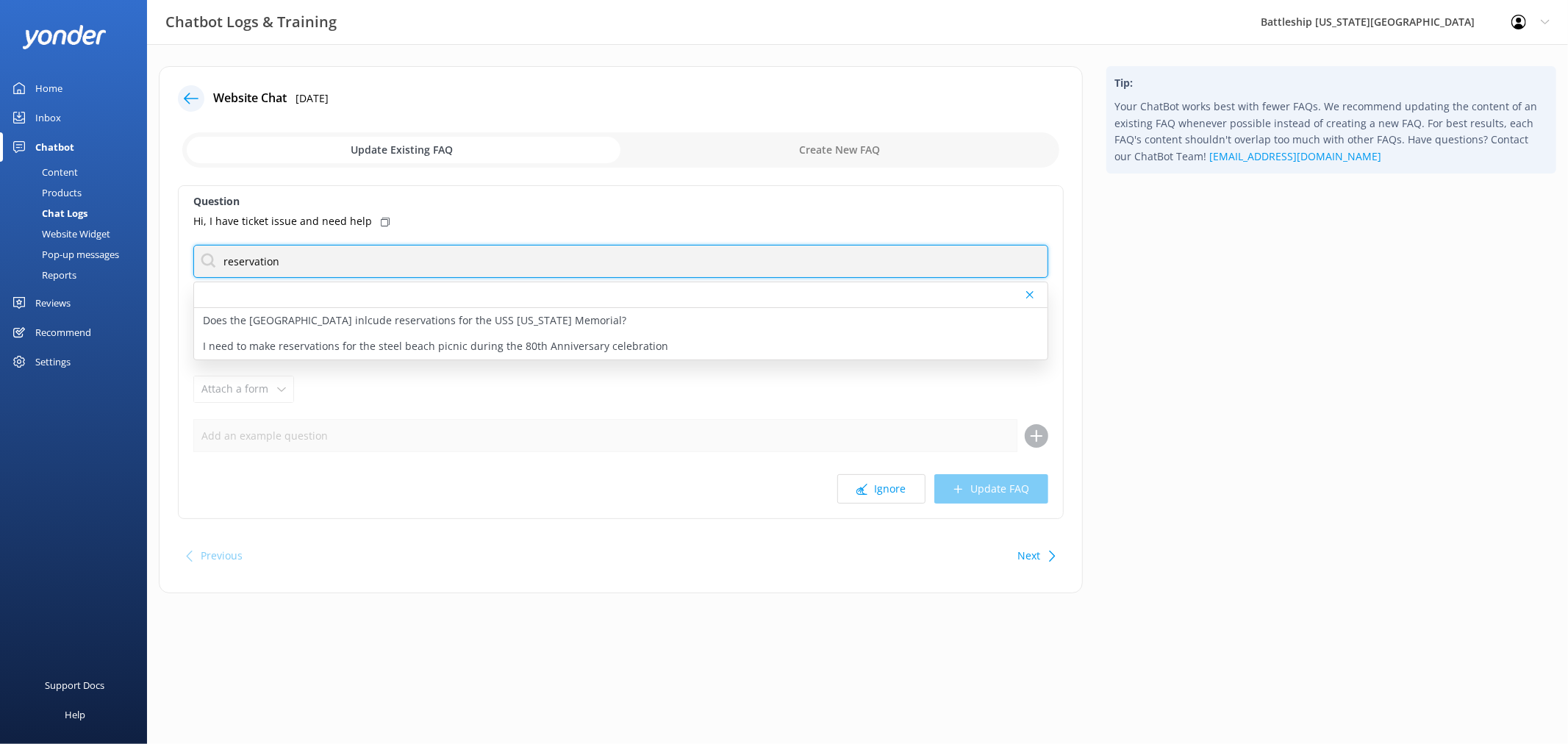
drag, startPoint x: 313, startPoint y: 266, endPoint x: 182, endPoint y: 254, distance: 131.5
click at [182, 254] on div "Question Hi, I have ticket issue and need help reservation Does the [GEOGRAPHIC…" at bounding box center [620, 352] width 885 height 334
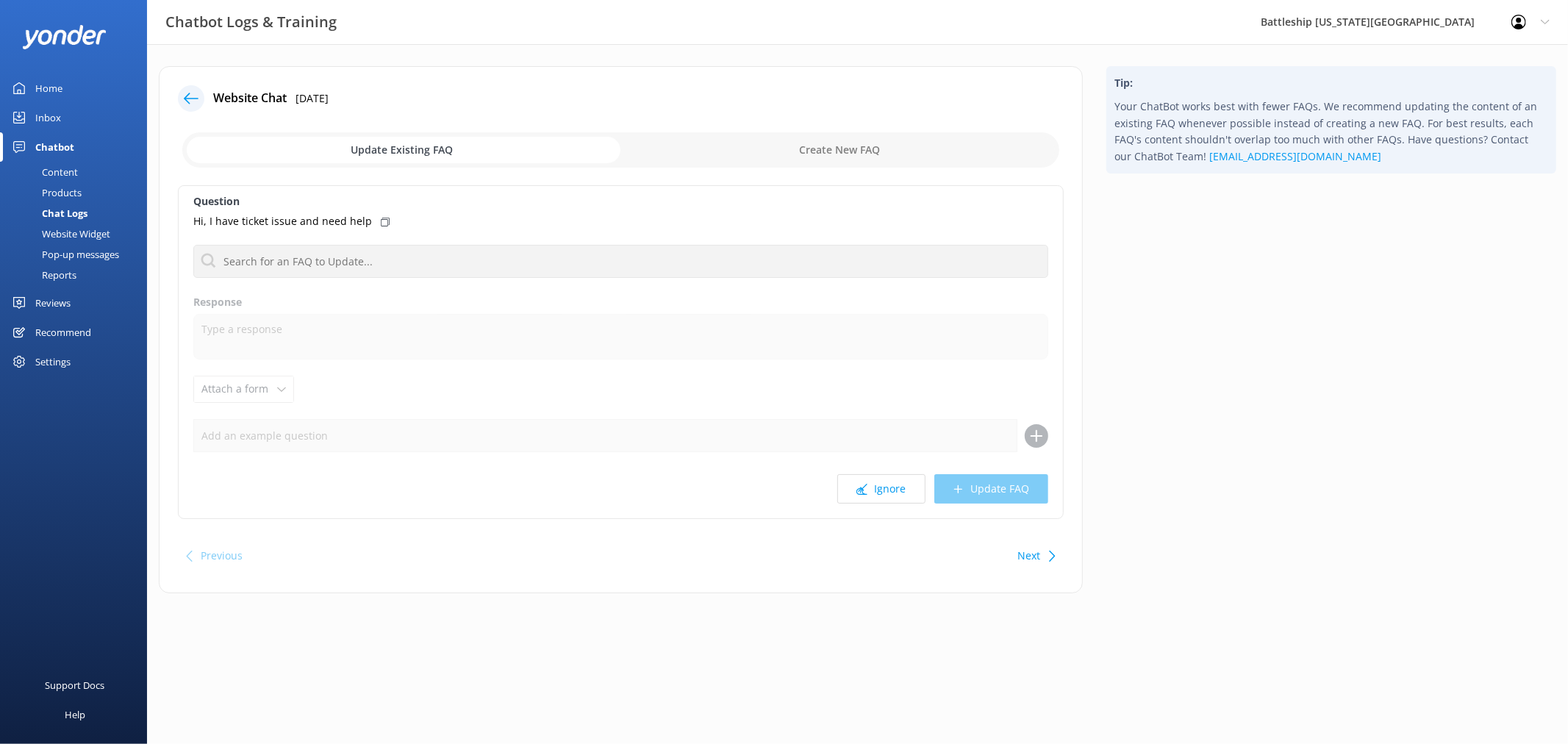
click at [865, 157] on input "checkbox" at bounding box center [620, 150] width 877 height 35
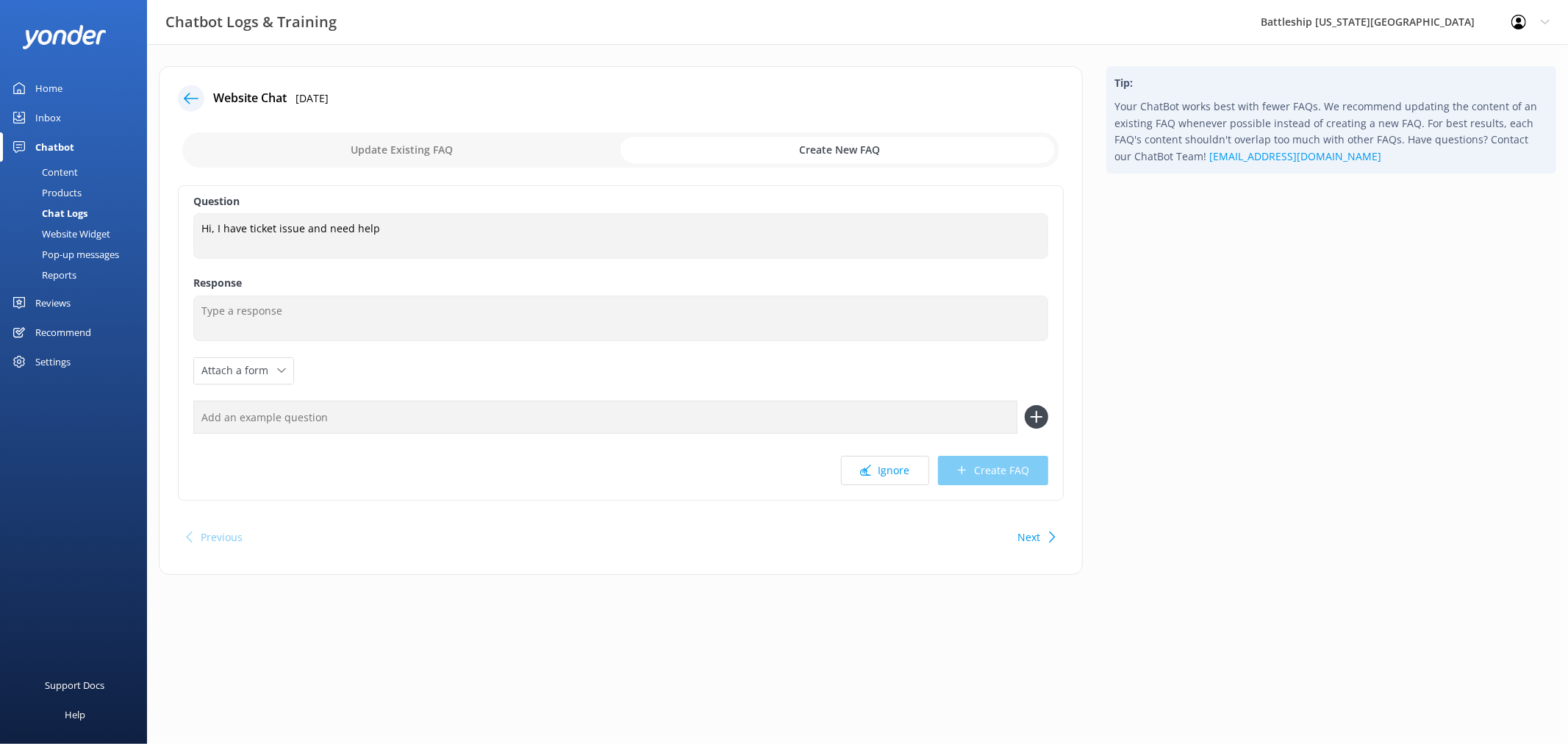
click at [460, 145] on input "checkbox" at bounding box center [620, 150] width 877 height 35
checkbox input "false"
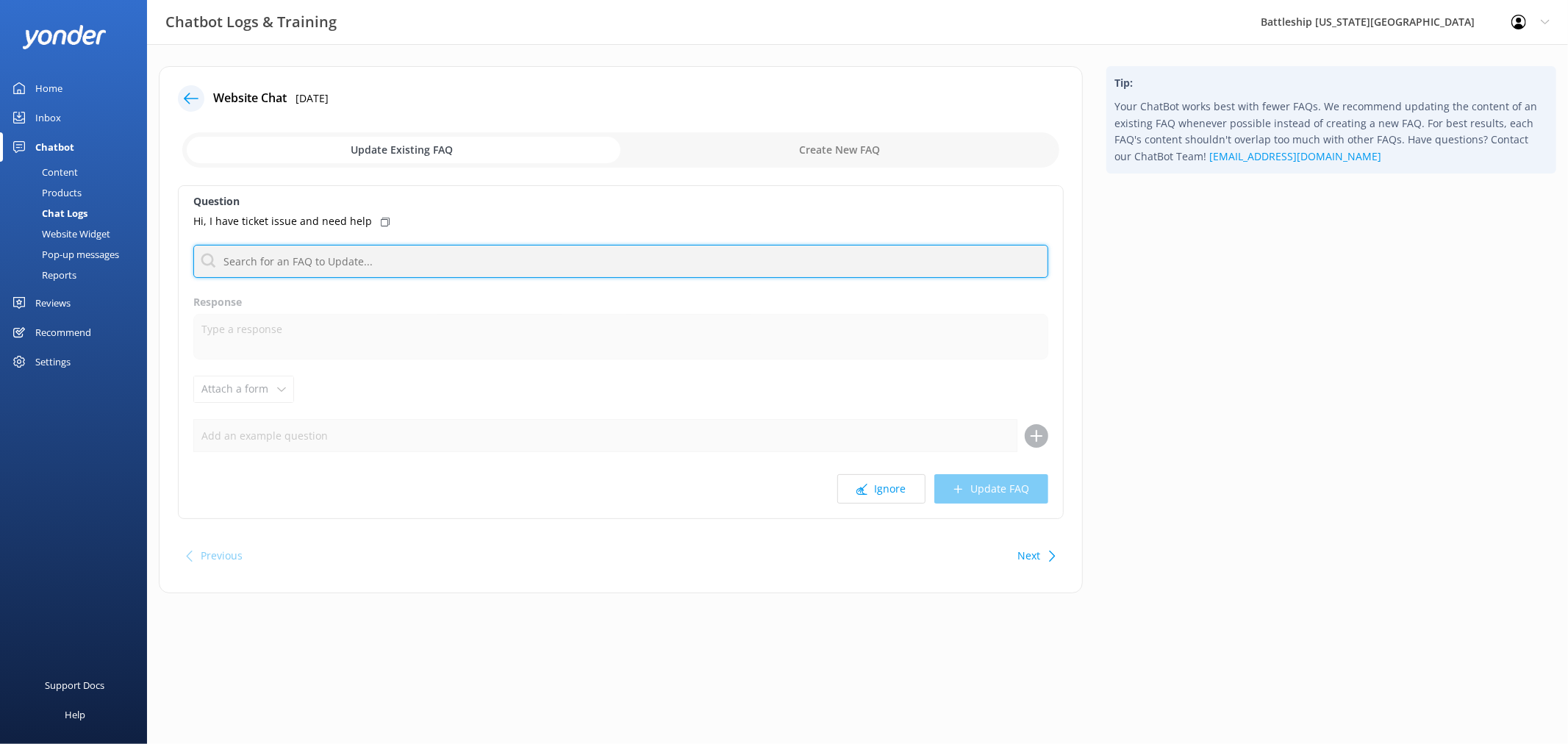
click at [358, 257] on input "text" at bounding box center [621, 261] width 855 height 33
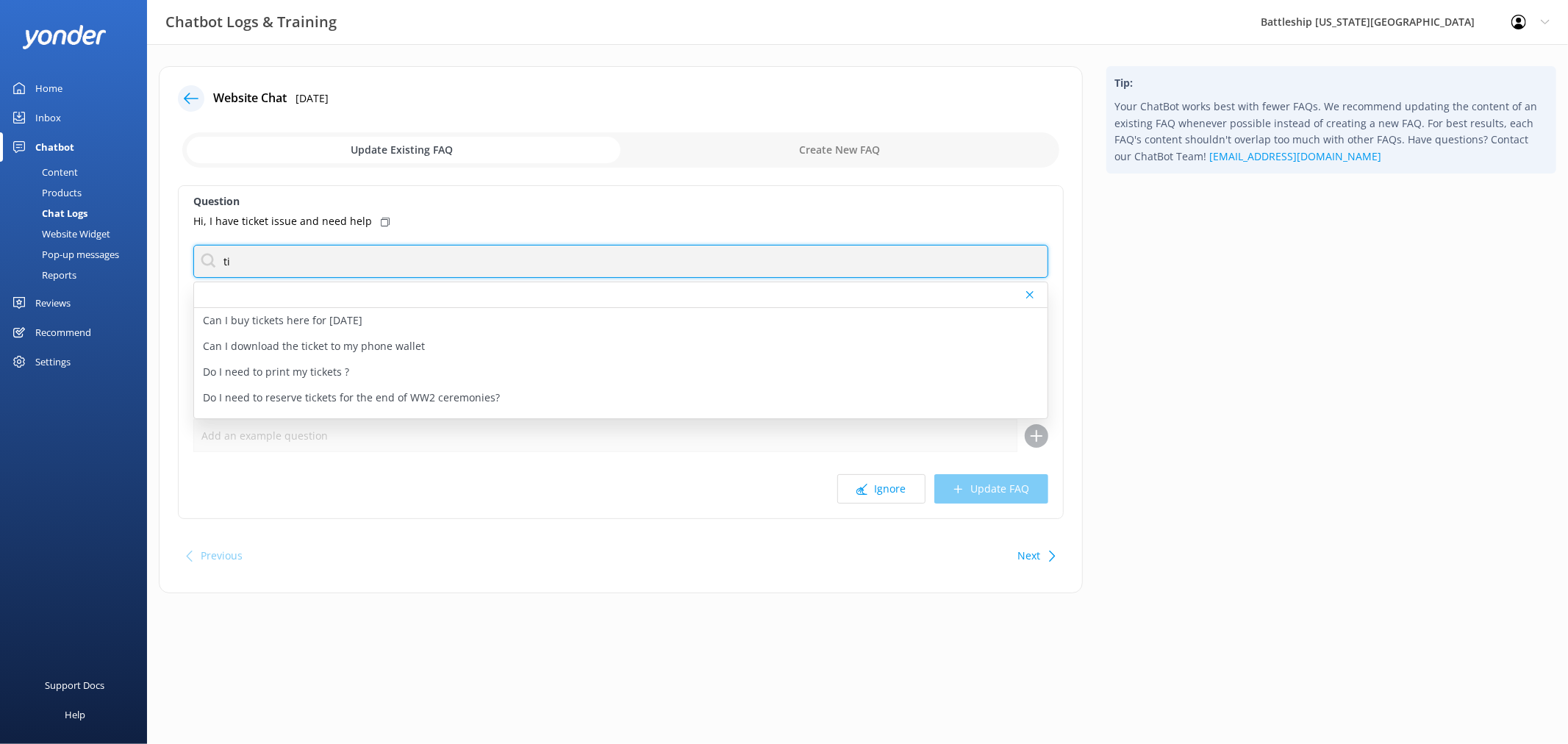
type input "t"
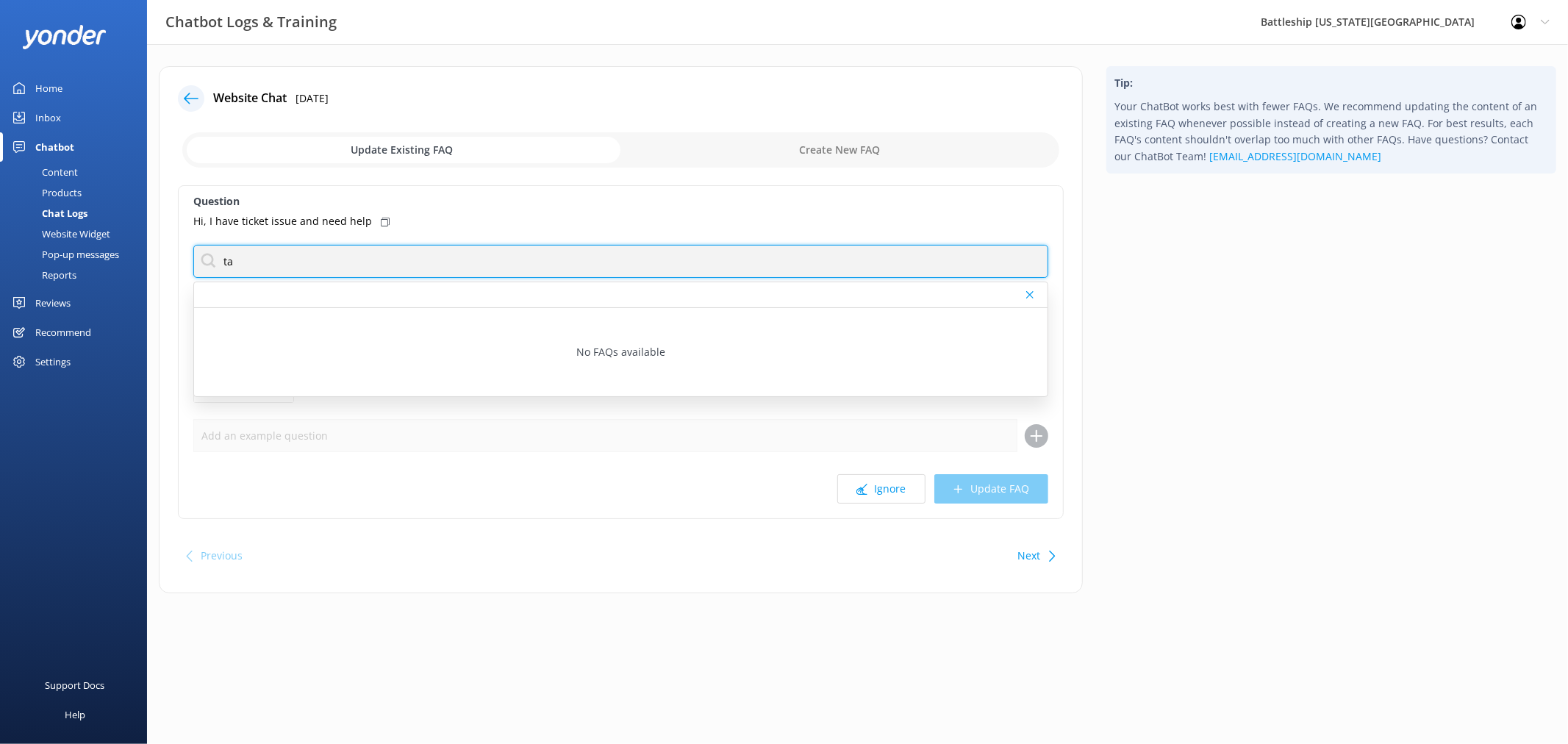
type input "Talk to a human"
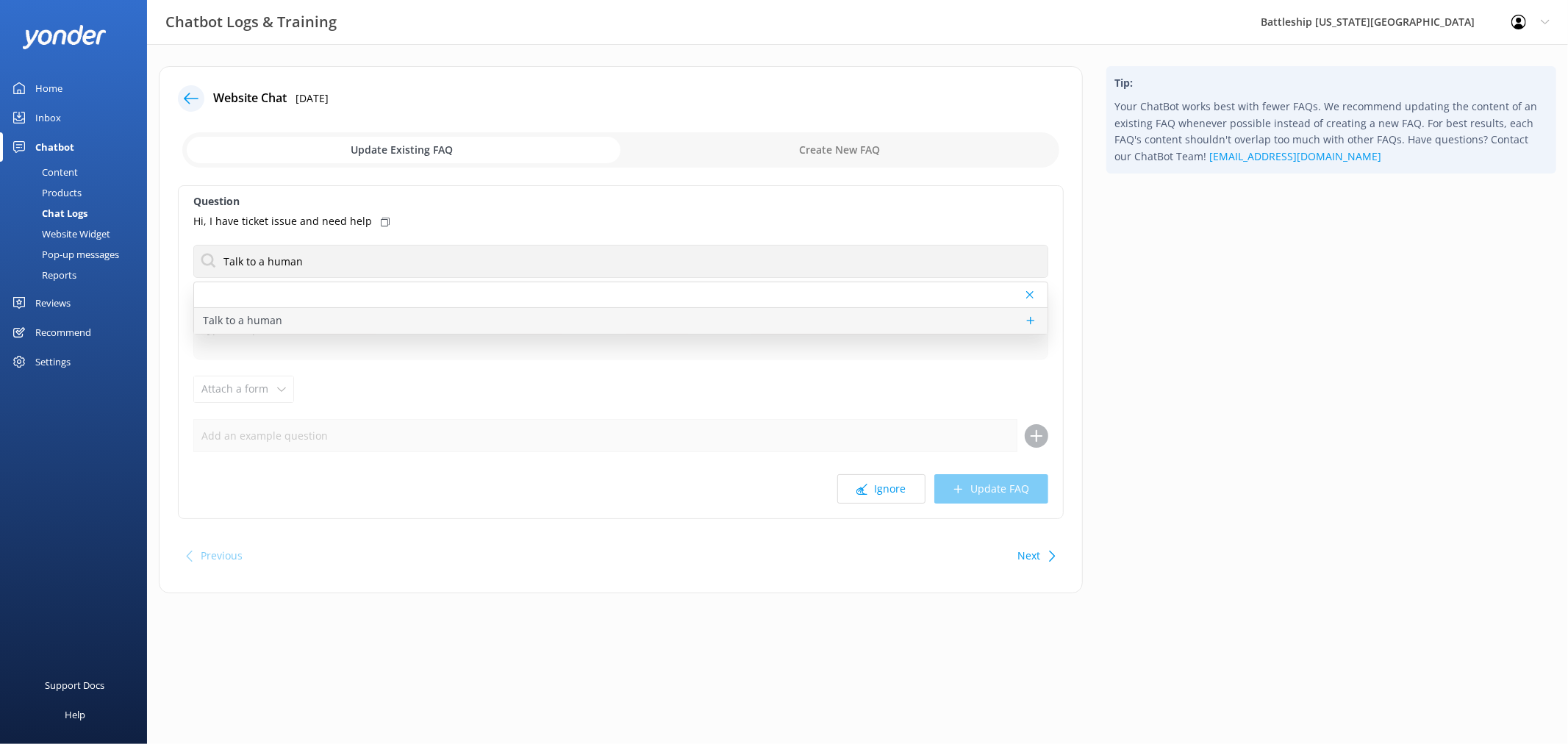
click at [245, 321] on p "Talk to a human" at bounding box center [242, 320] width 79 height 16
type textarea "If you’d like to speak to a person on the Battleship [US_STATE] Memorial team, …"
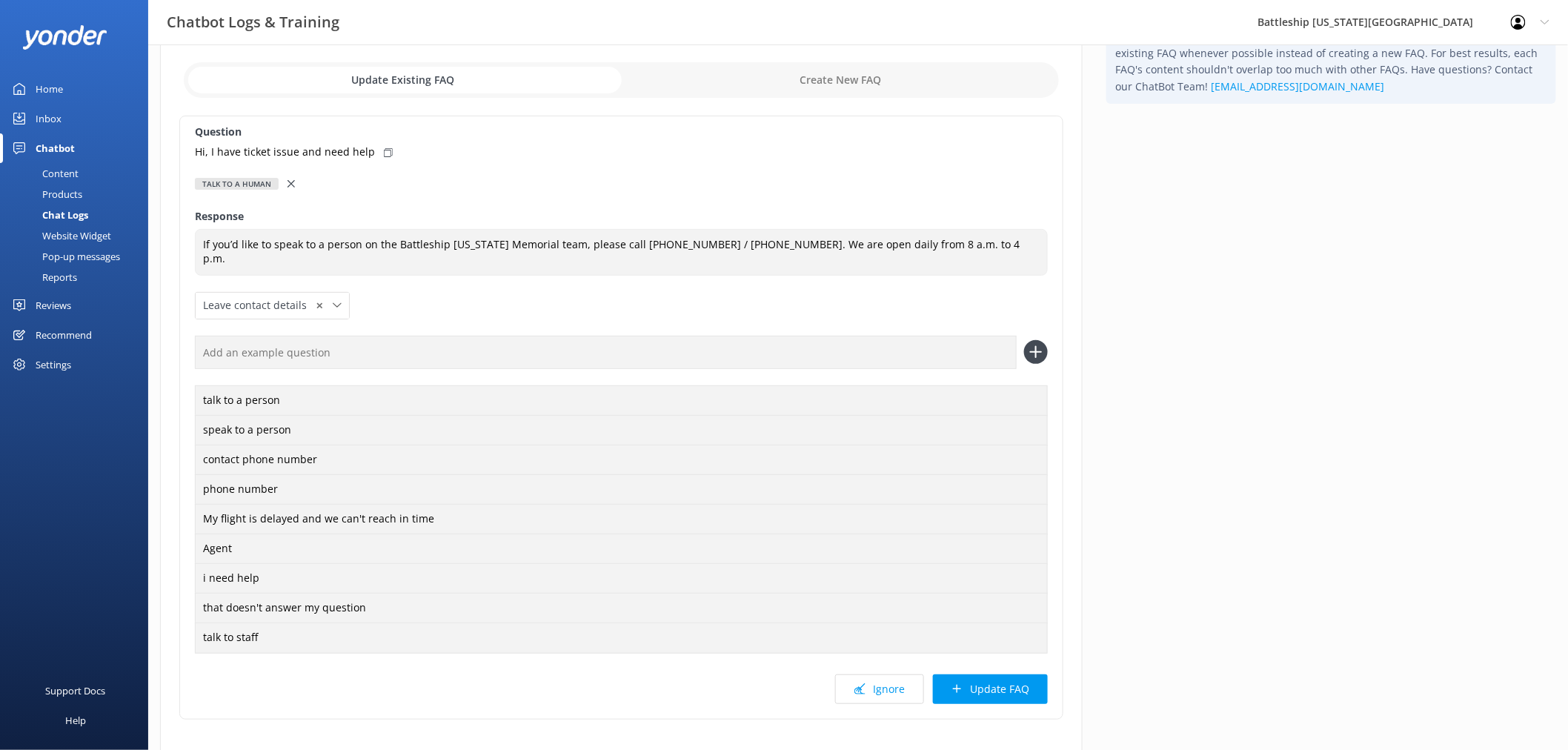
scroll to position [158, 0]
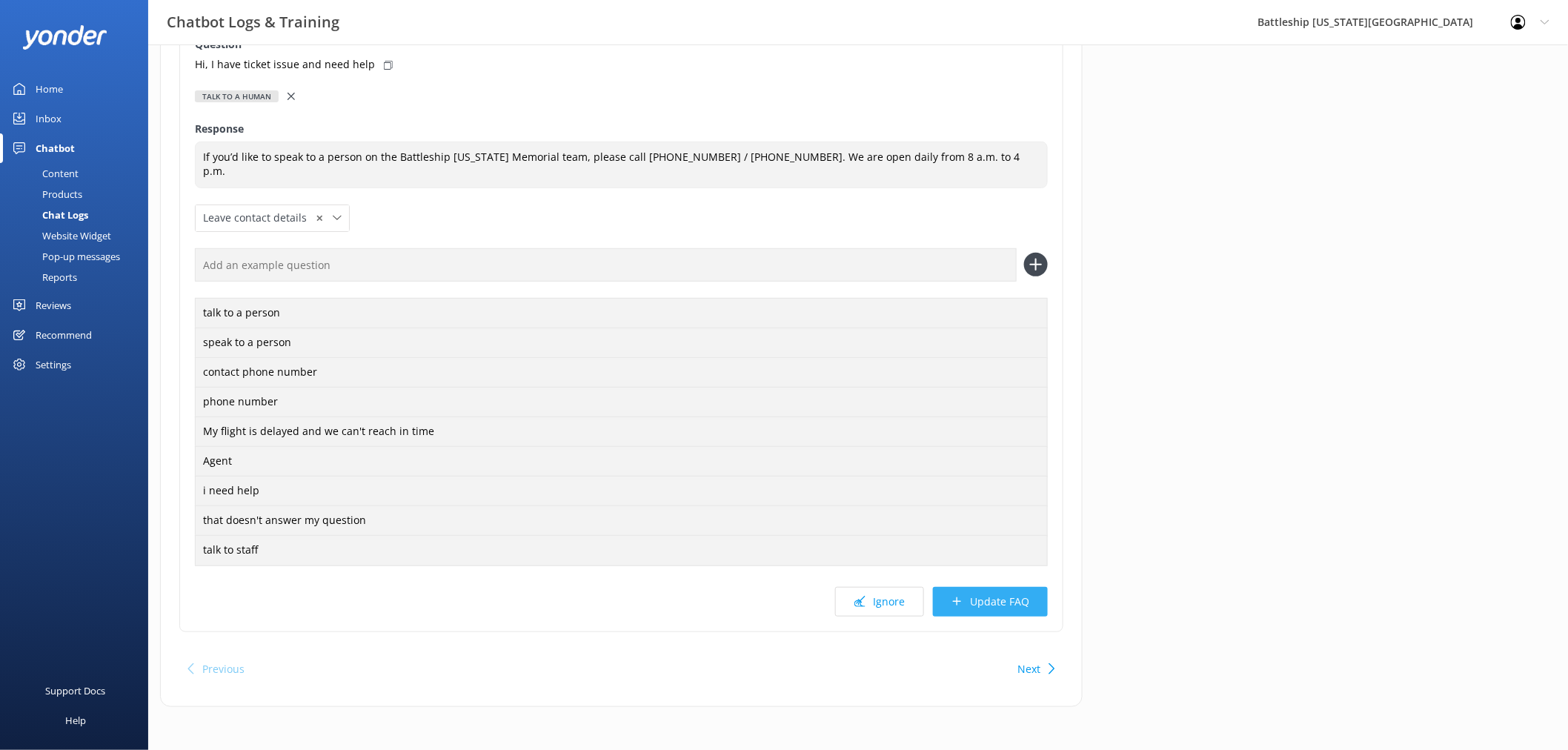
click at [1005, 603] on button "Update FAQ" at bounding box center [990, 602] width 115 height 29
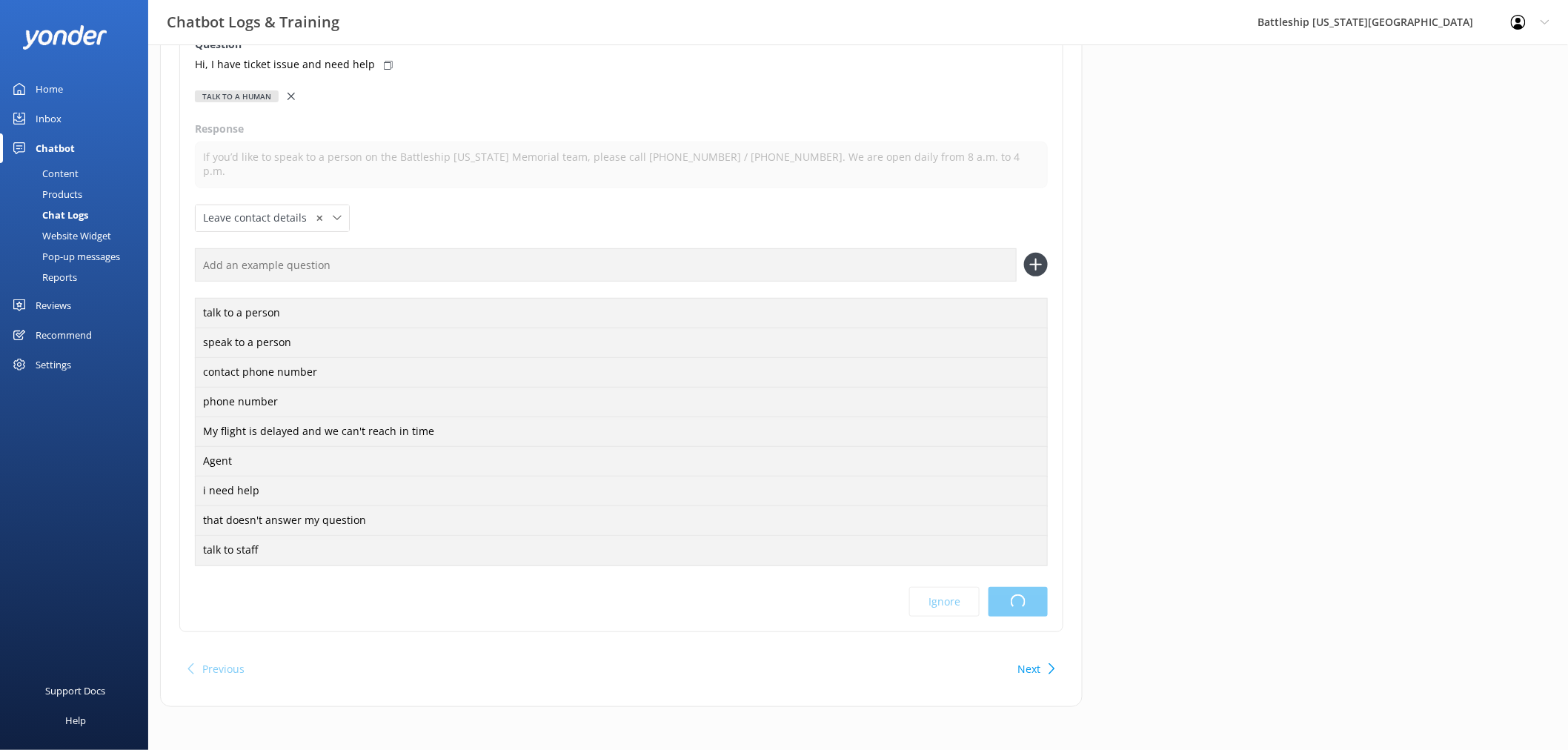
scroll to position [0, 0]
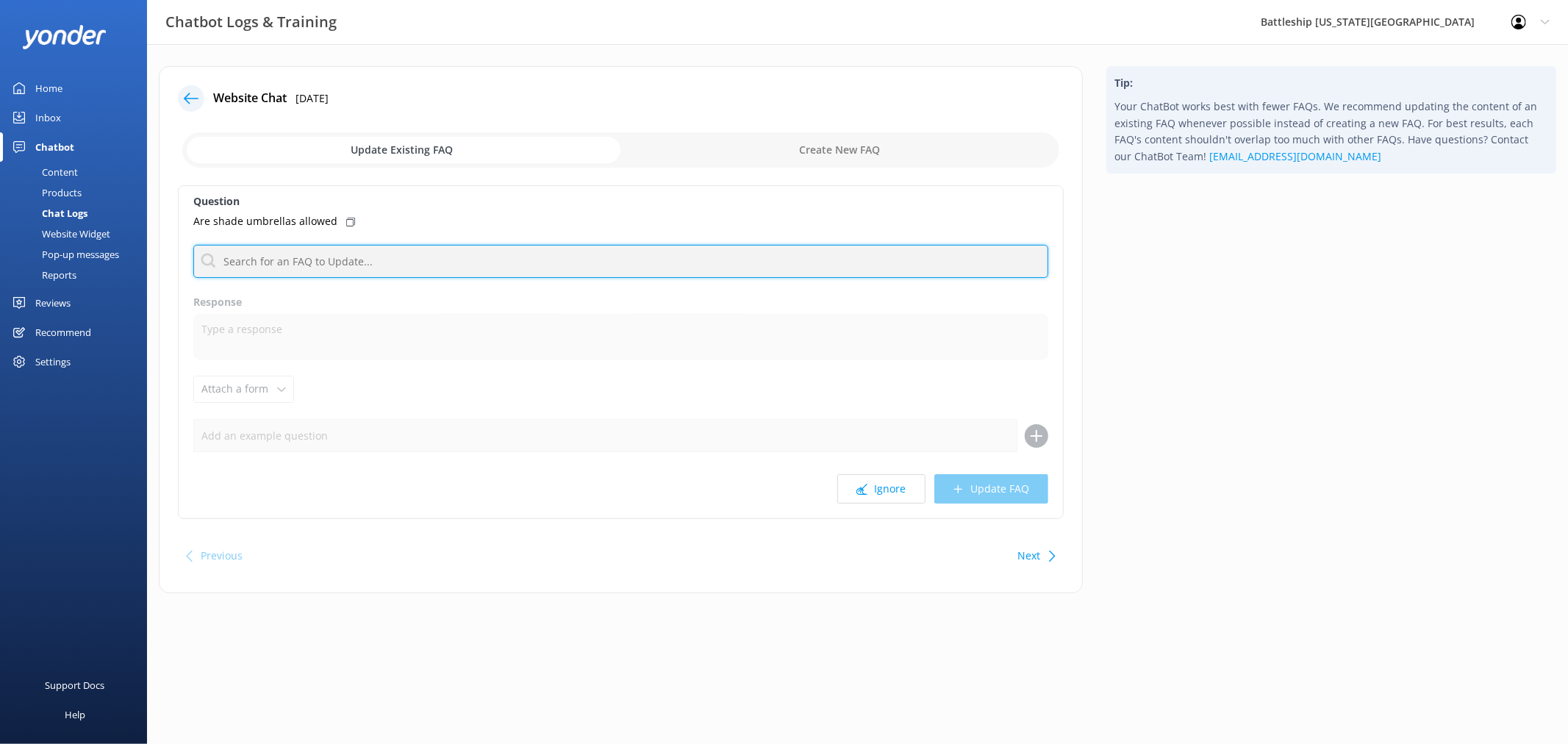
click at [281, 257] on input "text" at bounding box center [621, 261] width 855 height 33
type input "bag policy"
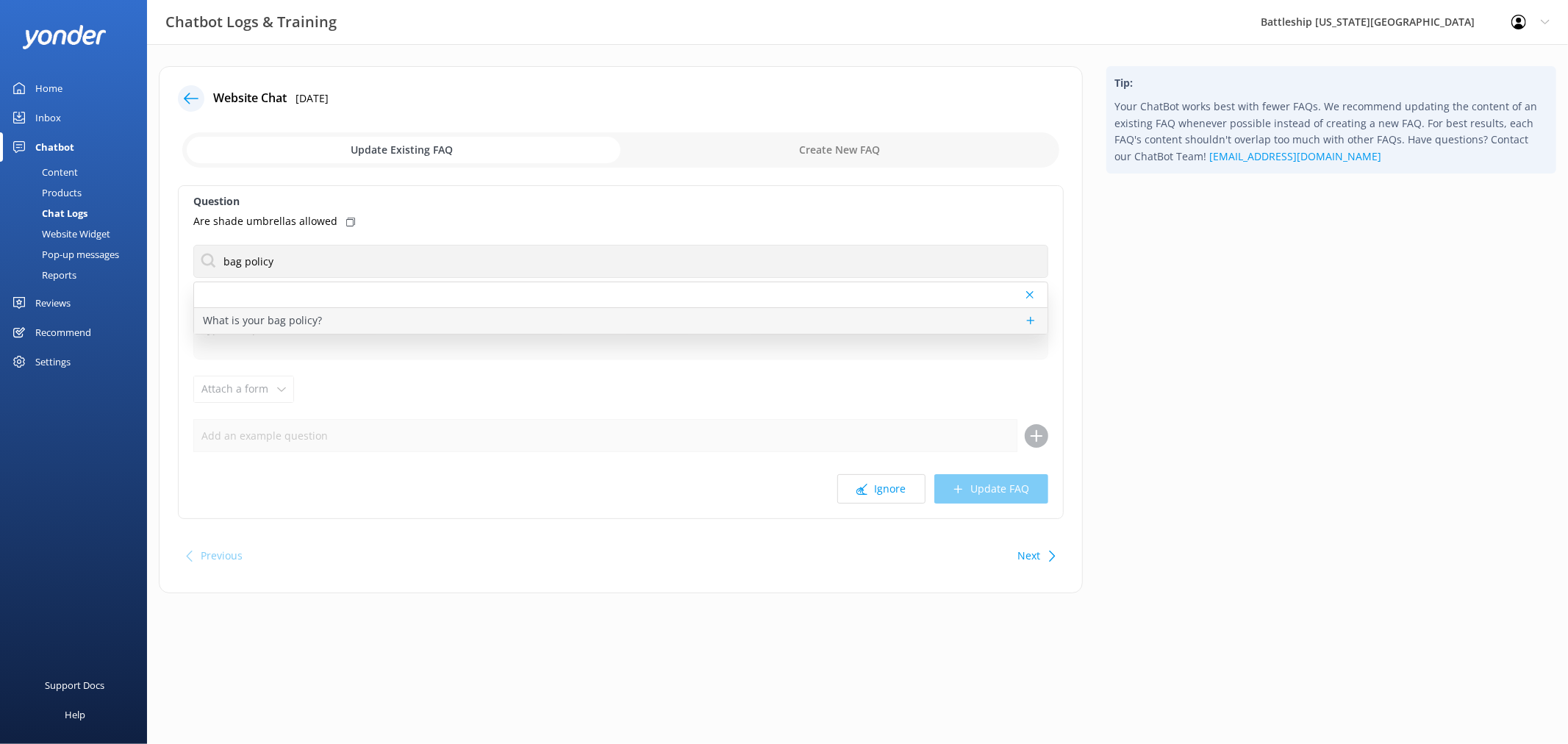
click at [295, 325] on p "What is your bag policy?" at bounding box center [262, 320] width 119 height 16
type textarea "Bag Policy and Safety Information Prohibited Items at the Monument For security…"
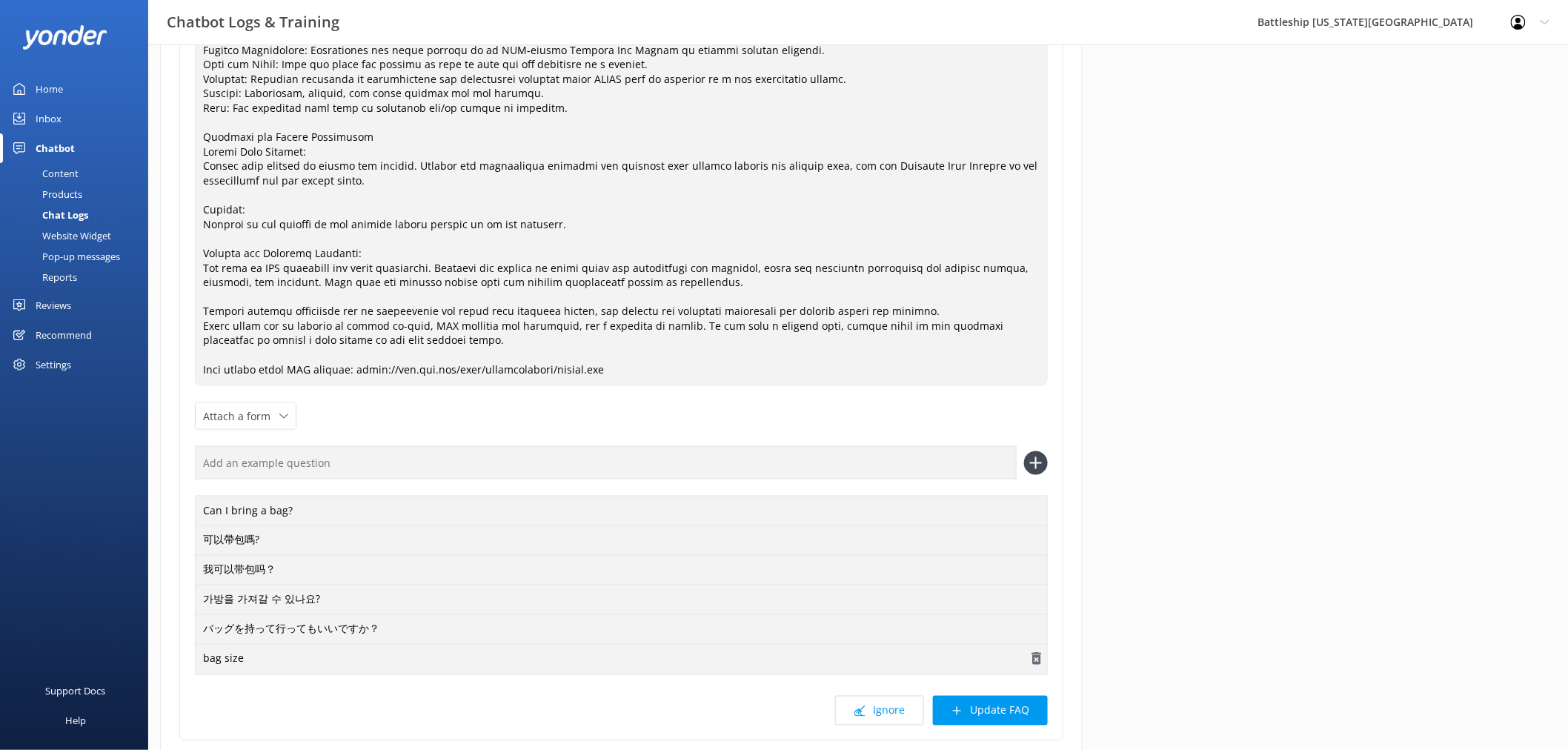
scroll to position [658, 0]
click at [1017, 715] on button "Update FAQ" at bounding box center [990, 710] width 115 height 29
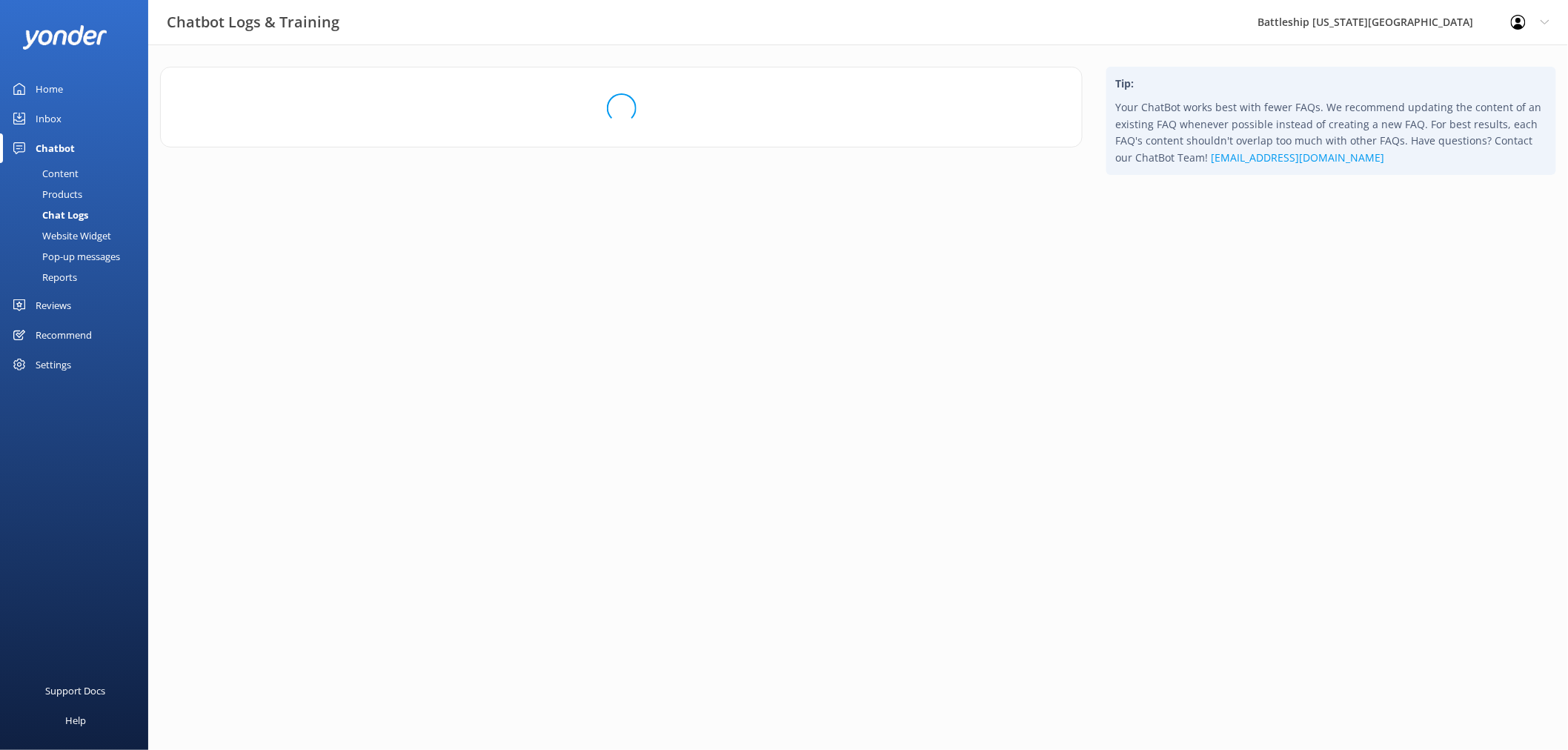
scroll to position [0, 0]
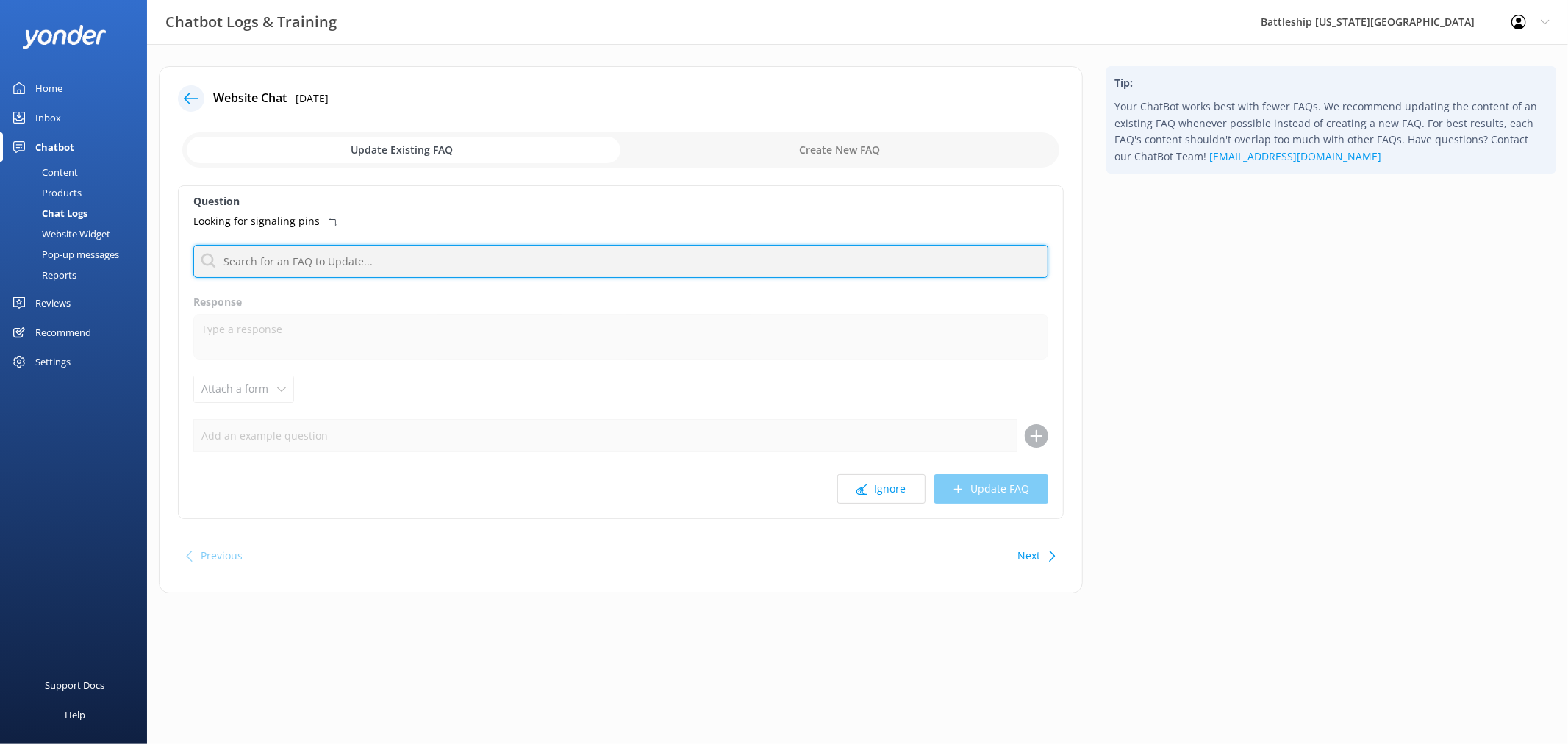
click at [314, 258] on input "text" at bounding box center [621, 261] width 855 height 33
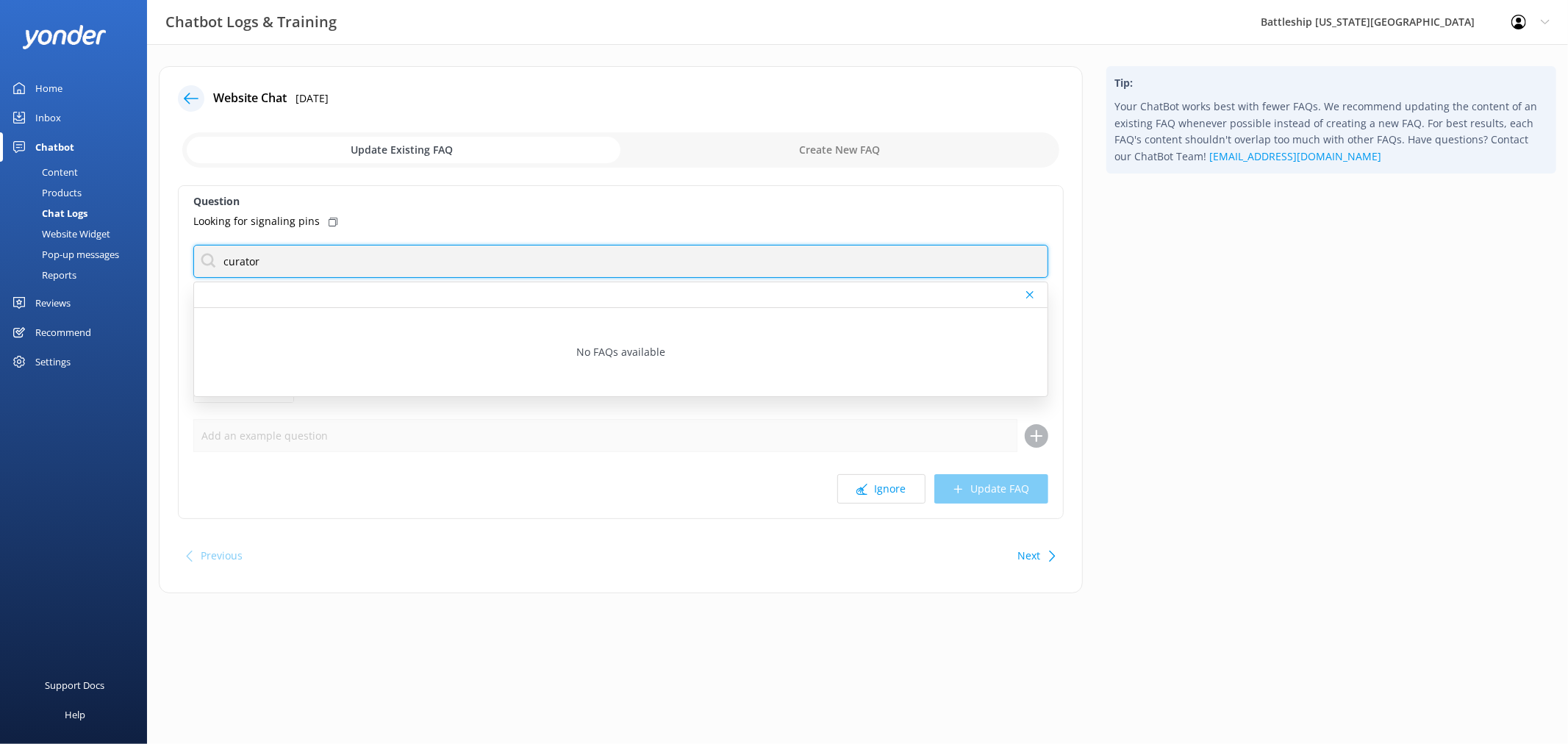
click at [349, 268] on input "curator" at bounding box center [621, 261] width 855 height 33
type input "c"
type input "a"
click at [393, 266] on input "curators department" at bounding box center [621, 261] width 855 height 33
type input "curators department"
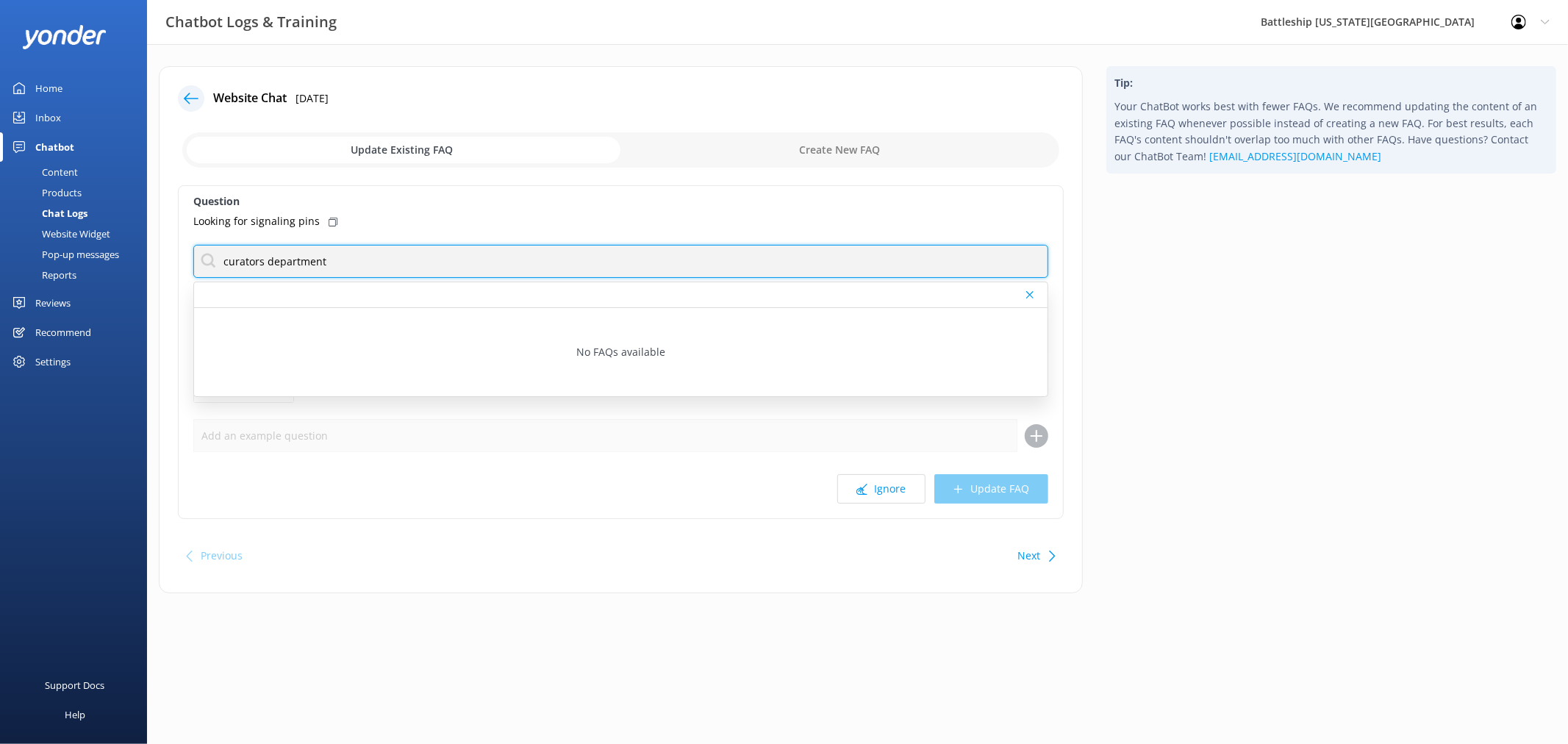
drag, startPoint x: 369, startPoint y: 261, endPoint x: 212, endPoint y: 256, distance: 157.1
click at [212, 256] on input "curators department" at bounding box center [621, 261] width 855 height 33
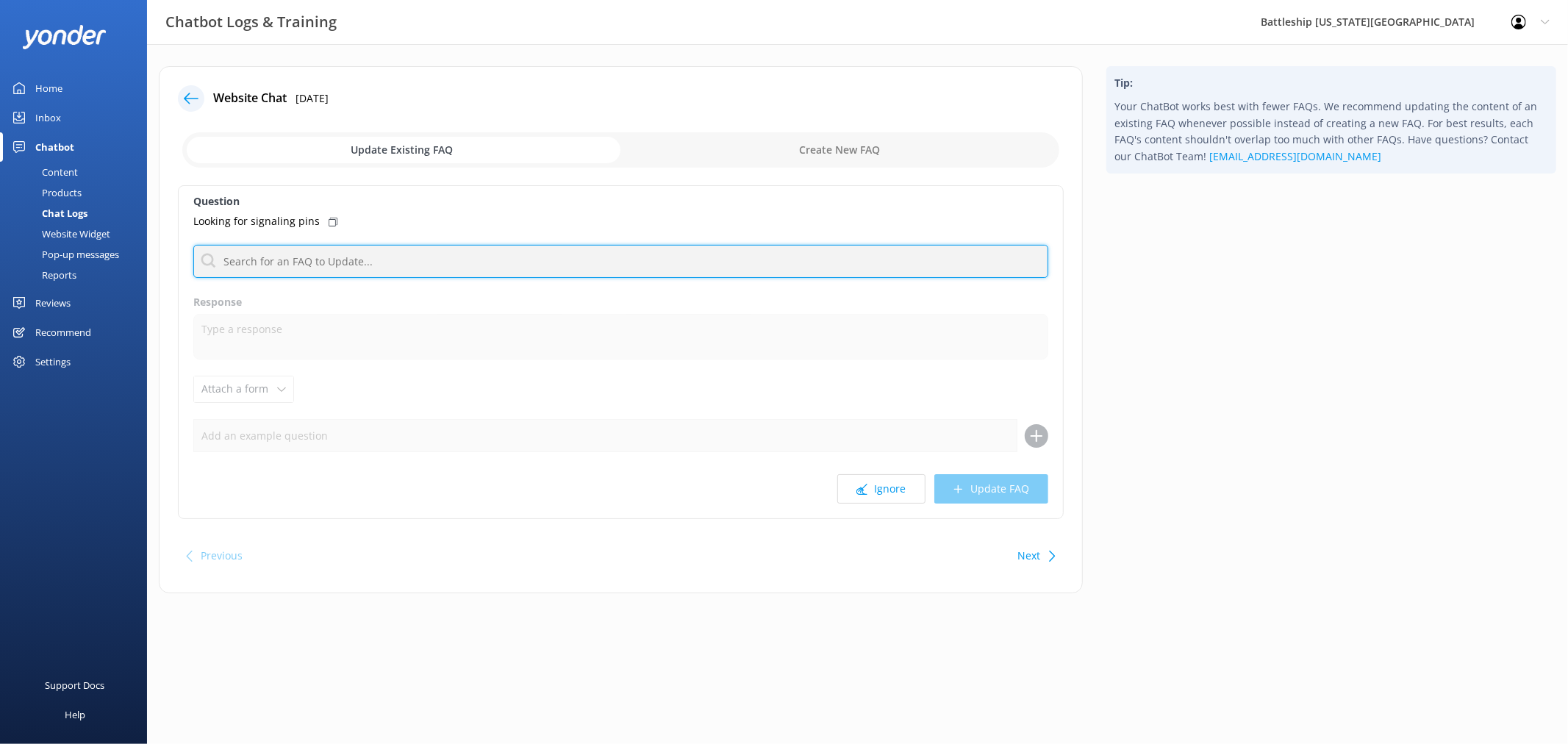
type input "d"
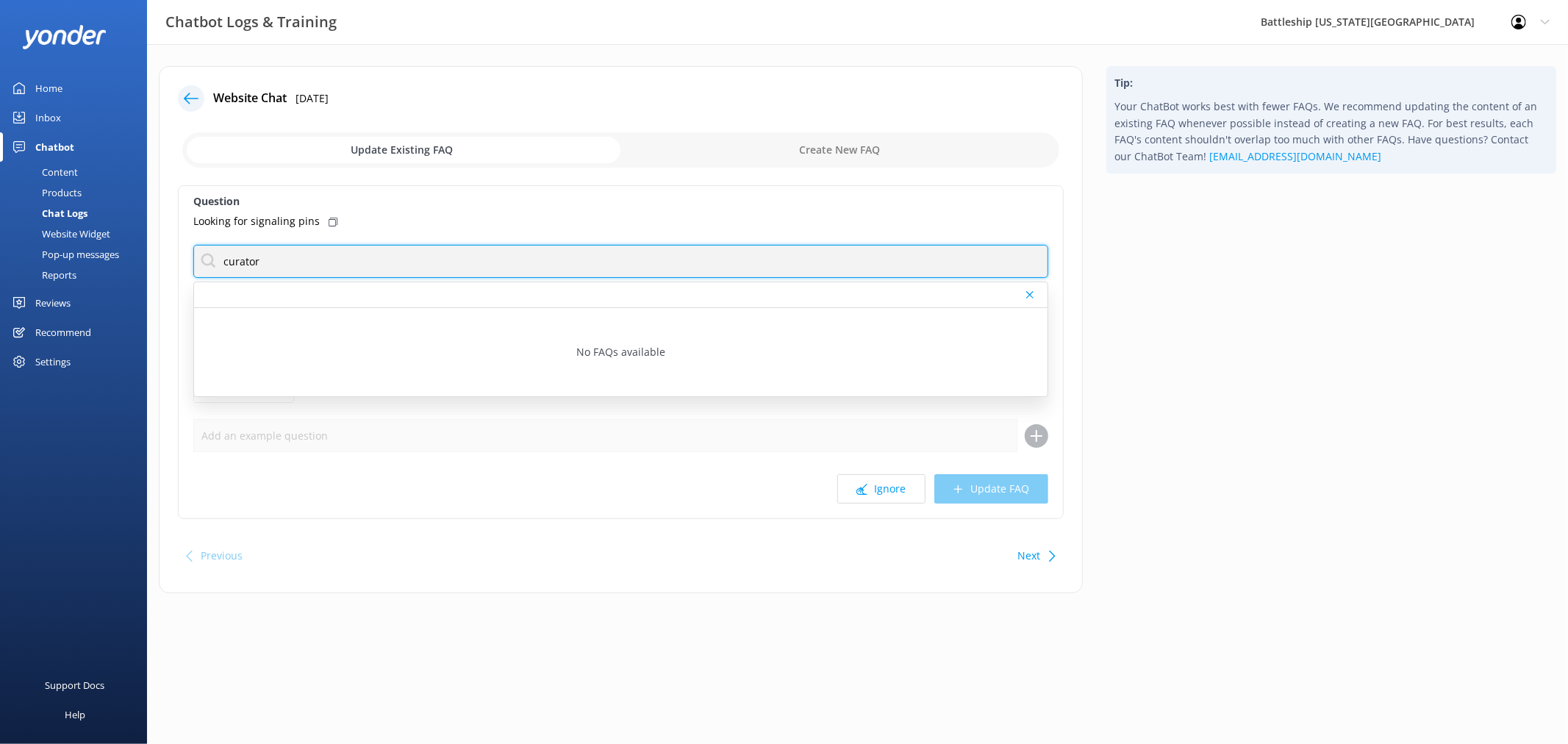
click at [371, 265] on input "curator" at bounding box center [621, 261] width 855 height 33
type input "c"
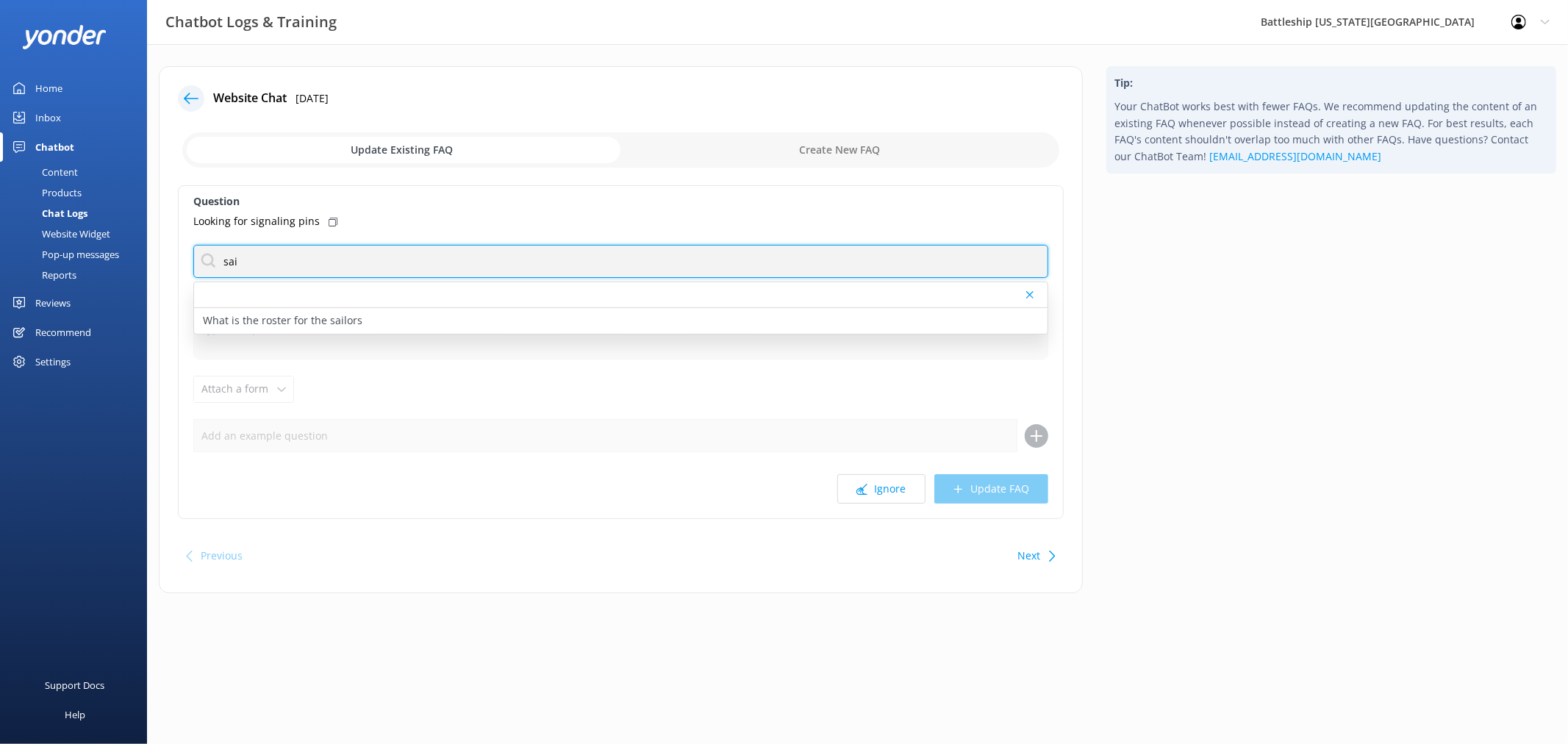
type input "sailor"
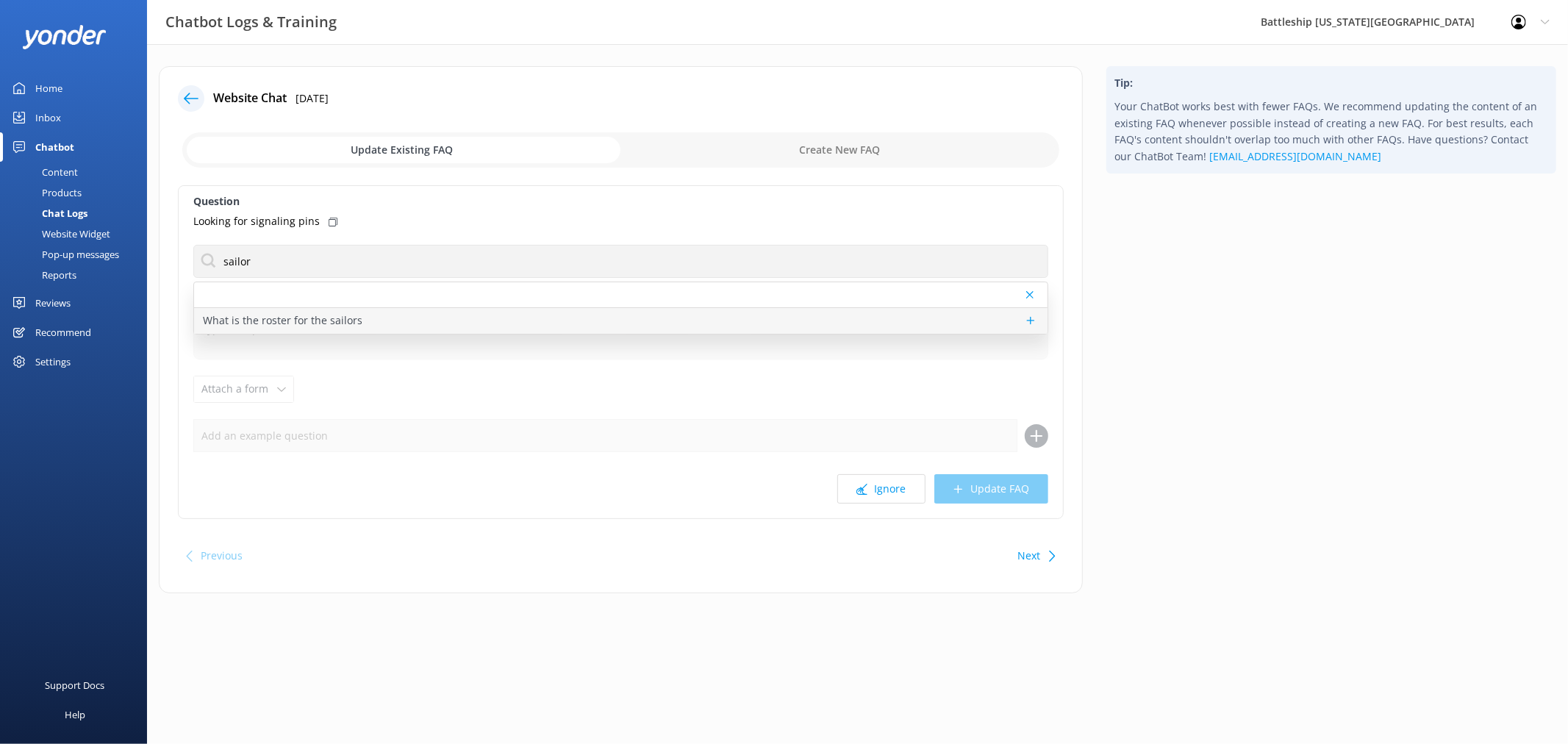
click at [328, 318] on p "What is the roster for the sailors" at bounding box center [282, 320] width 159 height 16
type textarea "Please get in touch with our Collections/Archives department: [EMAIL_ADDRESS][D…"
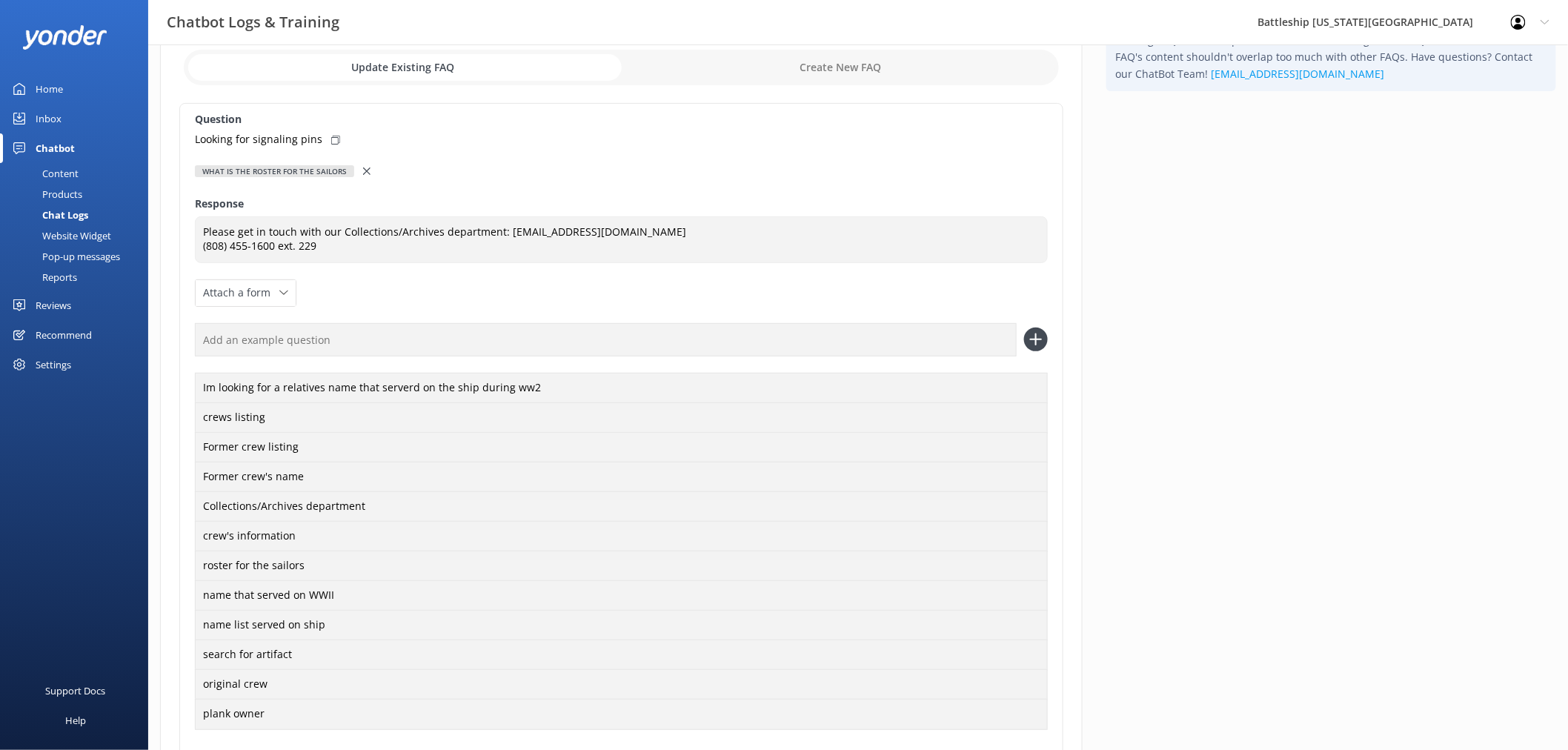
scroll to position [166, 0]
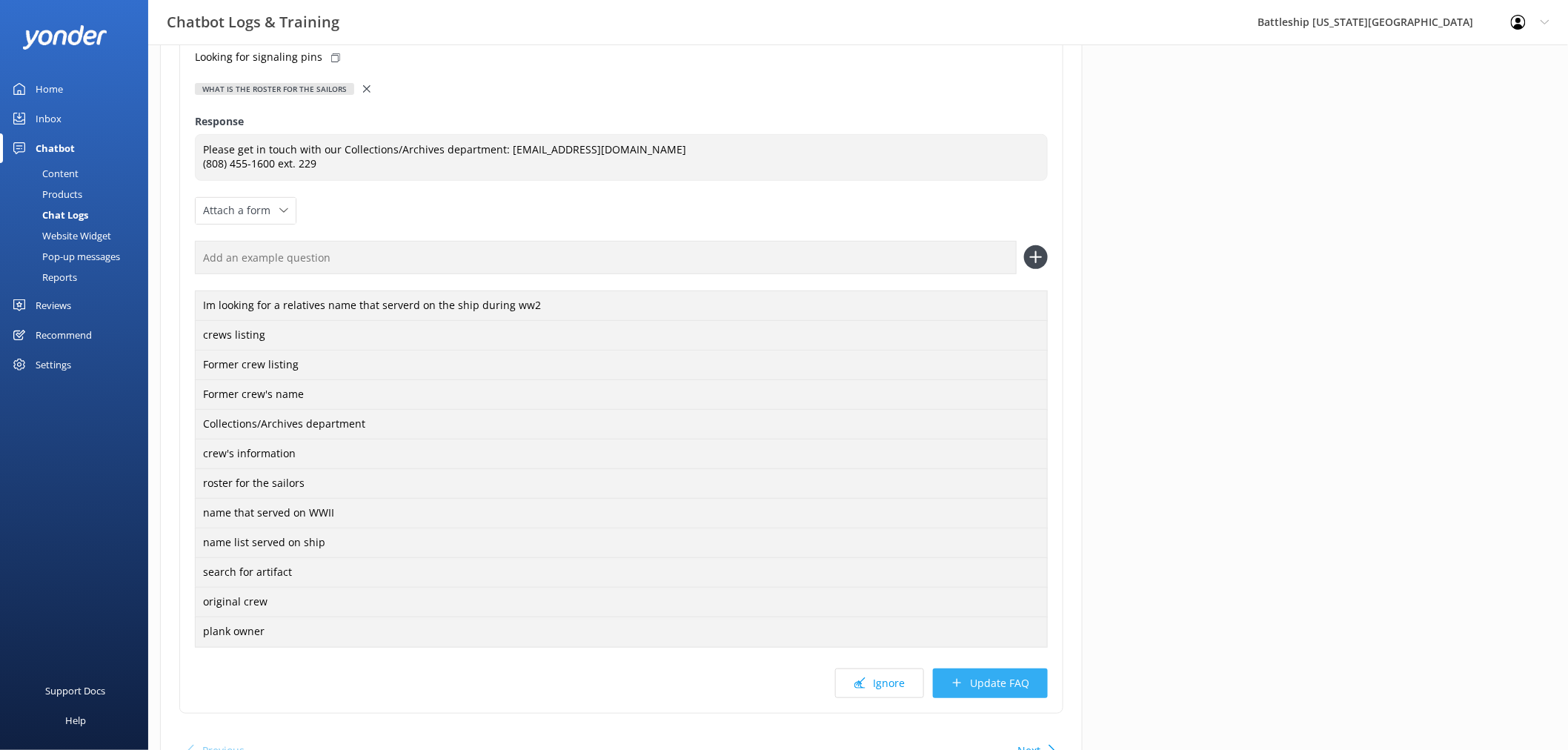
click at [1011, 686] on button "Update FAQ" at bounding box center [990, 684] width 115 height 29
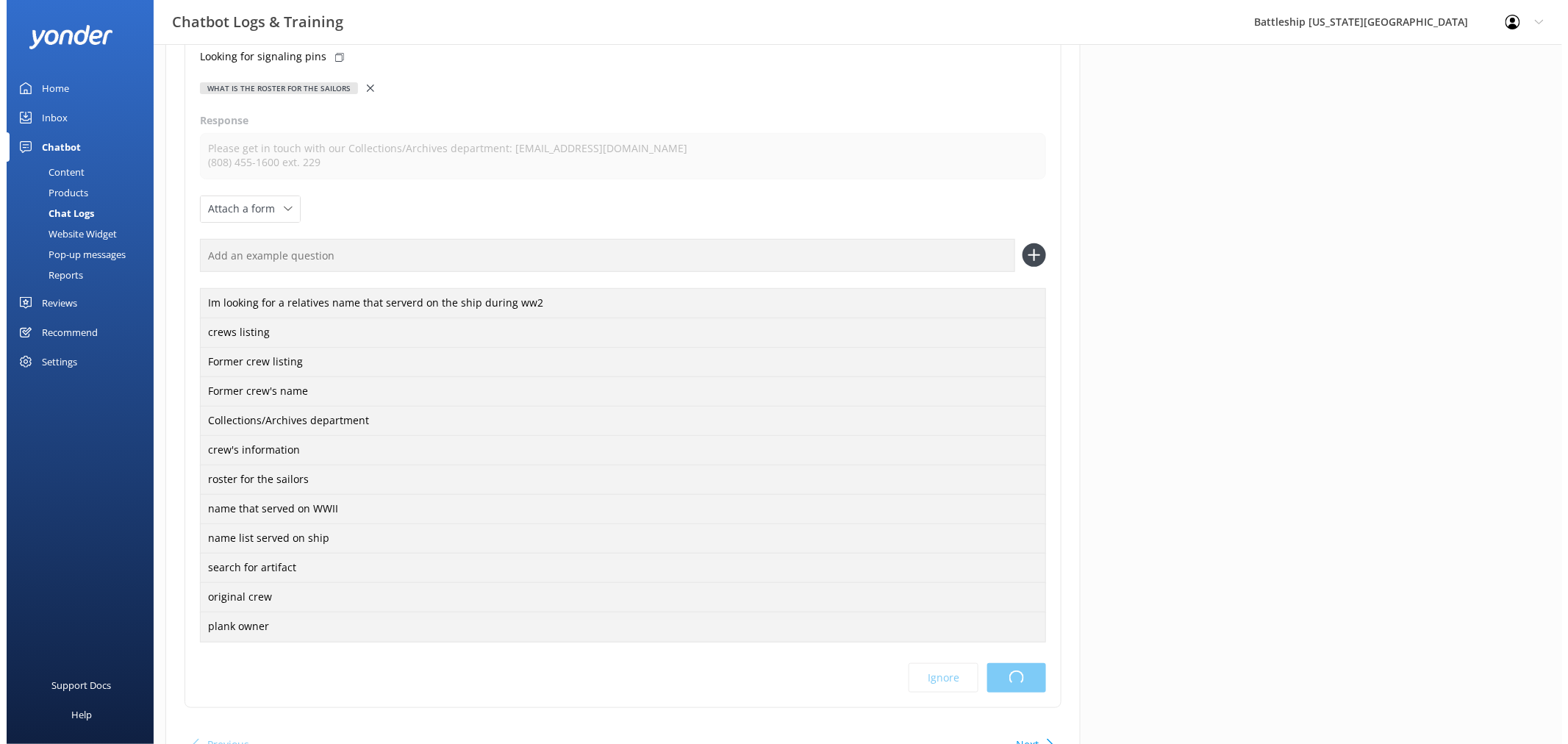
scroll to position [0, 0]
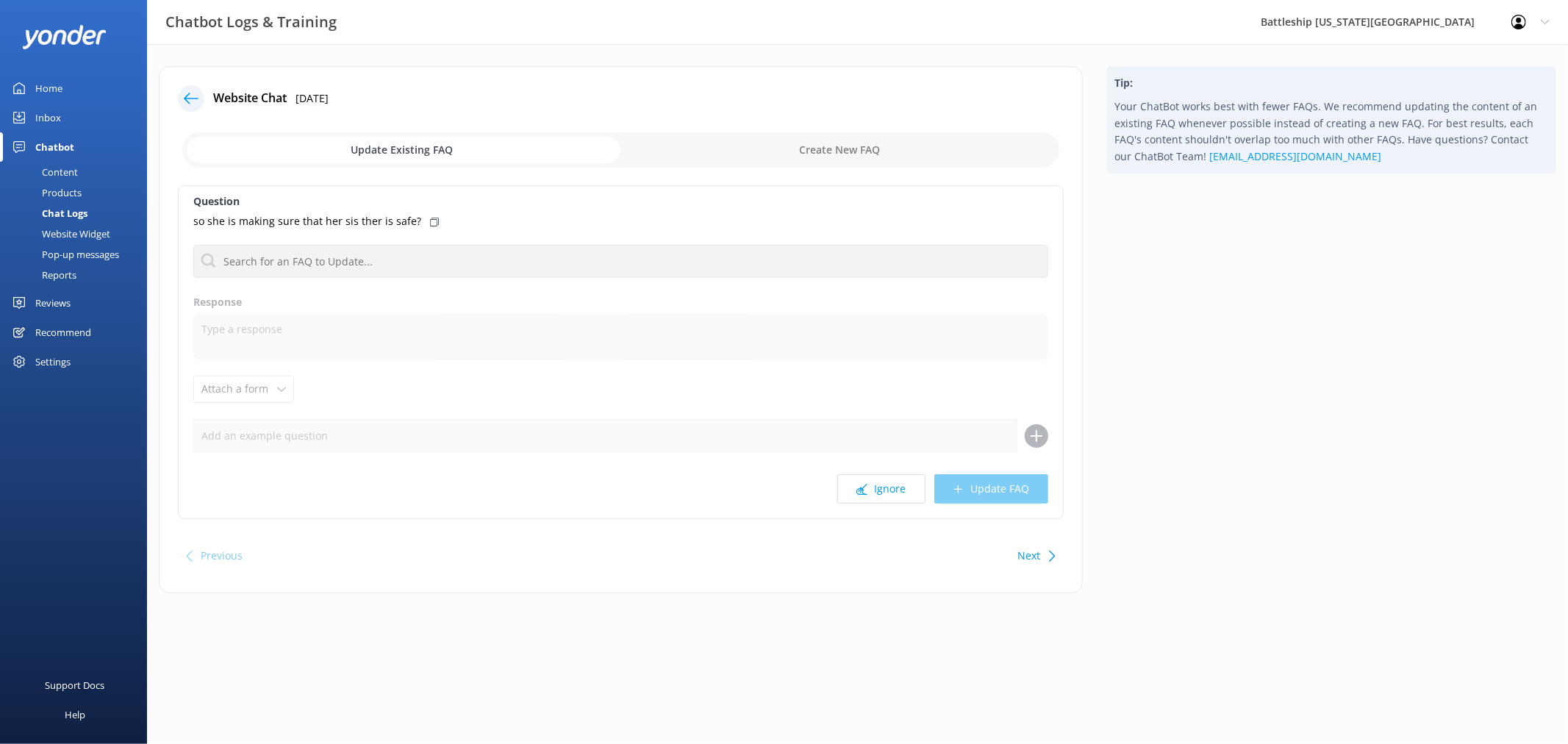
click at [838, 150] on input "checkbox" at bounding box center [620, 150] width 877 height 35
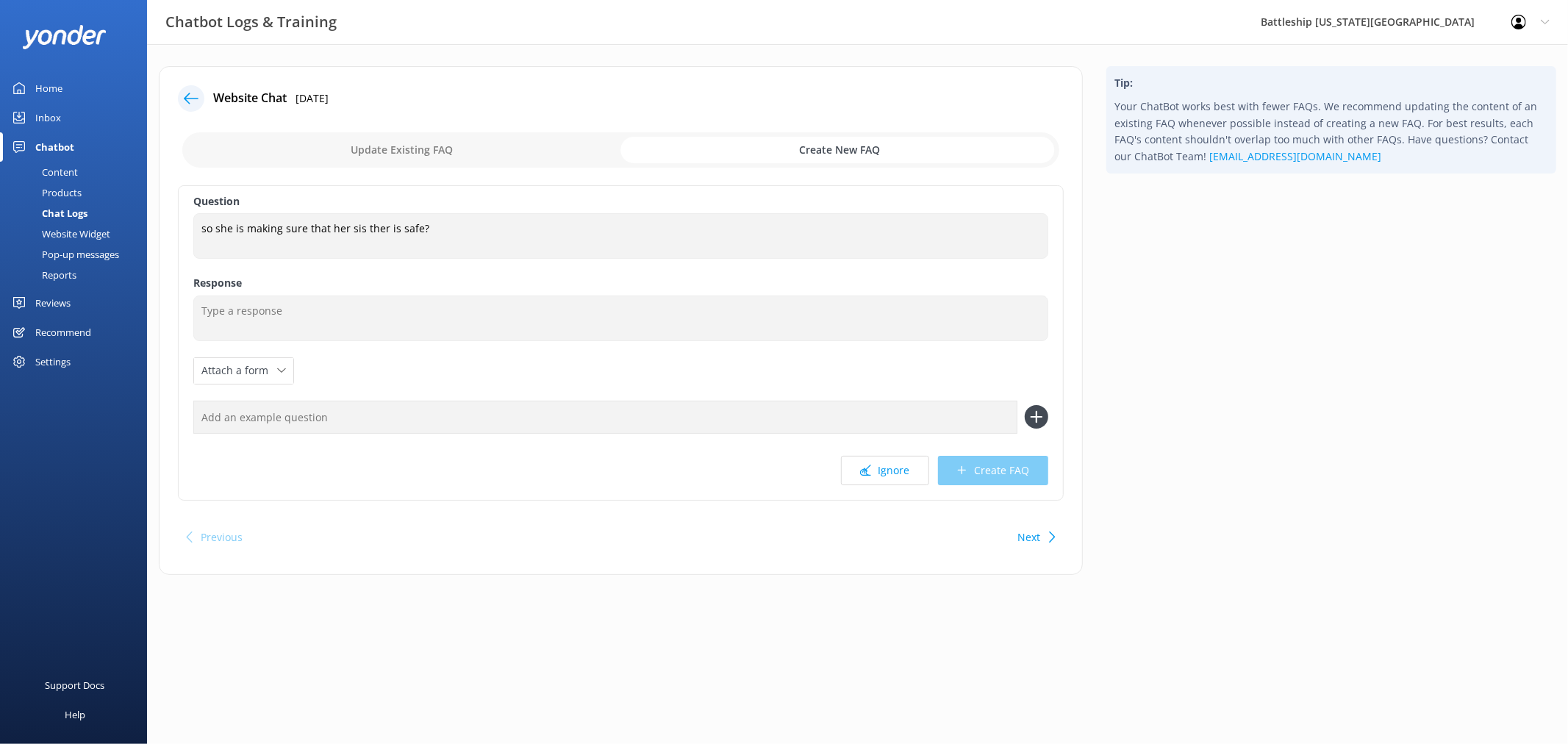
click at [430, 150] on input "checkbox" at bounding box center [620, 150] width 877 height 35
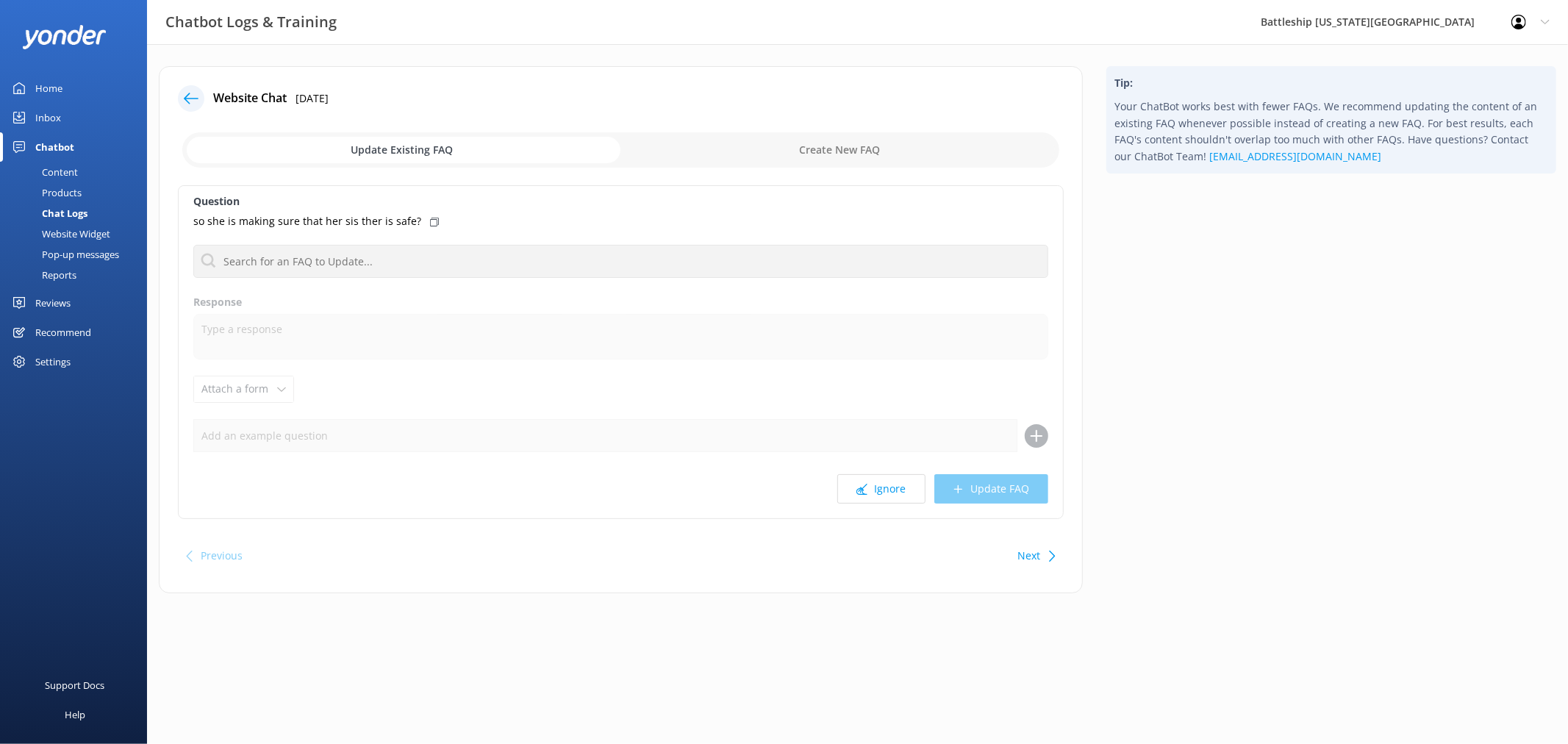
click at [818, 149] on input "checkbox" at bounding box center [620, 150] width 877 height 35
checkbox input "true"
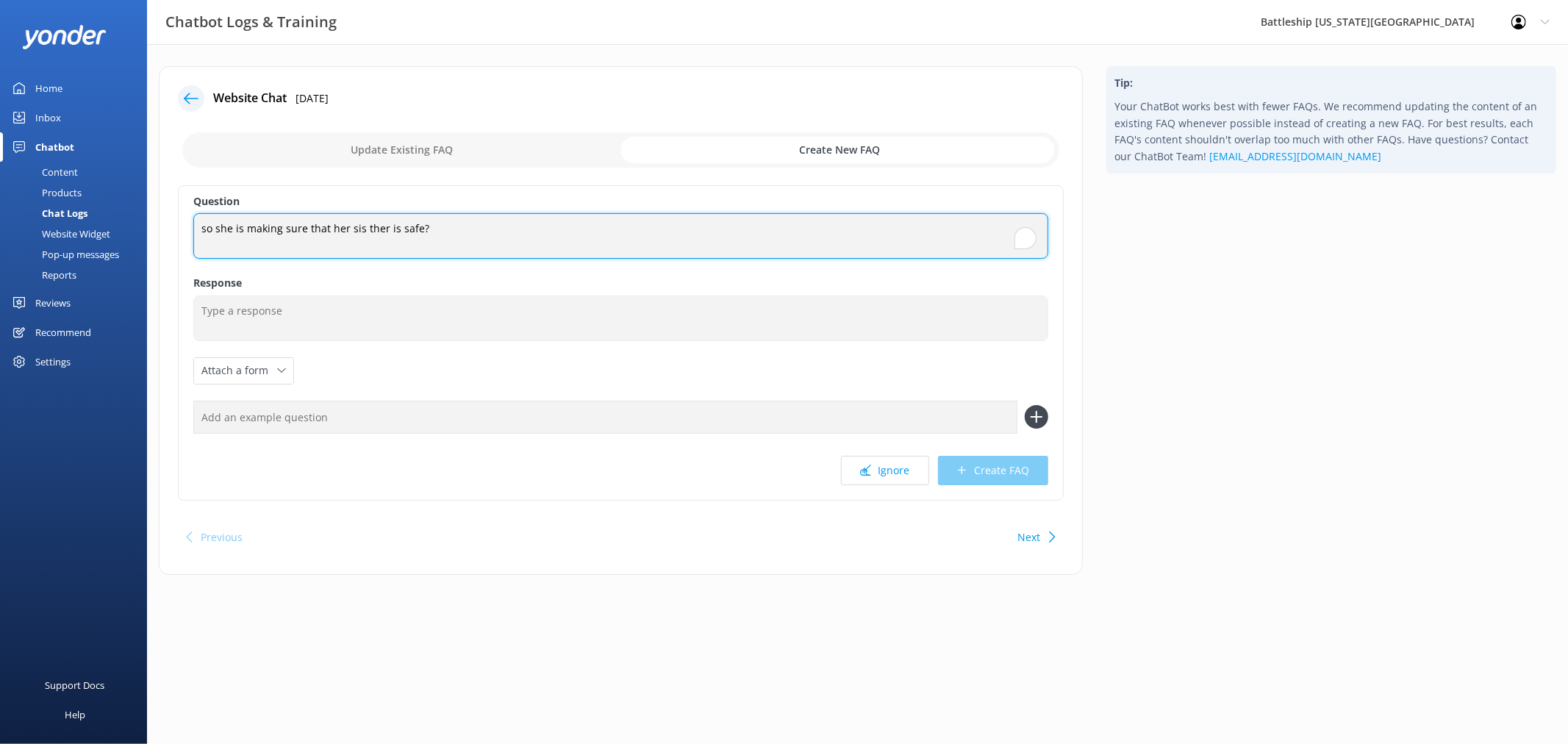
click at [451, 230] on textarea "so she is making sure that her sis ther is safe?" at bounding box center [621, 235] width 855 height 46
click at [456, 231] on textarea "so she is making sure that her sis ther is safe?" at bounding box center [621, 235] width 855 height 46
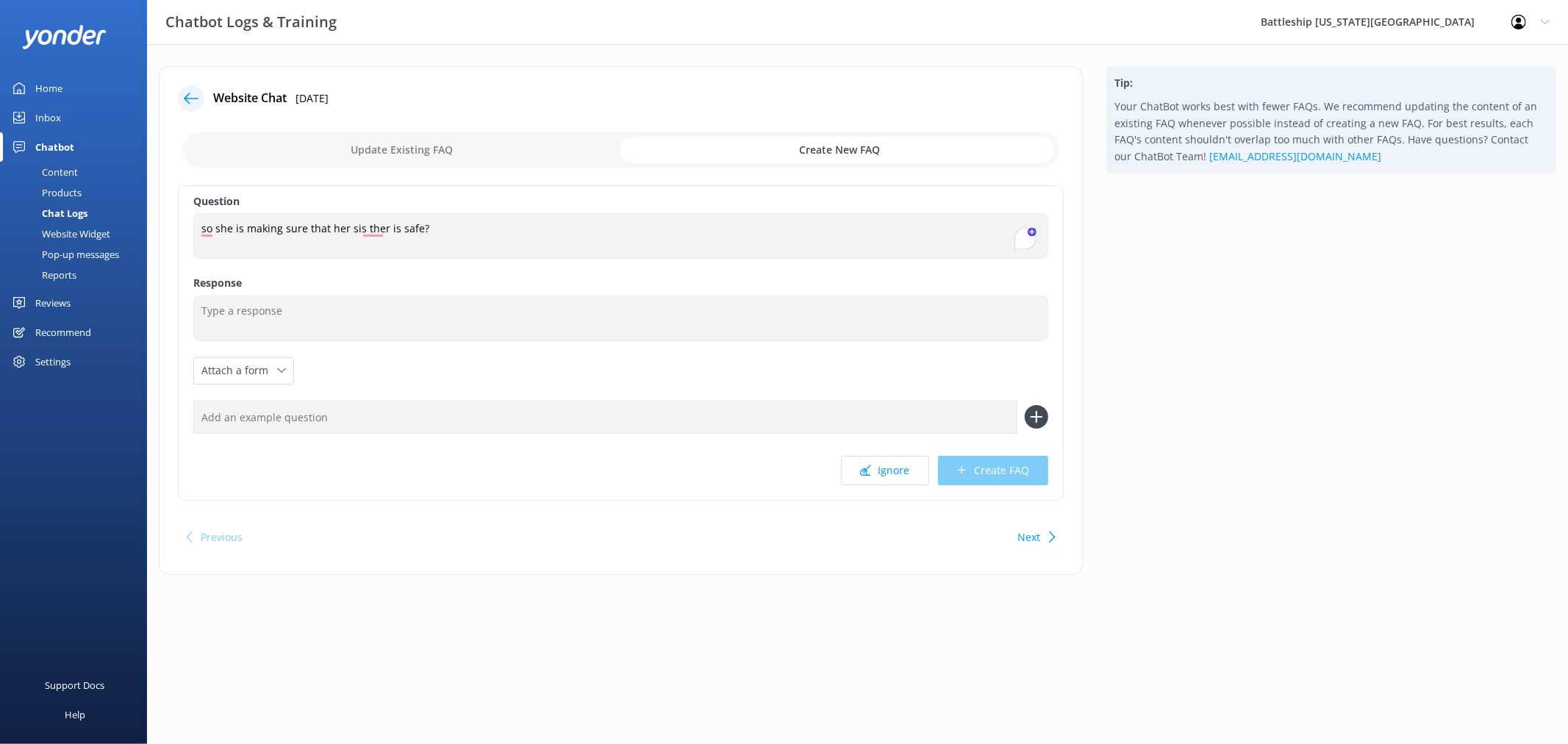
click at [658, 225] on textarea "so she is making sure that her sis ther is safe?" at bounding box center [621, 235] width 855 height 46
click at [506, 238] on textarea "so she is making sure that her sis ther is safe?" at bounding box center [621, 235] width 855 height 46
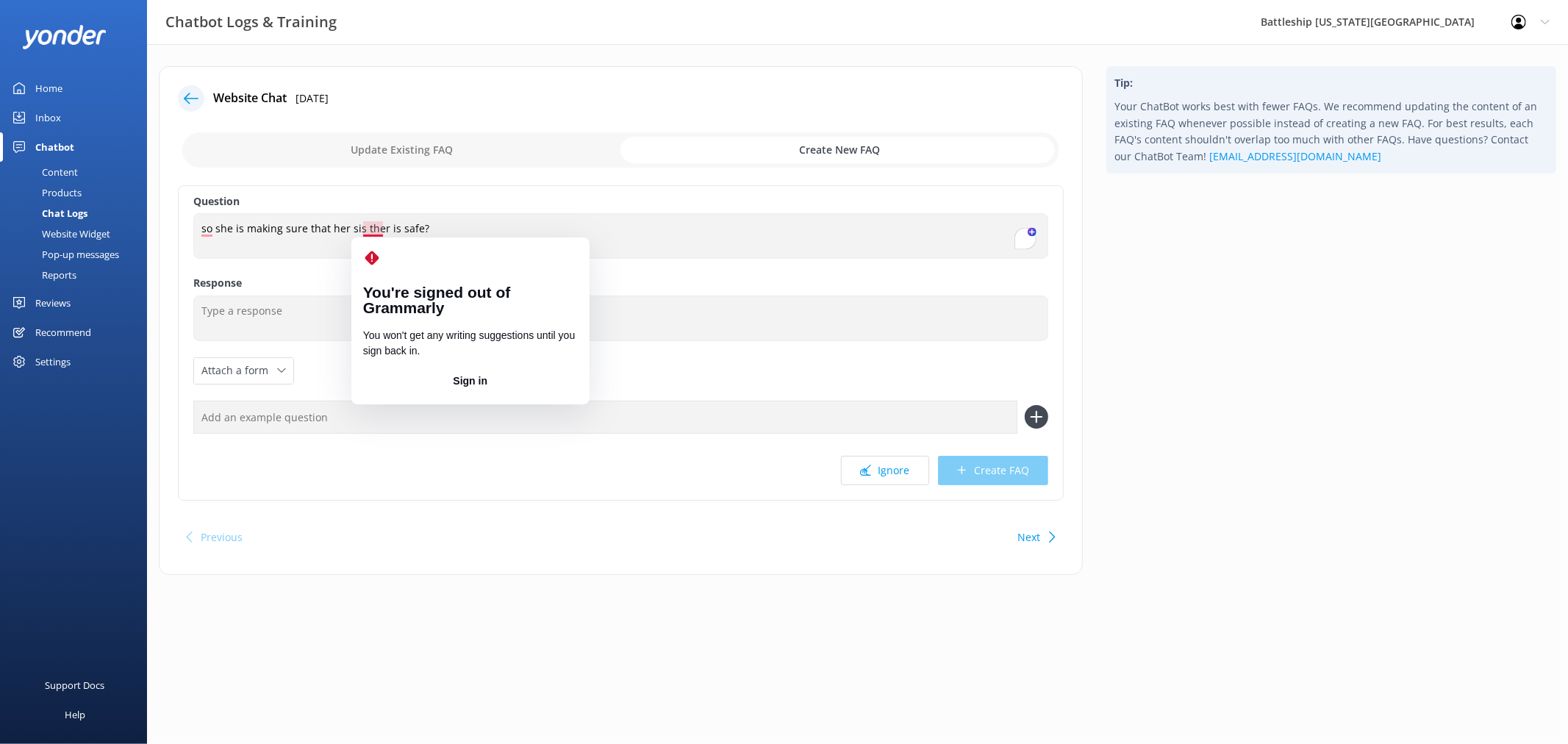
drag, startPoint x: 383, startPoint y: 226, endPoint x: 457, endPoint y: 240, distance: 75.3
click at [384, 226] on textarea "so she is making sure that her sis ther is safe?" at bounding box center [621, 235] width 855 height 46
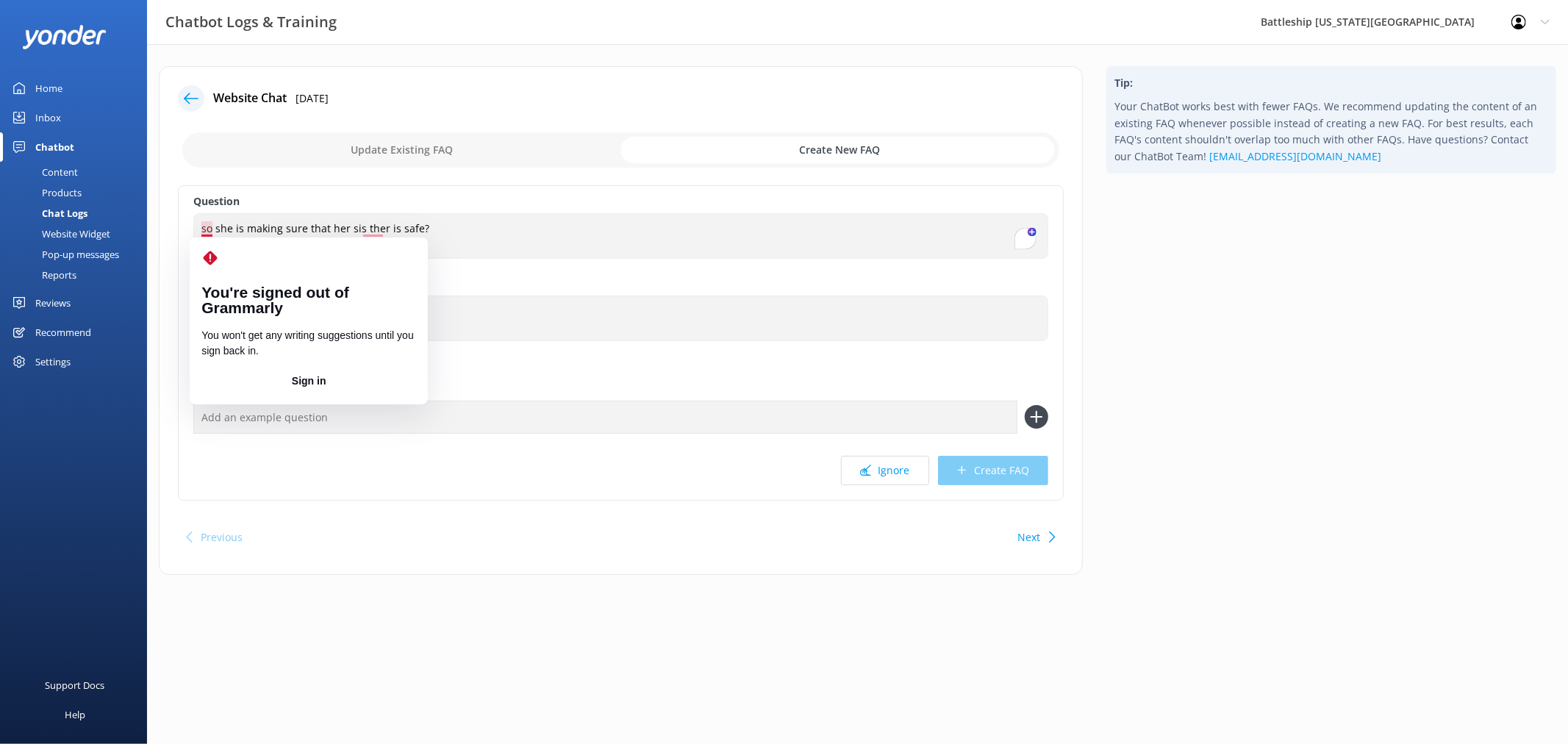
click at [212, 229] on textarea "so she is making sure that her sis ther is safe?" at bounding box center [621, 235] width 855 height 46
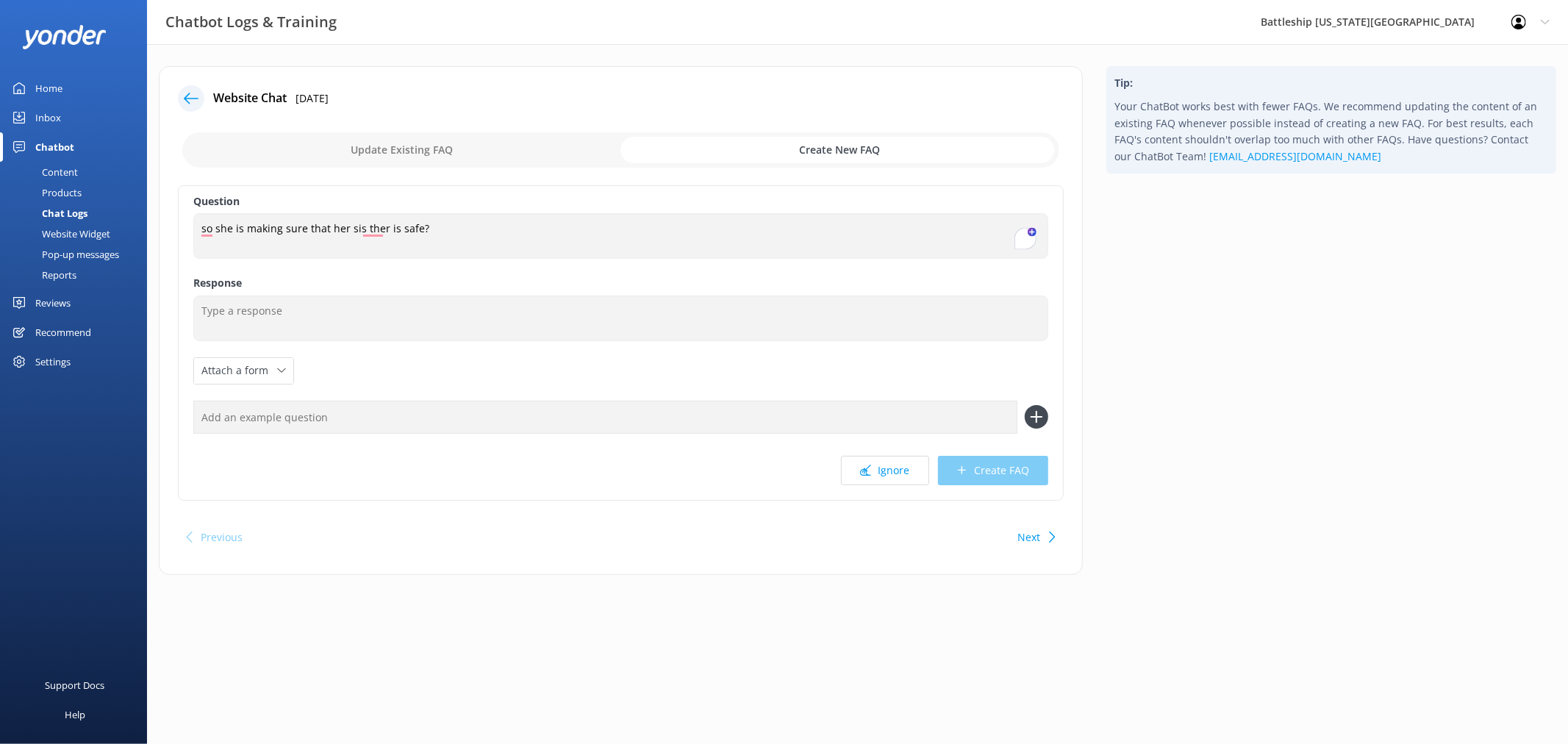
click at [498, 230] on textarea "so she is making sure that her sis ther is safe?" at bounding box center [621, 235] width 855 height 46
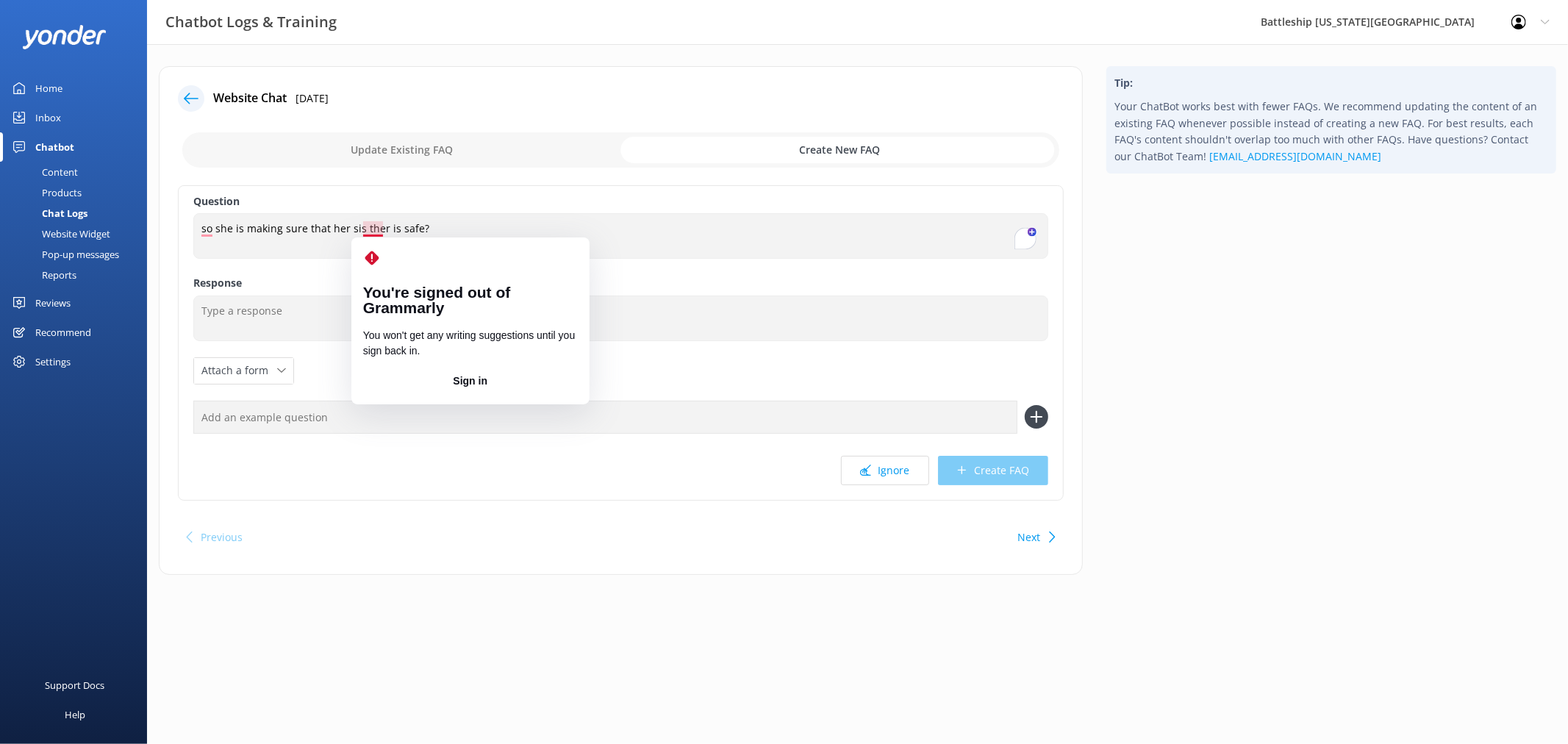
click at [383, 230] on textarea "so she is making sure that her sis ther is safe?" at bounding box center [621, 235] width 855 height 46
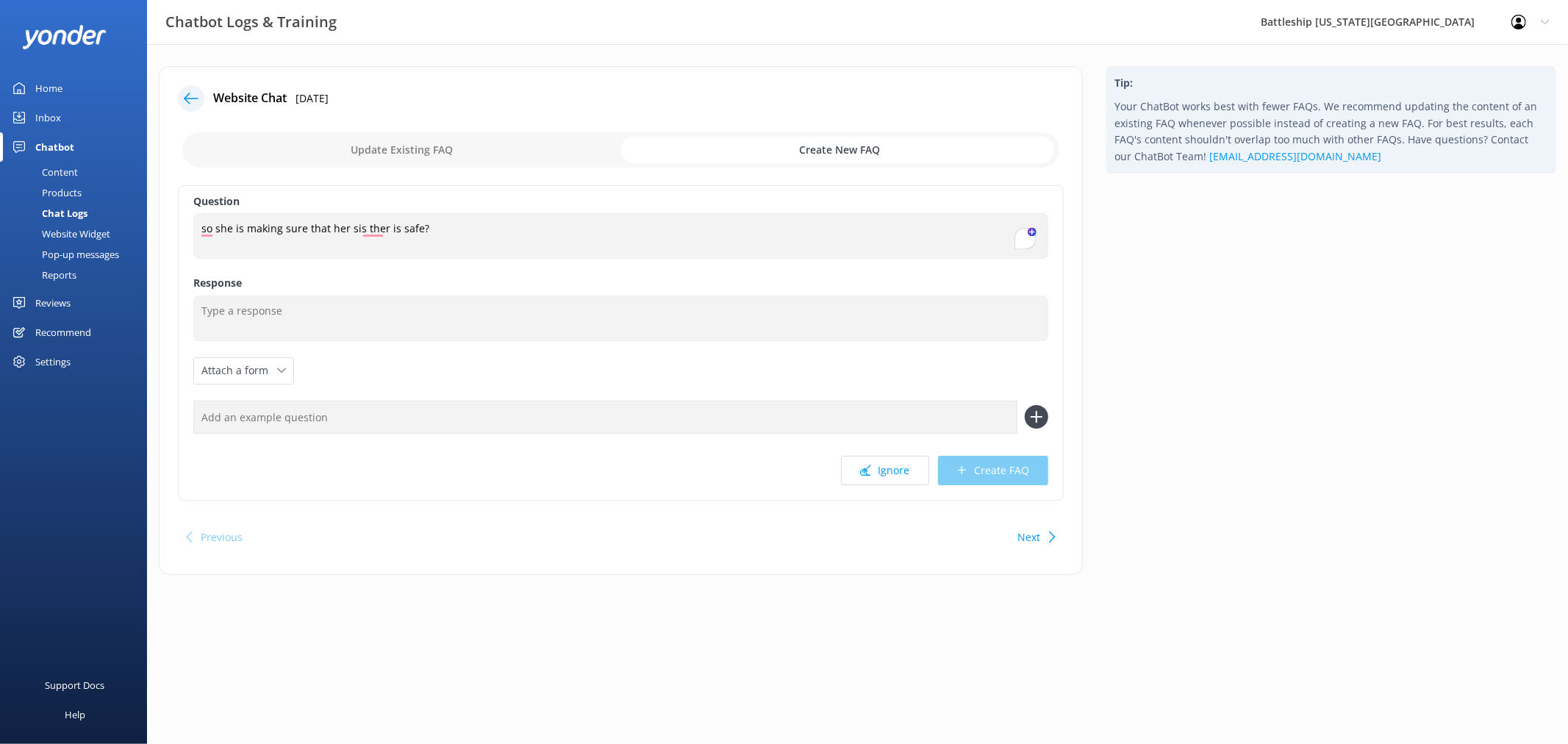
click at [58, 170] on div "Content" at bounding box center [43, 172] width 69 height 21
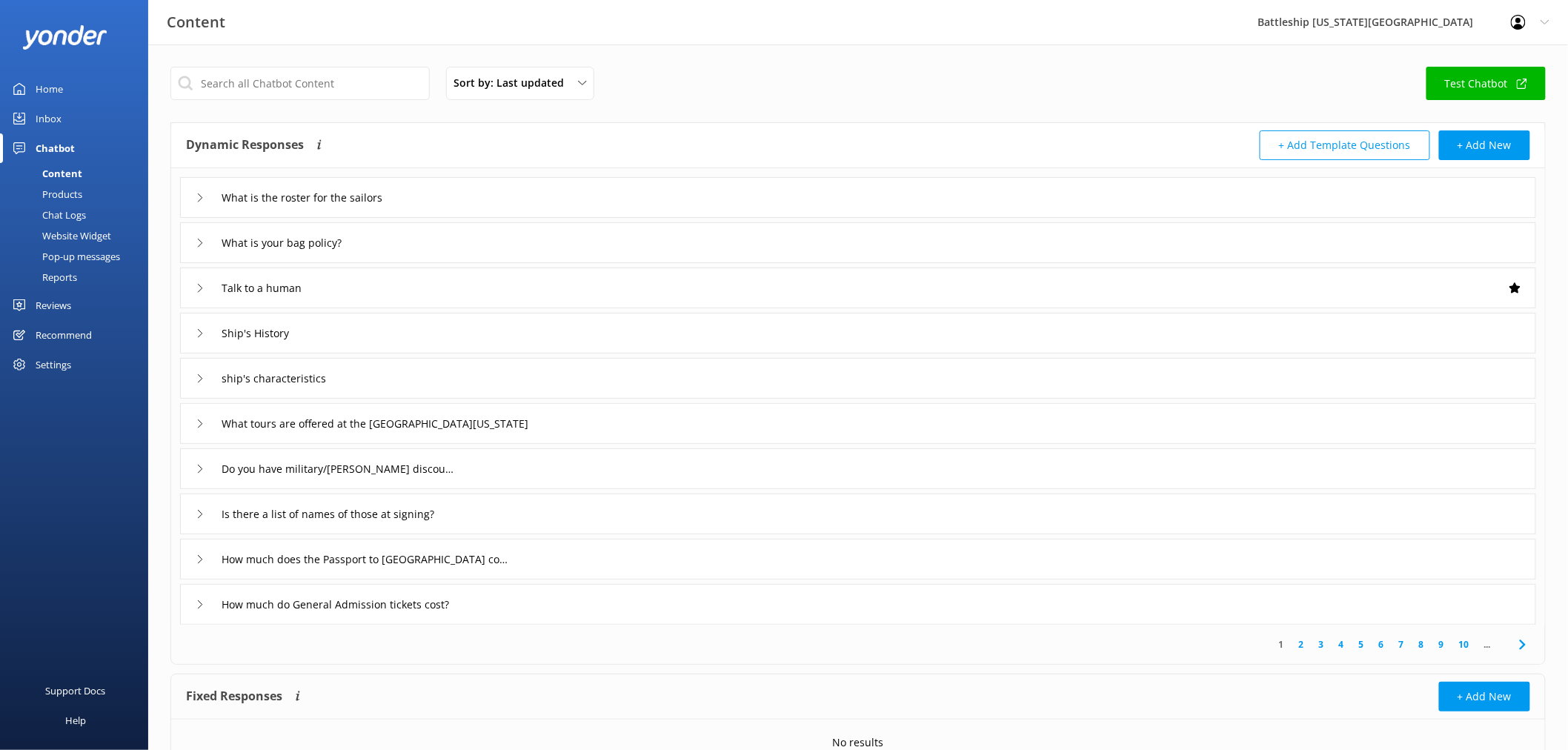
click at [65, 173] on div "Content" at bounding box center [45, 173] width 73 height 21
click at [56, 119] on div "Inbox" at bounding box center [48, 118] width 26 height 29
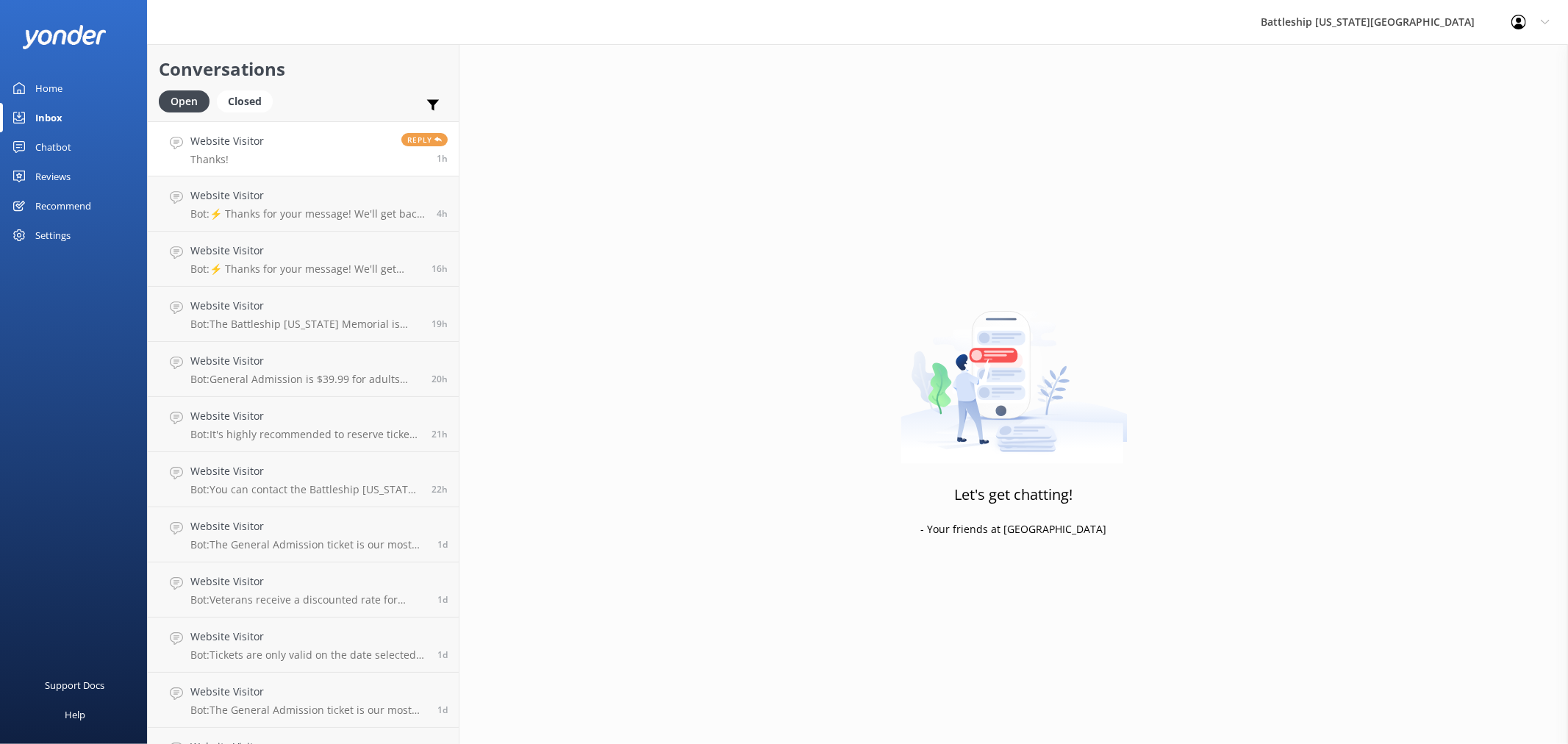
drag, startPoint x: 399, startPoint y: 142, endPoint x: 311, endPoint y: 149, distance: 88.3
click at [311, 149] on link "Website Visitor Thanks! Reply 1h" at bounding box center [303, 149] width 311 height 55
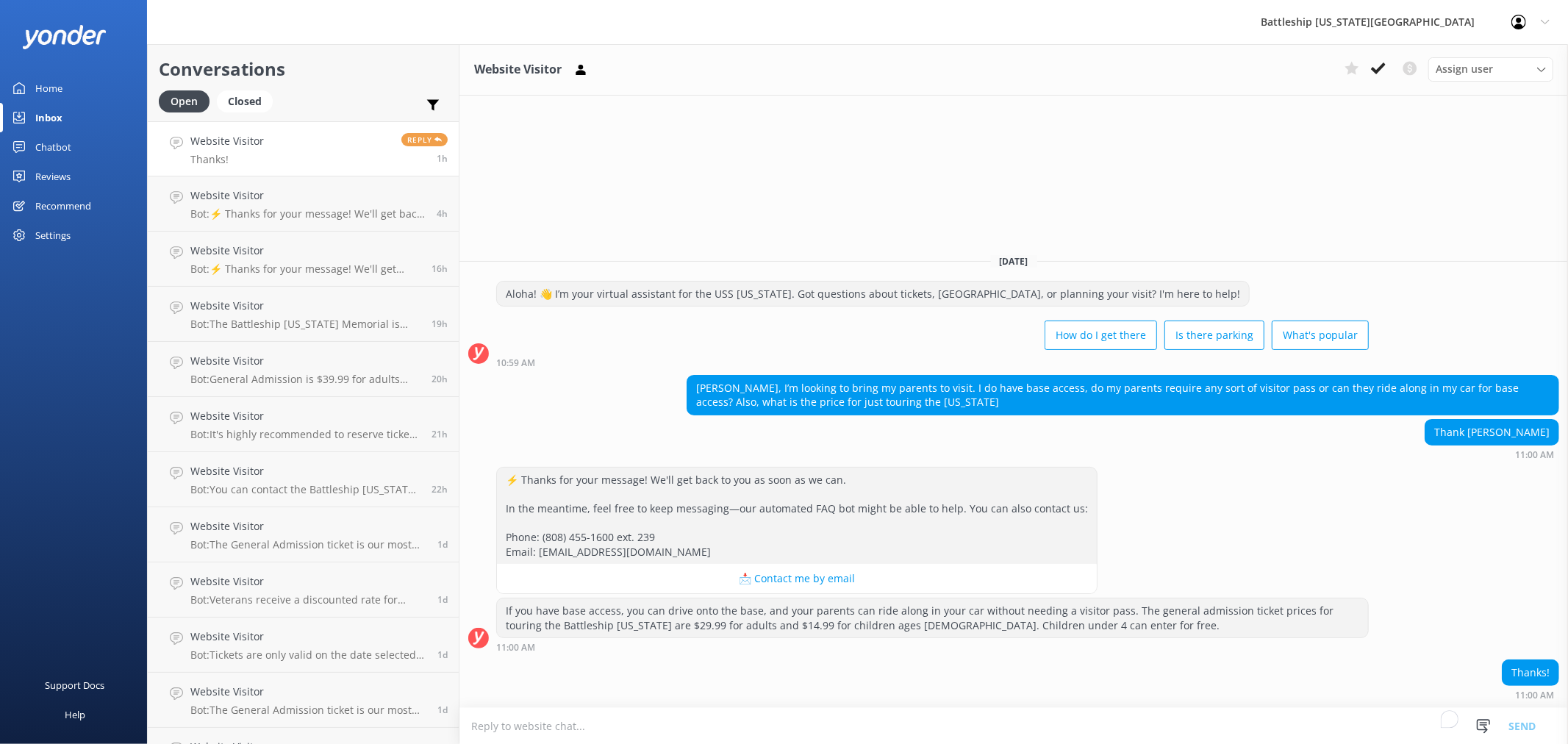
click at [290, 143] on link "Website Visitor Thanks! Reply 1h" at bounding box center [303, 149] width 311 height 55
click at [324, 200] on h4 "Website Visitor" at bounding box center [308, 195] width 235 height 16
